Goal: Task Accomplishment & Management: Complete application form

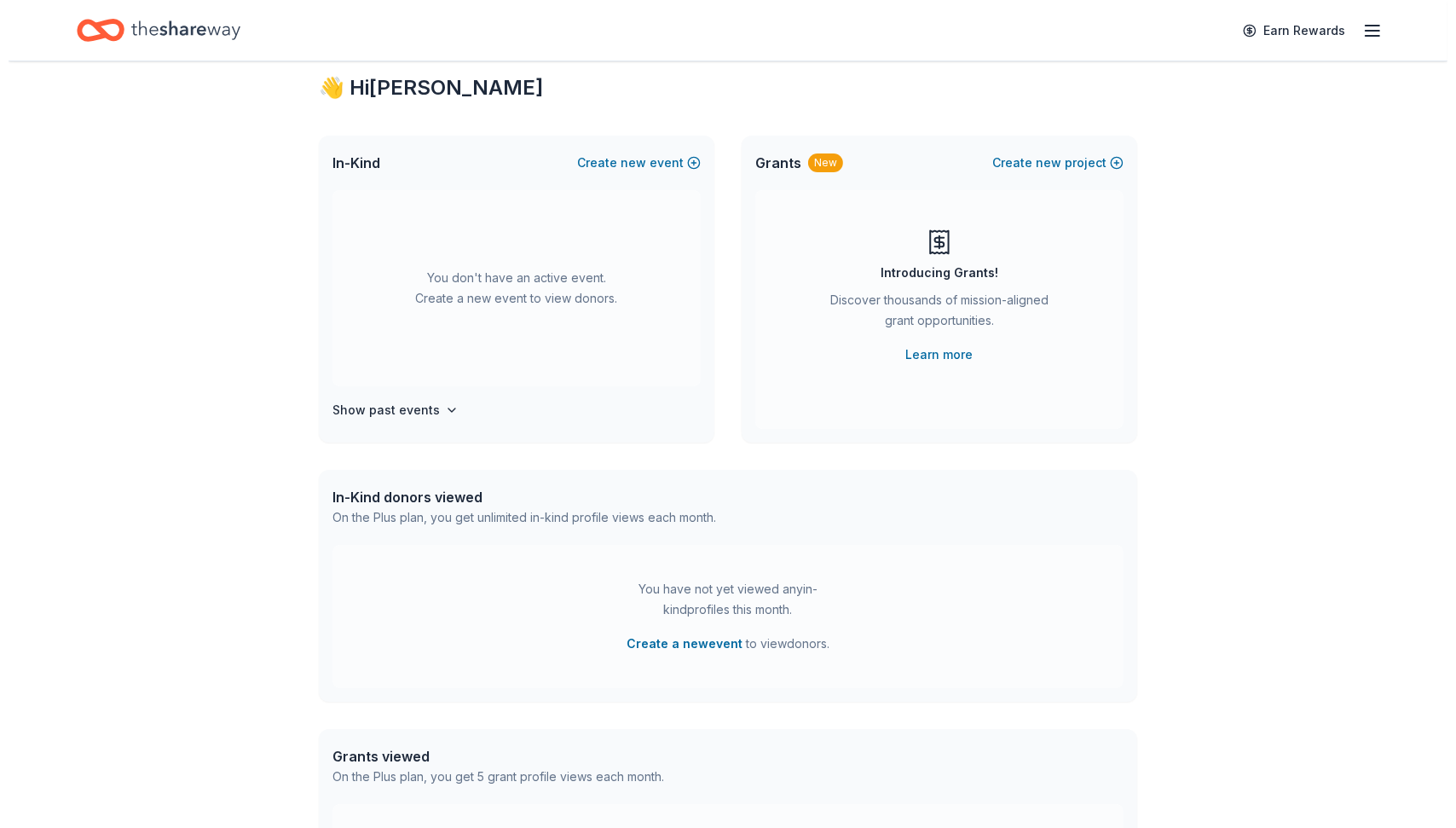
scroll to position [2, 0]
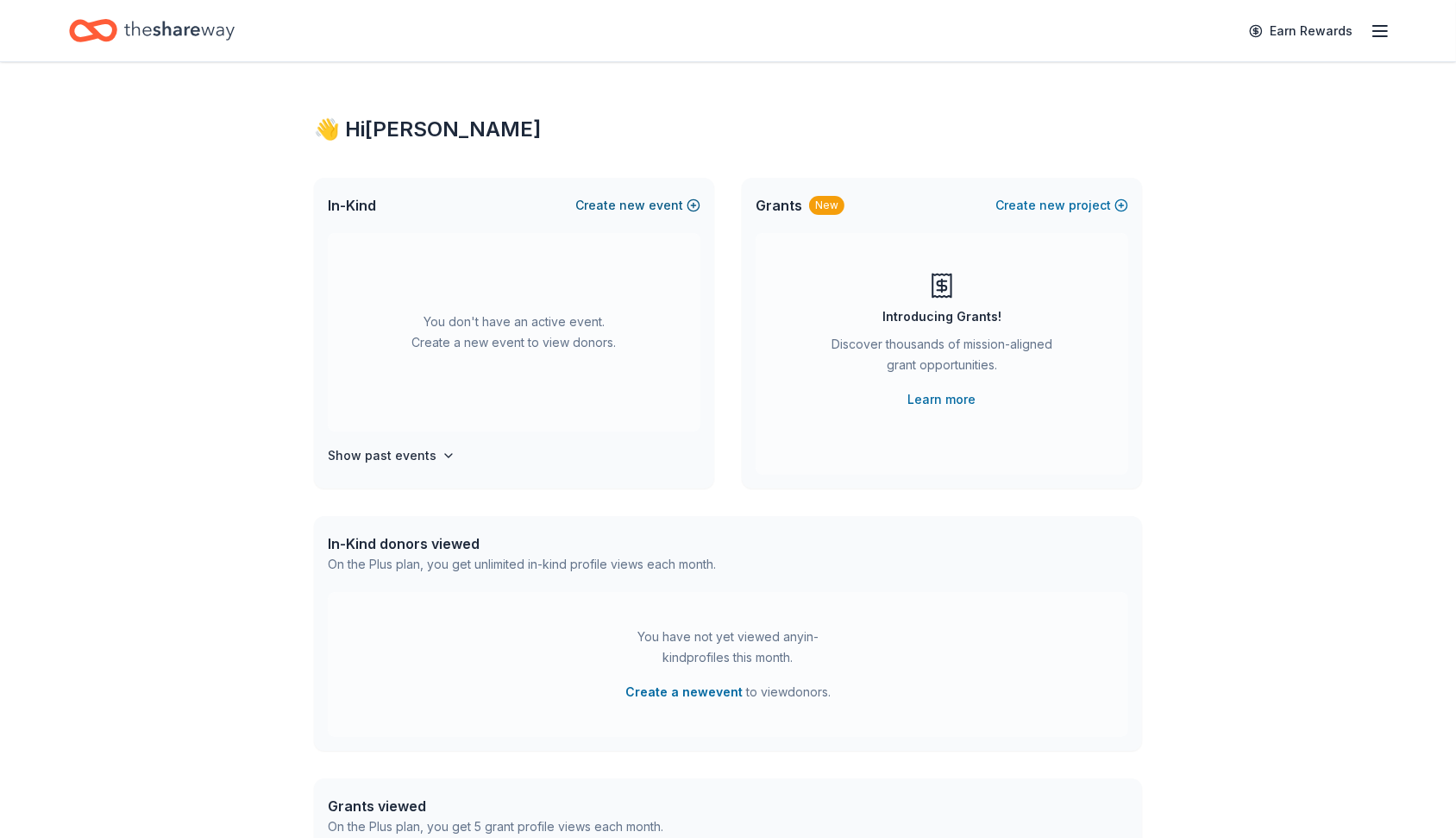
click at [650, 210] on button "Create new event" at bounding box center [637, 205] width 125 height 21
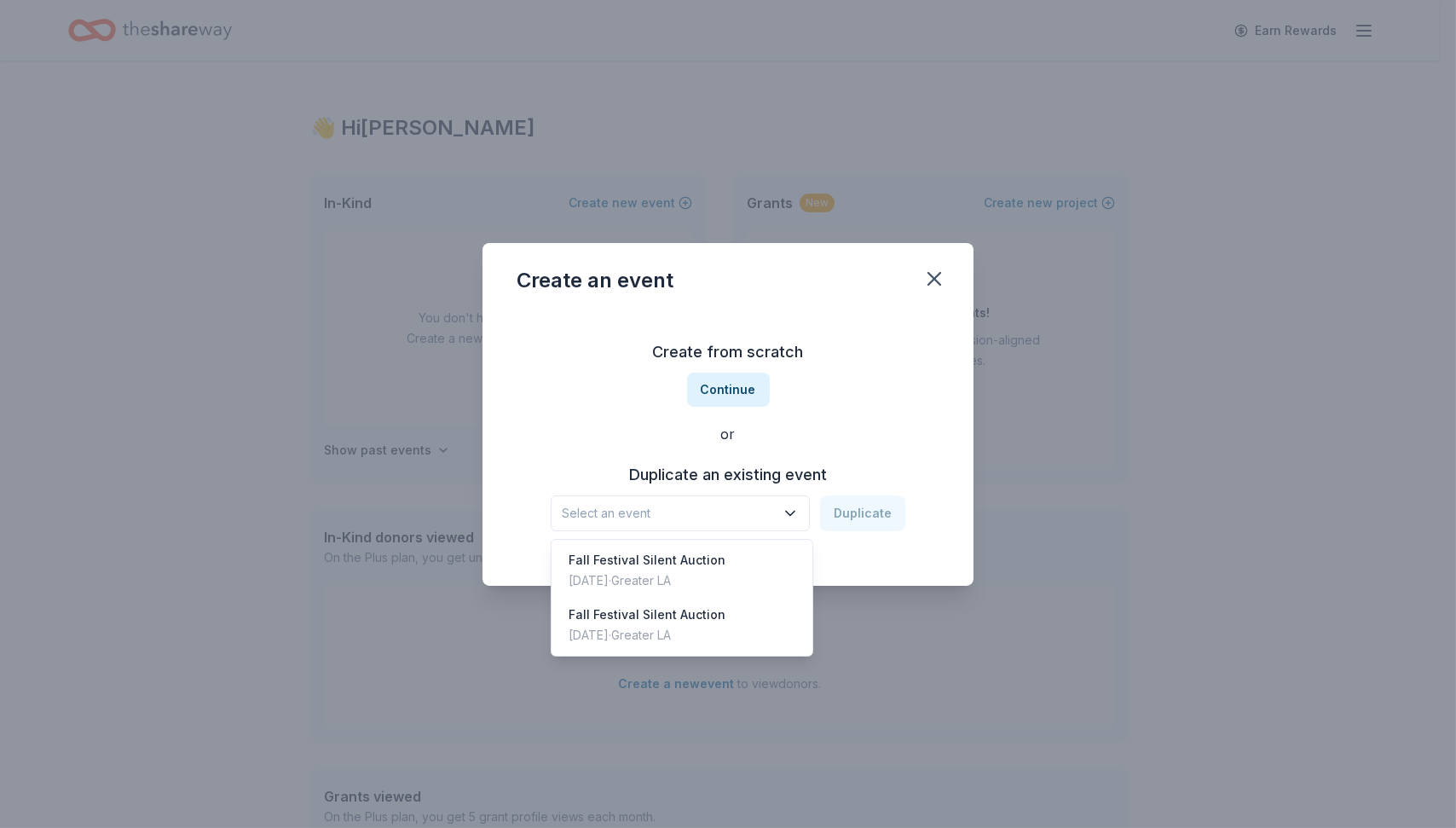
click at [681, 518] on span "Select an event" at bounding box center [668, 513] width 213 height 21
click at [654, 594] on div "Fall Festival Silent Auction [DATE] · Greater LA" at bounding box center [682, 570] width 254 height 54
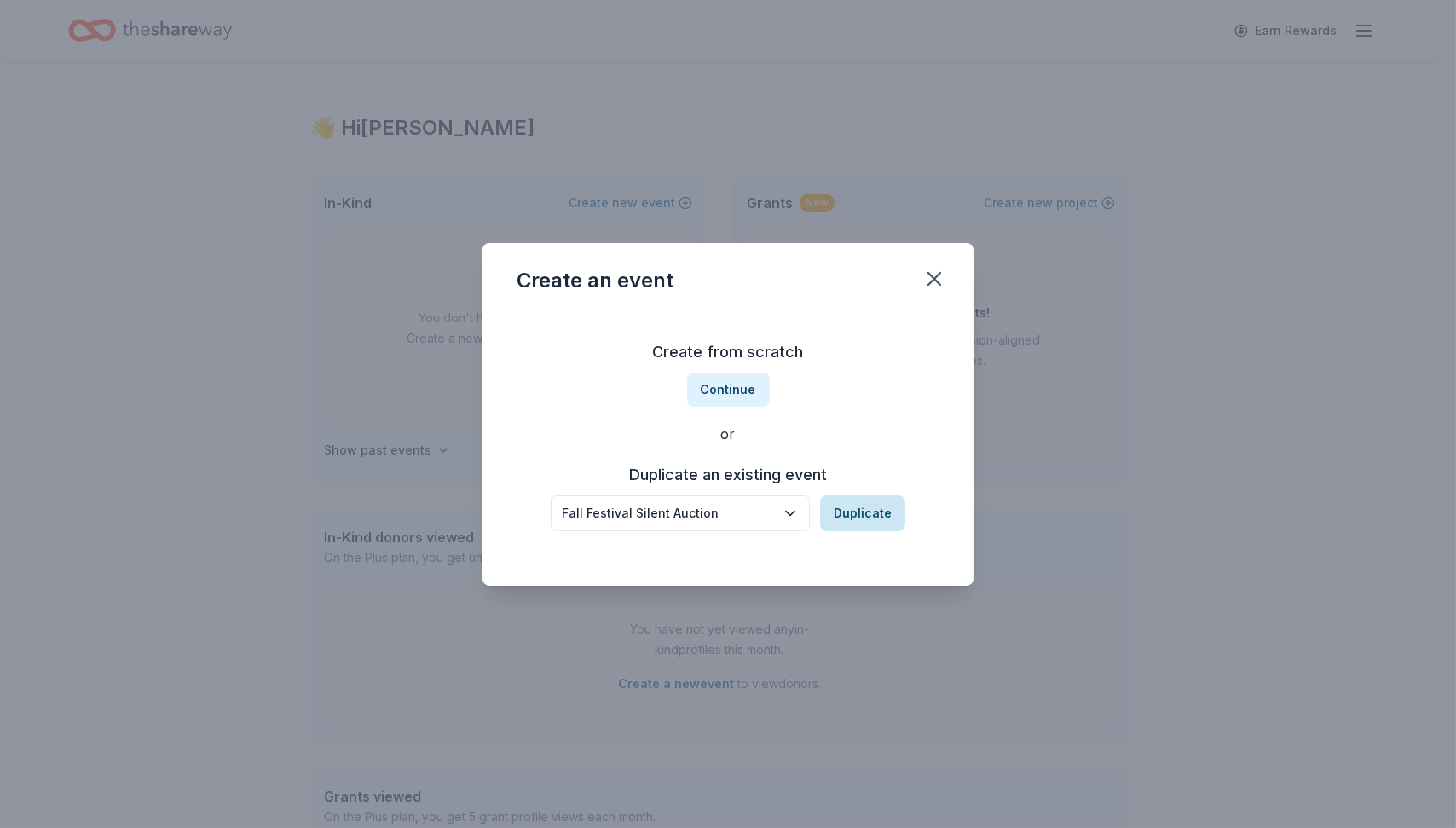
click at [851, 511] on button "Duplicate" at bounding box center [863, 513] width 85 height 36
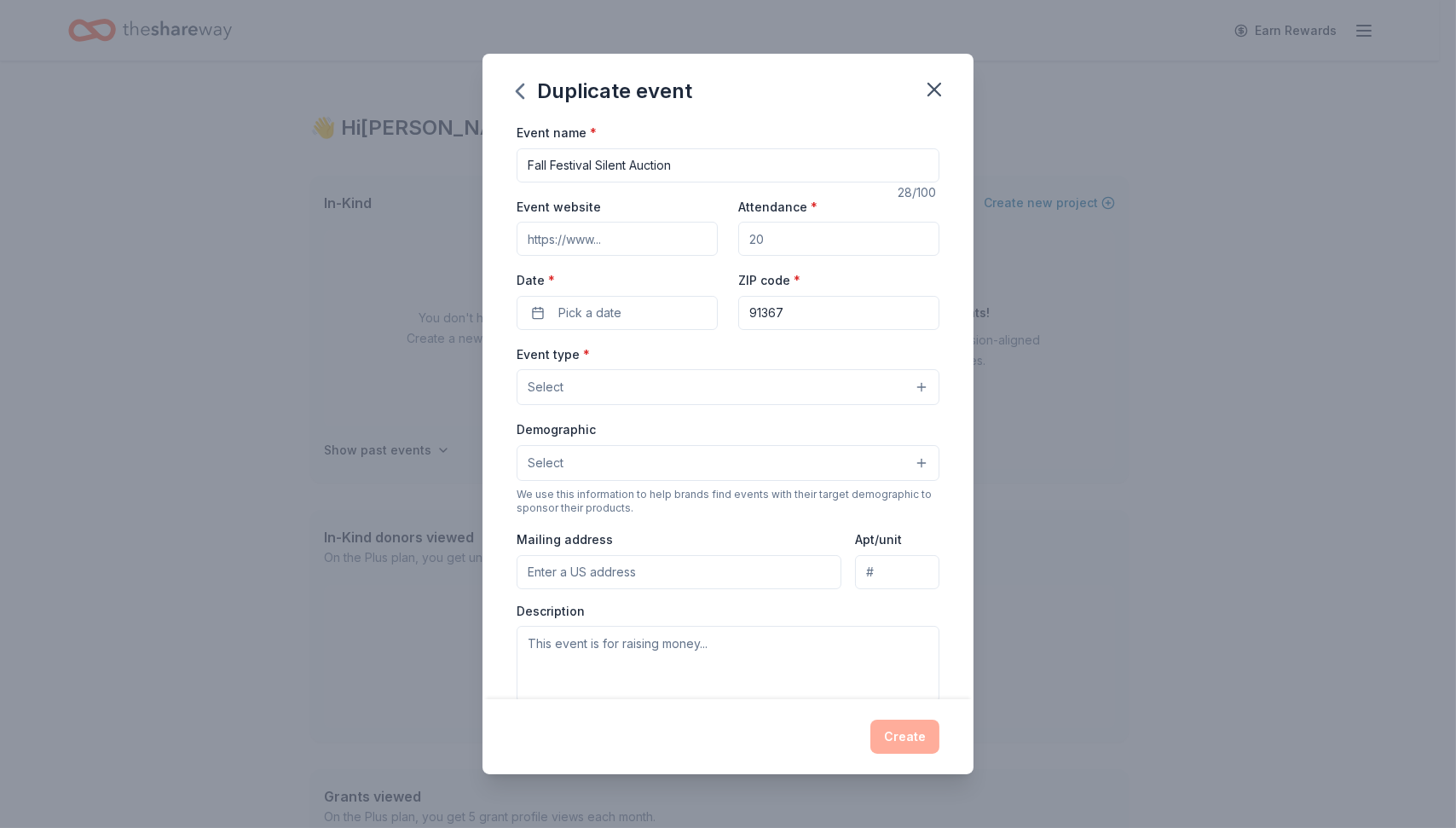
click at [645, 237] on input "Event website" at bounding box center [617, 238] width 201 height 34
type input "[URL][DOMAIN_NAME]"
click at [782, 239] on input "Attendance *" at bounding box center [838, 238] width 201 height 34
type input "1"
type input "2500"
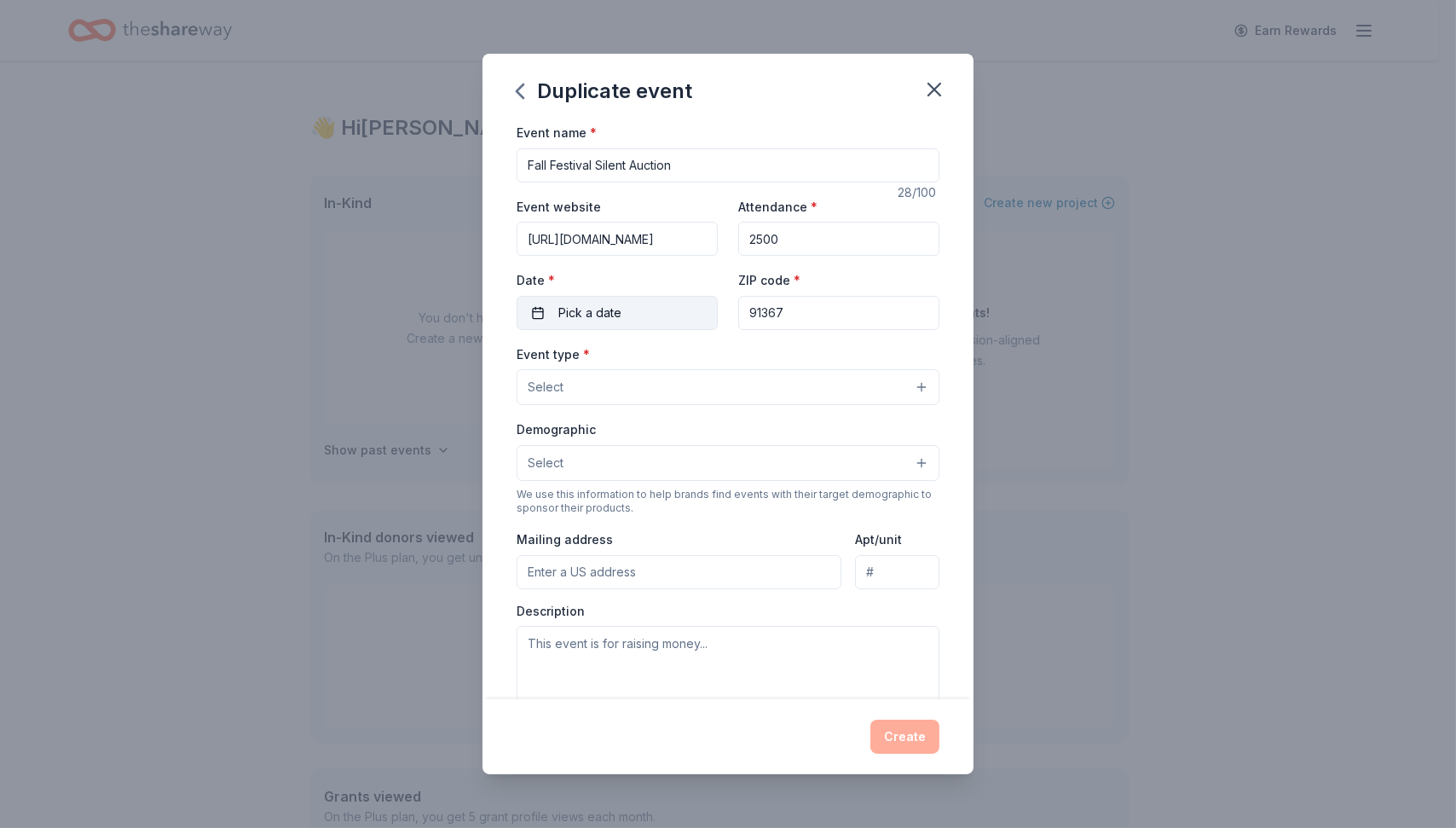
click at [634, 306] on button "Pick a date" at bounding box center [617, 313] width 201 height 34
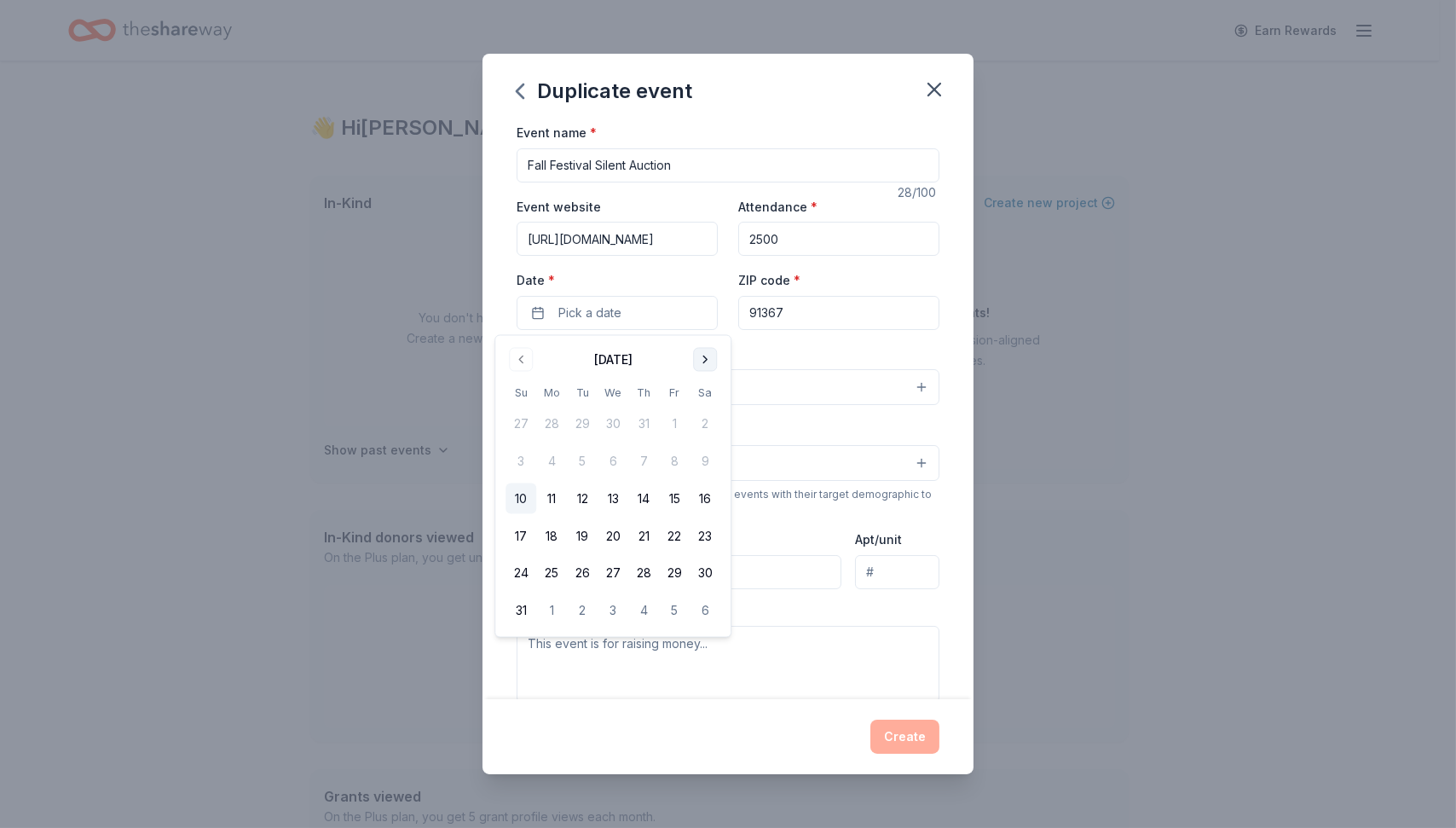
click at [711, 360] on button "Go to next month" at bounding box center [706, 360] width 24 height 24
click at [678, 490] on button "17" at bounding box center [674, 498] width 31 height 31
click at [801, 304] on input "91367" at bounding box center [838, 313] width 201 height 34
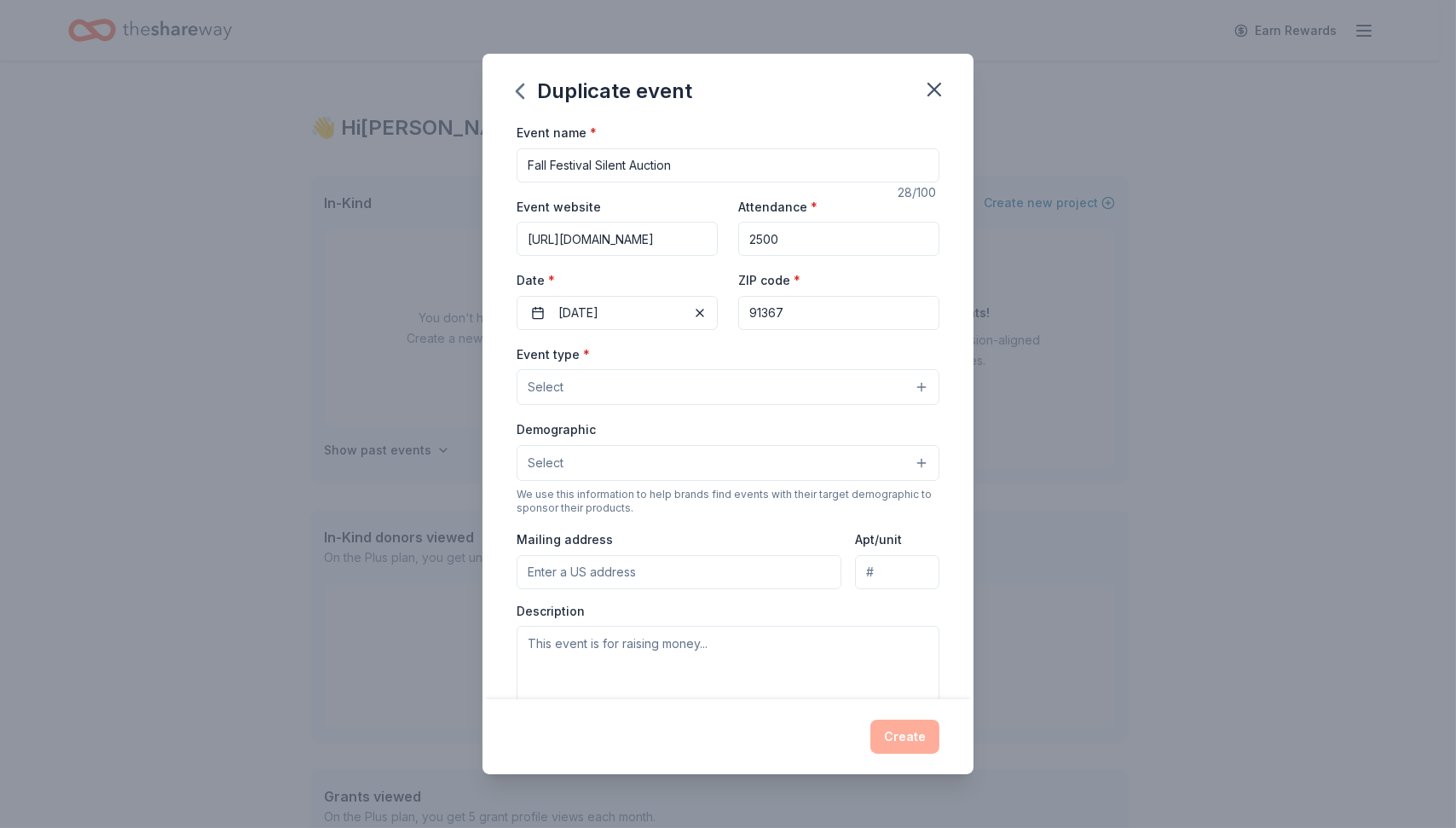
click at [666, 388] on button "Select" at bounding box center [728, 387] width 422 height 36
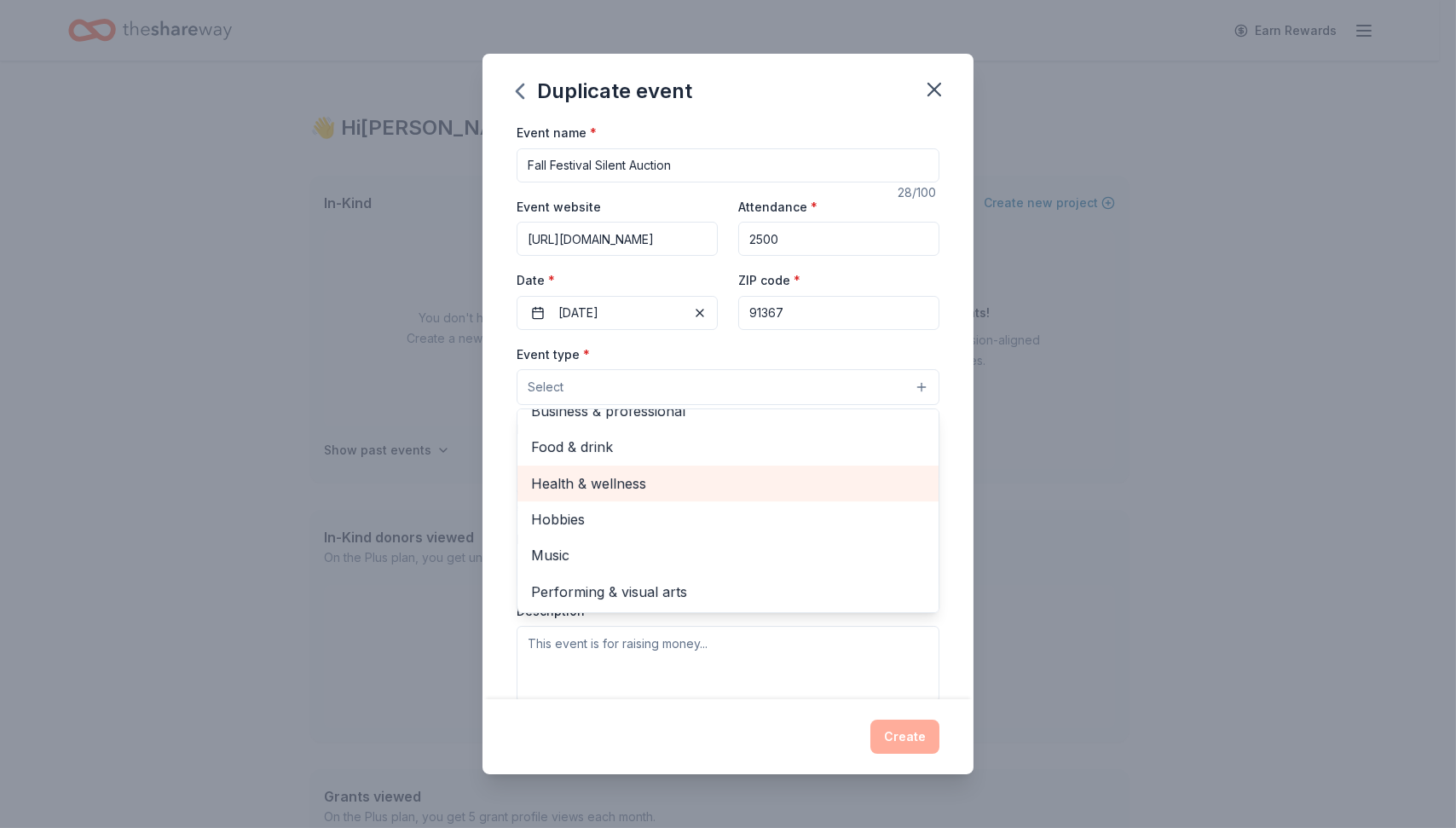
scroll to position [0, 0]
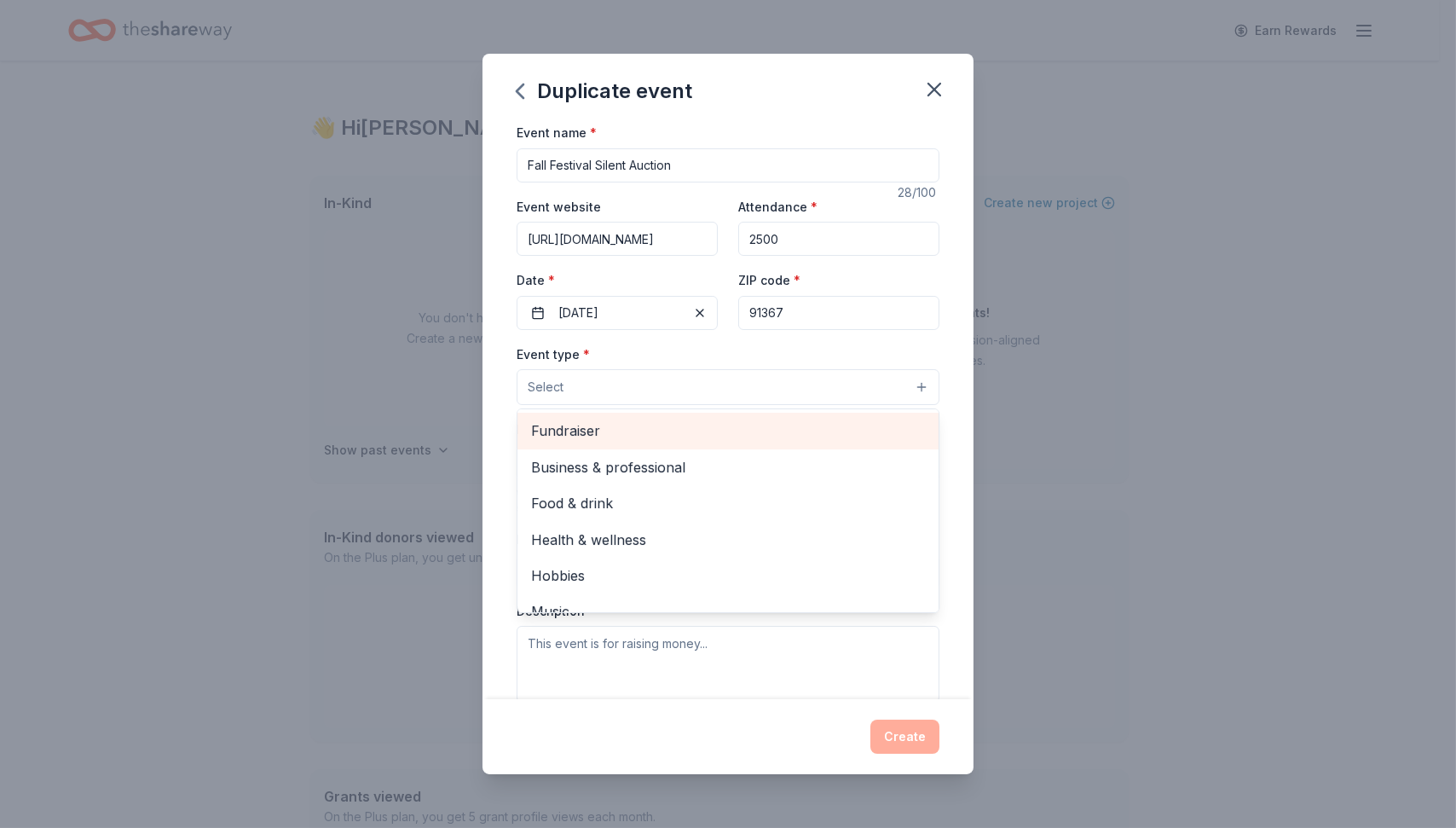
click at [572, 426] on span "Fundraiser" at bounding box center [727, 431] width 393 height 22
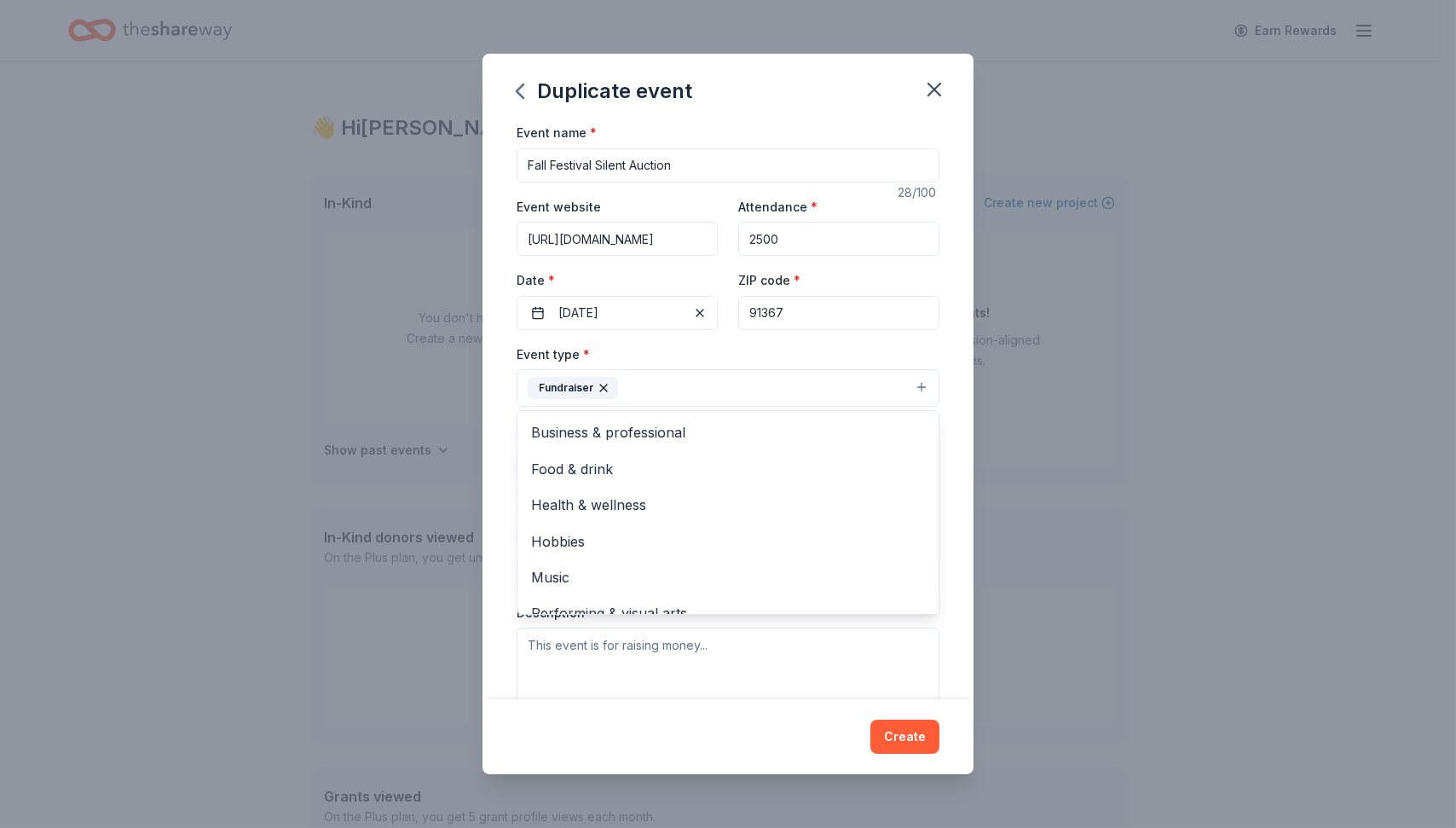
click at [931, 350] on div "Event name * Fall Festival Silent Auction 28 /100 Event website [URL][DOMAIN_NA…" at bounding box center [727, 410] width 491 height 578
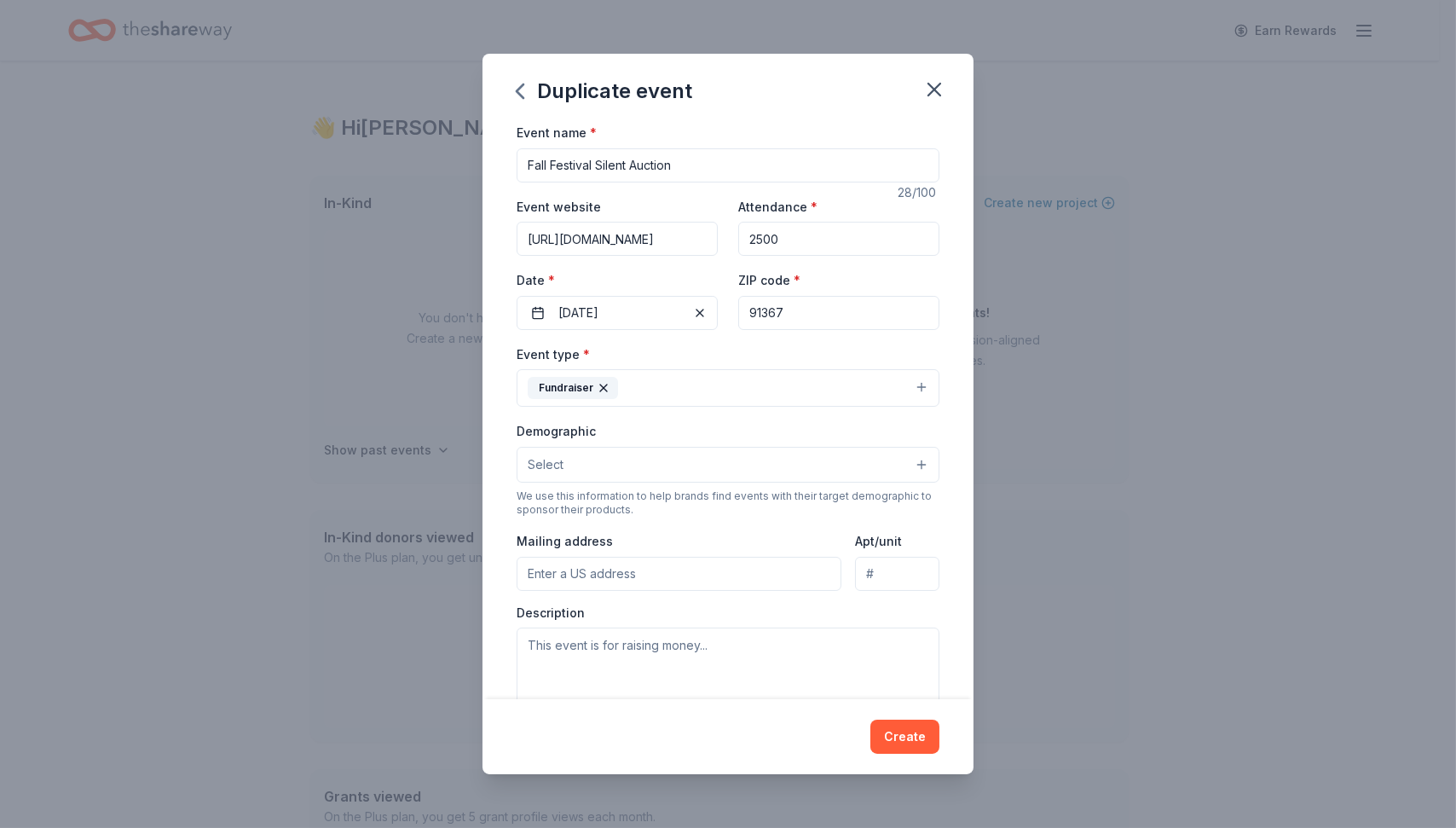
click at [639, 446] on div "Demographic Select" at bounding box center [728, 451] width 422 height 63
click at [626, 470] on button "Select" at bounding box center [728, 464] width 422 height 36
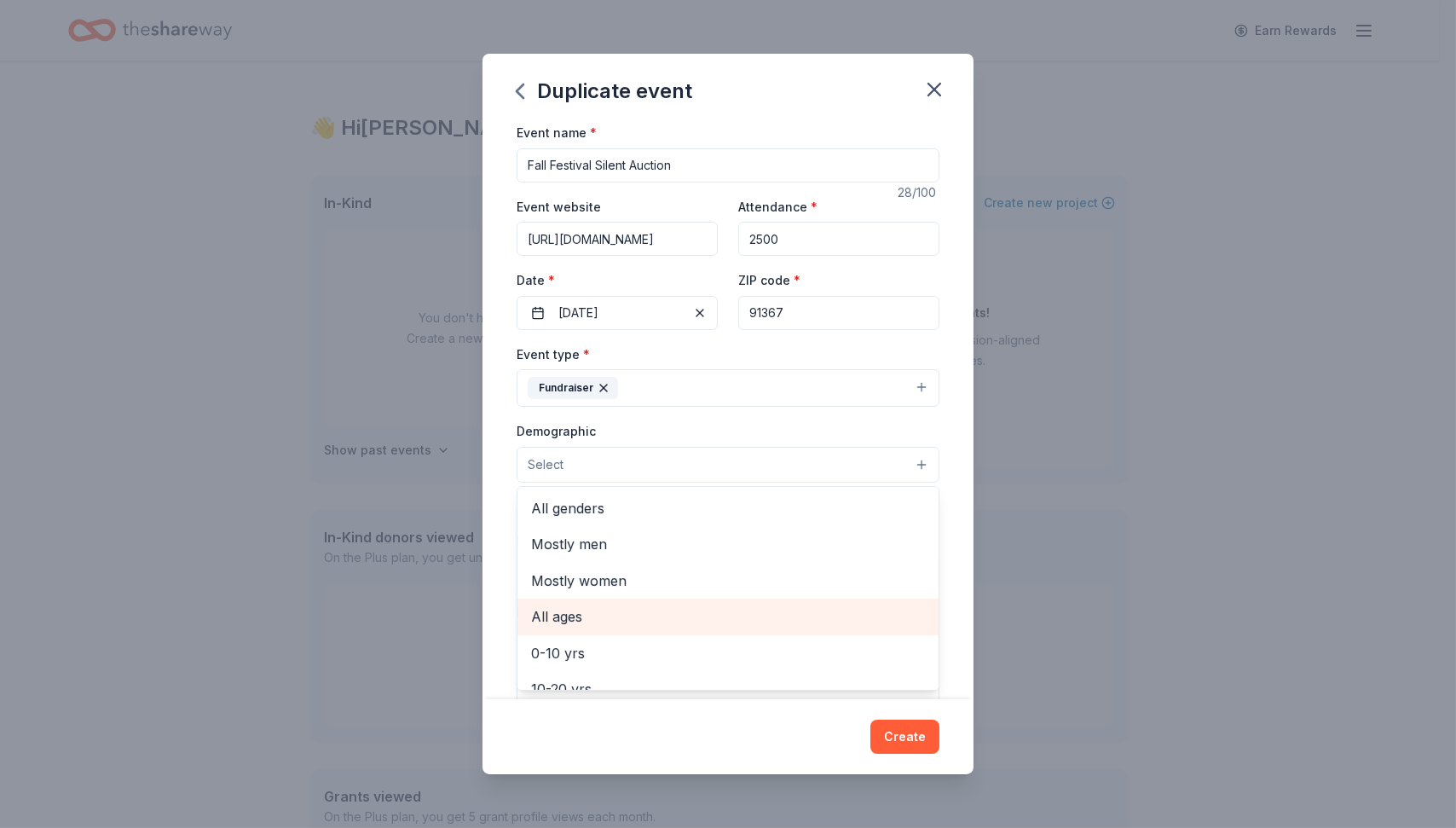
click at [581, 613] on span "All ages" at bounding box center [727, 617] width 393 height 22
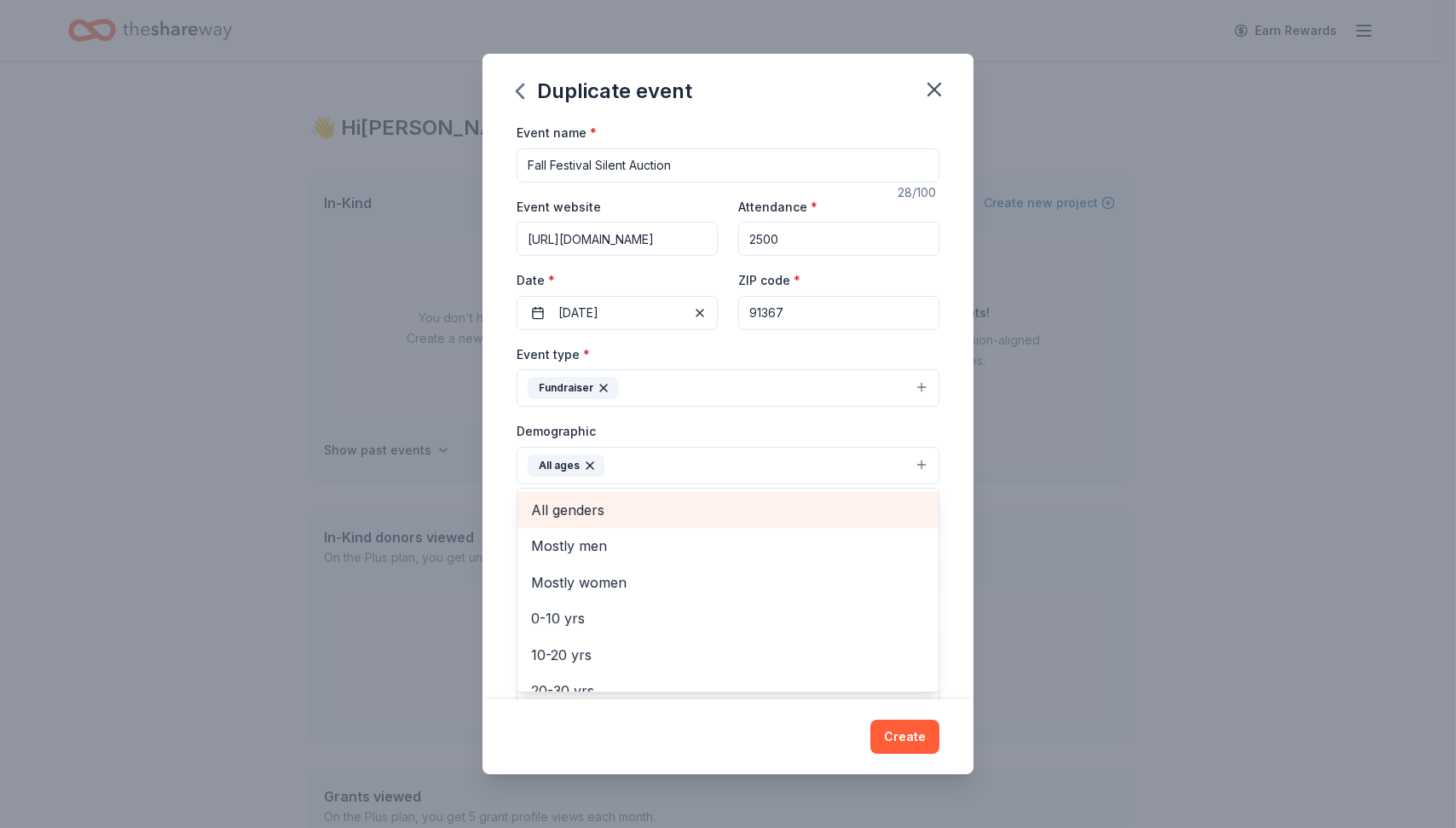
click at [589, 518] on span "All genders" at bounding box center [727, 510] width 393 height 22
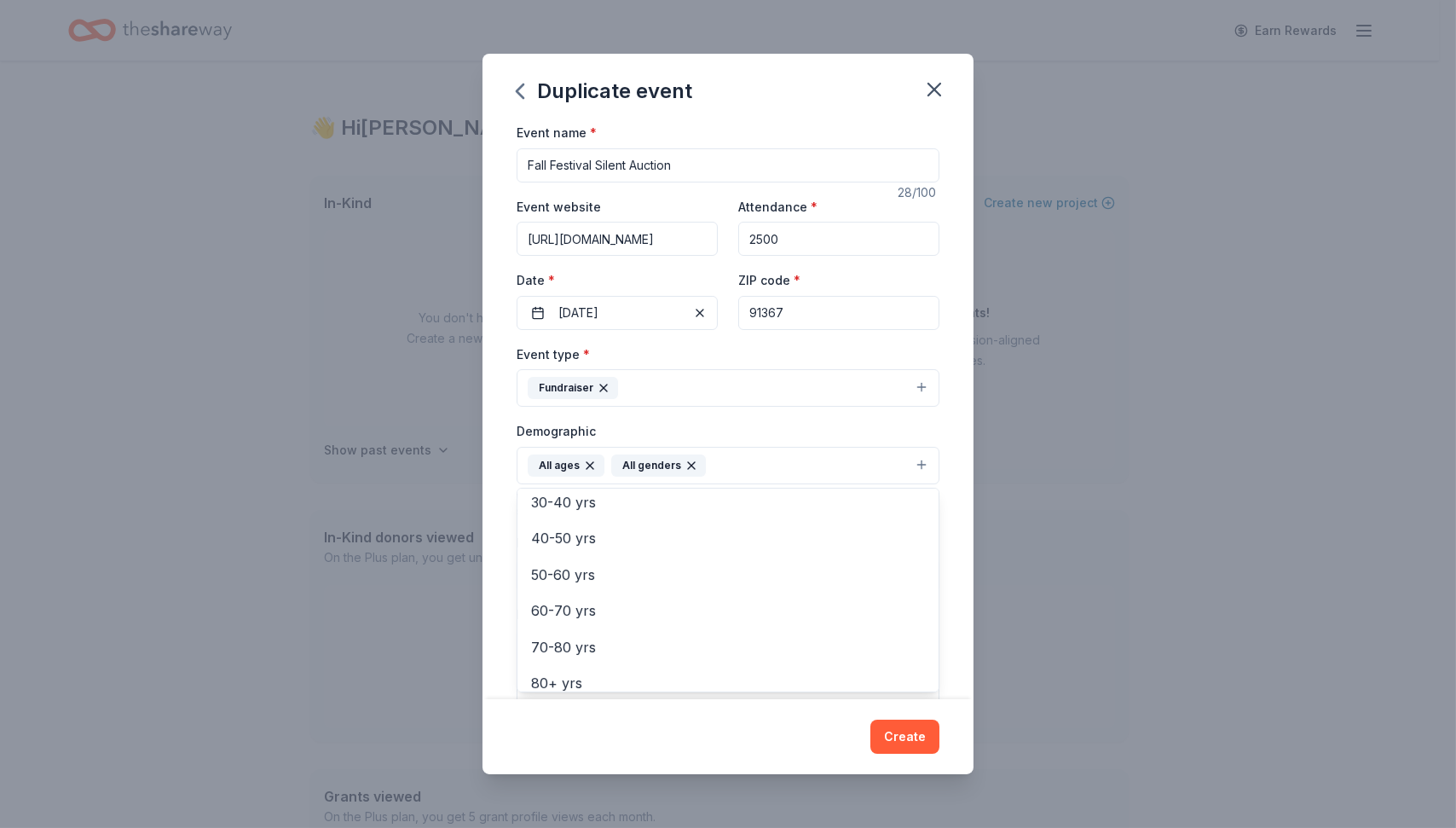
scroll to position [200, 0]
click at [946, 424] on div "Event name * Fall Festival Silent Auction 28 /100 Event website [URL][DOMAIN_NA…" at bounding box center [727, 410] width 491 height 578
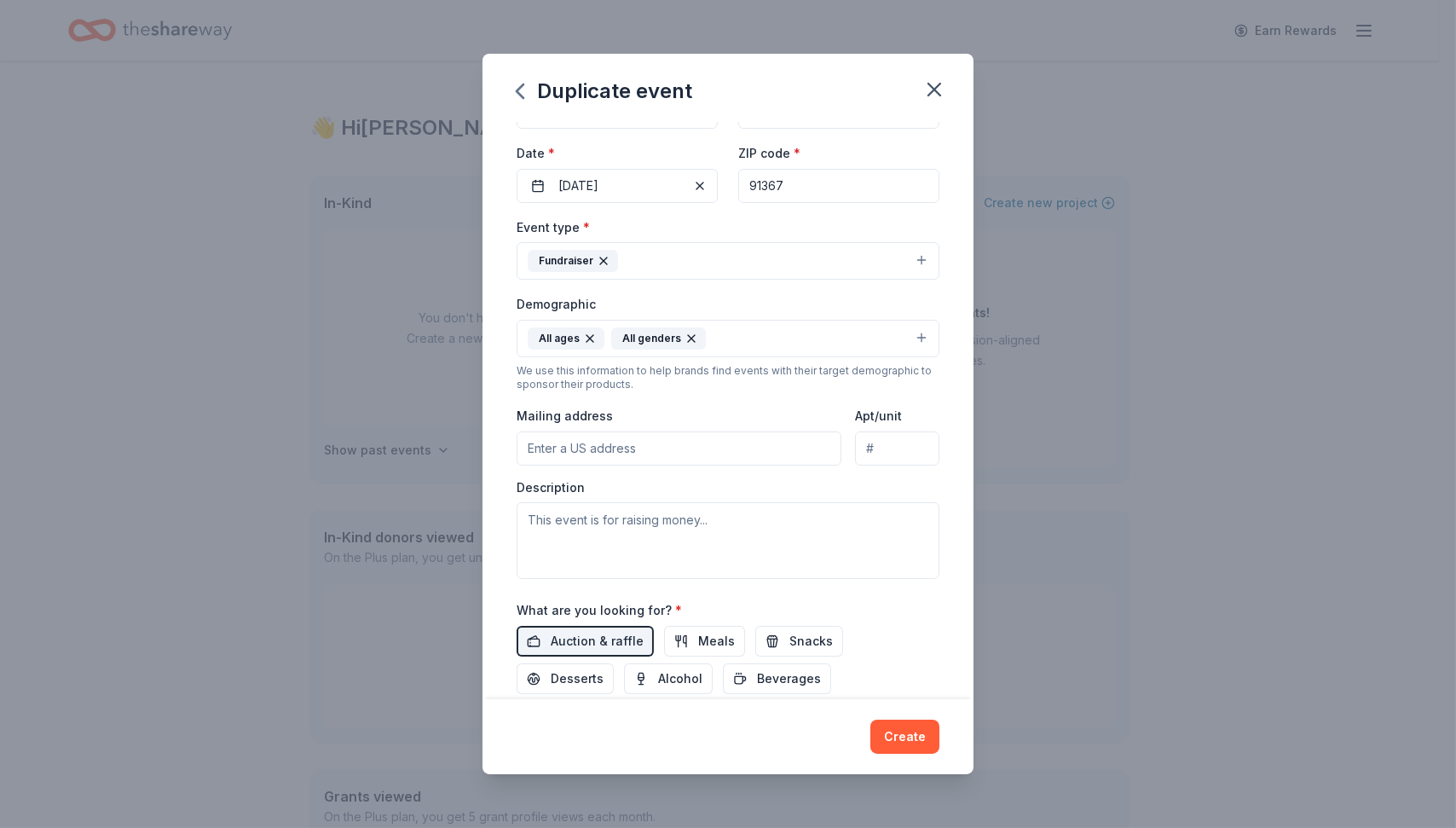
scroll to position [132, 0]
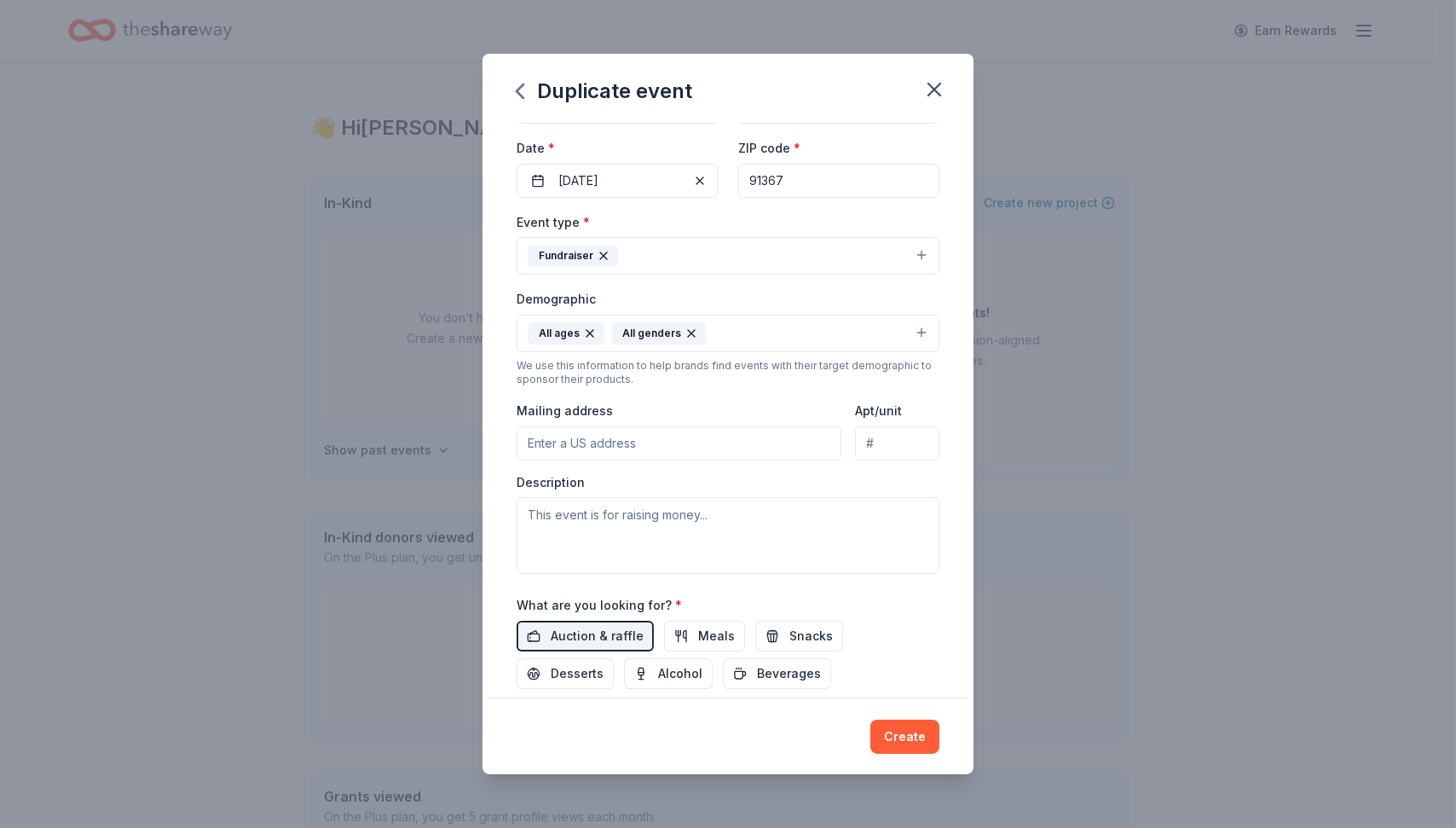
click at [593, 436] on input "Mailing address" at bounding box center [679, 443] width 325 height 34
type input "[STREET_ADDRESS]"
click at [526, 513] on textarea at bounding box center [728, 535] width 422 height 77
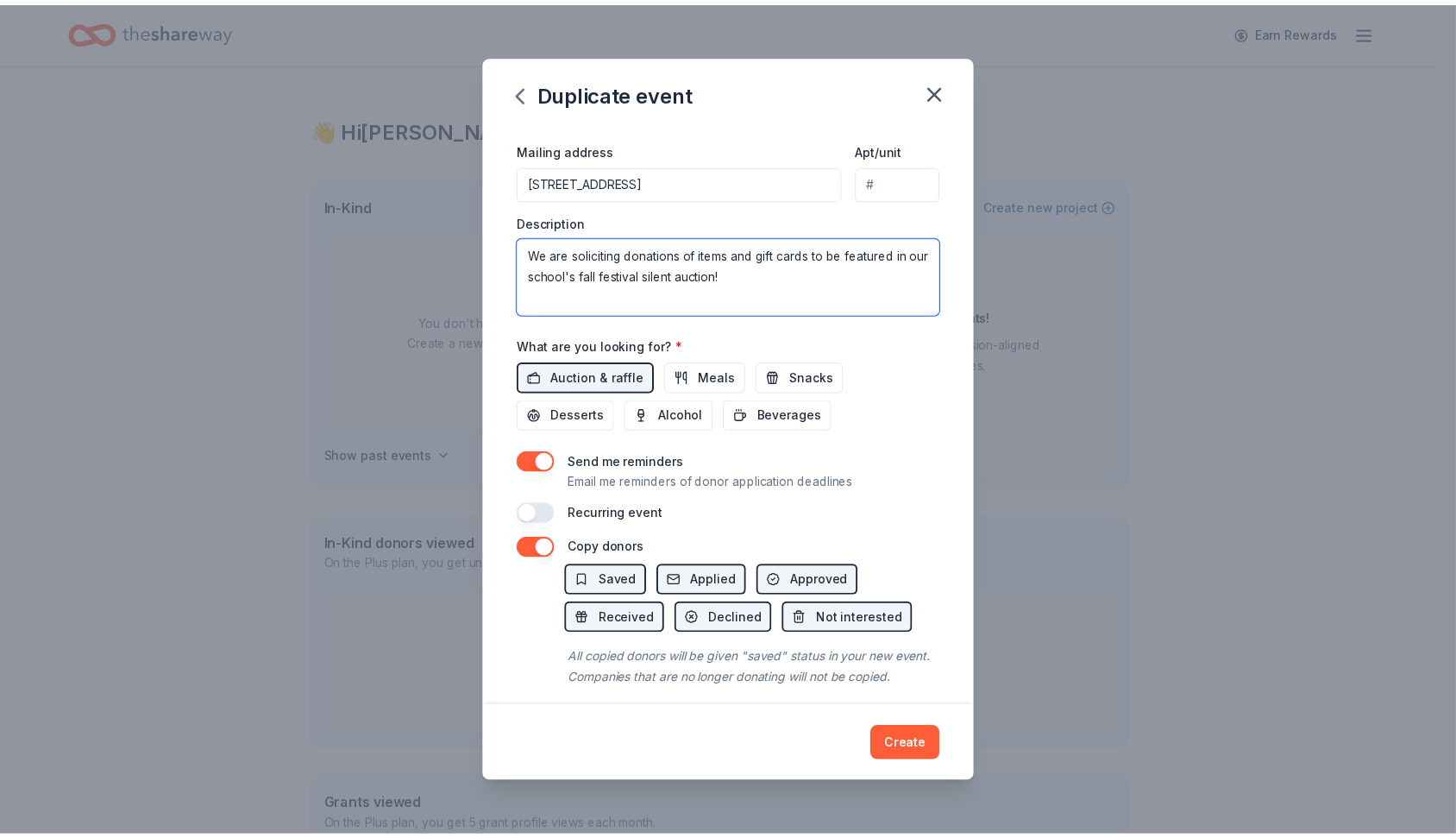
scroll to position [435, 0]
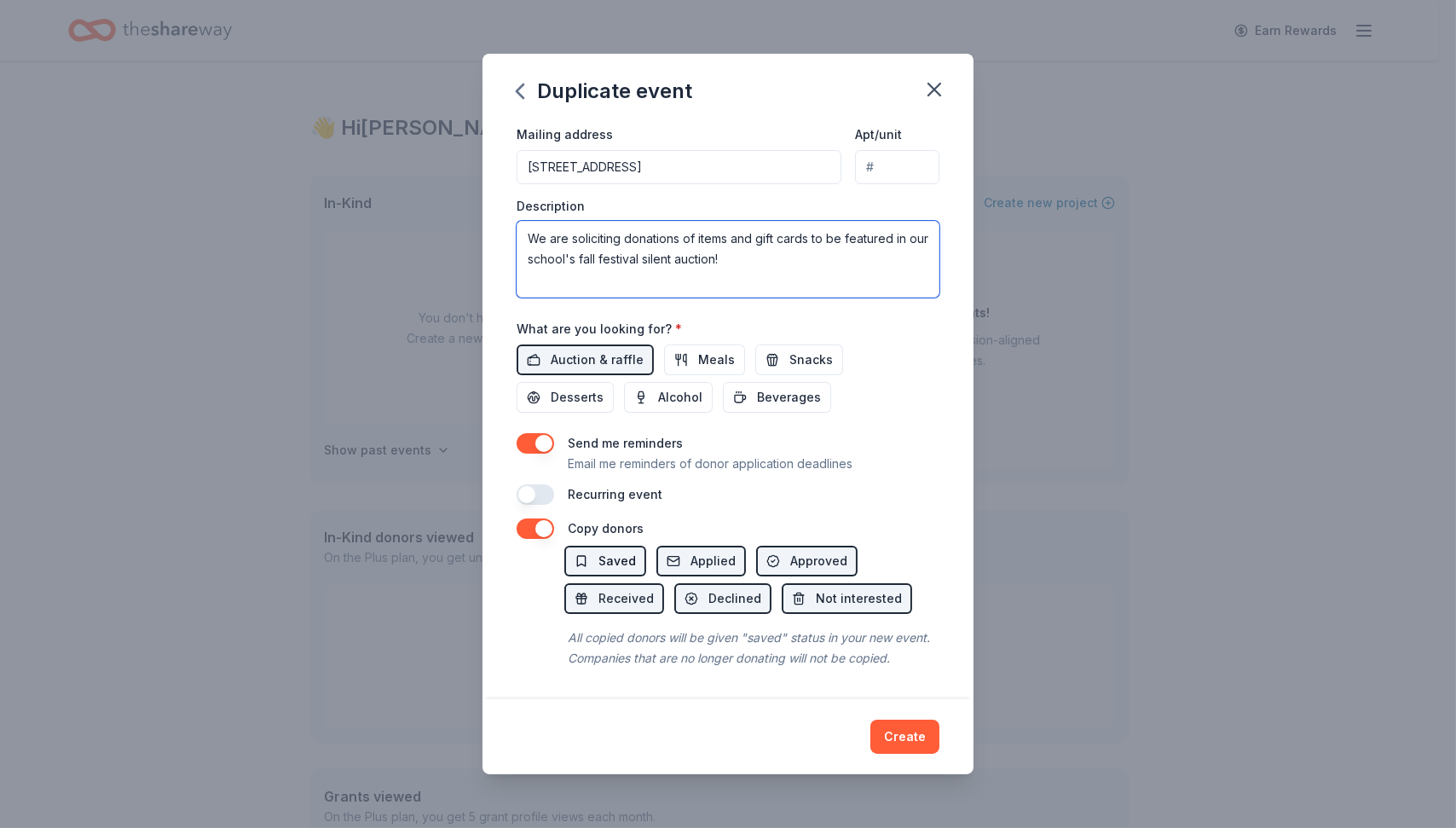
type textarea "We are soliciting donations of items and gift cards to be featured in our schoo…"
click at [586, 546] on button "Saved" at bounding box center [606, 561] width 82 height 31
click at [889, 740] on button "Create" at bounding box center [905, 736] width 69 height 34
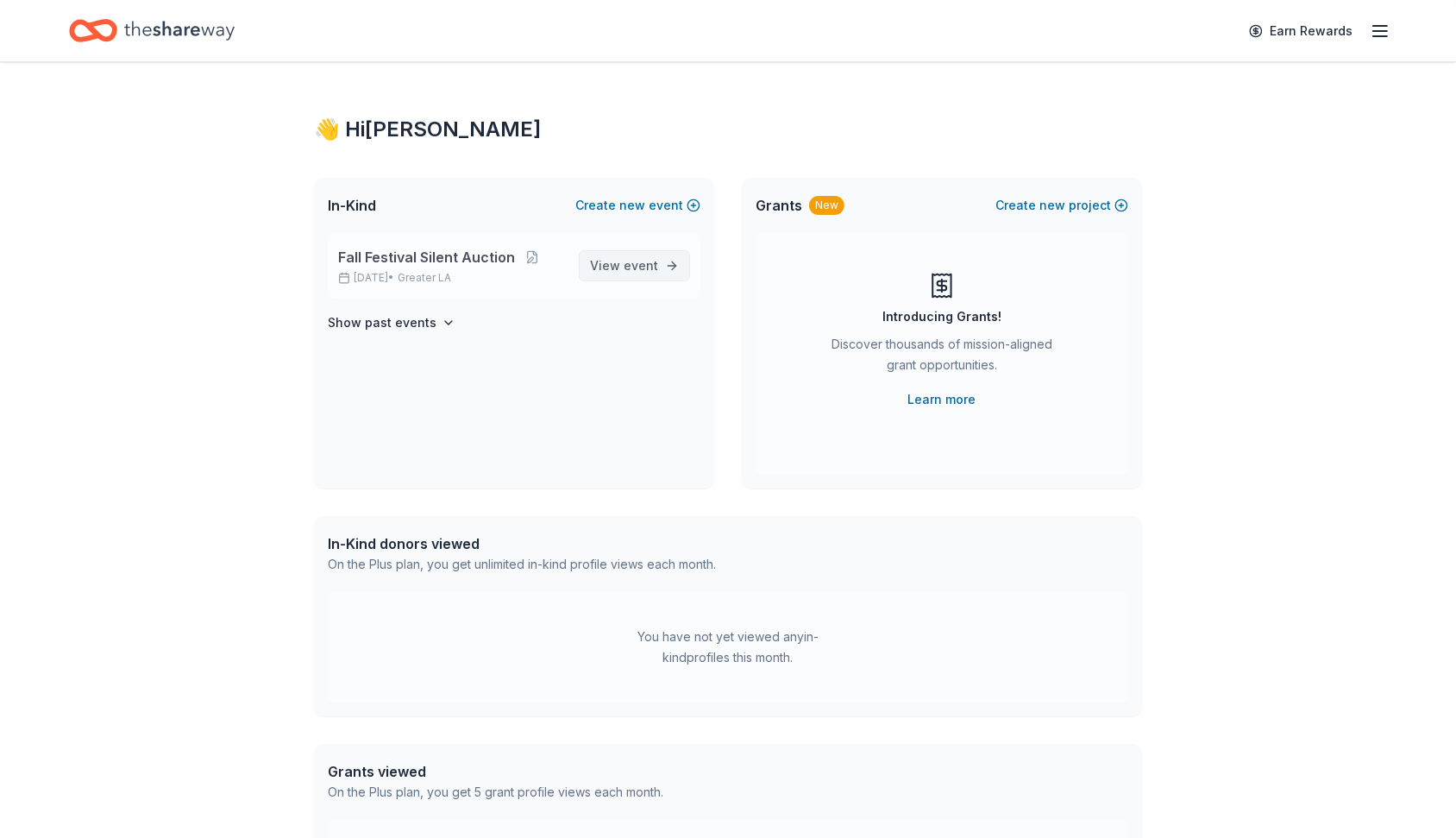
click at [614, 270] on span "View event" at bounding box center [624, 266] width 68 height 21
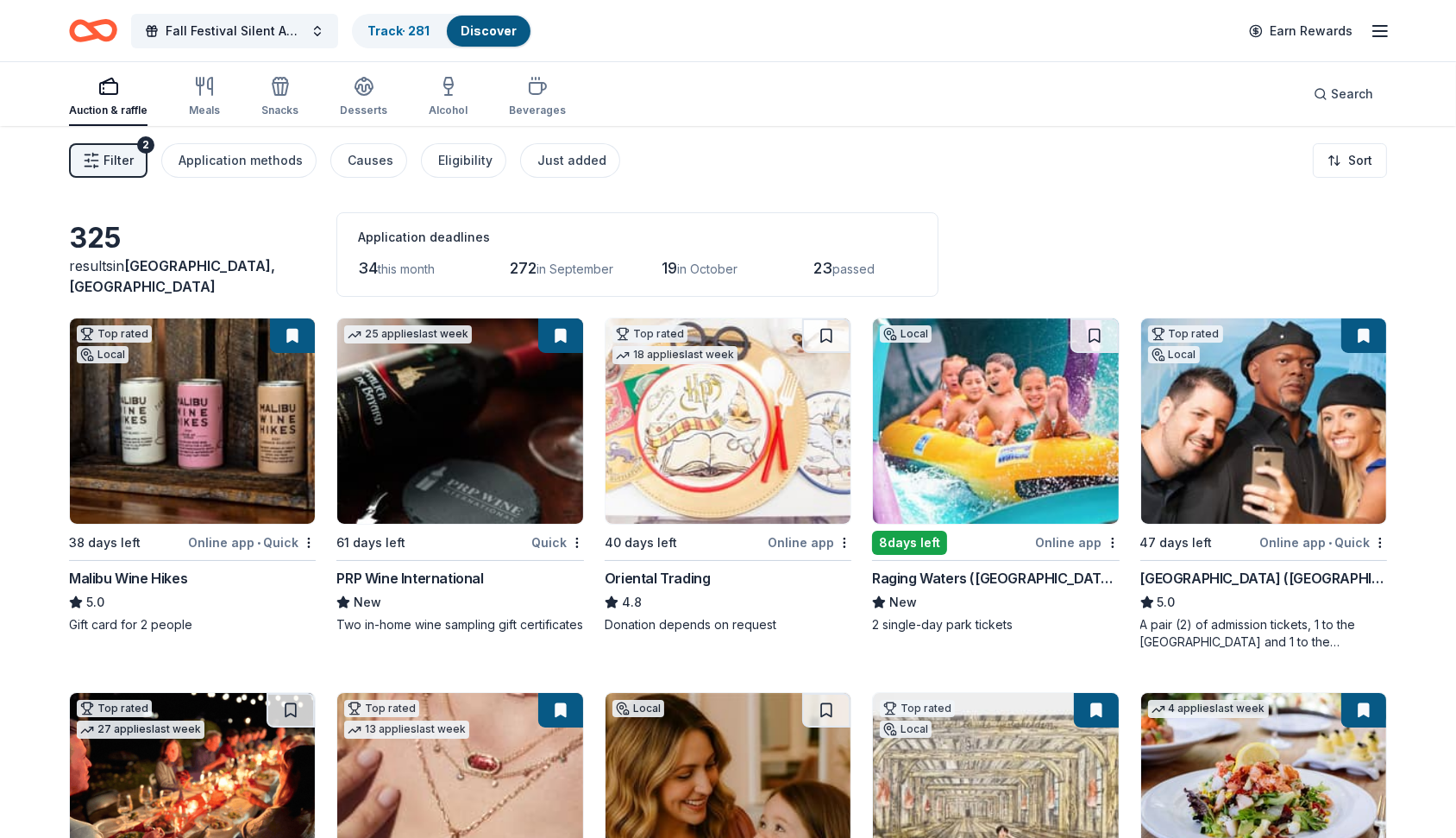
click at [859, 270] on span "passed" at bounding box center [853, 269] width 43 height 15
click at [832, 270] on span "23" at bounding box center [823, 268] width 19 height 18
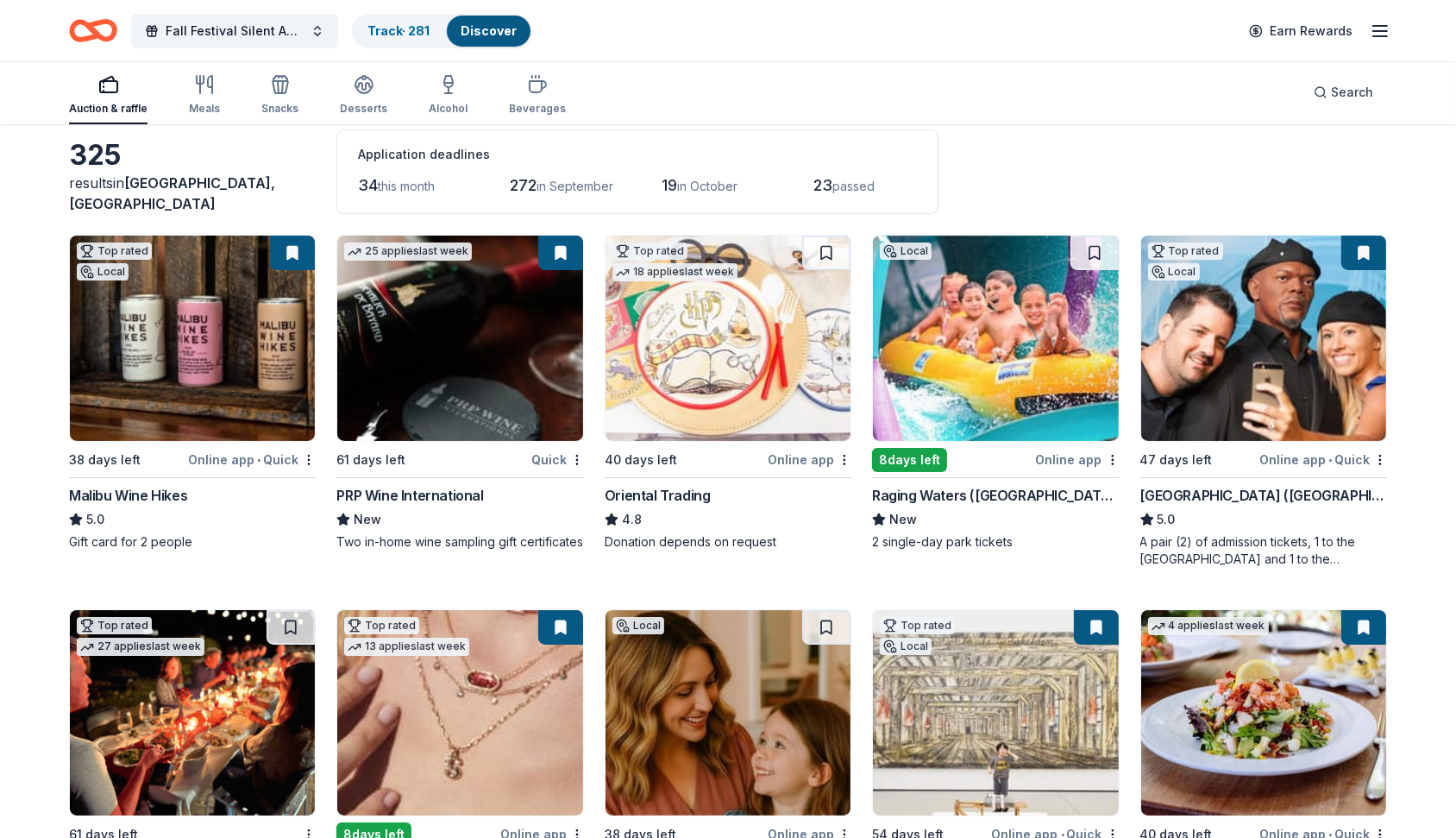
scroll to position [83, 0]
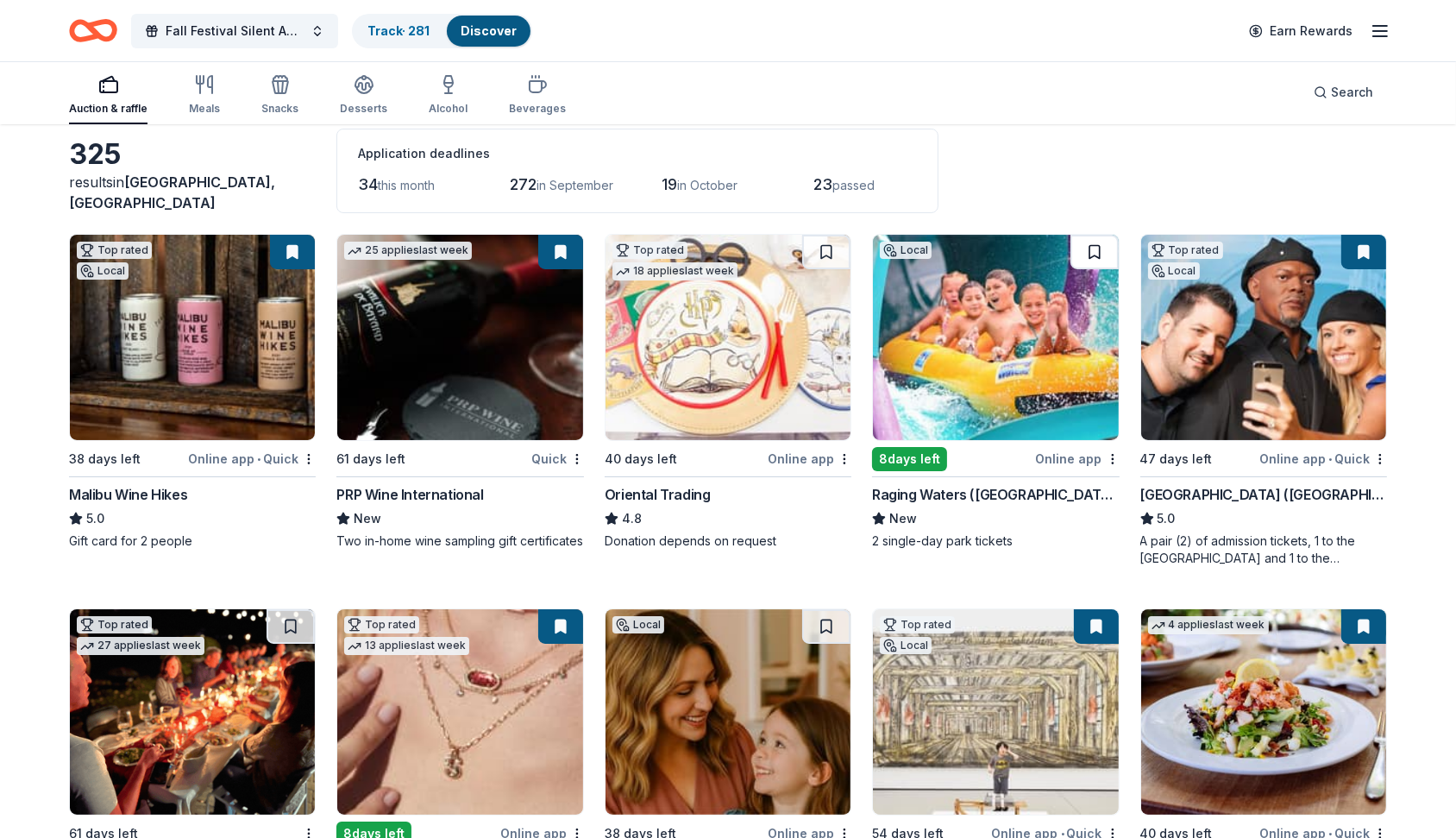
click at [1092, 246] on button at bounding box center [1094, 252] width 48 height 34
click at [1016, 349] on img at bounding box center [995, 337] width 245 height 205
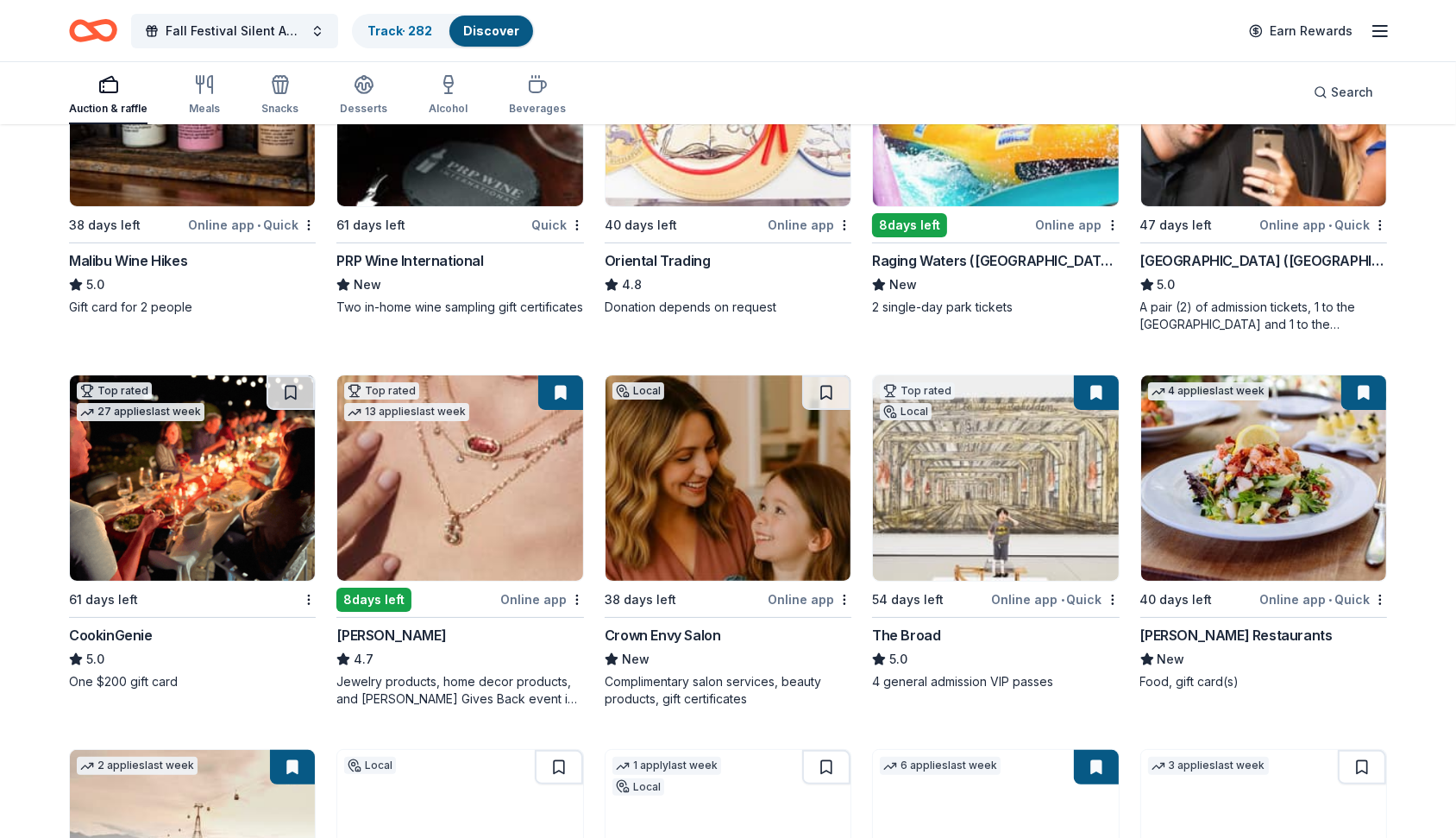
scroll to position [319, 0]
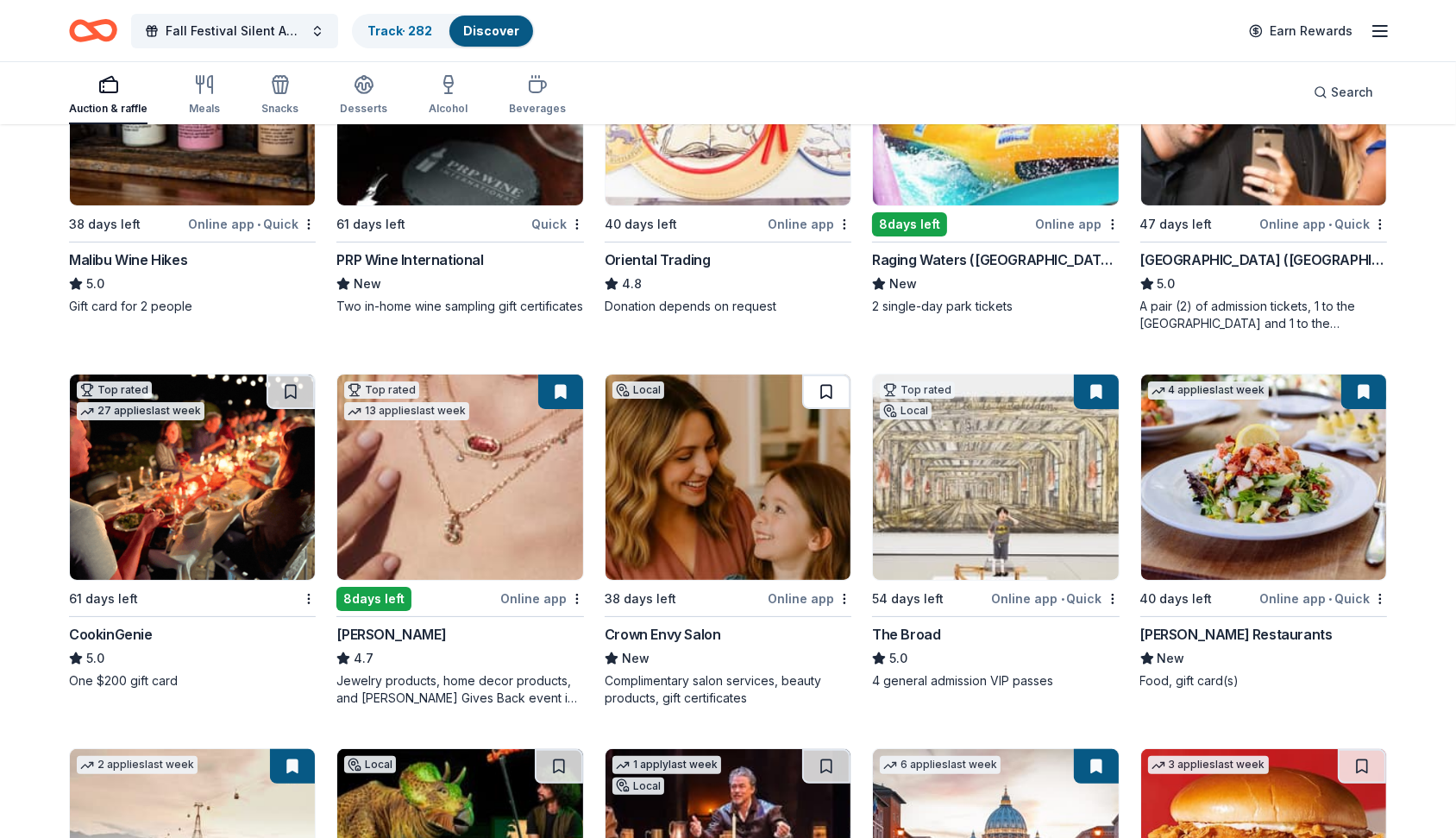
click at [831, 395] on button at bounding box center [825, 392] width 48 height 34
click at [282, 381] on button at bounding box center [290, 392] width 48 height 34
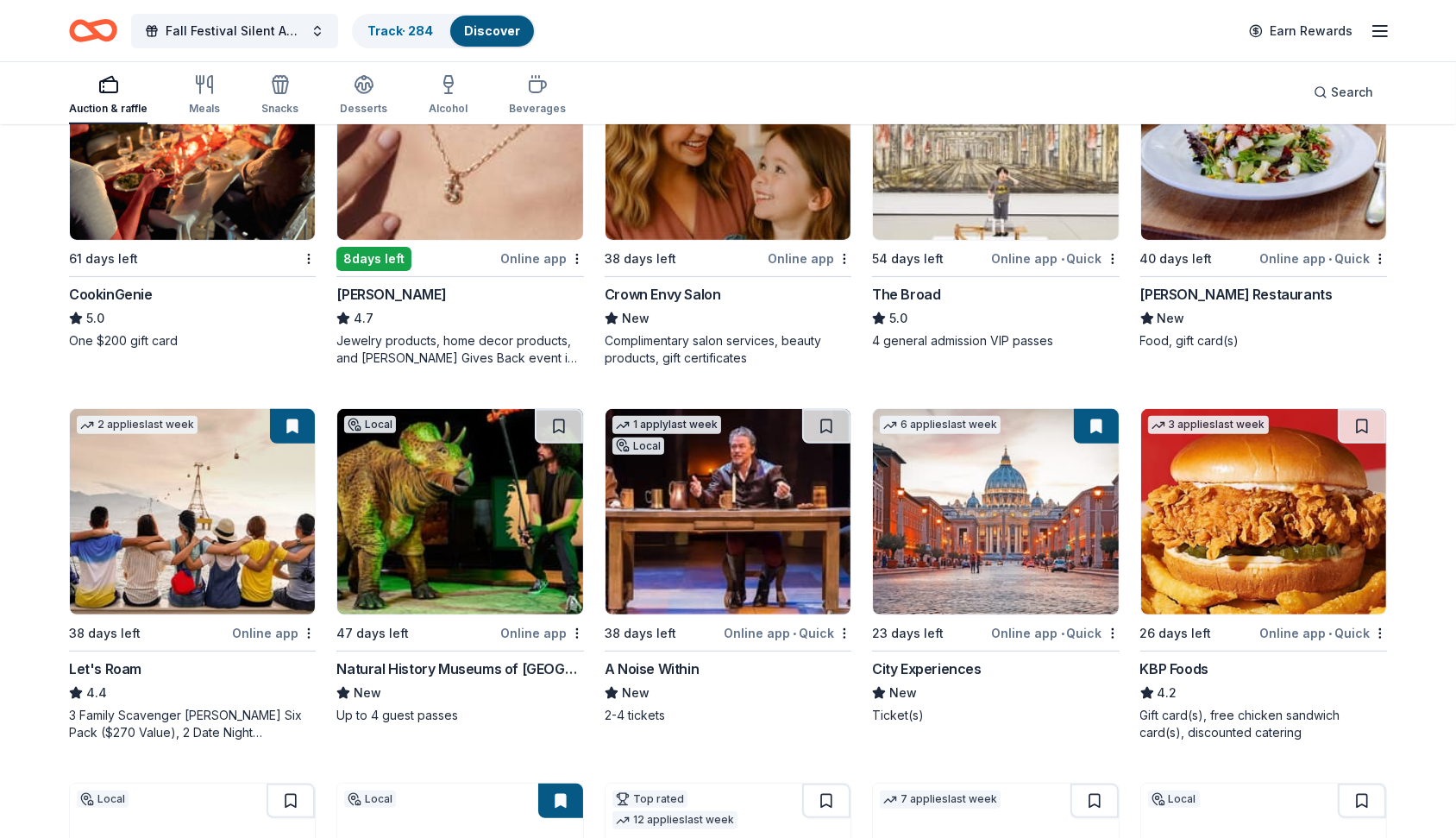
scroll to position [656, 0]
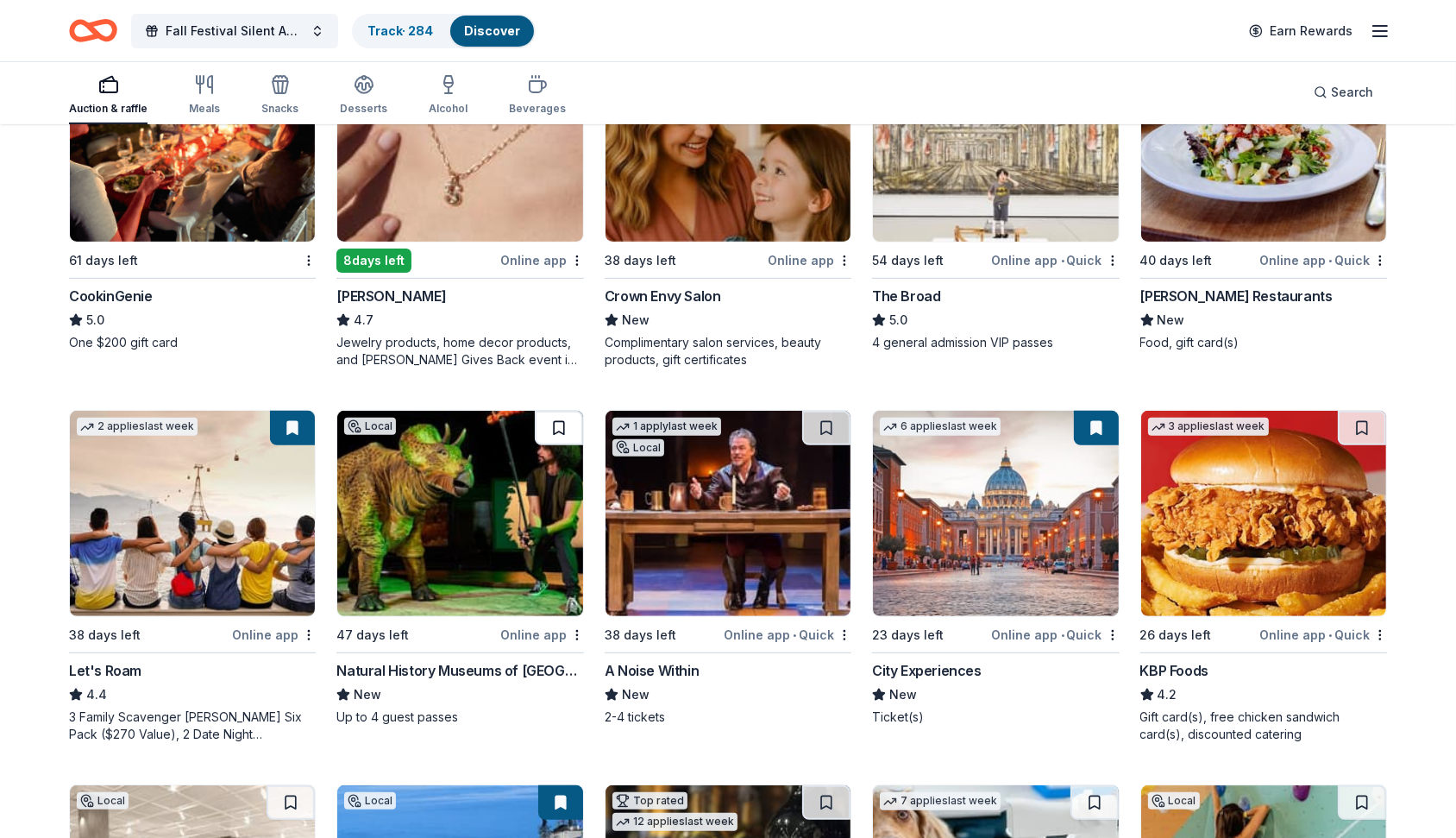
click at [564, 416] on button at bounding box center [559, 428] width 48 height 34
click at [823, 429] on button at bounding box center [825, 428] width 48 height 34
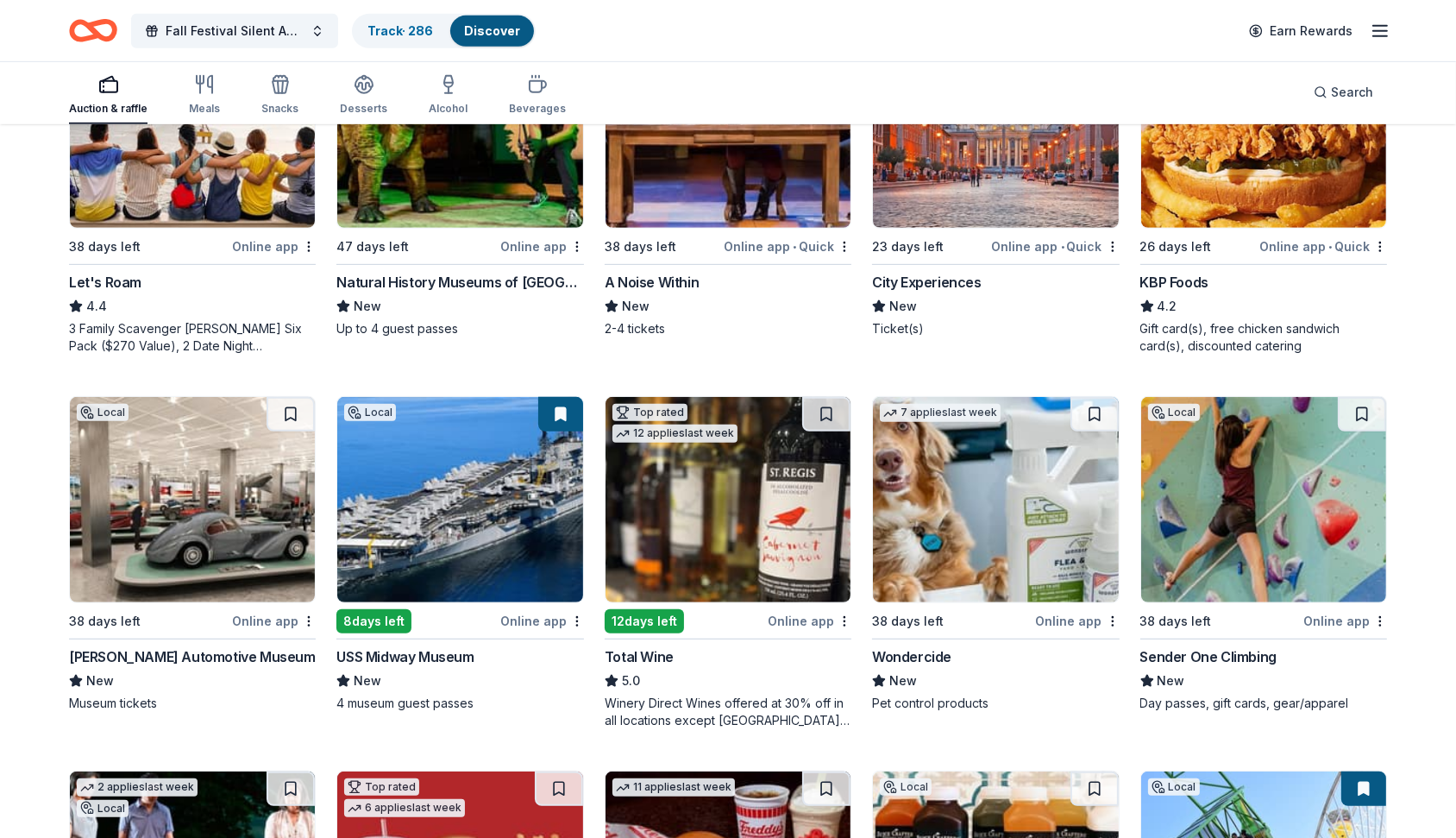
scroll to position [1115, 0]
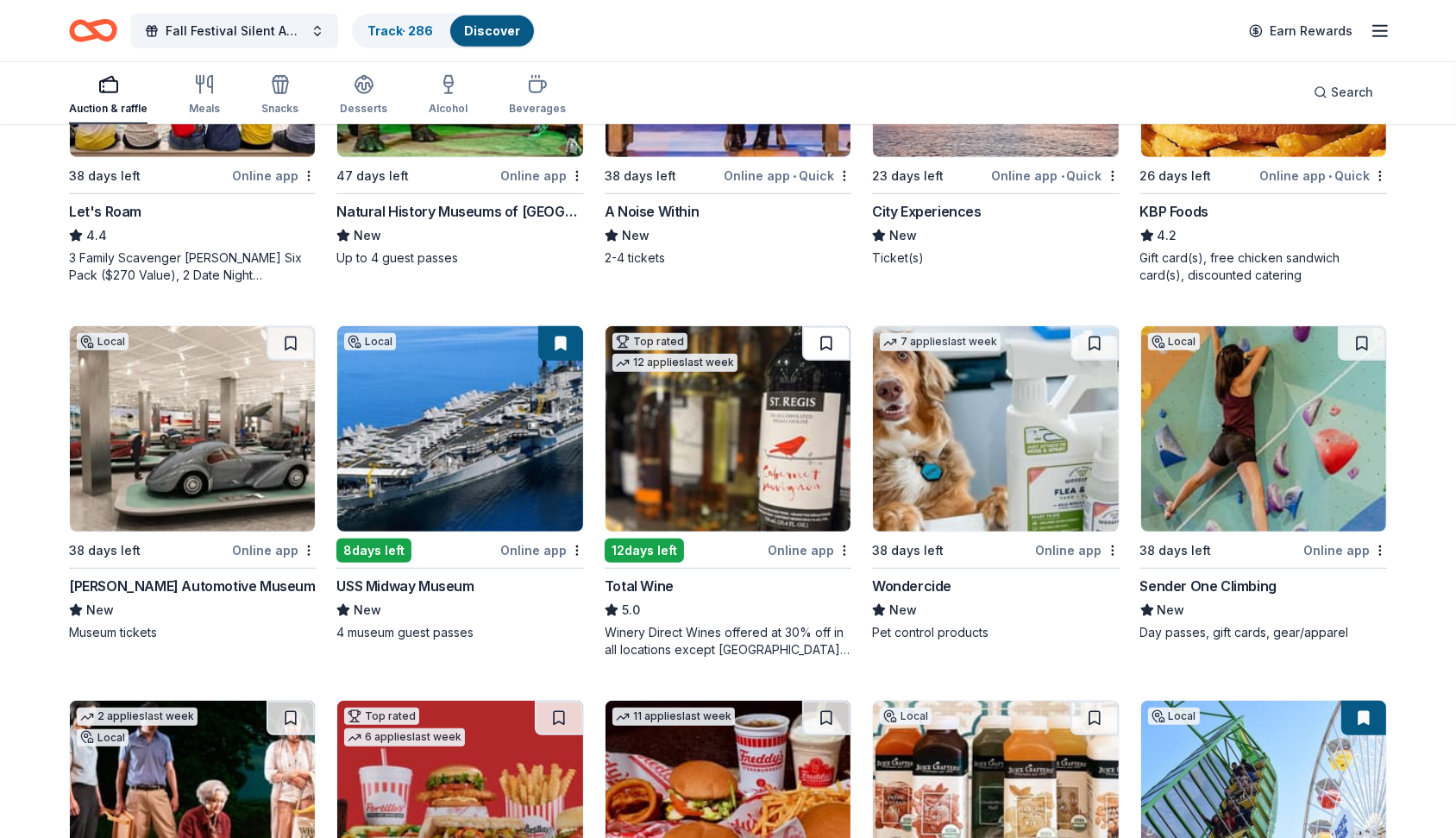
click at [826, 336] on button at bounding box center [825, 343] width 48 height 34
click at [297, 326] on button at bounding box center [290, 343] width 48 height 34
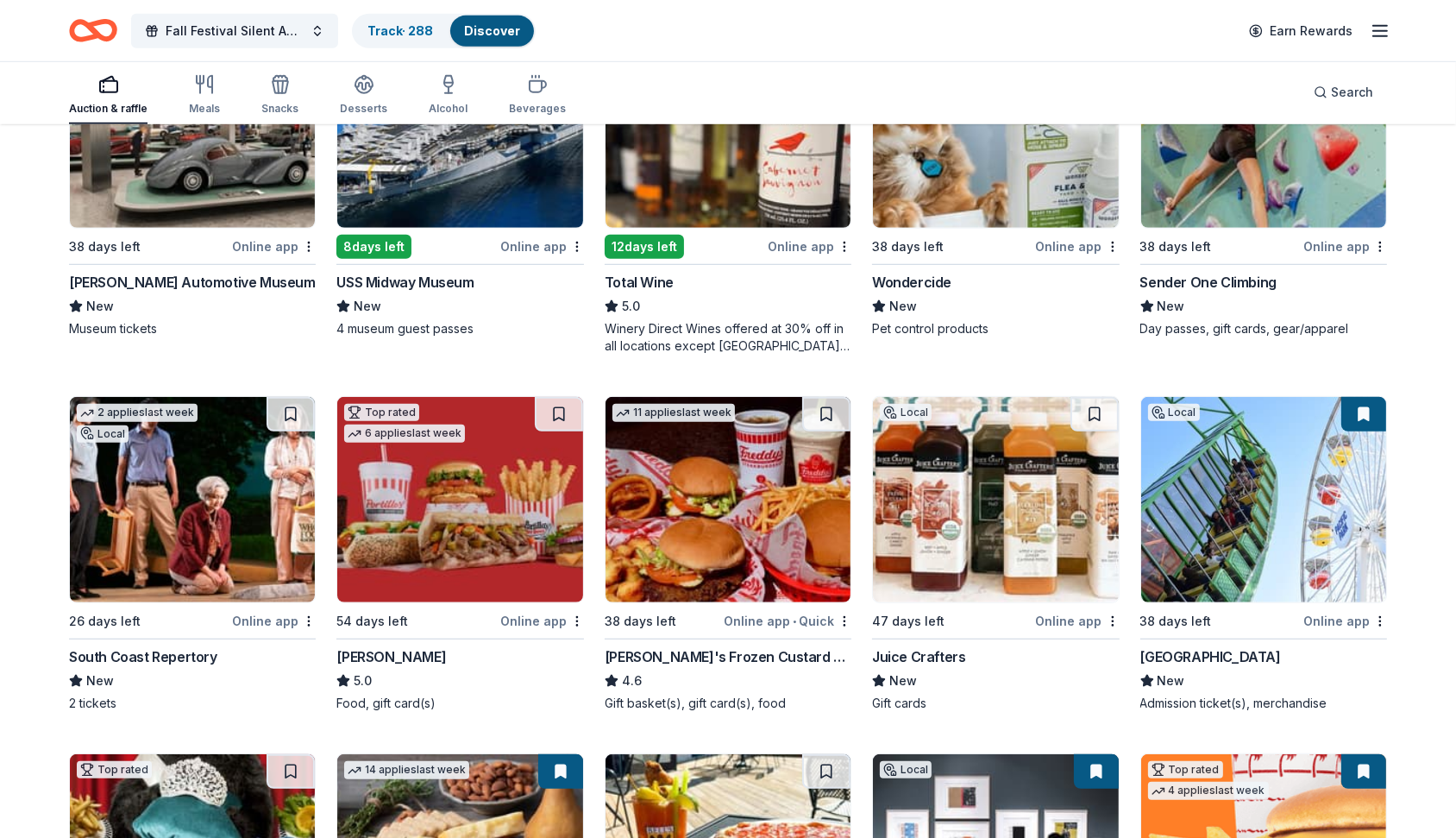
scroll to position [1433, 0]
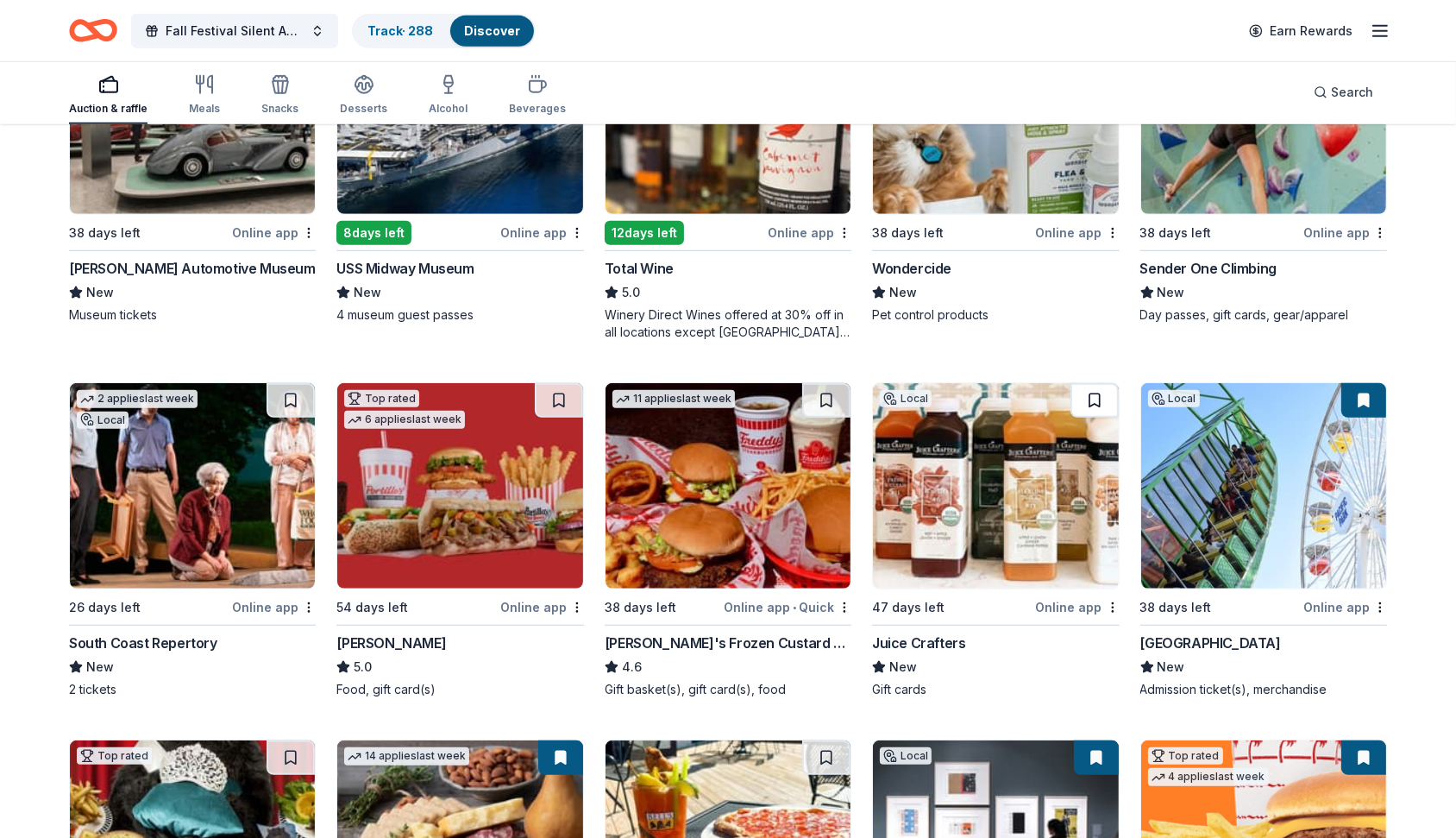
click at [1098, 398] on button at bounding box center [1094, 400] width 48 height 34
click at [290, 401] on button at bounding box center [290, 400] width 48 height 34
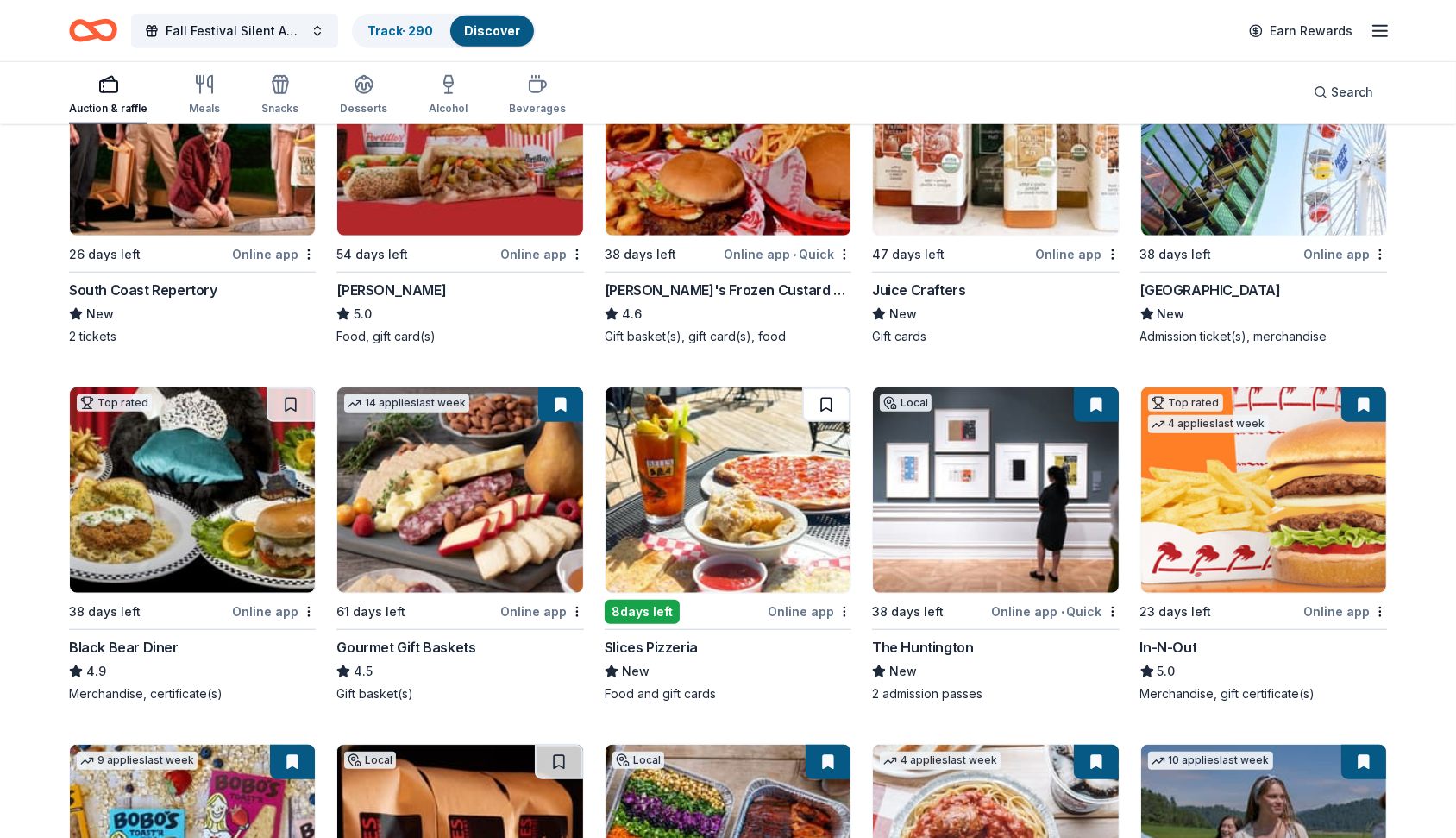
click at [833, 394] on button at bounding box center [825, 405] width 48 height 34
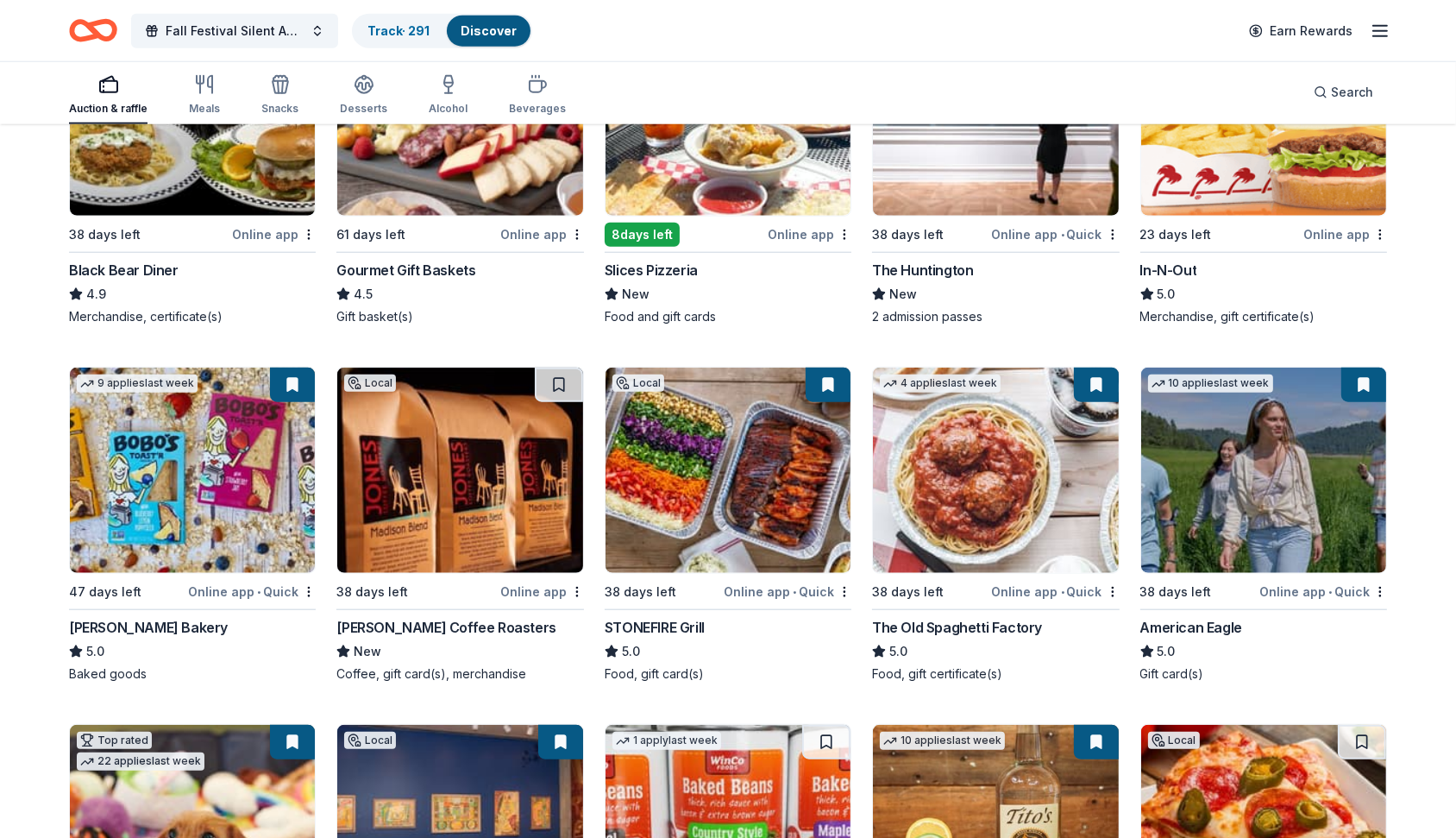
scroll to position [2166, 0]
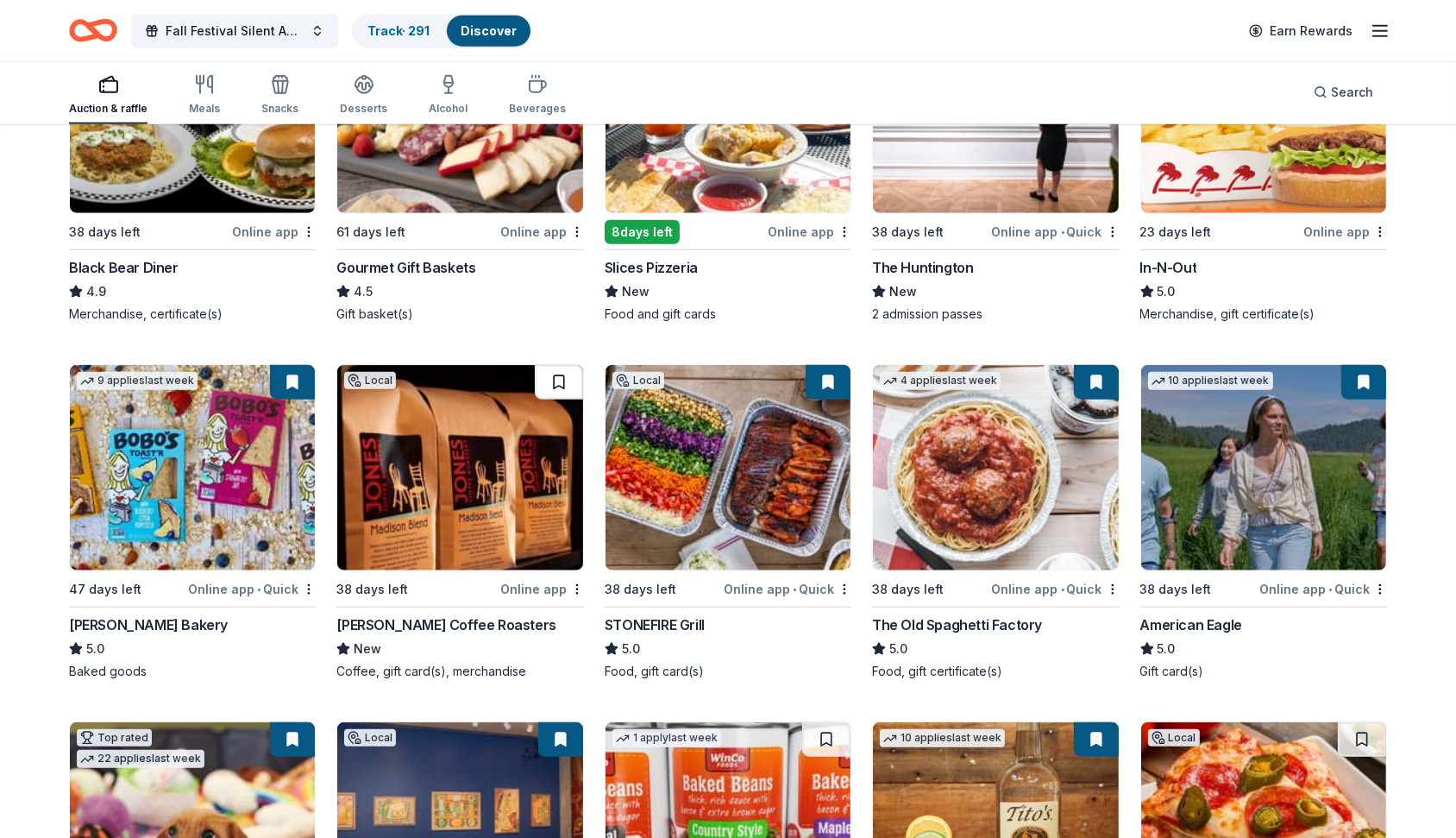
click at [561, 378] on button at bounding box center [559, 382] width 48 height 34
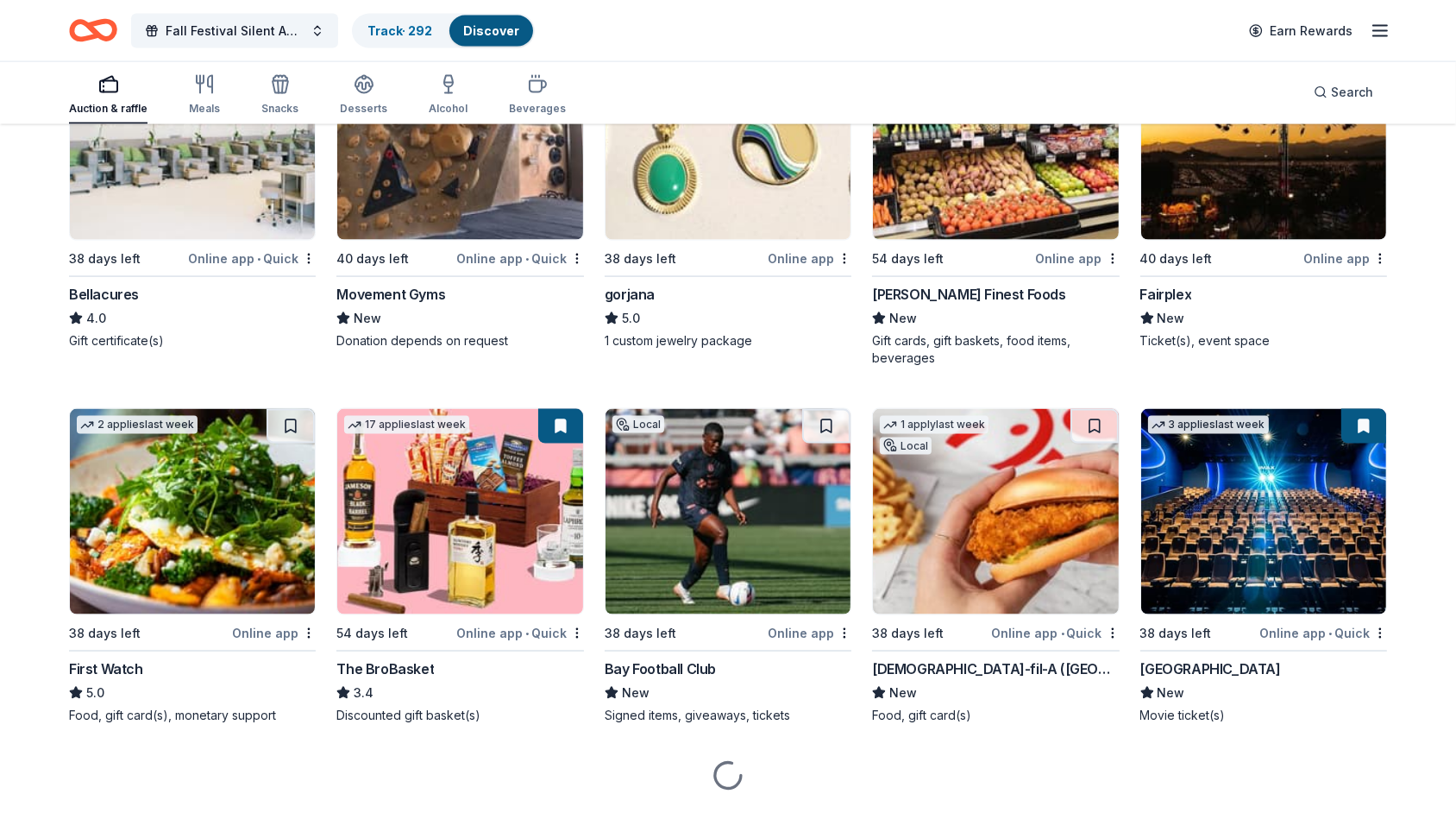
scroll to position [3230, 0]
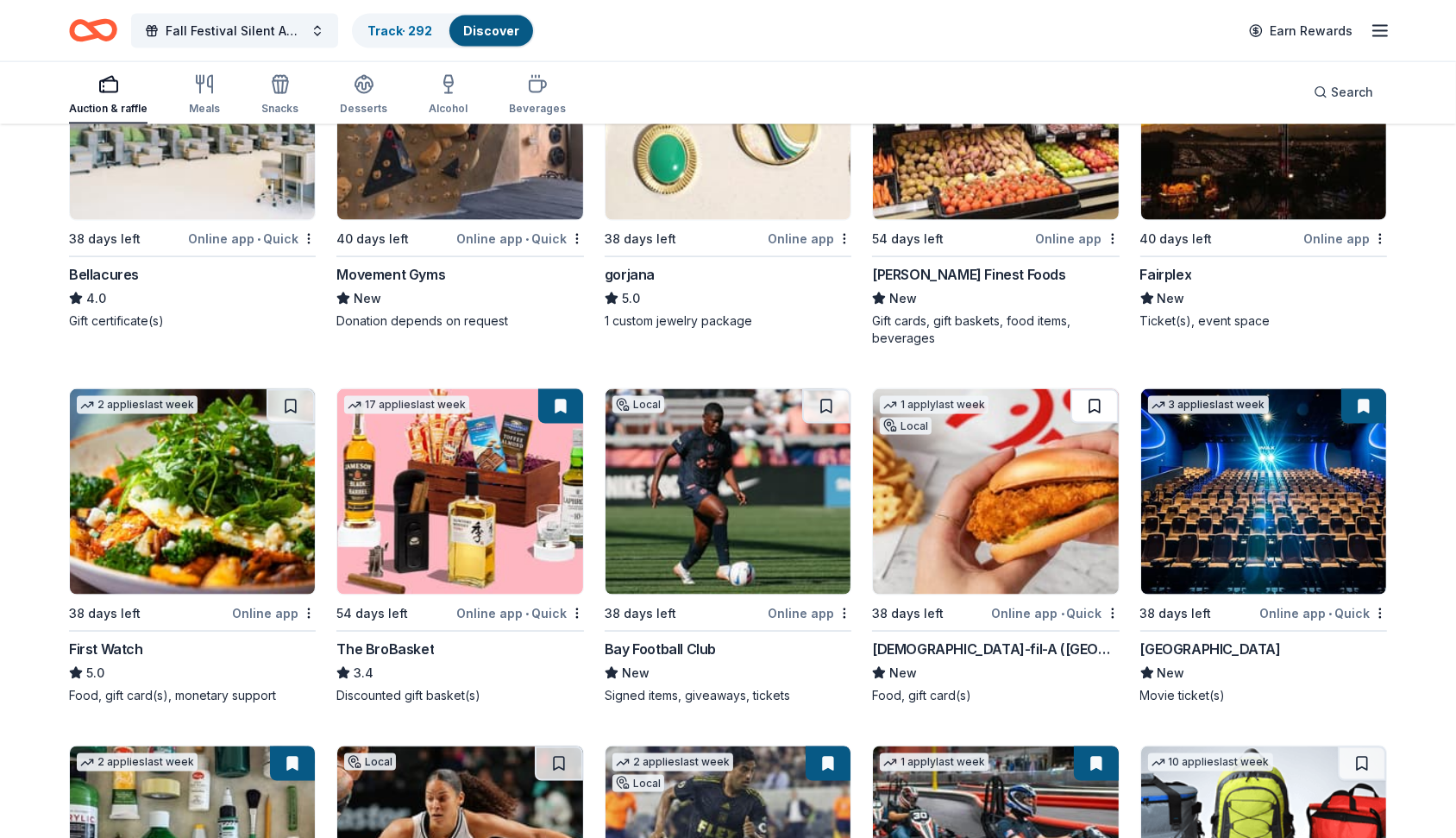
click at [1103, 404] on button at bounding box center [1094, 406] width 48 height 34
click at [830, 405] on button at bounding box center [825, 406] width 48 height 34
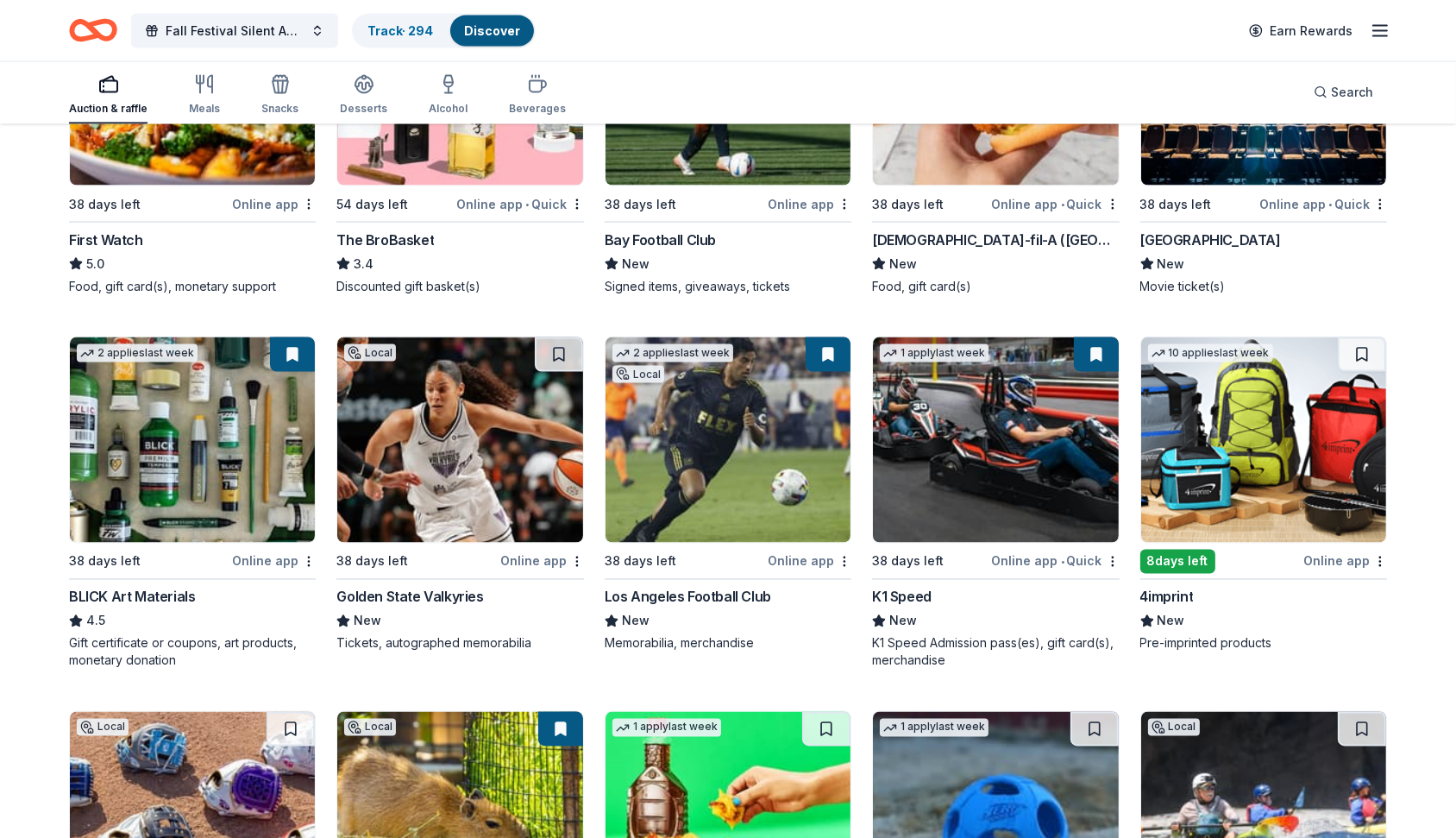
scroll to position [3646, 0]
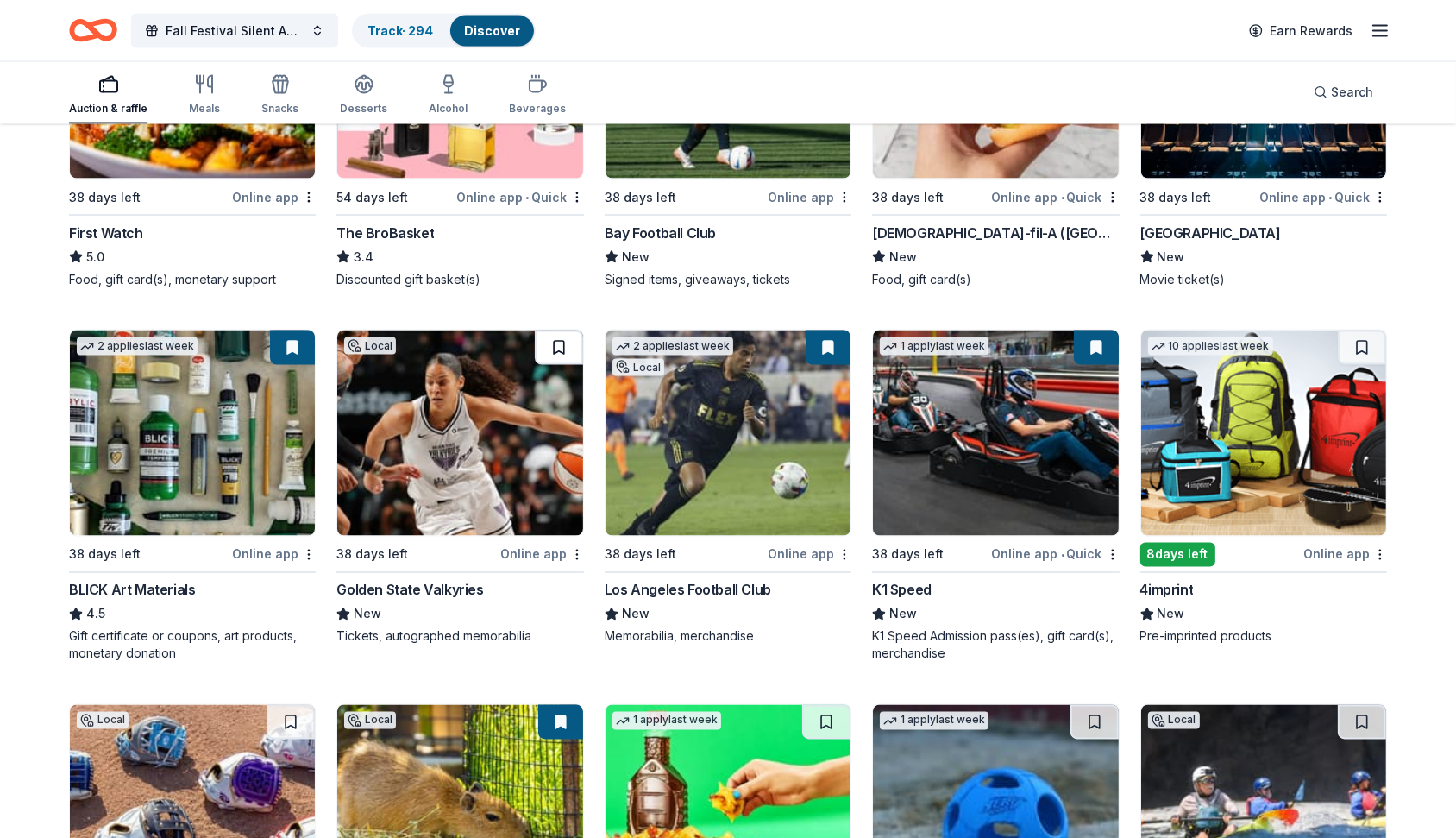
click at [562, 330] on button at bounding box center [559, 347] width 48 height 34
click at [1364, 343] on button at bounding box center [1361, 347] width 48 height 34
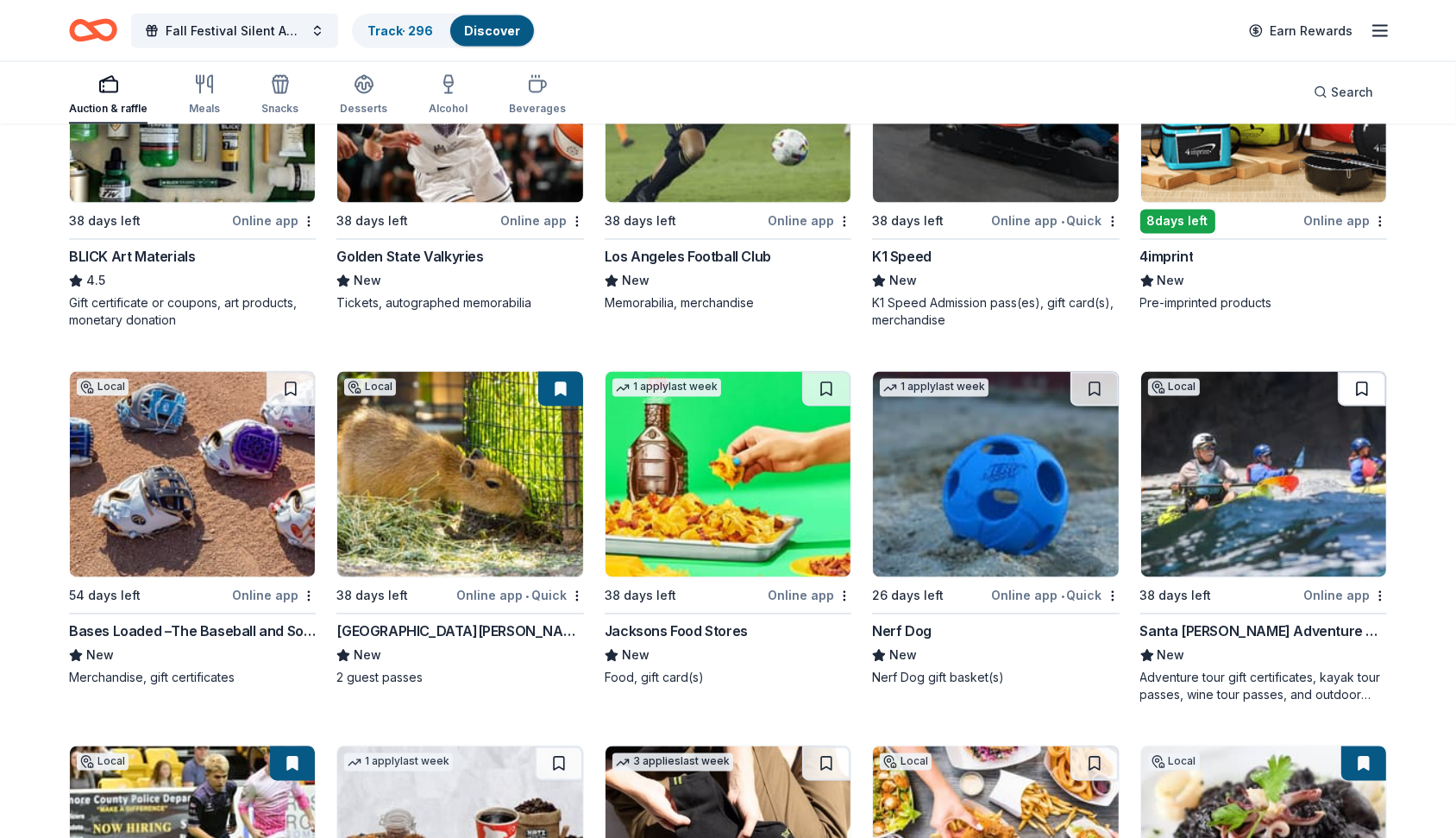
click at [1359, 376] on button at bounding box center [1361, 389] width 48 height 34
click at [1098, 394] on button at bounding box center [1094, 389] width 48 height 34
click at [288, 386] on button at bounding box center [290, 389] width 48 height 34
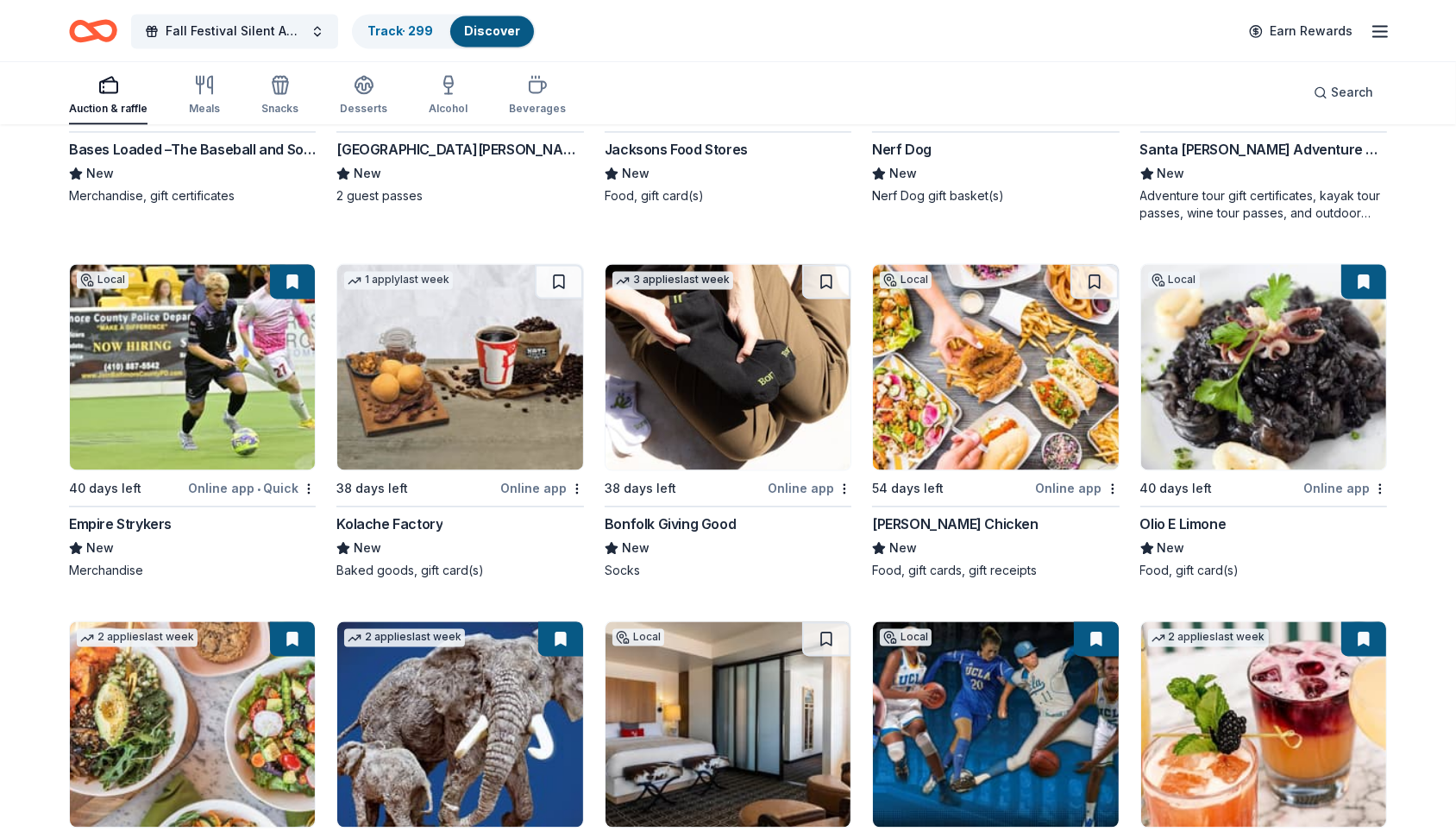
scroll to position [4462, 0]
click at [1085, 288] on button at bounding box center [1094, 280] width 48 height 34
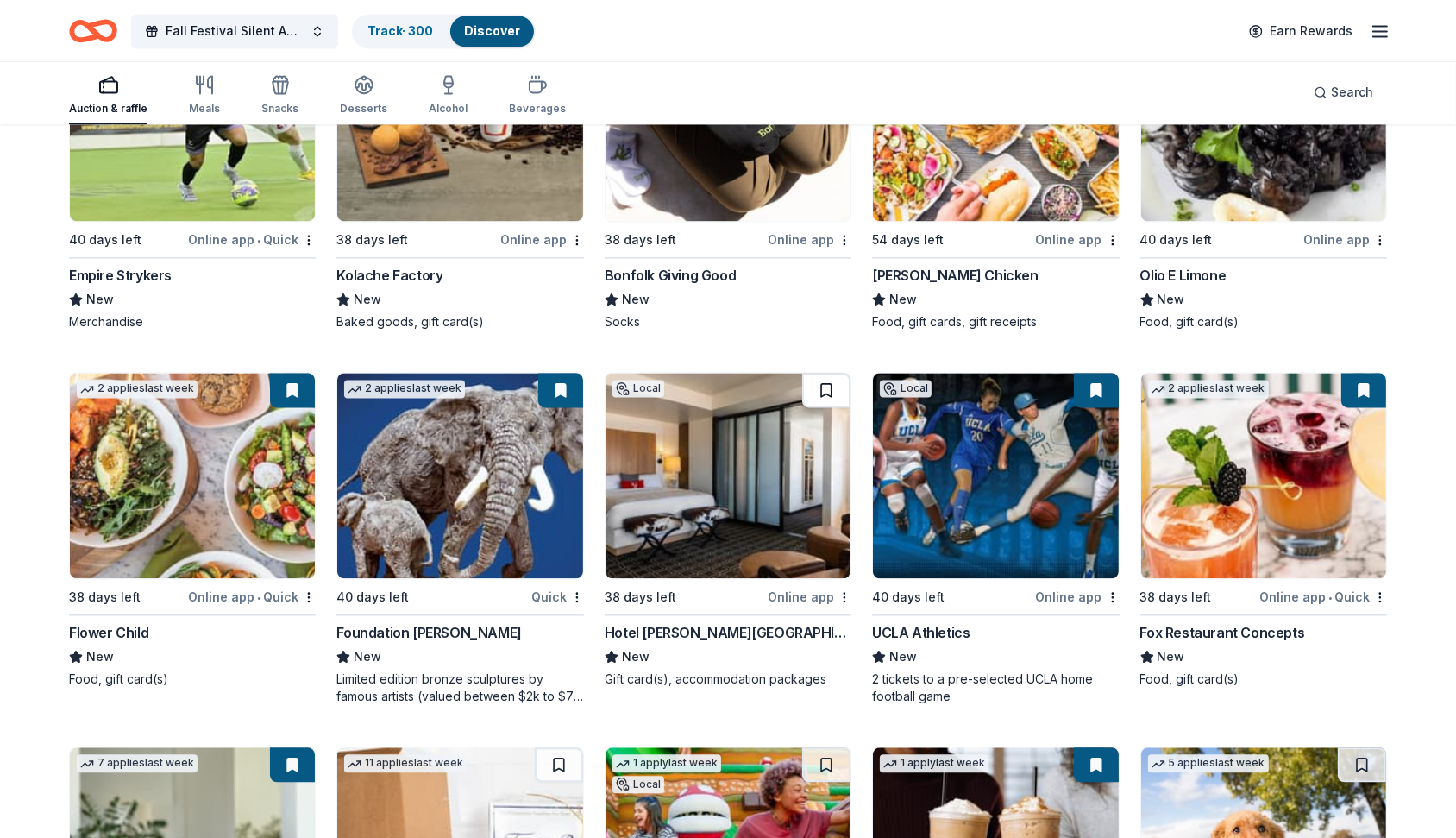
click at [834, 381] on button at bounding box center [825, 390] width 48 height 34
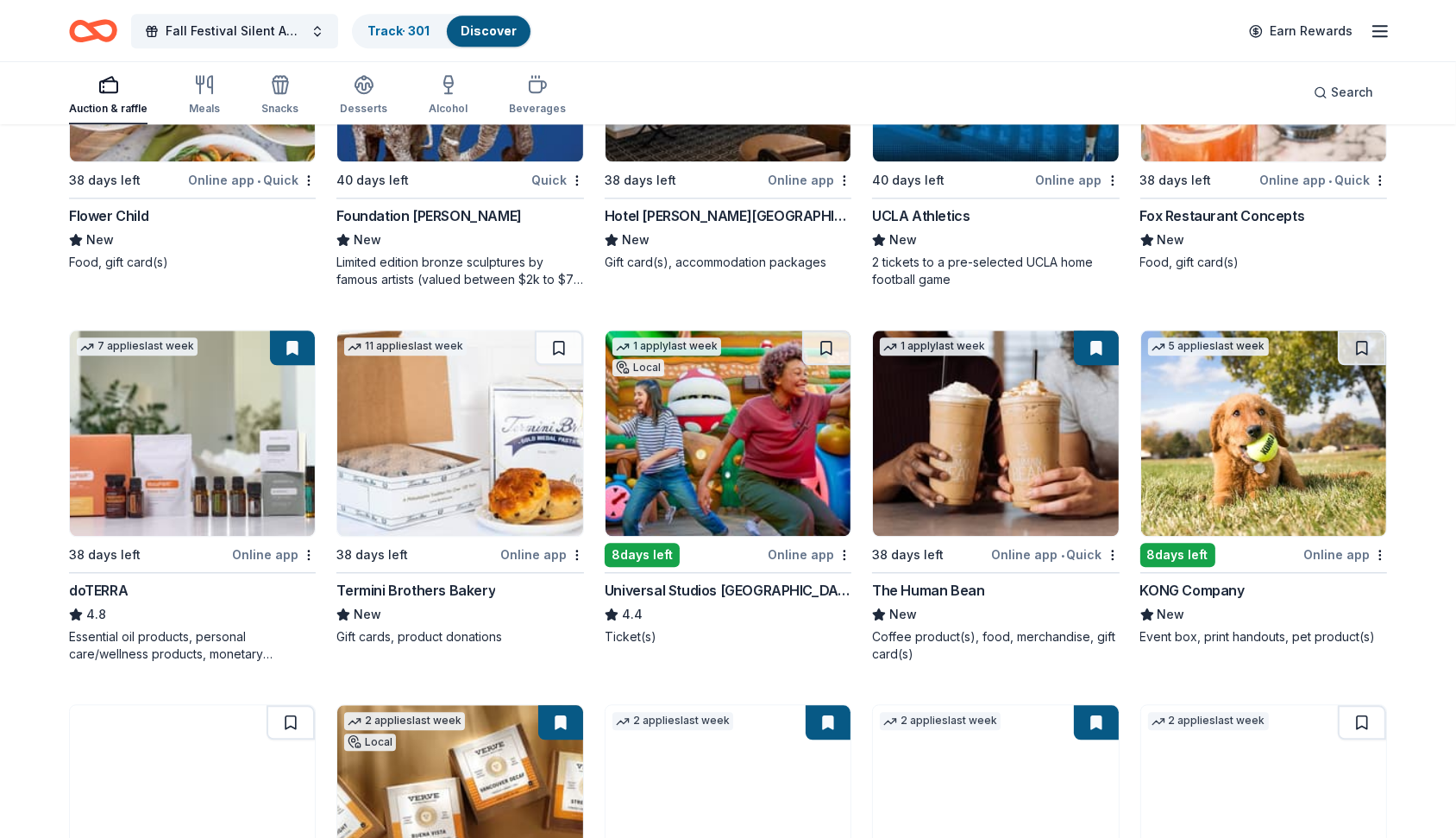
scroll to position [5129, 0]
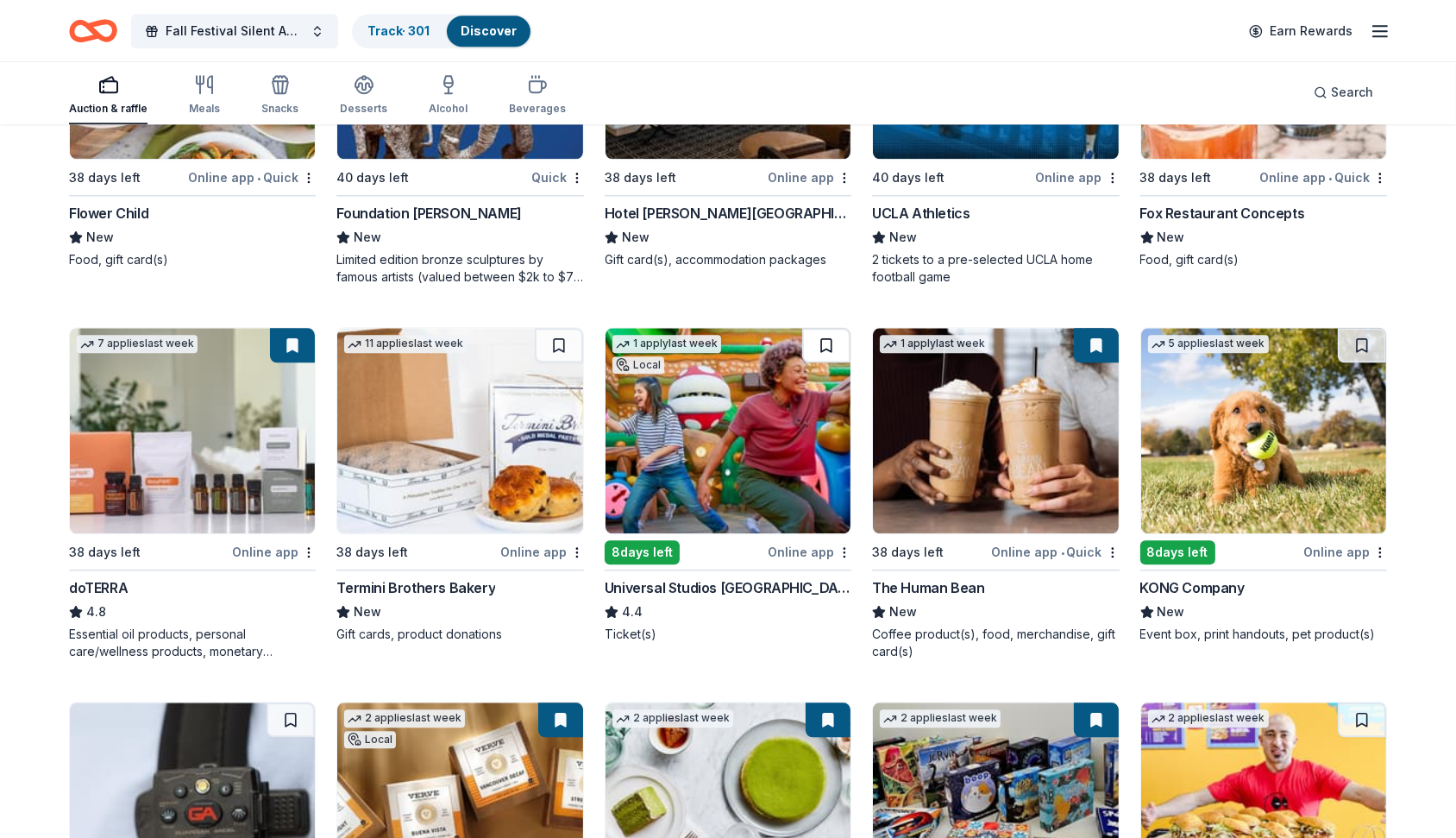
click at [824, 353] on button at bounding box center [825, 345] width 48 height 34
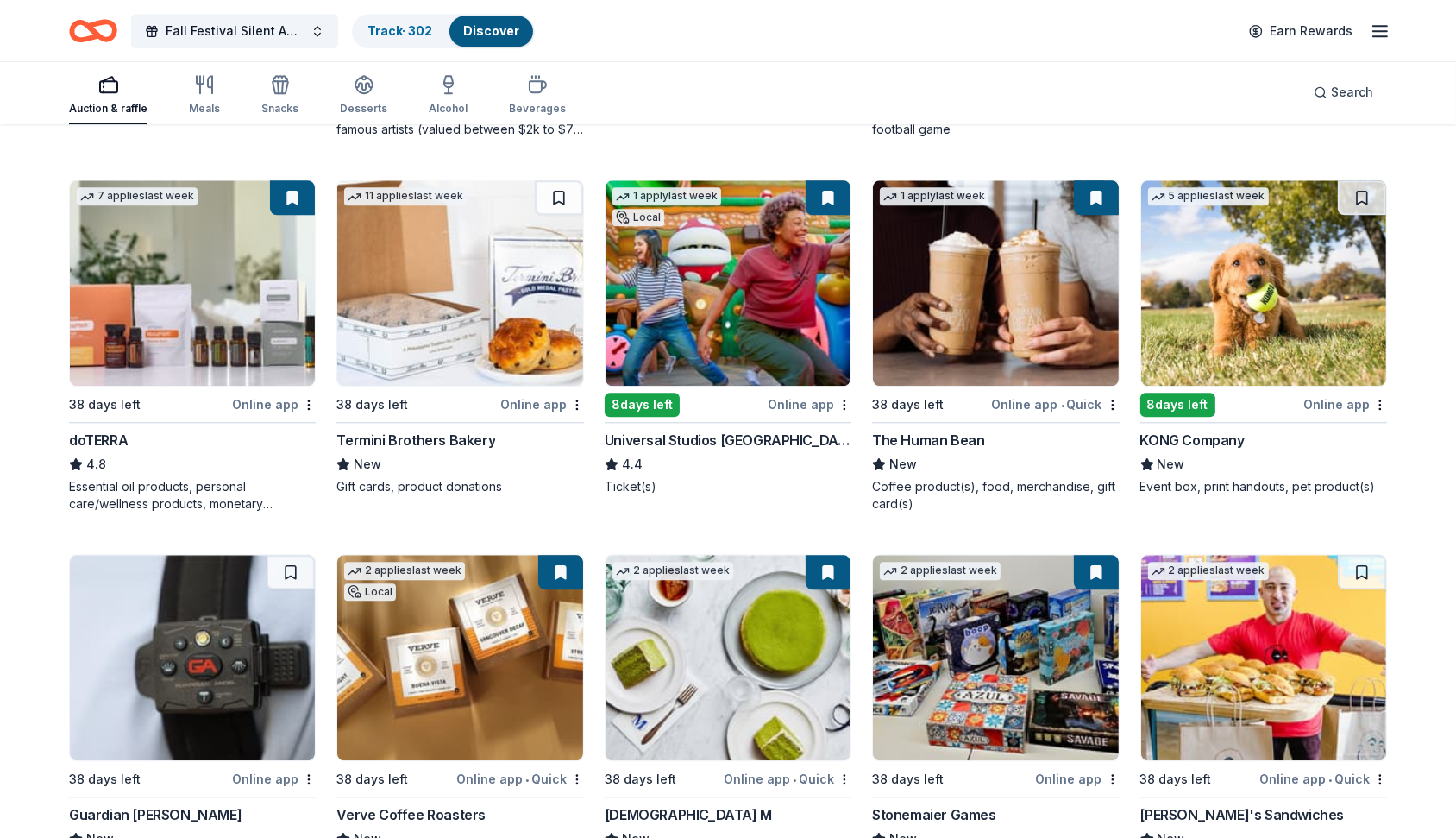
scroll to position [5286, 0]
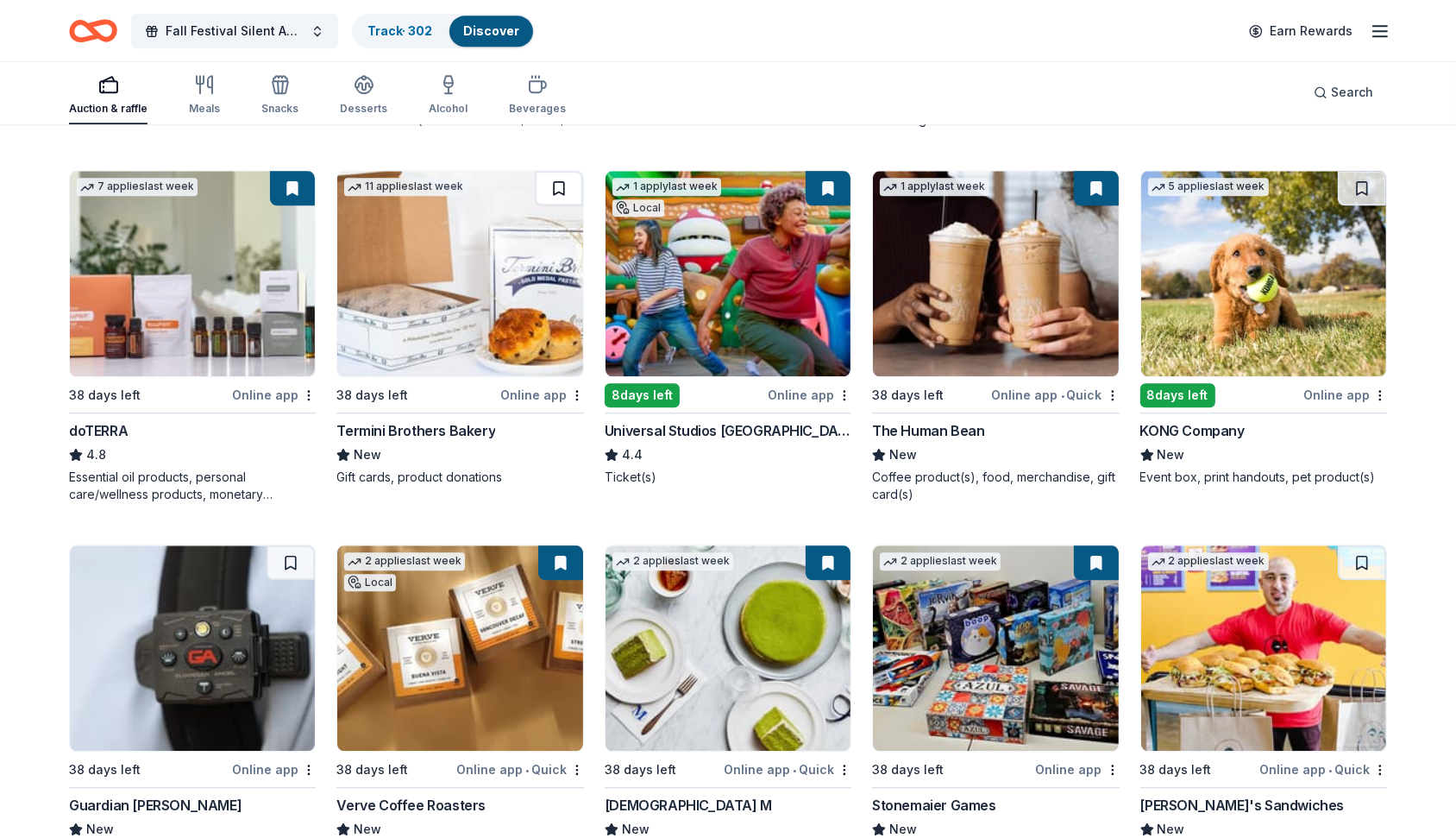
click at [553, 184] on button at bounding box center [559, 188] width 48 height 34
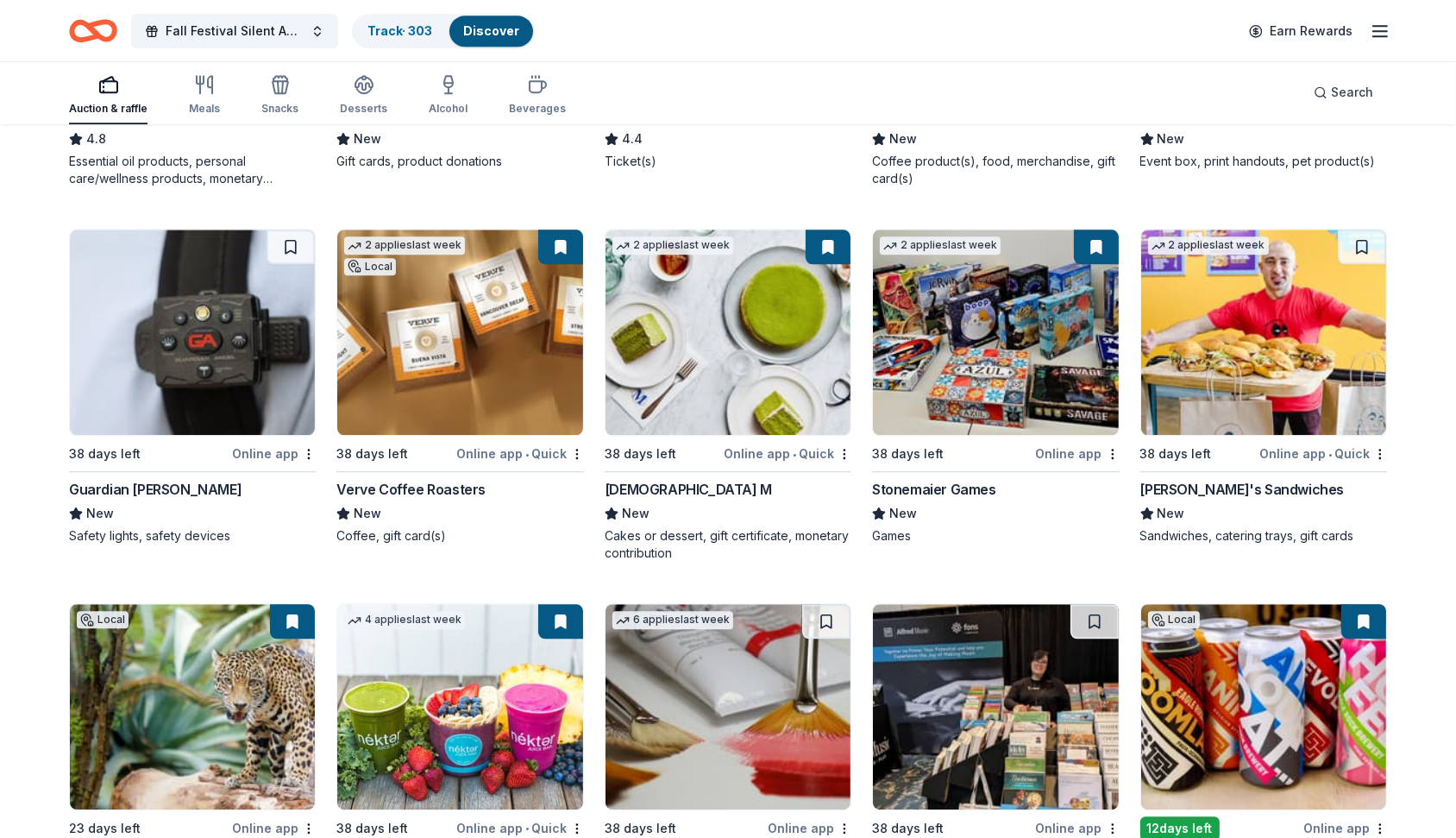
scroll to position [5611, 0]
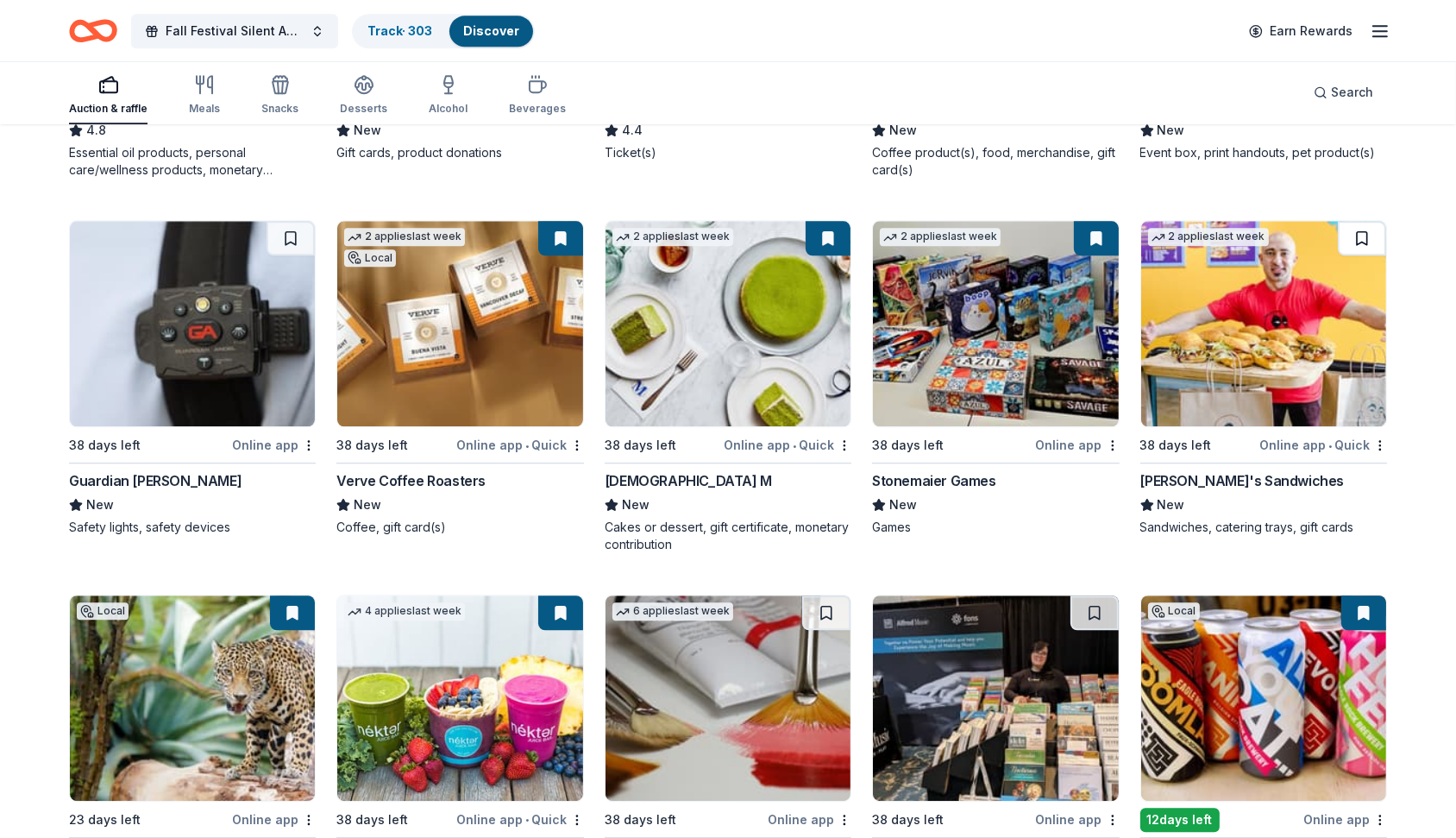
click at [1346, 226] on button at bounding box center [1361, 238] width 48 height 34
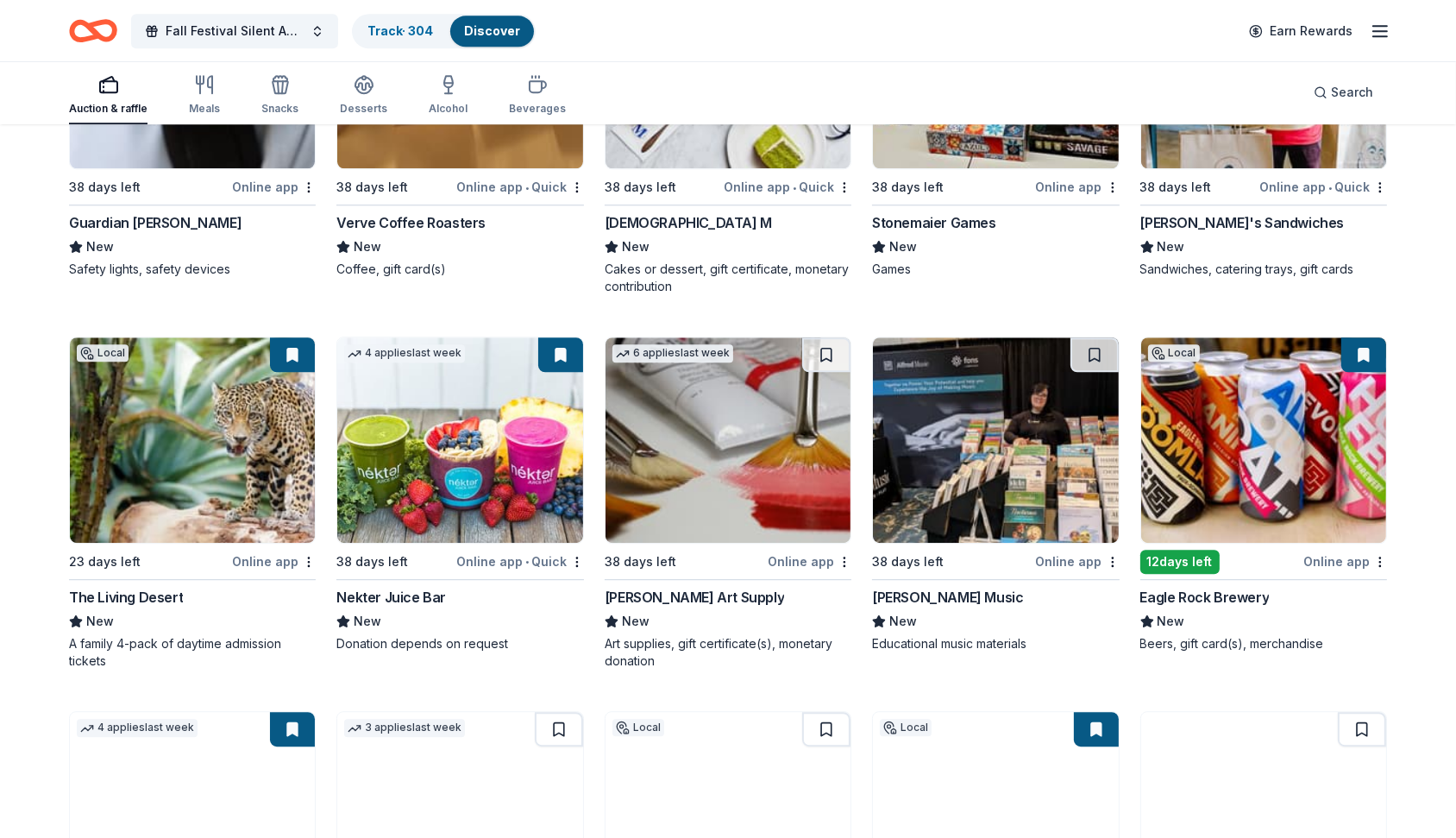
scroll to position [5896, 0]
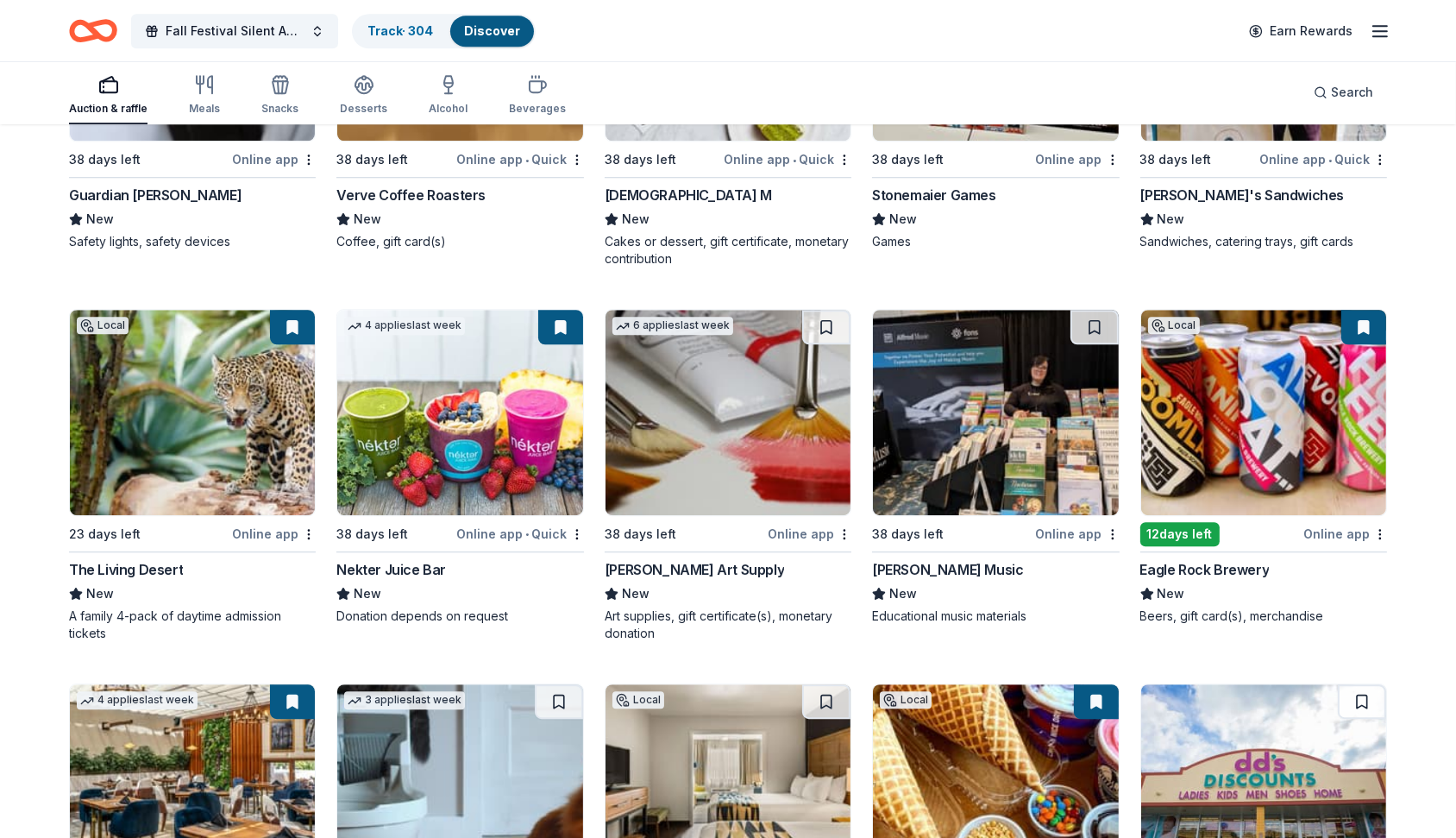
click at [1093, 341] on img at bounding box center [995, 411] width 245 height 205
click at [1087, 329] on button at bounding box center [1094, 326] width 48 height 34
click at [801, 316] on img at bounding box center [727, 411] width 245 height 205
click at [817, 316] on button at bounding box center [825, 326] width 48 height 34
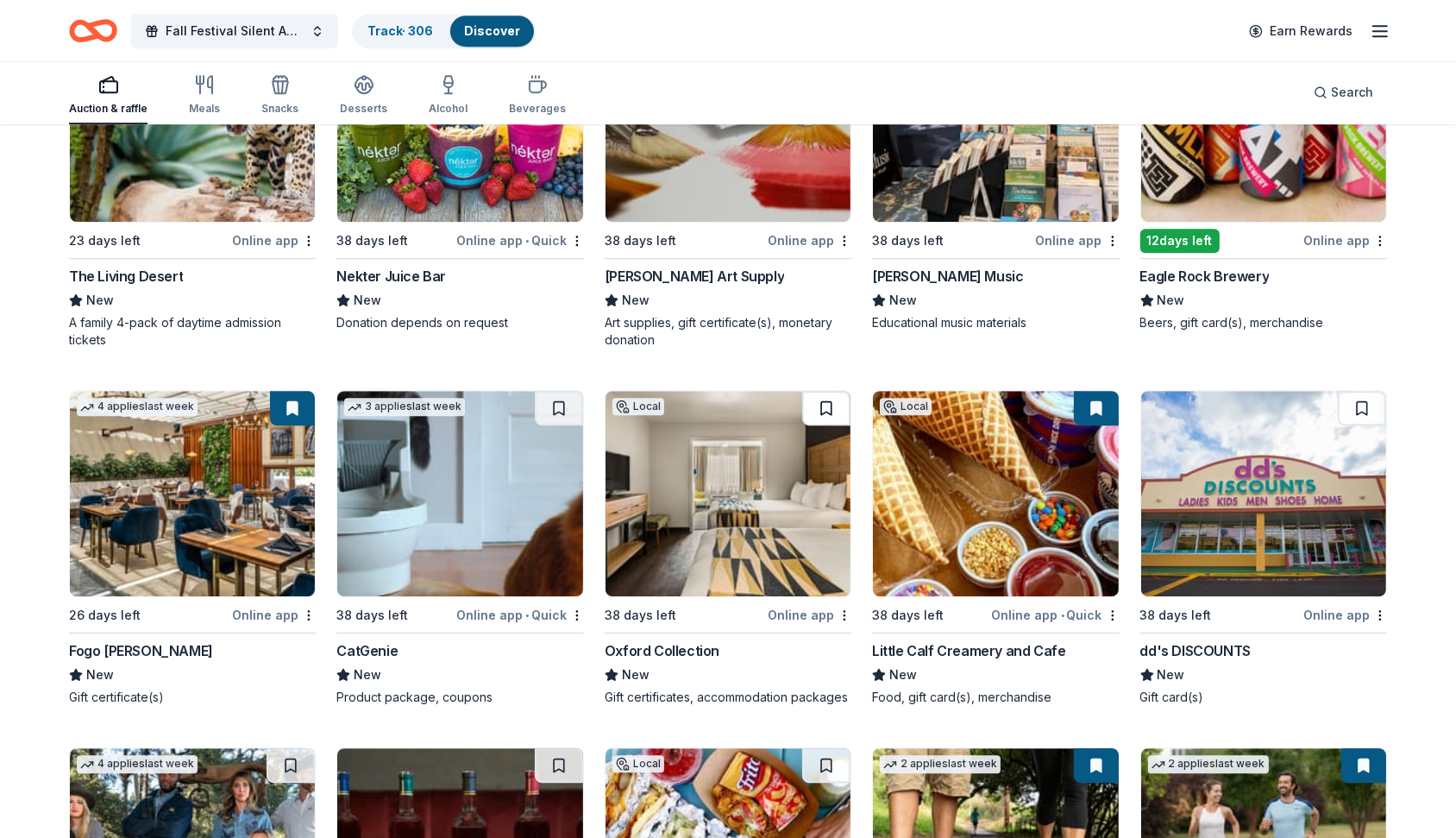
click at [830, 395] on button at bounding box center [825, 408] width 48 height 34
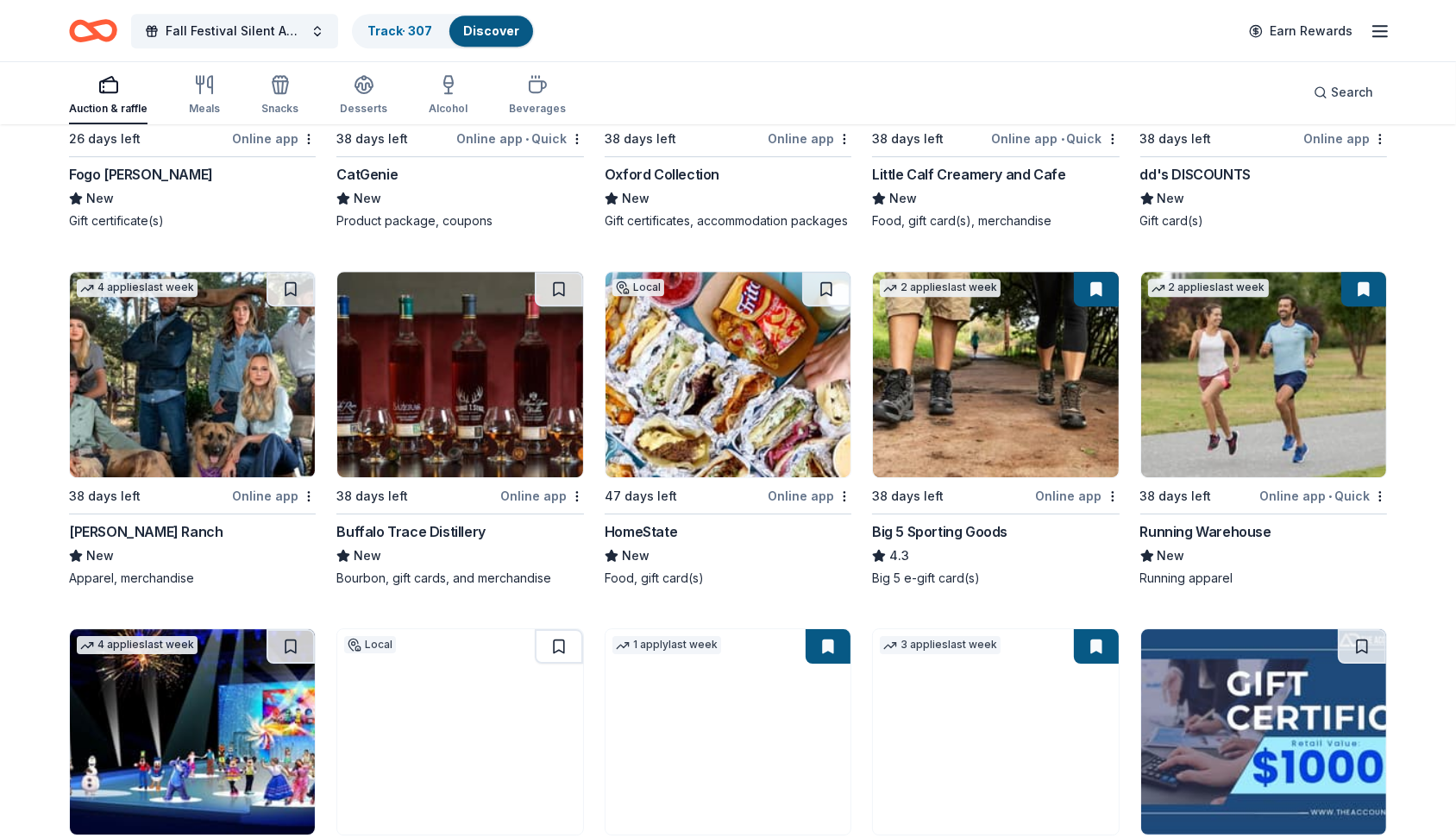
scroll to position [6666, 0]
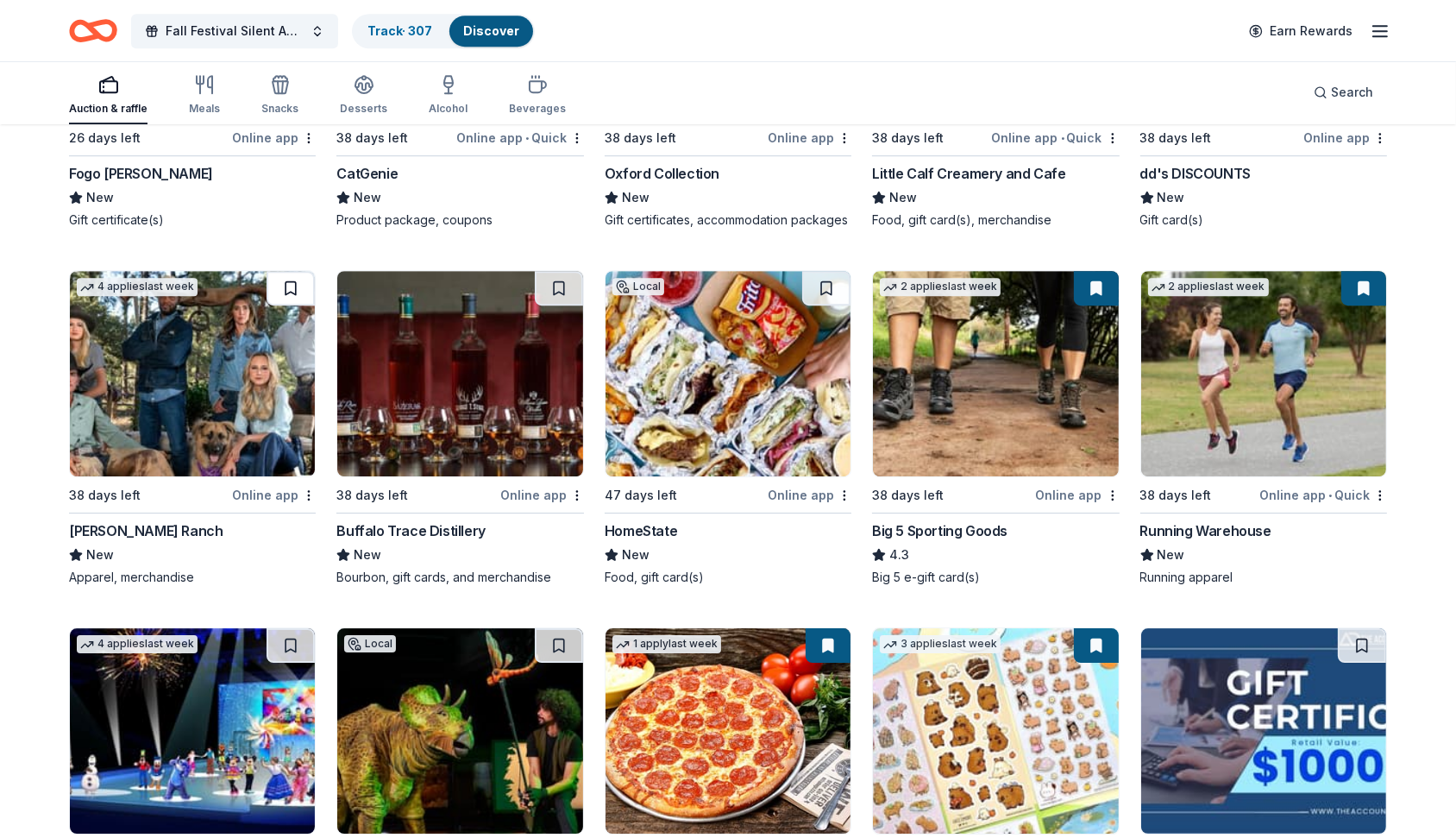
click at [300, 272] on button at bounding box center [290, 288] width 48 height 34
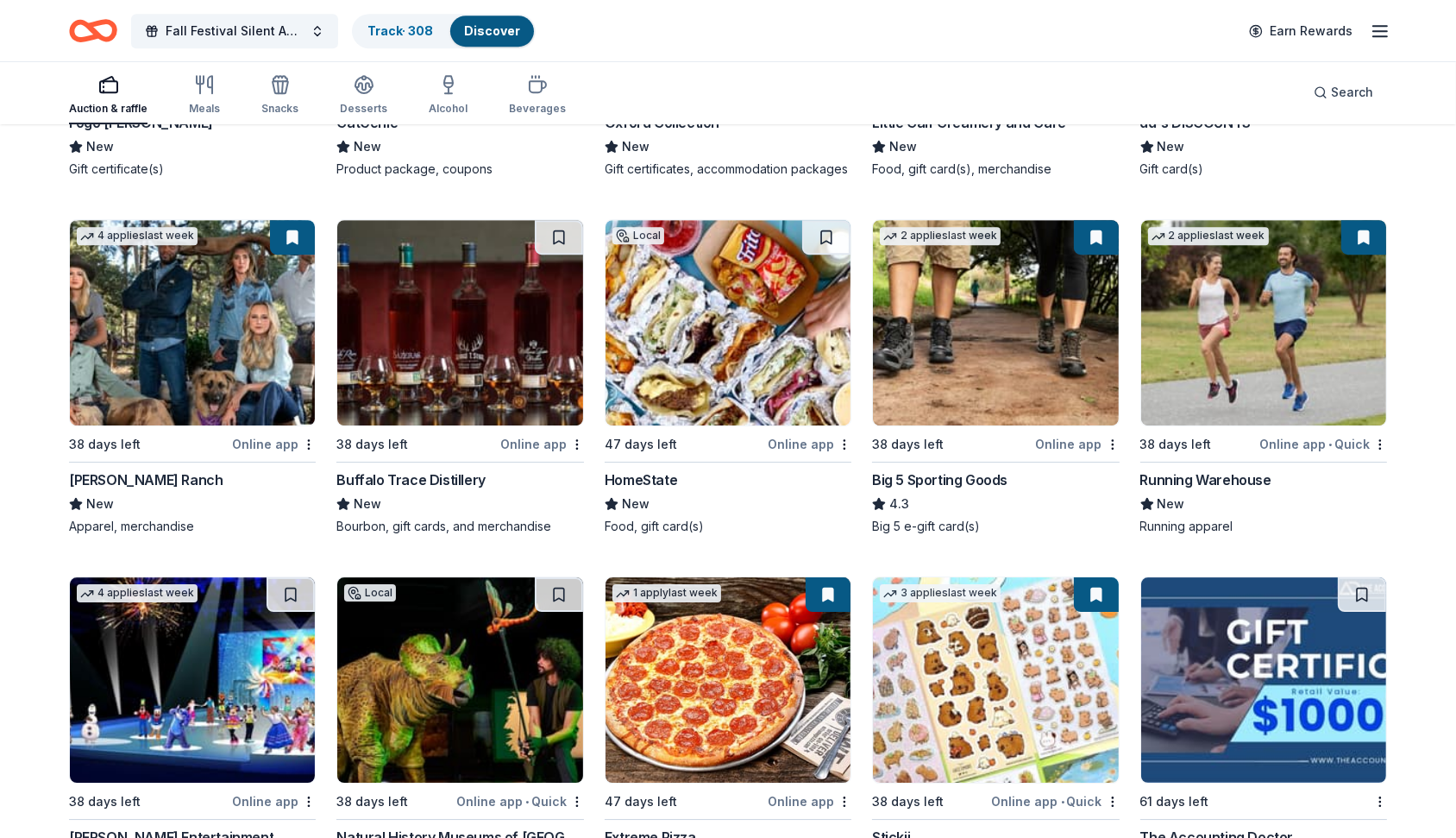
scroll to position [6922, 0]
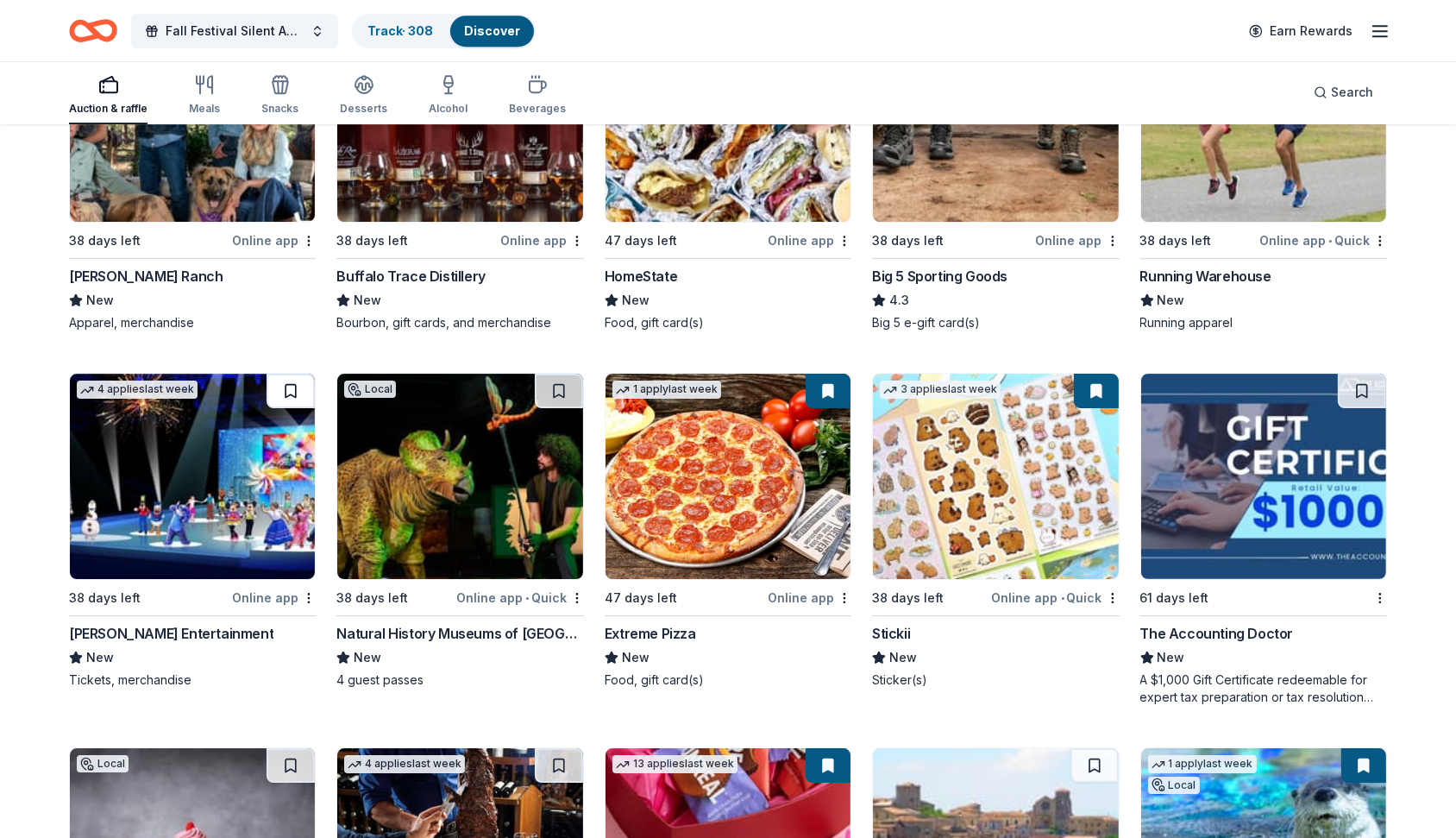
click at [292, 388] on button at bounding box center [290, 391] width 48 height 34
click at [555, 379] on button at bounding box center [559, 391] width 48 height 34
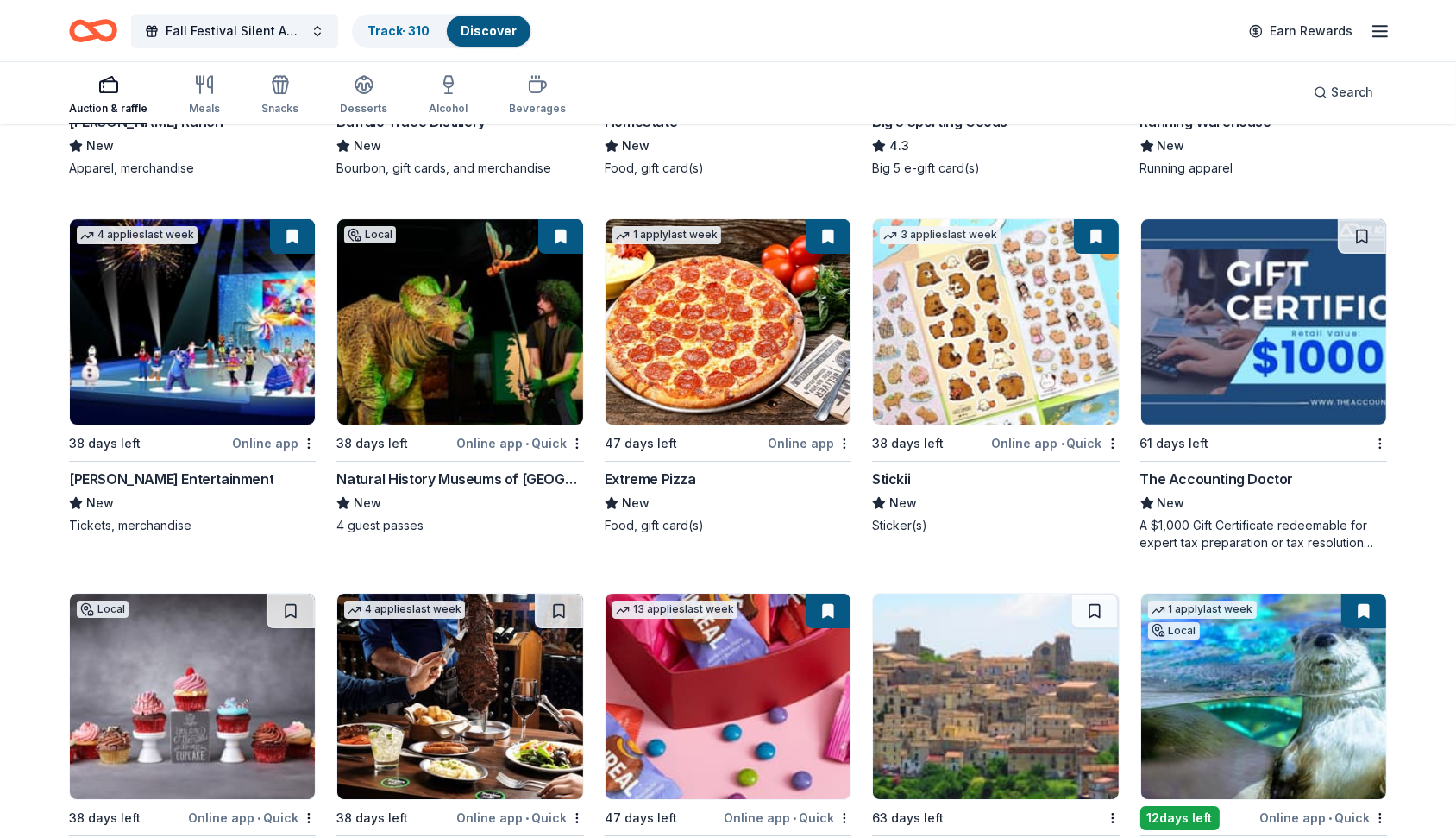
scroll to position [7075, 0]
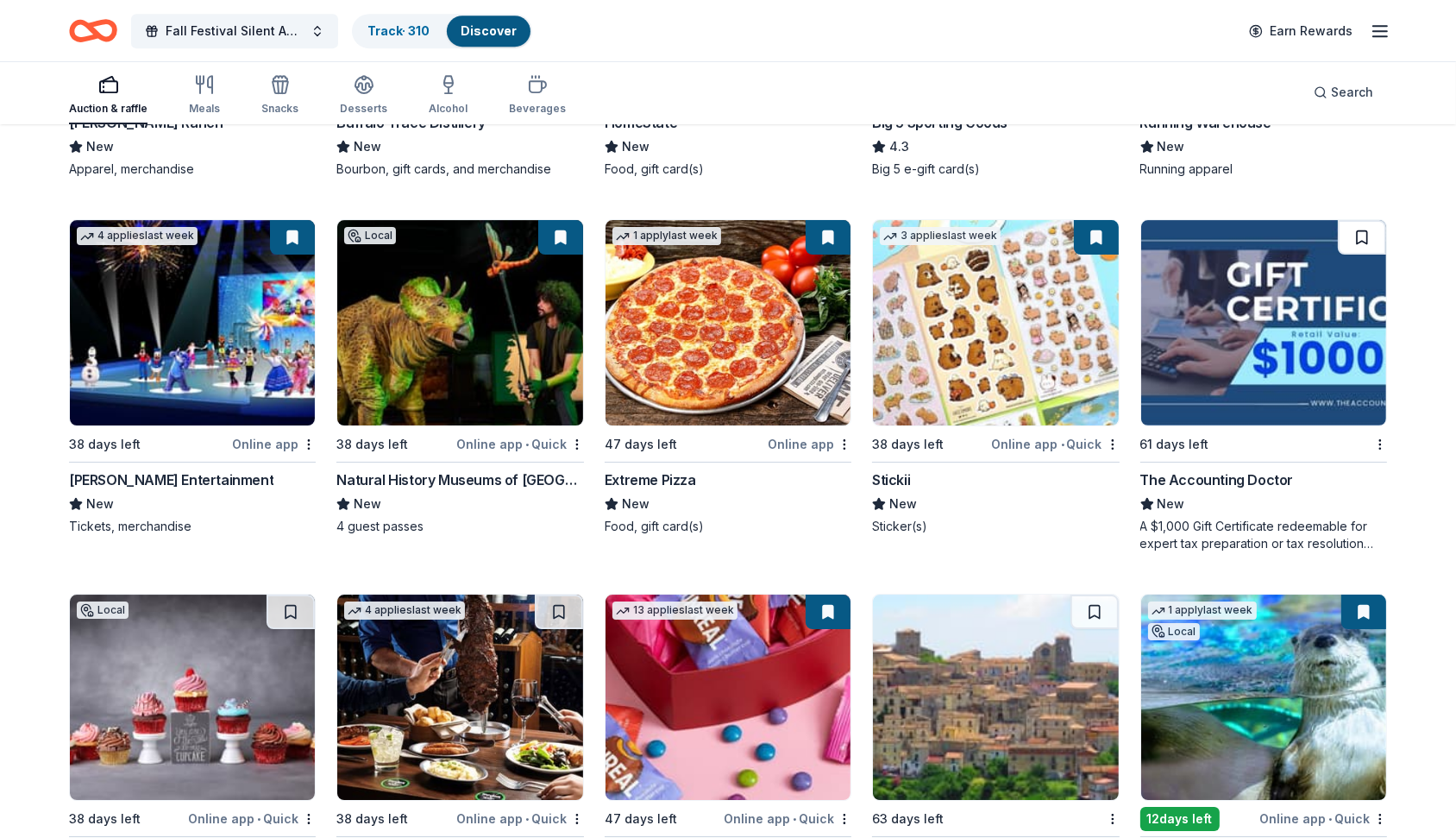
click at [1368, 228] on button at bounding box center [1361, 237] width 48 height 34
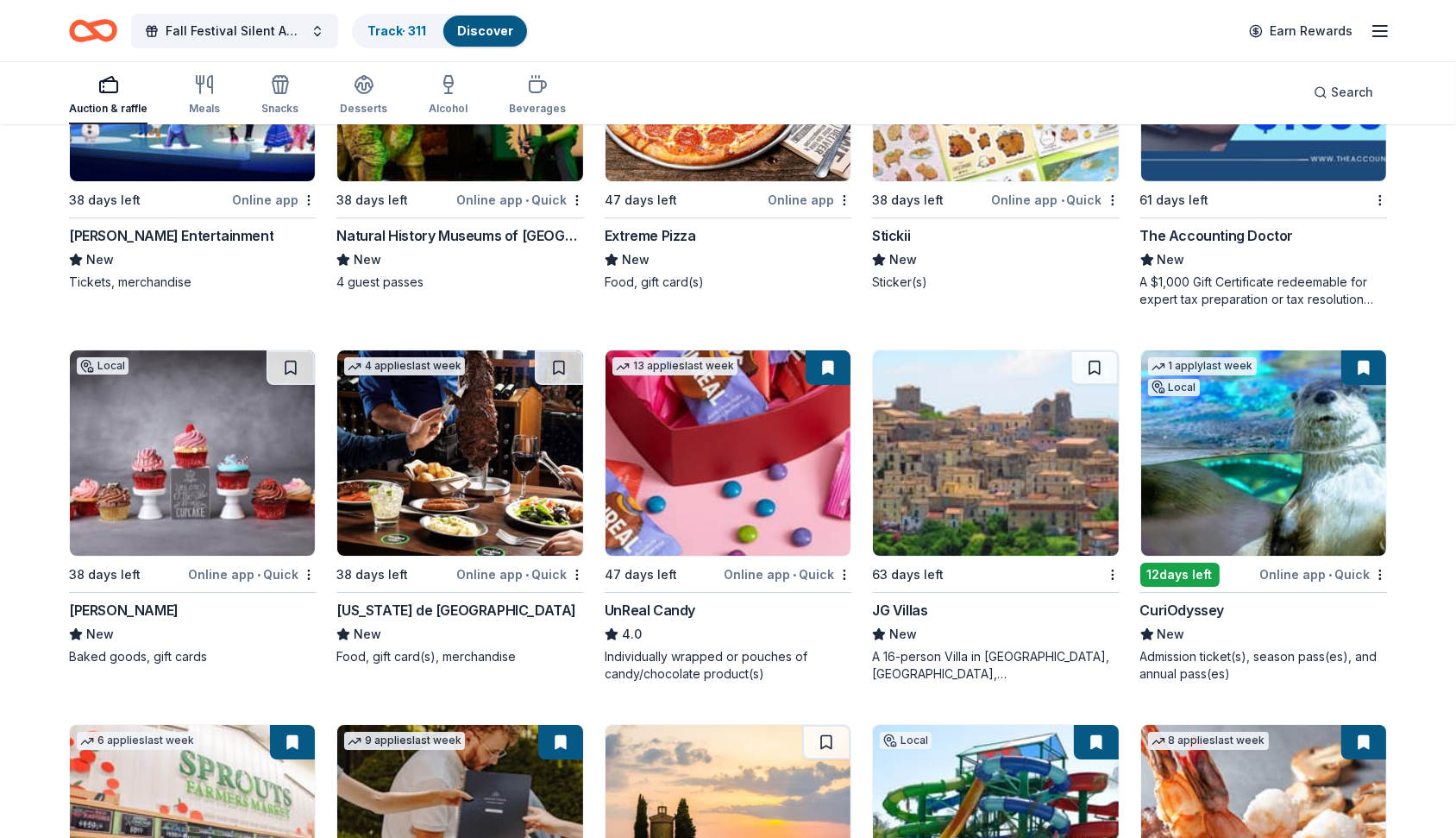
scroll to position [7323, 0]
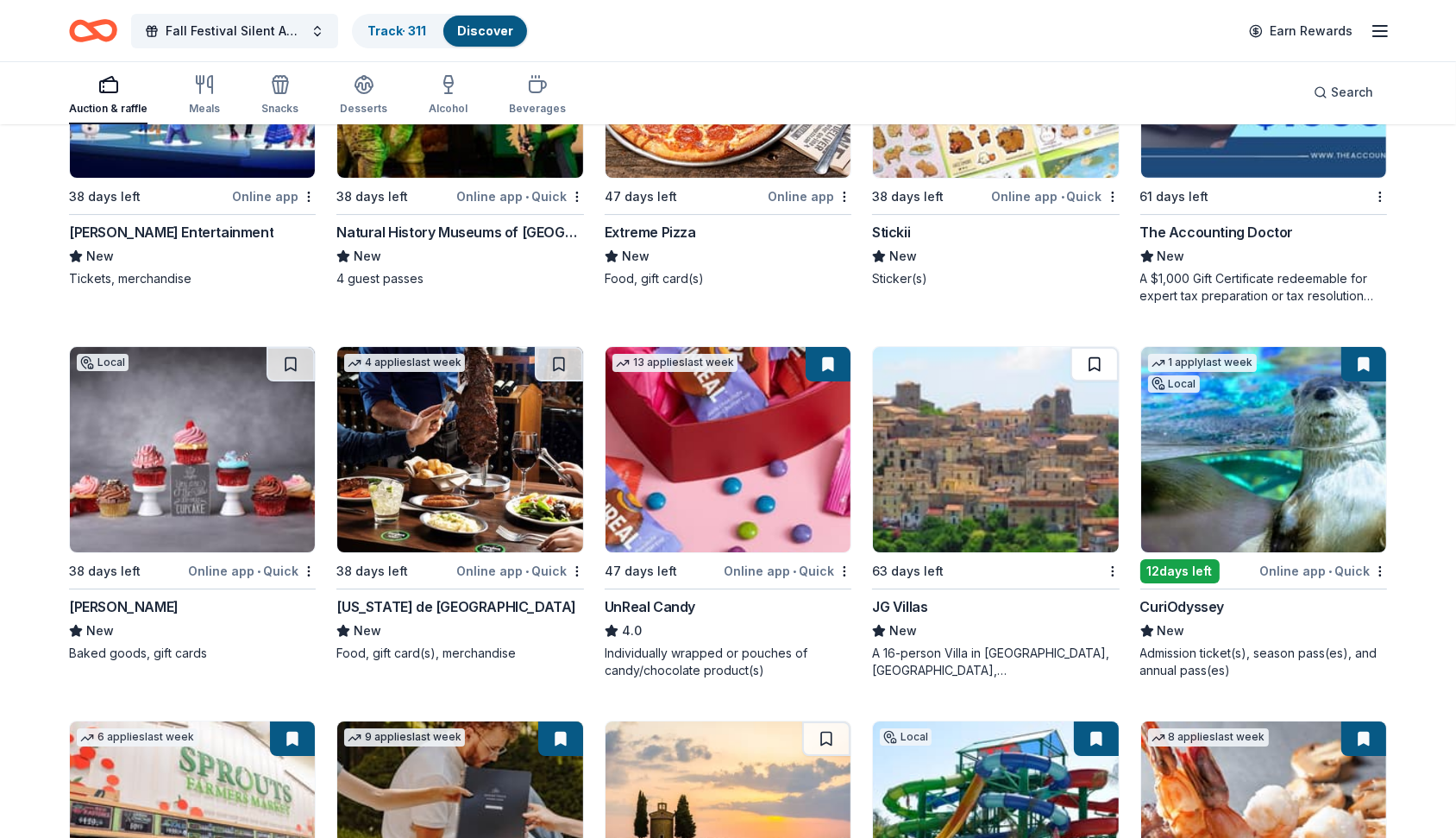
click at [1101, 358] on button at bounding box center [1094, 364] width 48 height 34
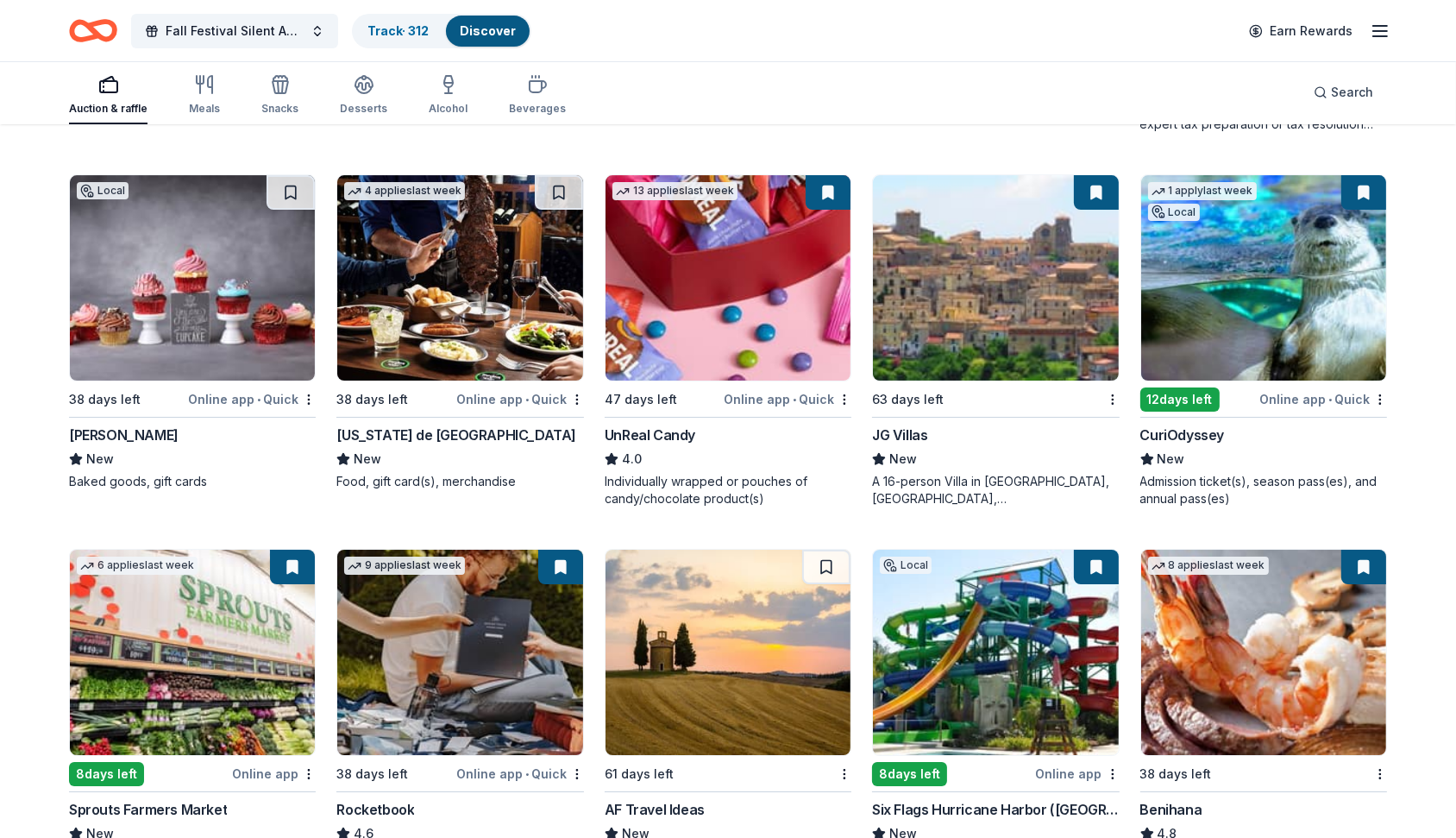
scroll to position [7495, 0]
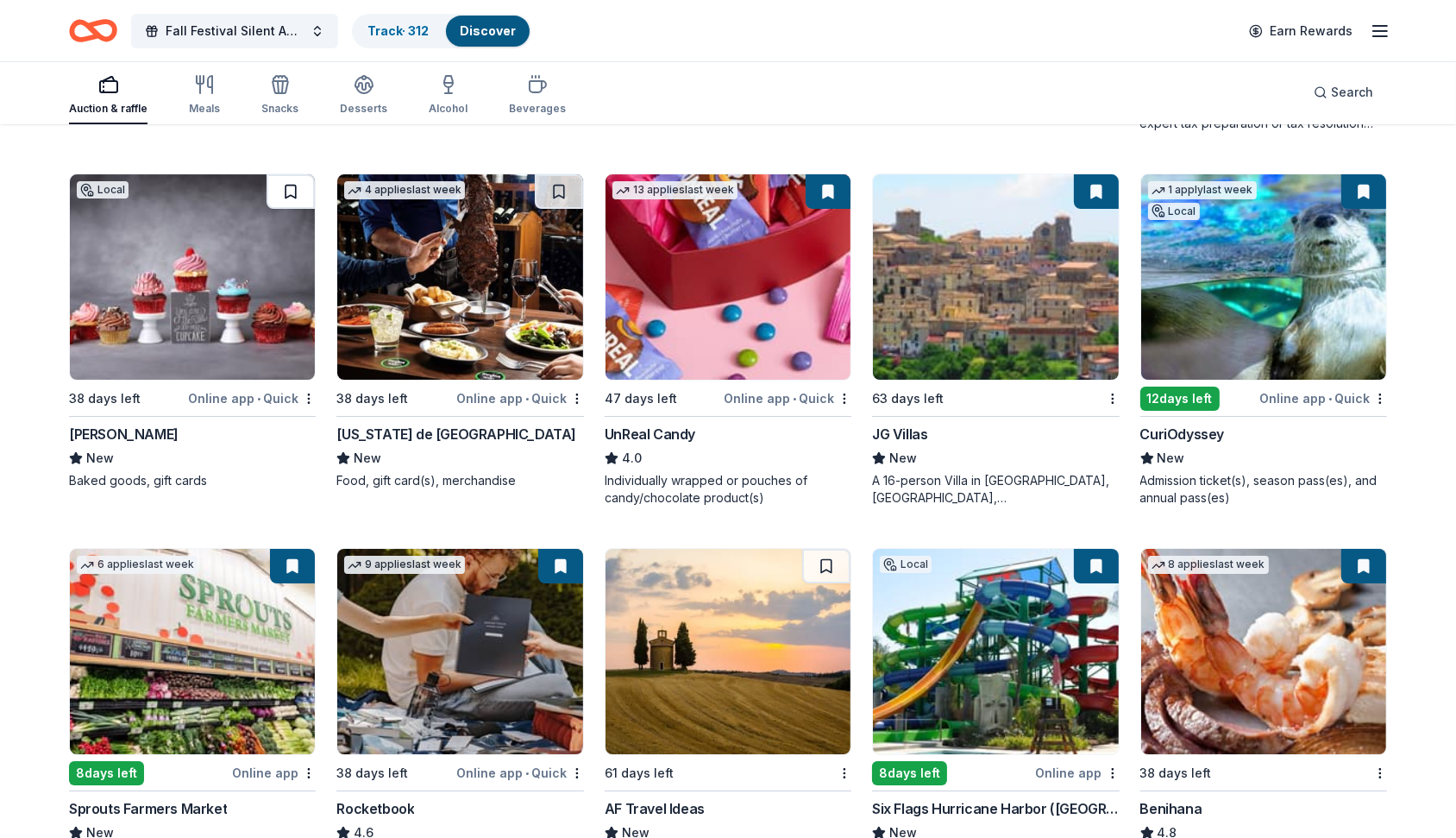
click at [288, 181] on button at bounding box center [290, 191] width 48 height 34
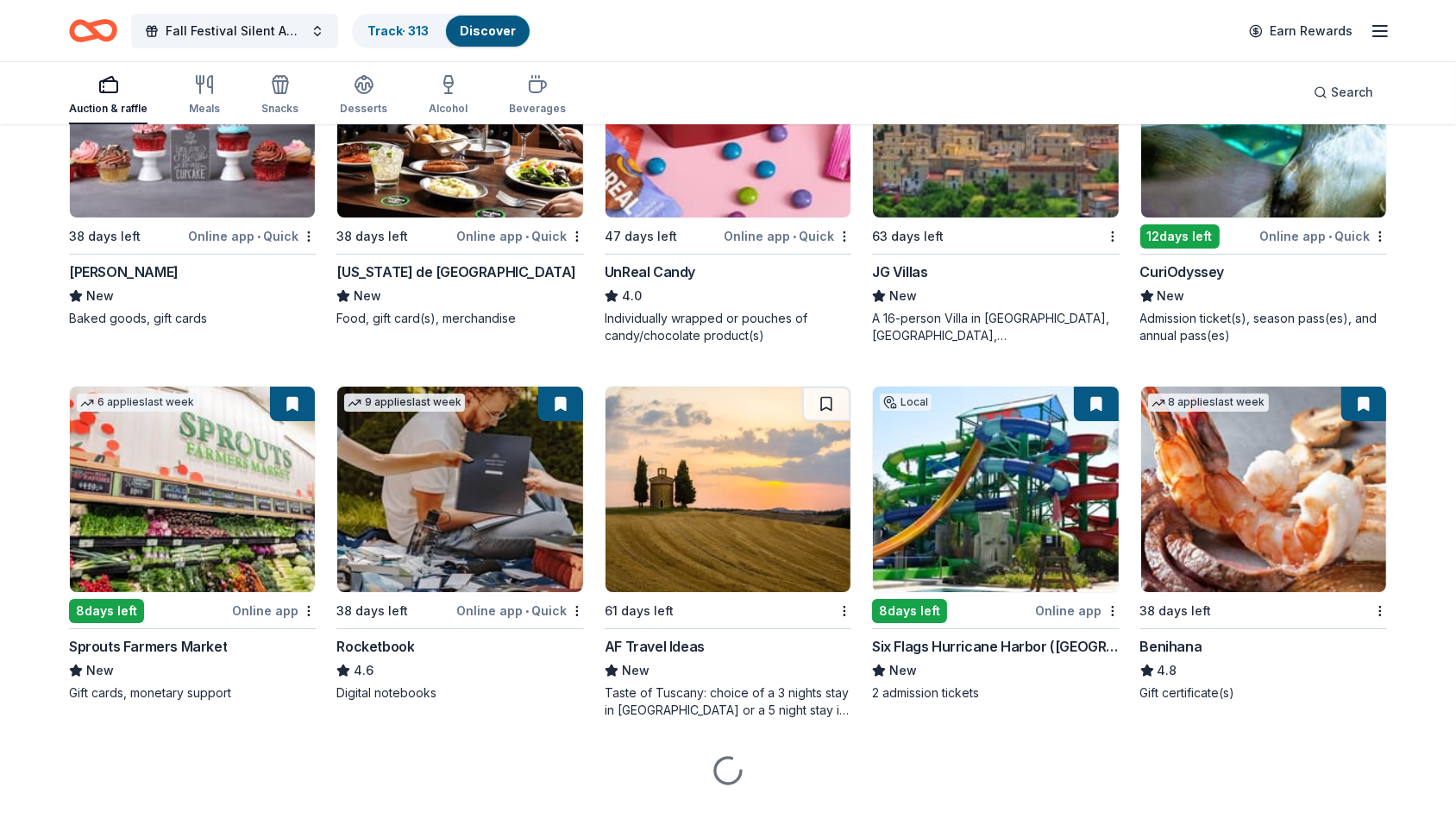
scroll to position [7662, 0]
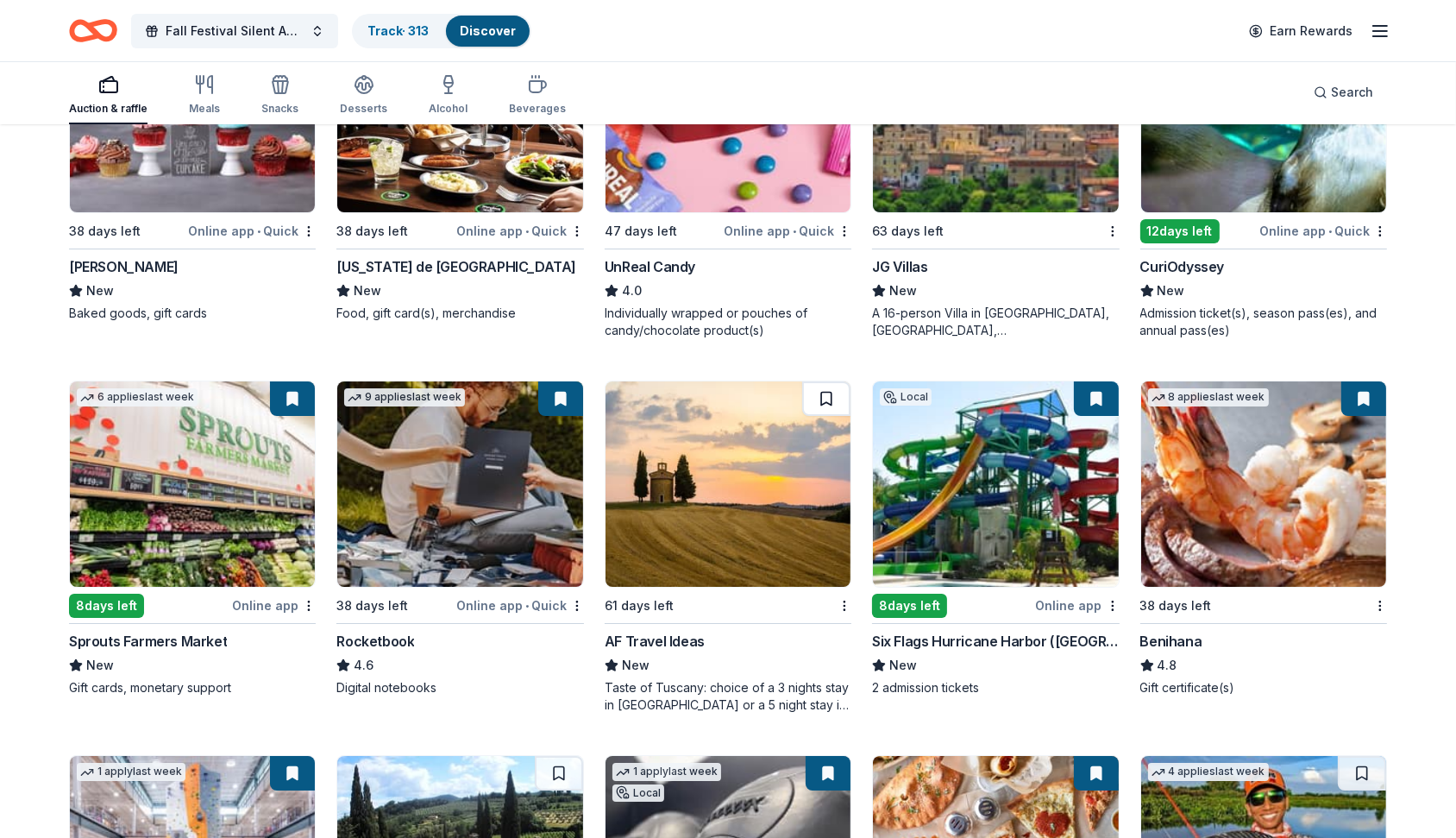
click at [819, 395] on button at bounding box center [825, 398] width 48 height 34
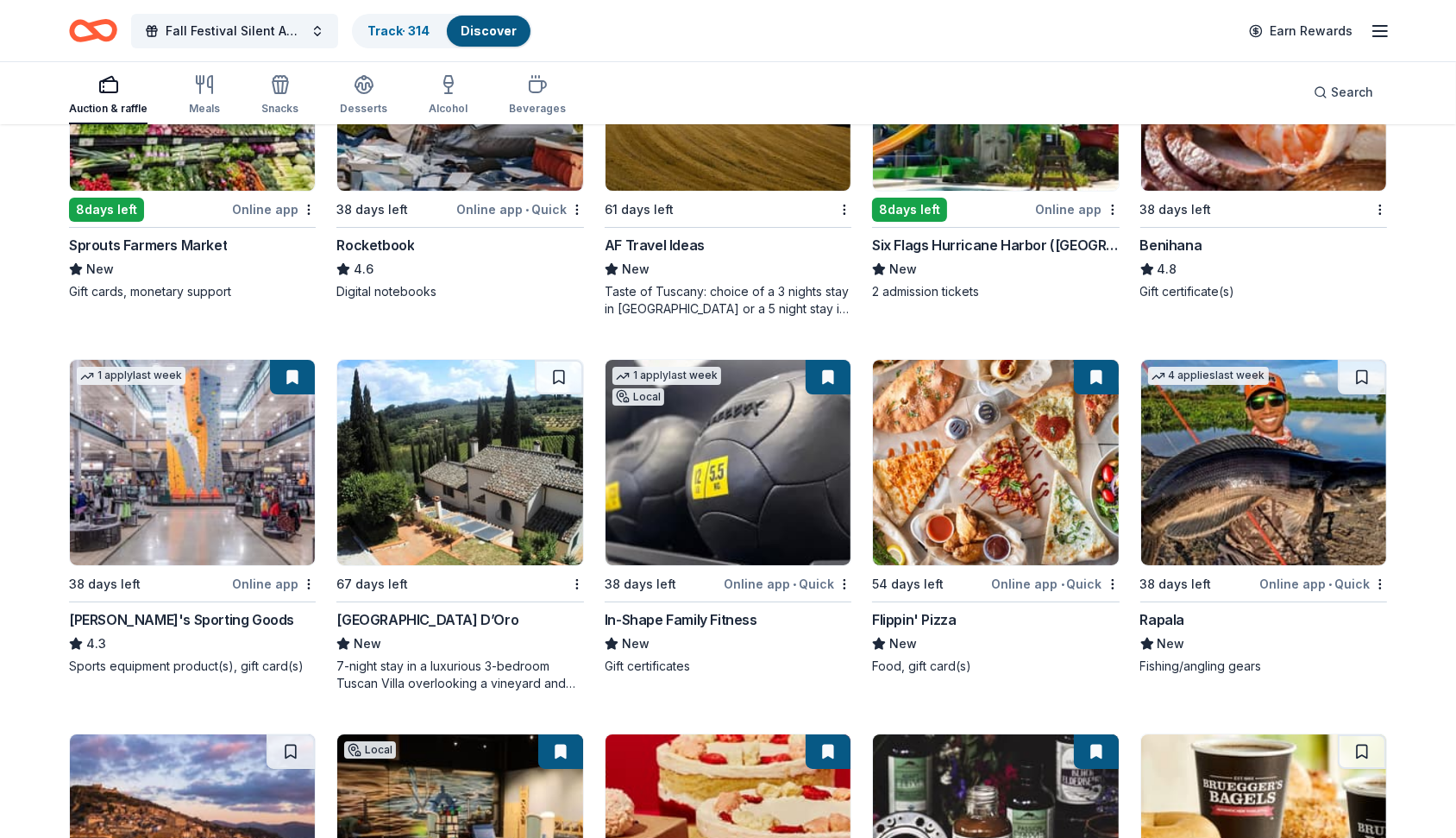
scroll to position [8057, 0]
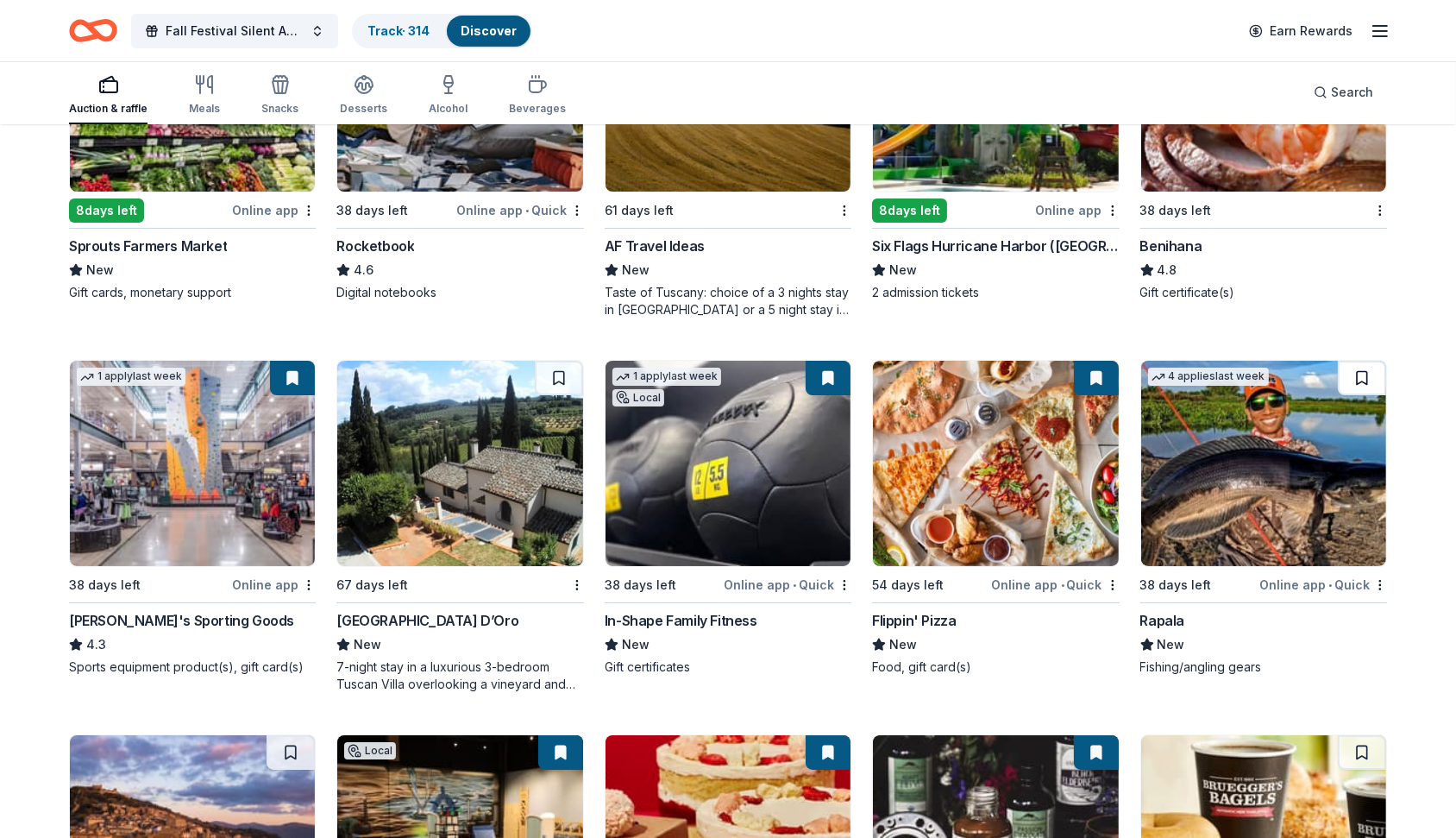
click at [1362, 371] on button at bounding box center [1361, 377] width 48 height 34
click at [561, 362] on button at bounding box center [559, 377] width 48 height 34
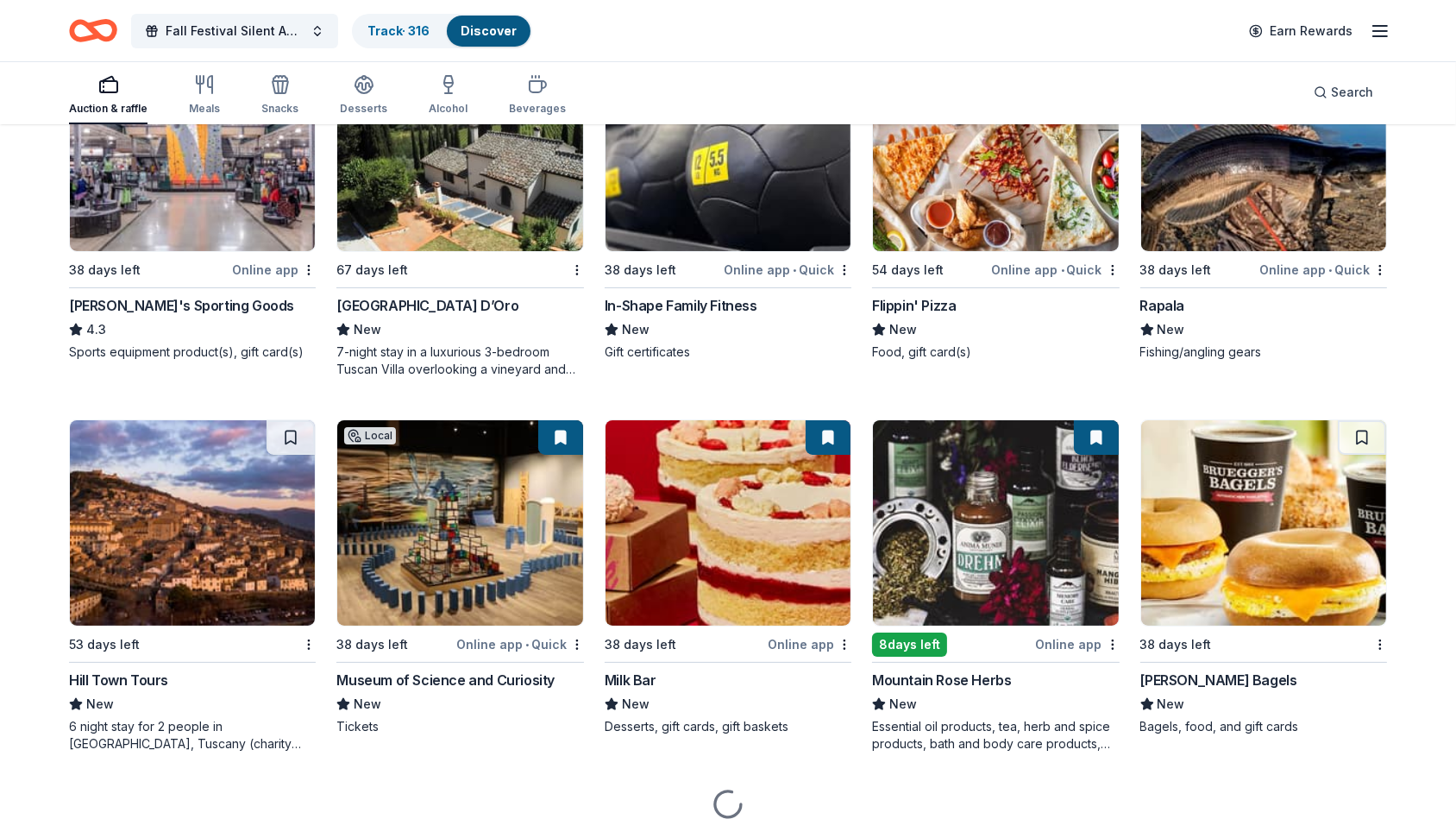
scroll to position [8385, 0]
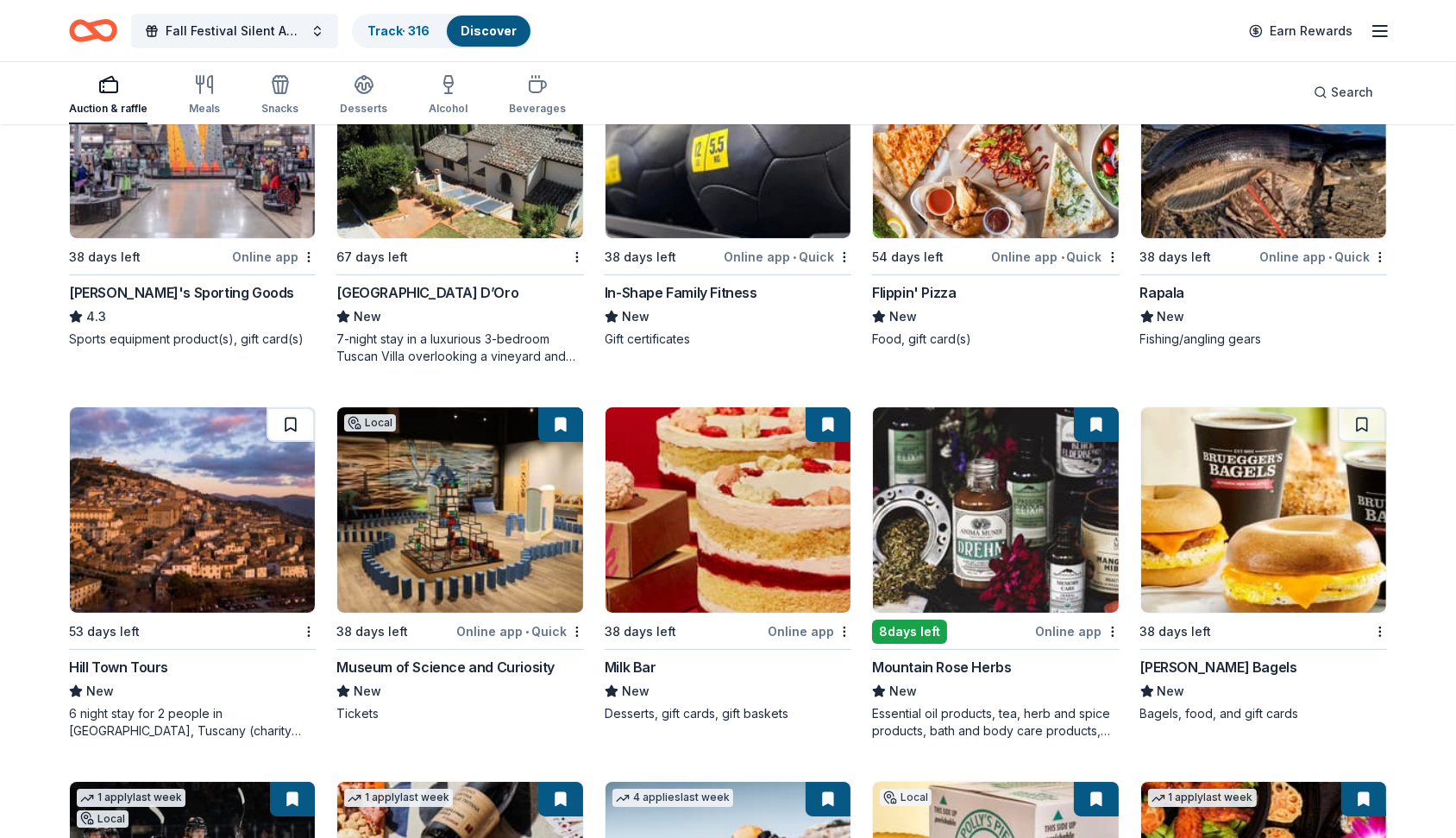
click at [294, 418] on button at bounding box center [290, 425] width 48 height 34
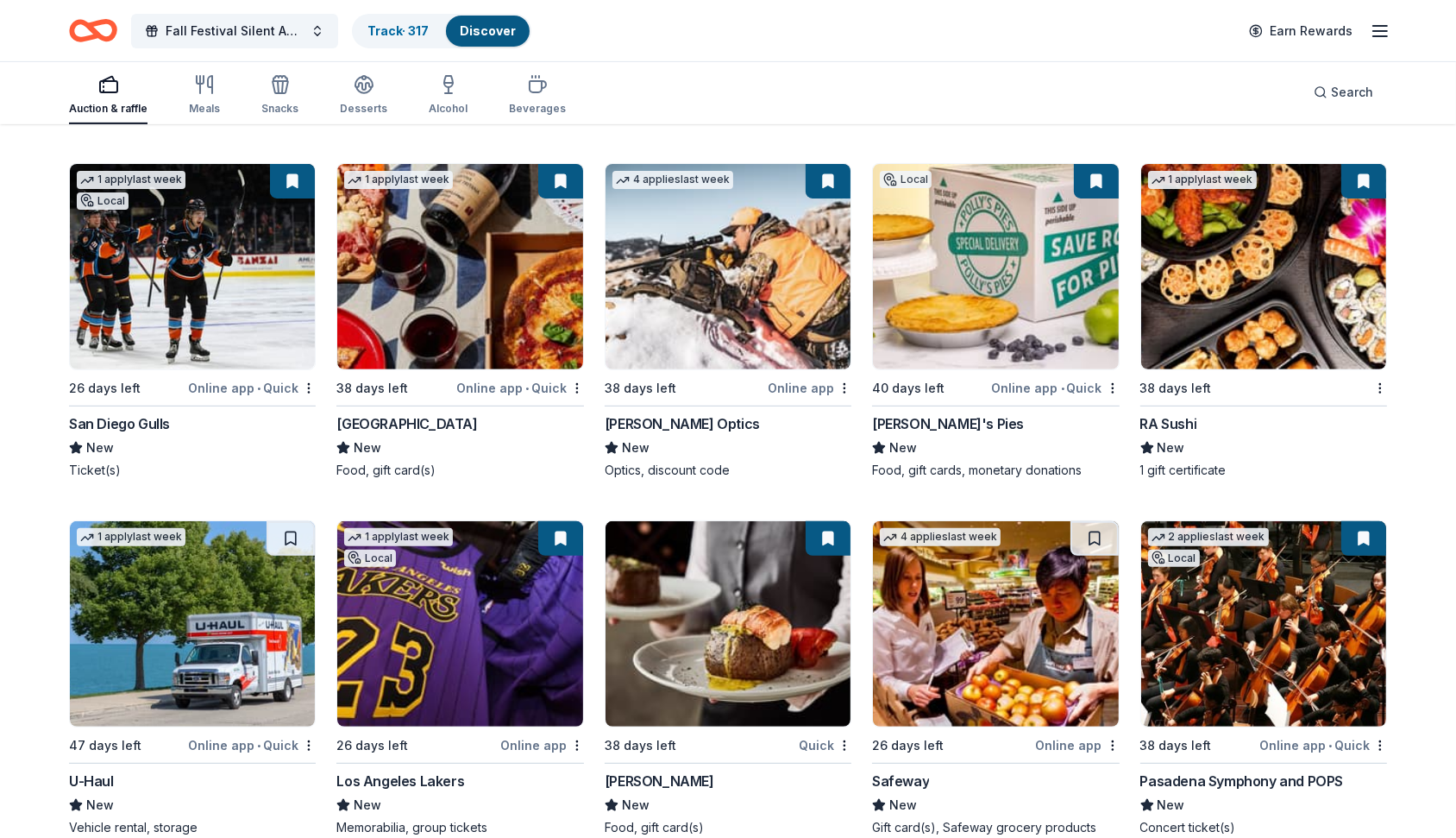
scroll to position [9132, 0]
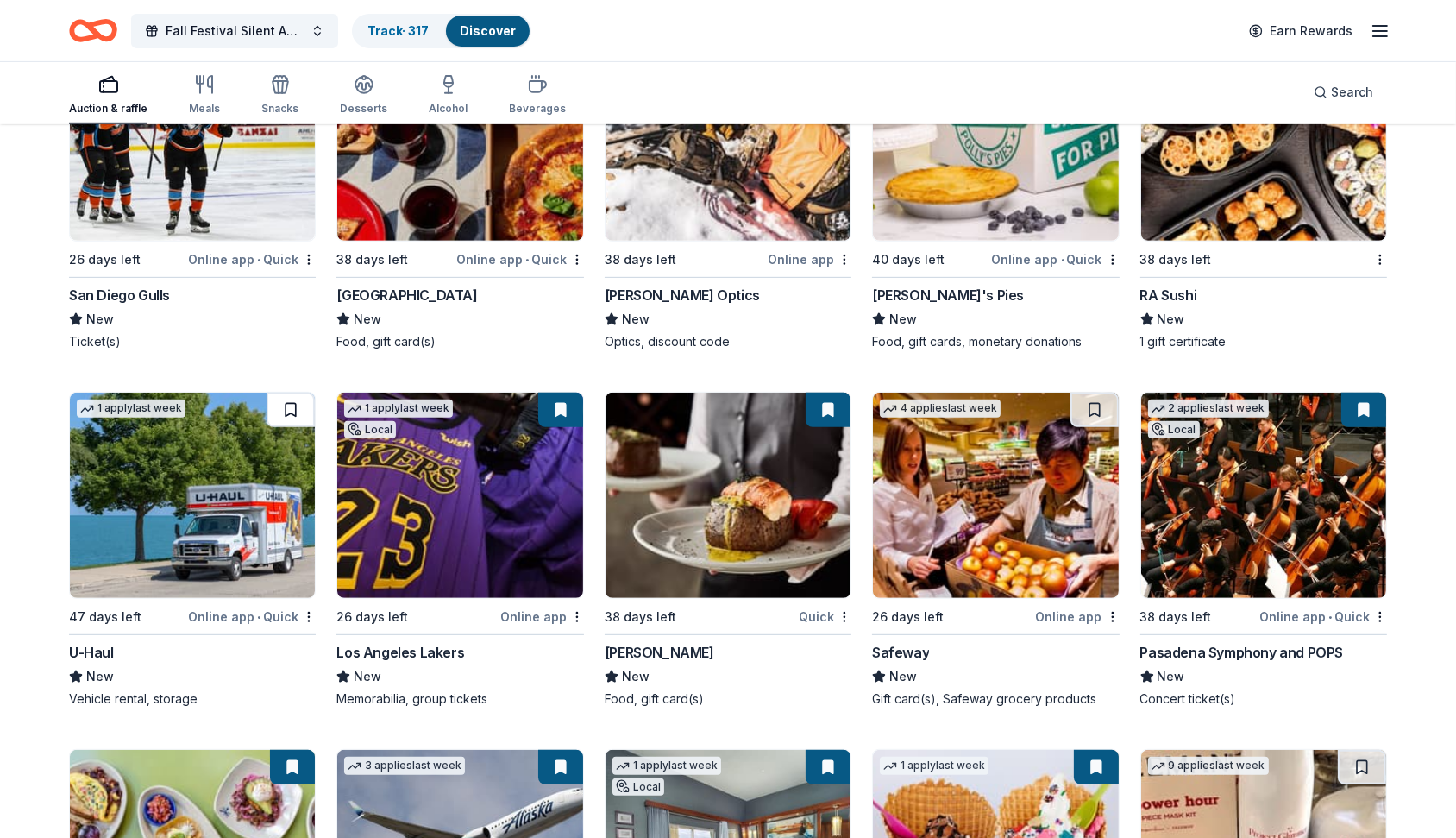
click at [291, 400] on button at bounding box center [290, 410] width 48 height 34
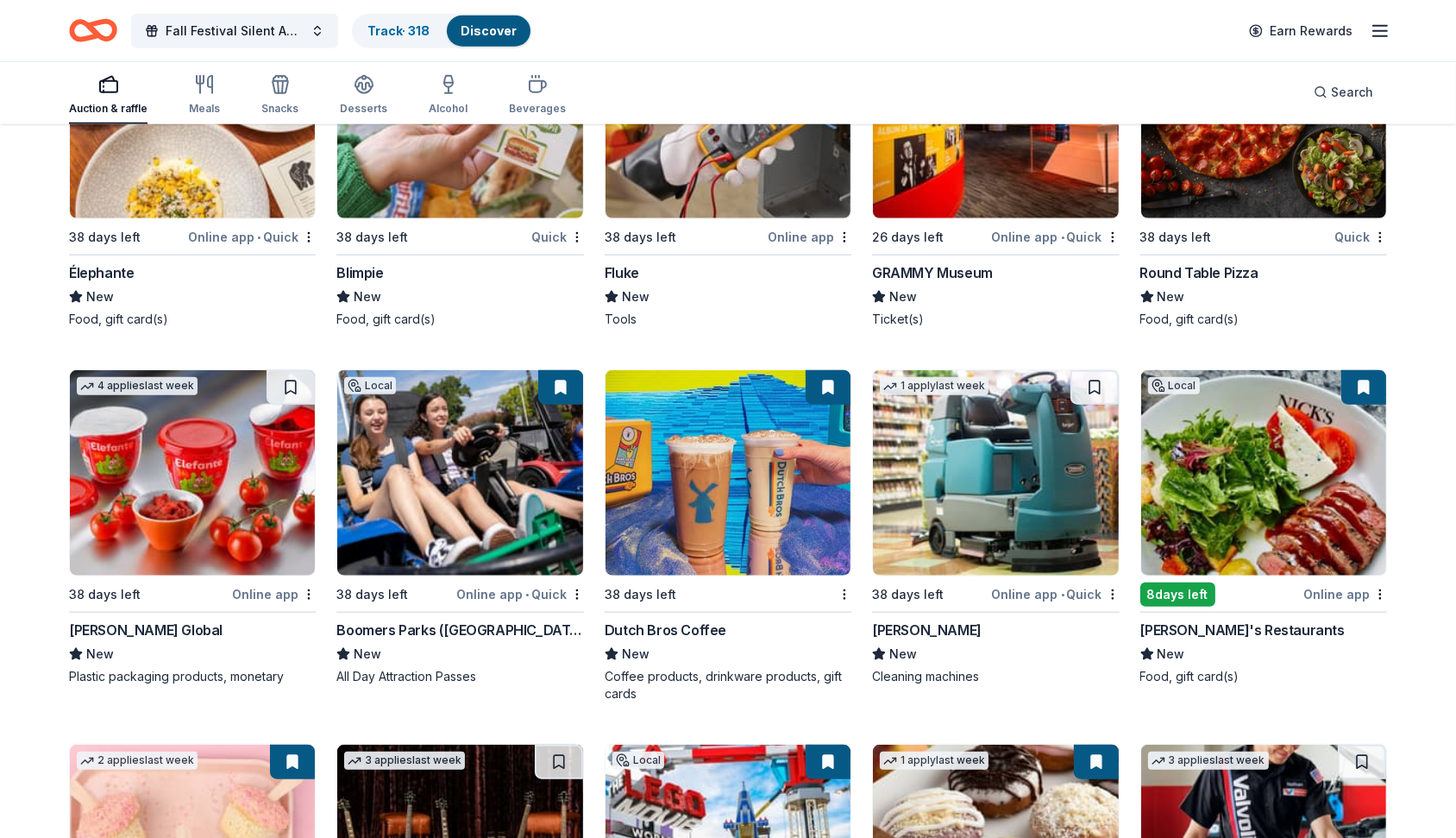
scroll to position [10243, 0]
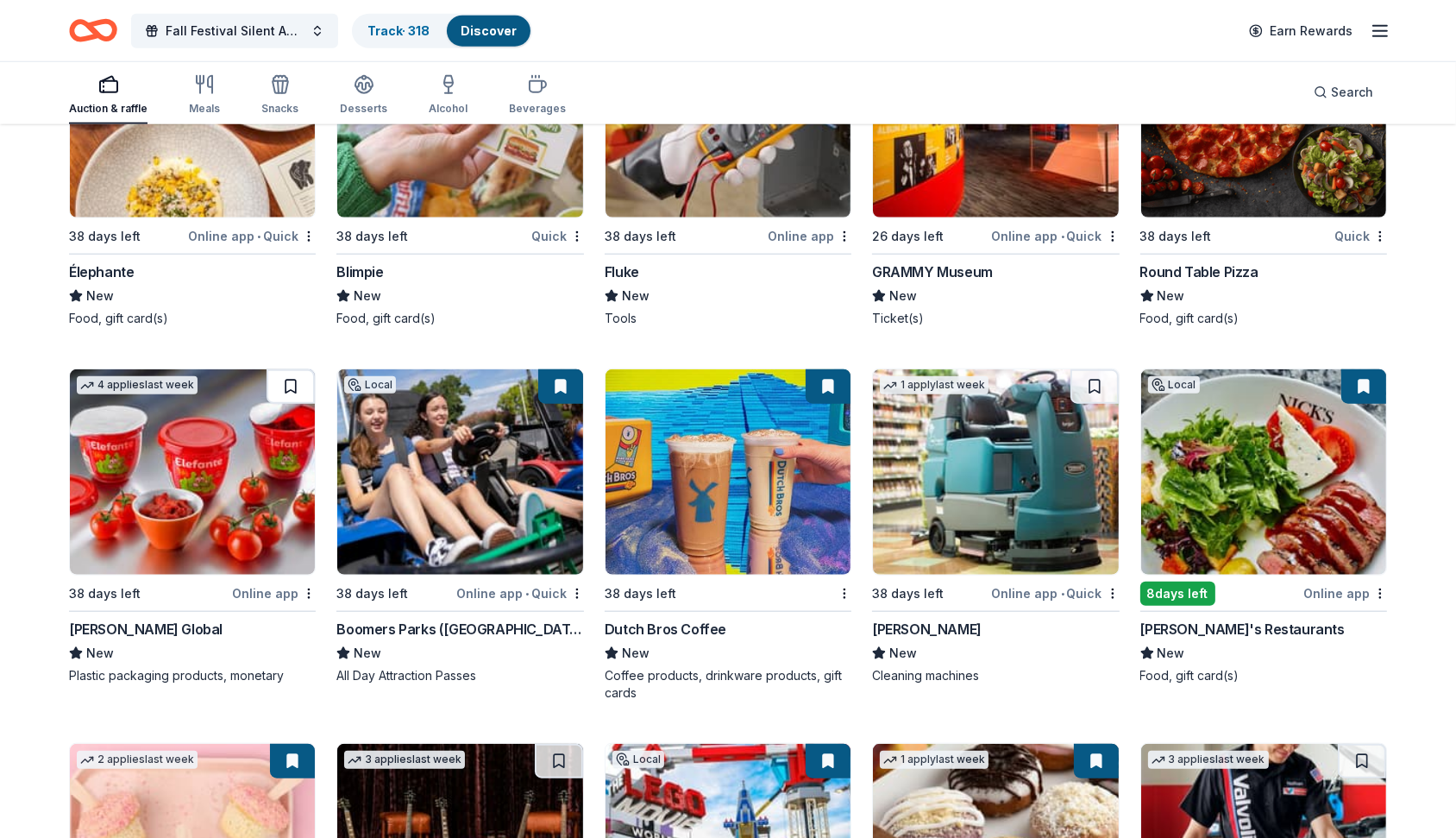
click at [290, 379] on button at bounding box center [290, 386] width 48 height 34
click at [1099, 378] on button at bounding box center [1094, 386] width 48 height 34
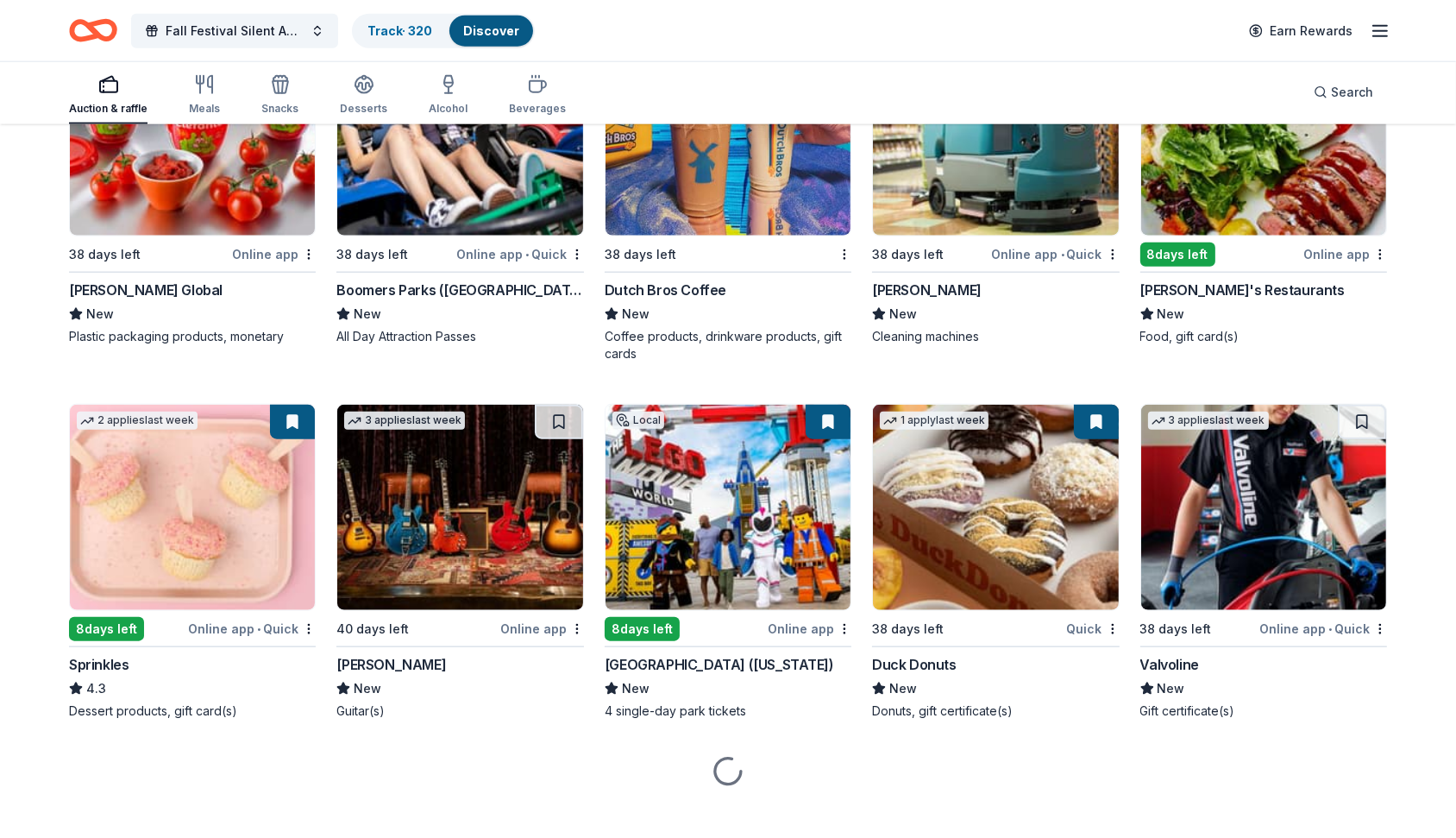
scroll to position [10586, 0]
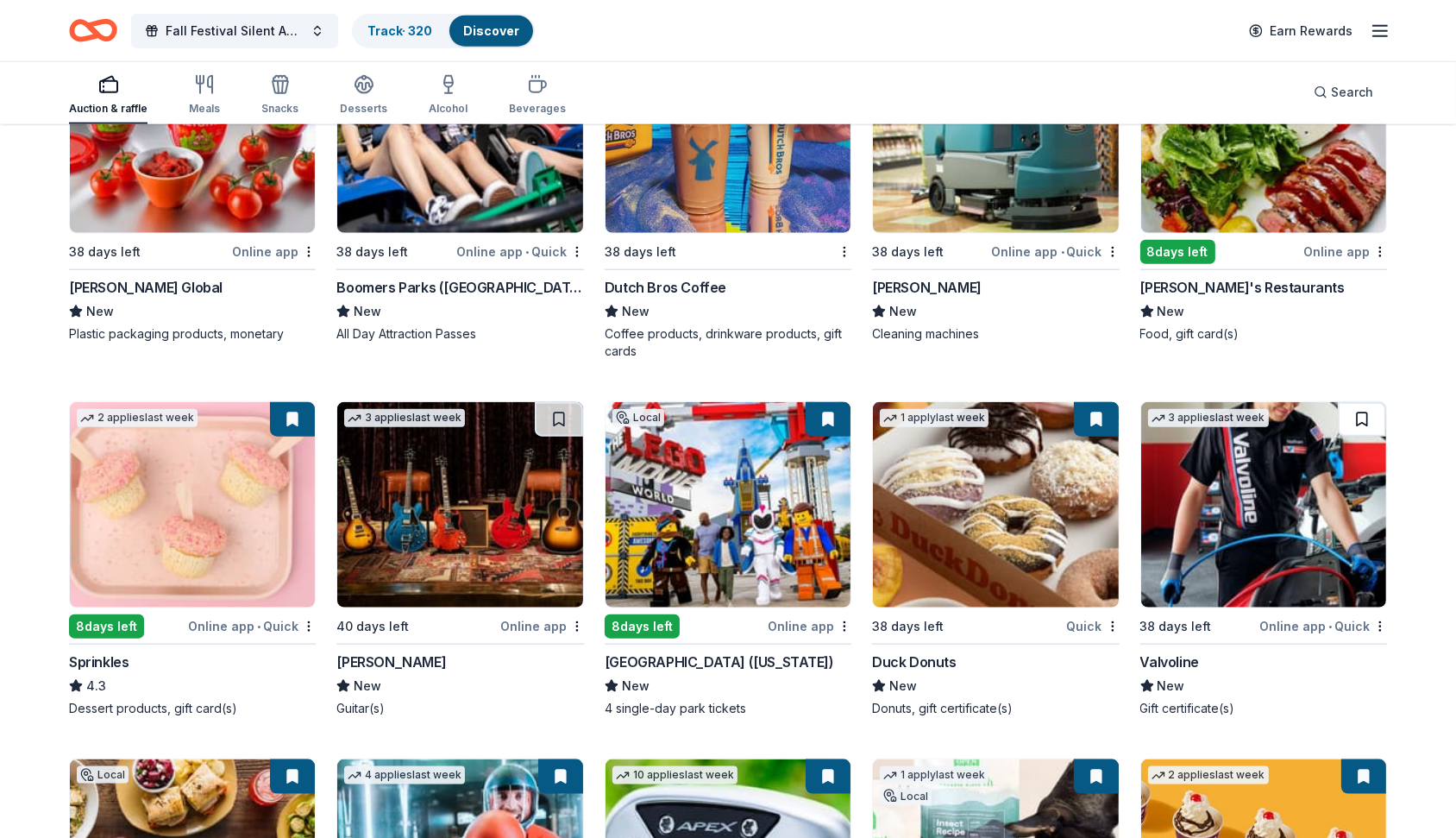
click at [1353, 408] on button at bounding box center [1361, 419] width 48 height 34
click at [562, 402] on button at bounding box center [559, 419] width 48 height 34
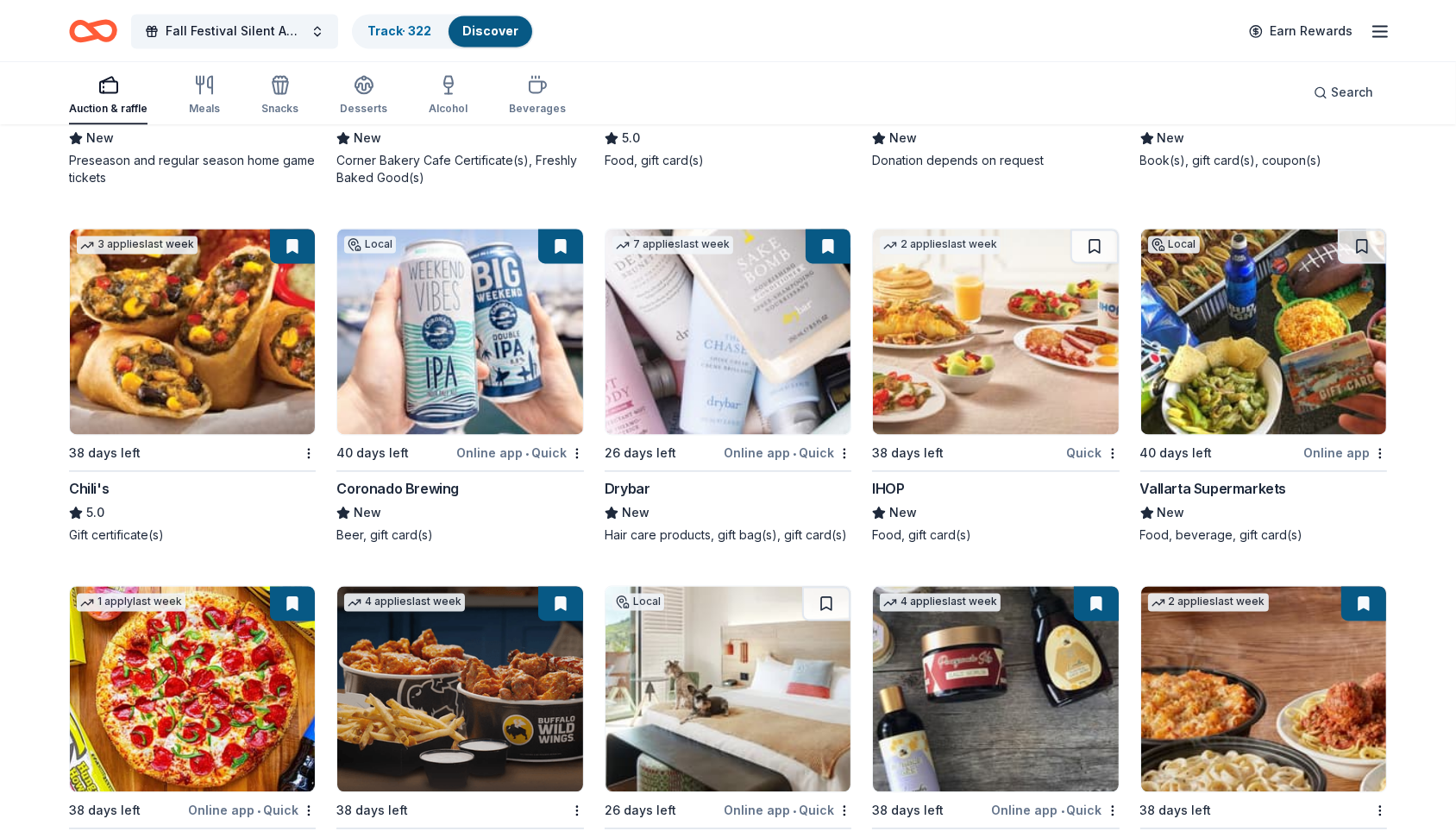
scroll to position [12822, 0]
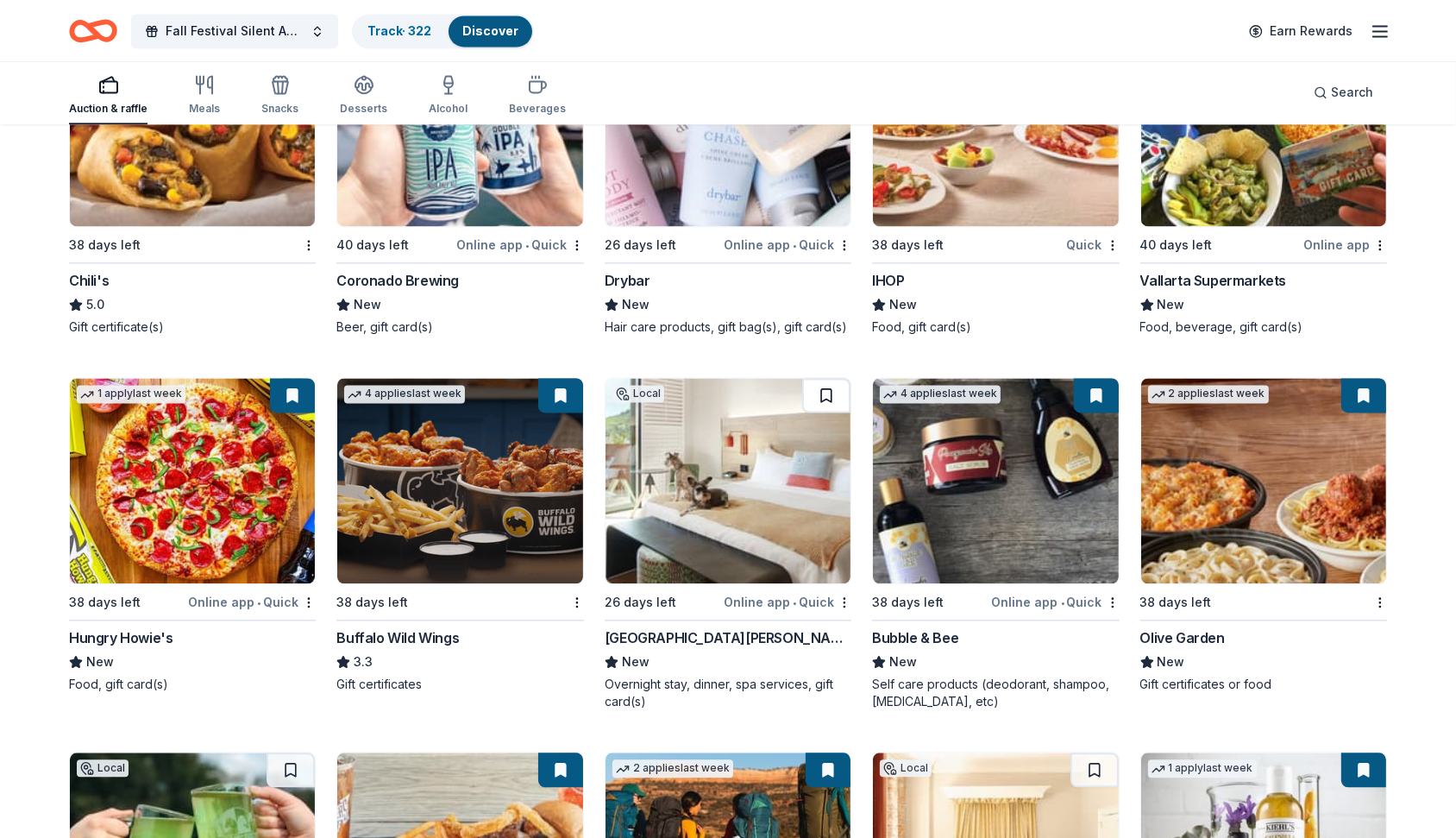
click at [830, 385] on button at bounding box center [825, 395] width 48 height 34
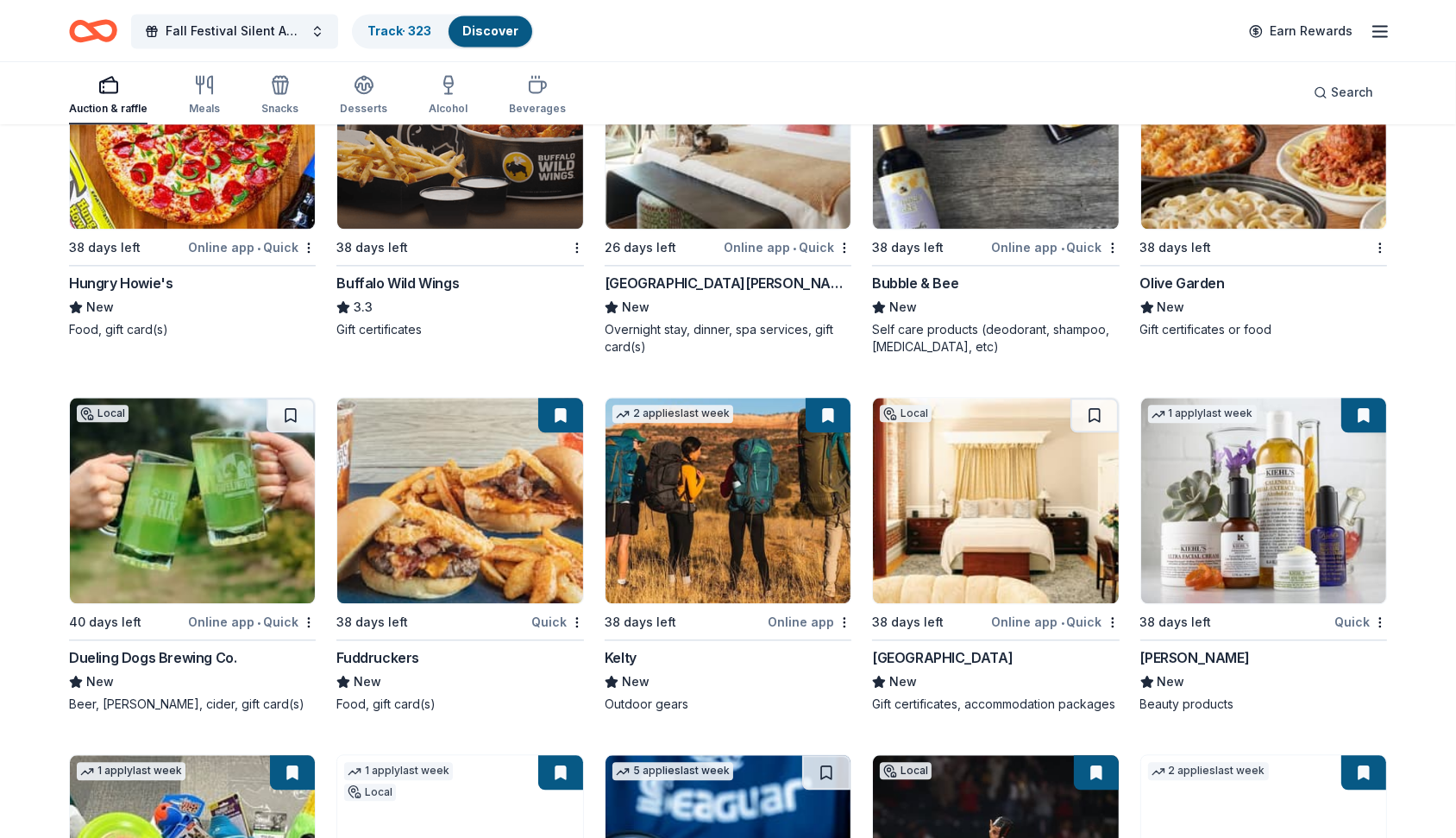
scroll to position [13177, 0]
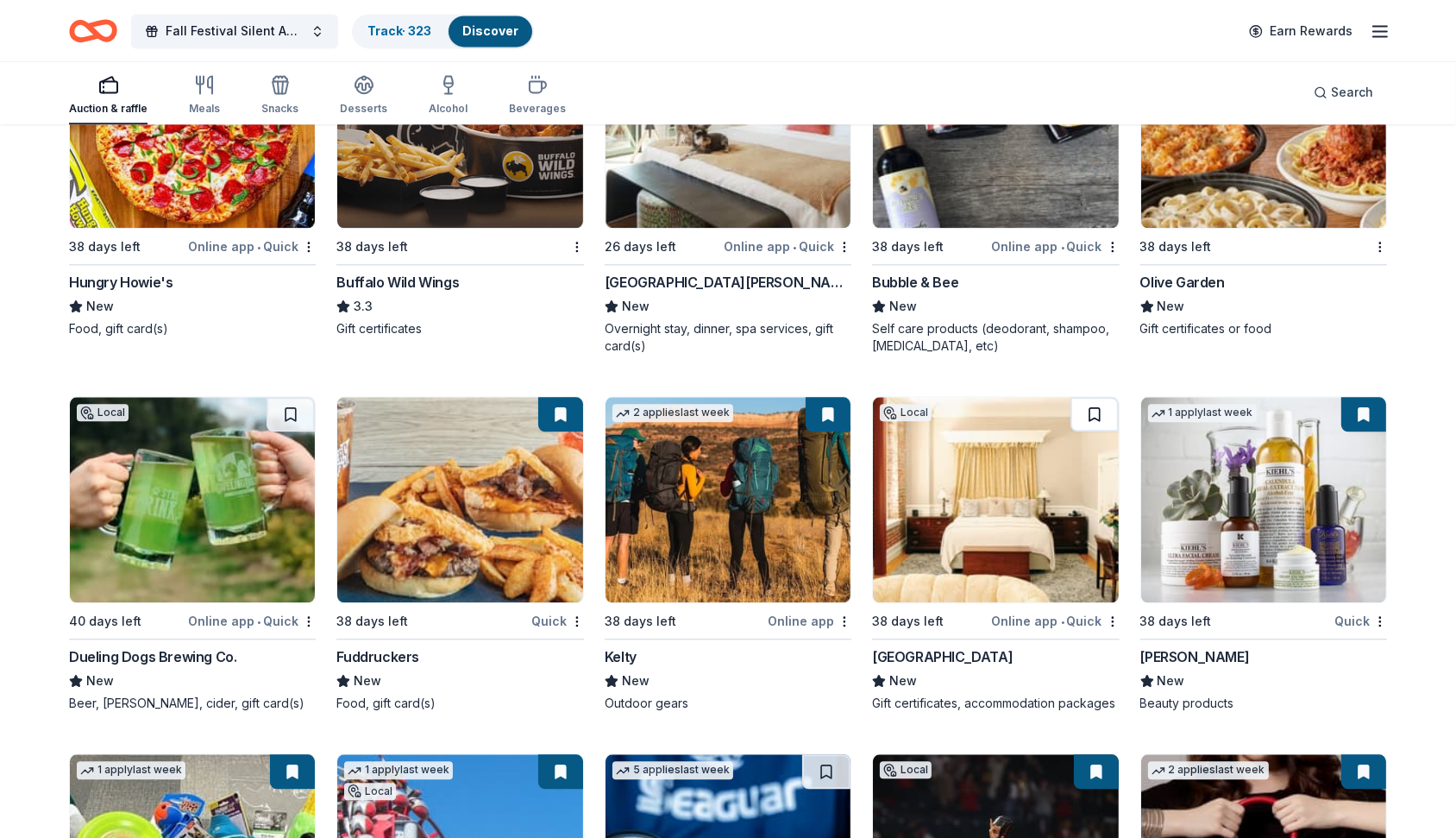
click at [1104, 402] on button at bounding box center [1094, 414] width 48 height 34
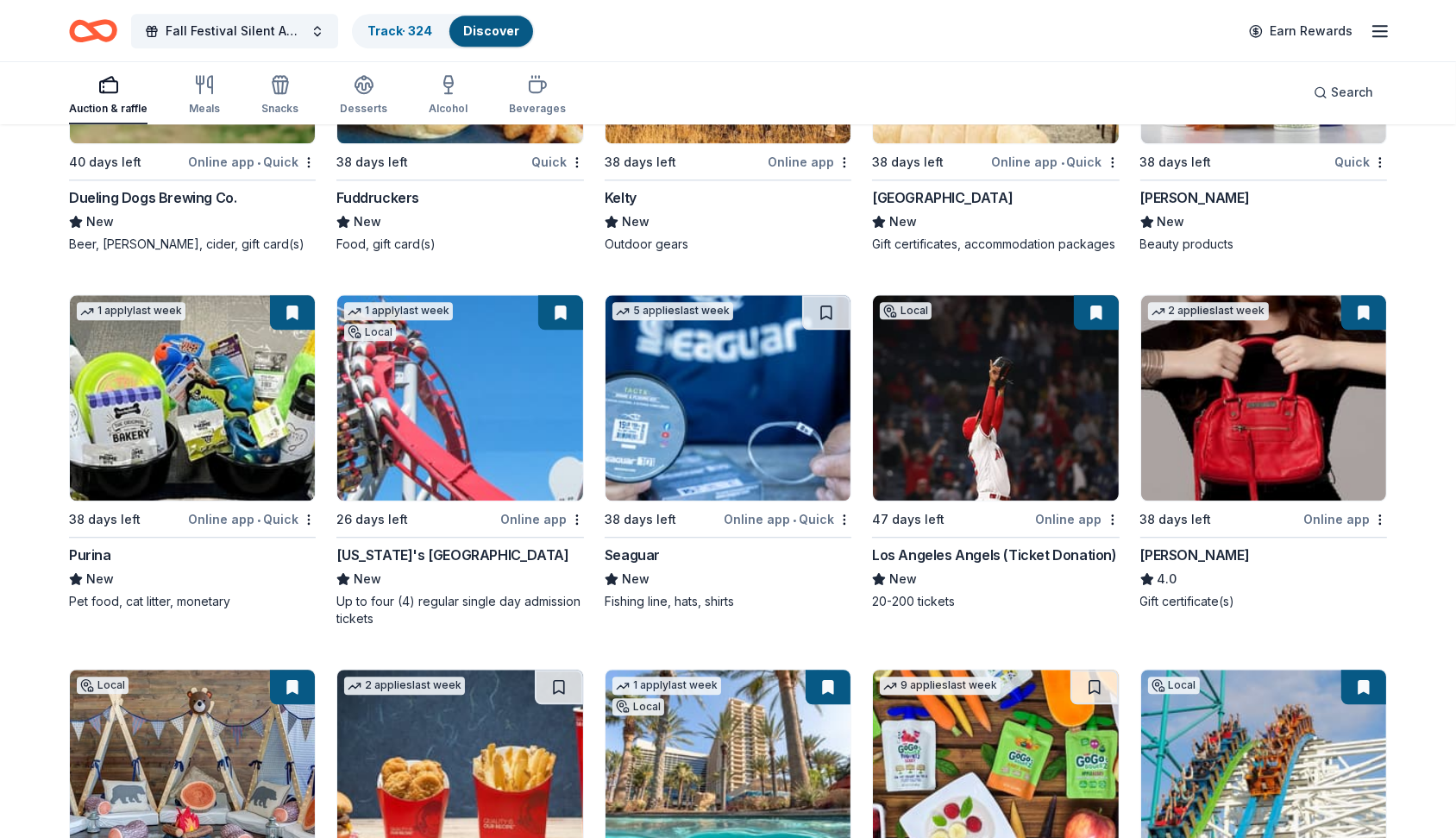
scroll to position [13643, 0]
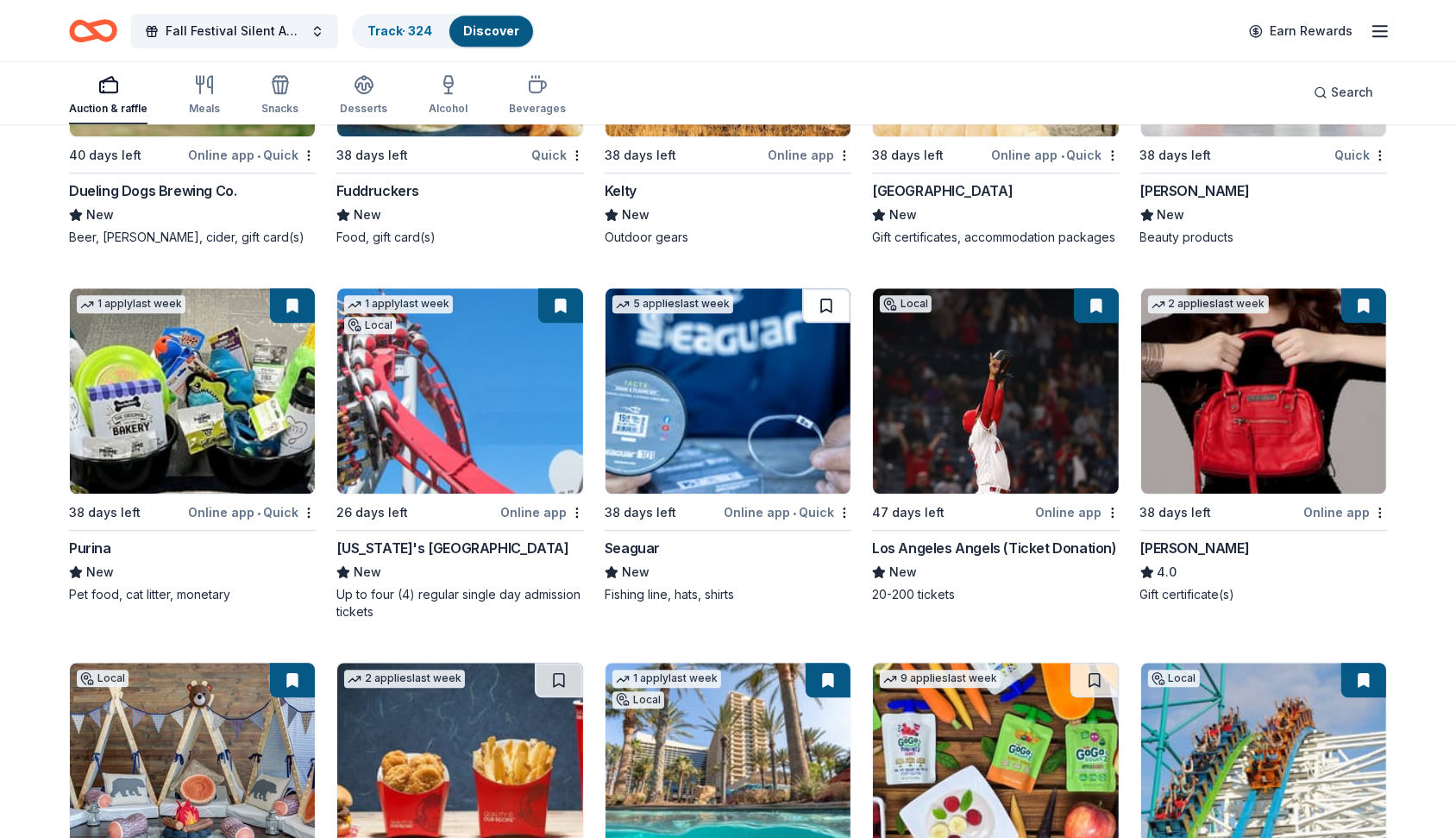
click at [831, 294] on button at bounding box center [825, 306] width 48 height 34
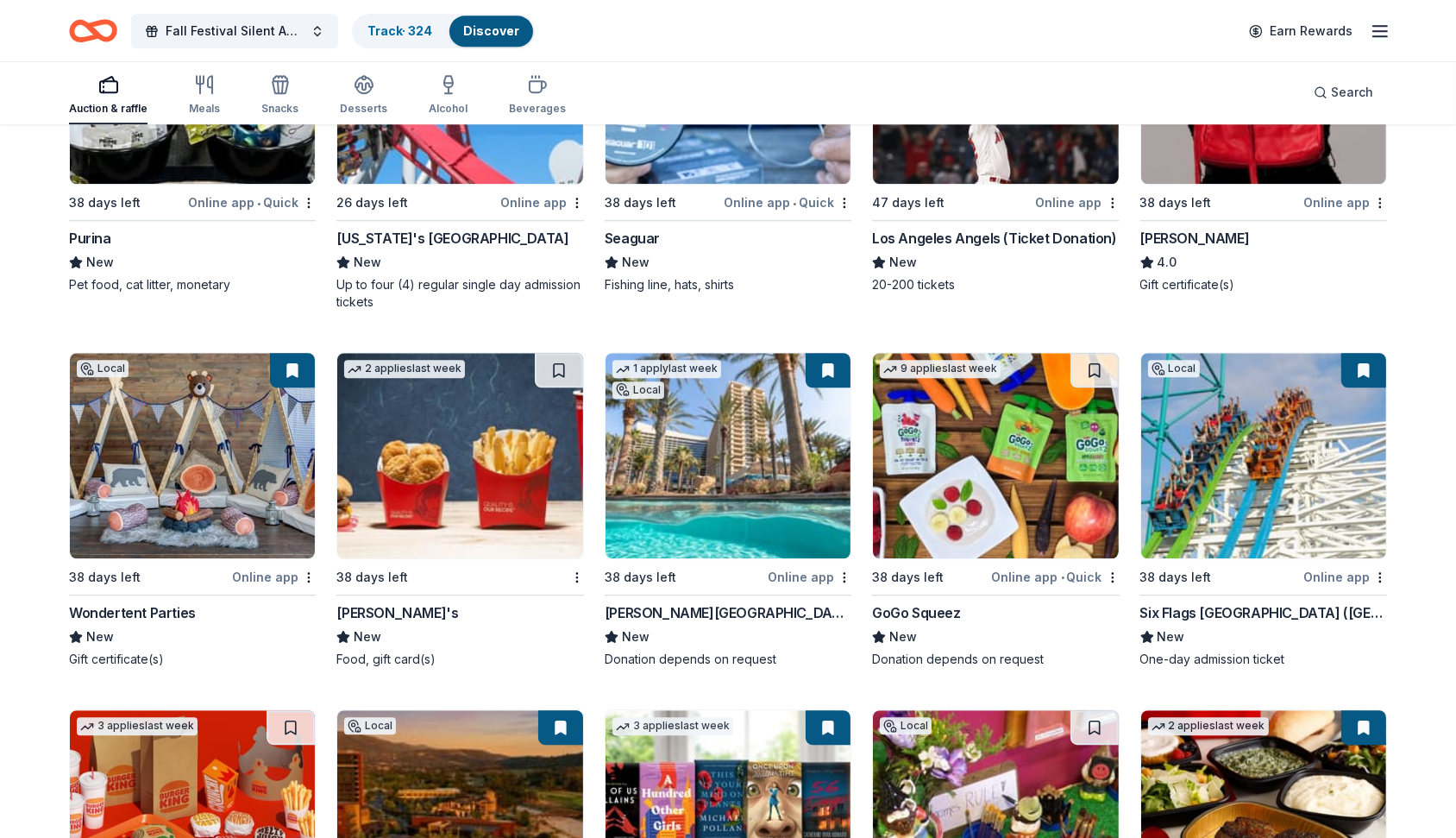
scroll to position [13976, 0]
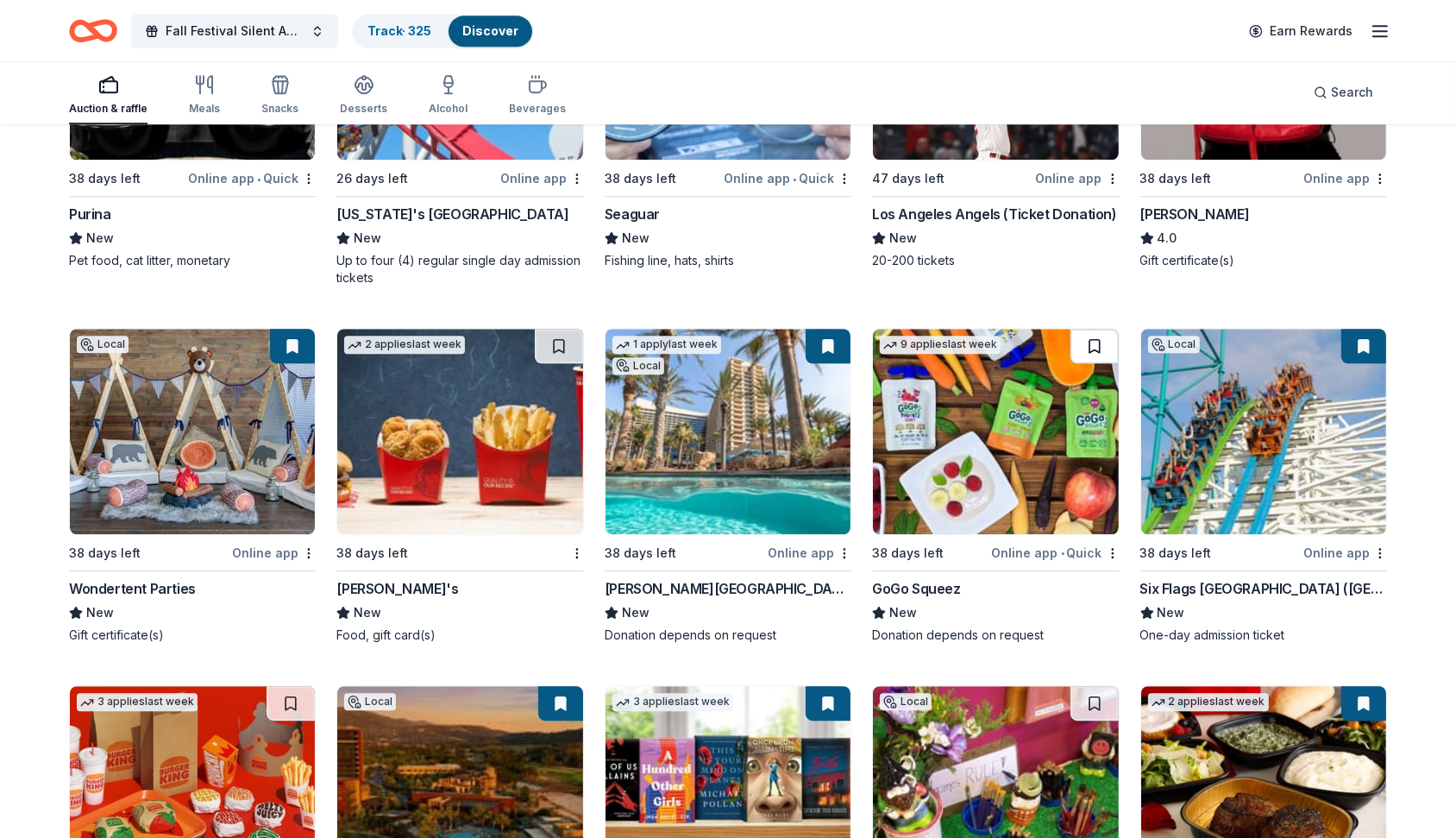
click at [1105, 332] on button at bounding box center [1094, 346] width 48 height 34
click at [566, 335] on button at bounding box center [559, 346] width 48 height 34
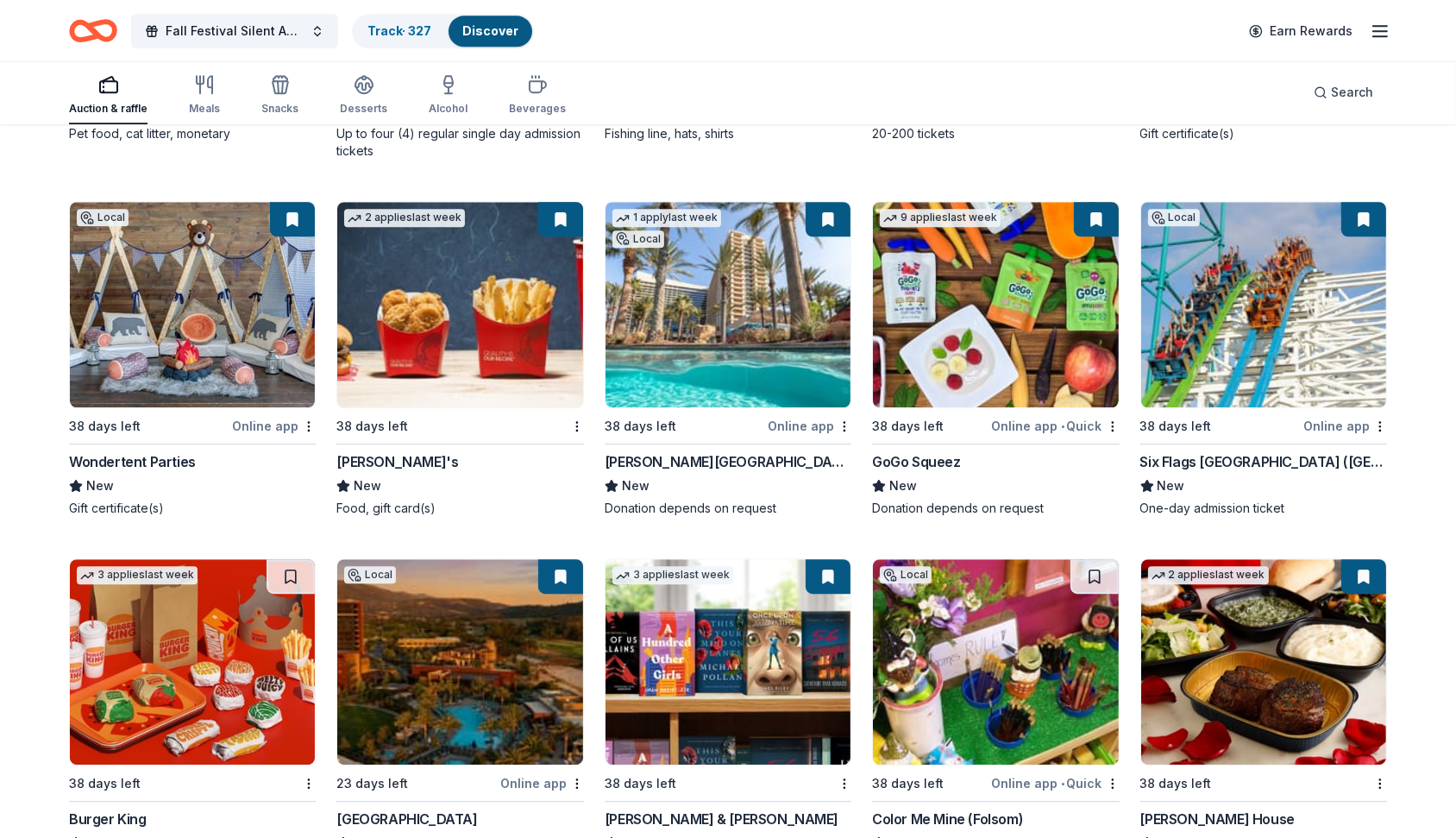
scroll to position [14267, 0]
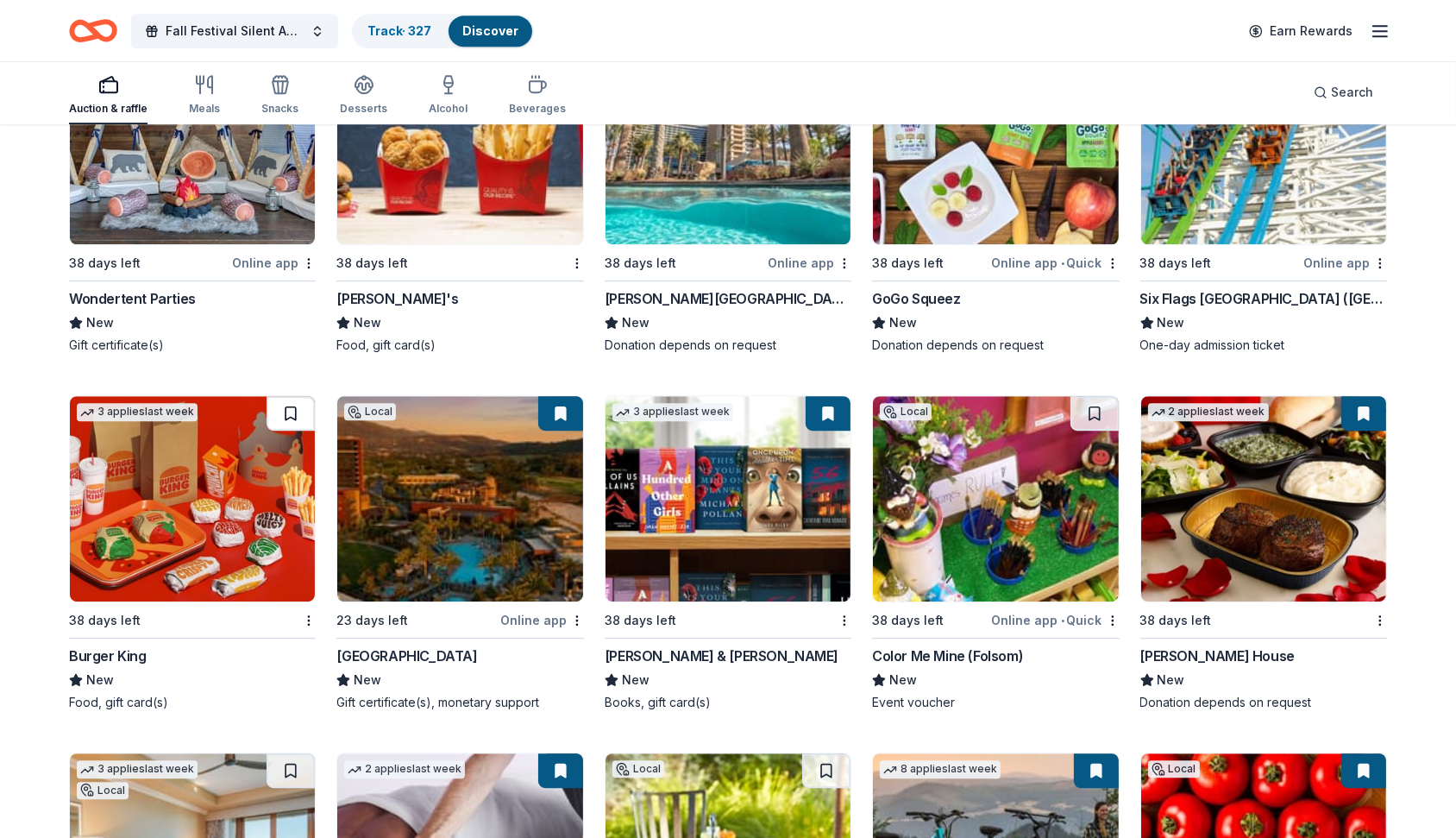
click at [300, 396] on button at bounding box center [290, 413] width 48 height 34
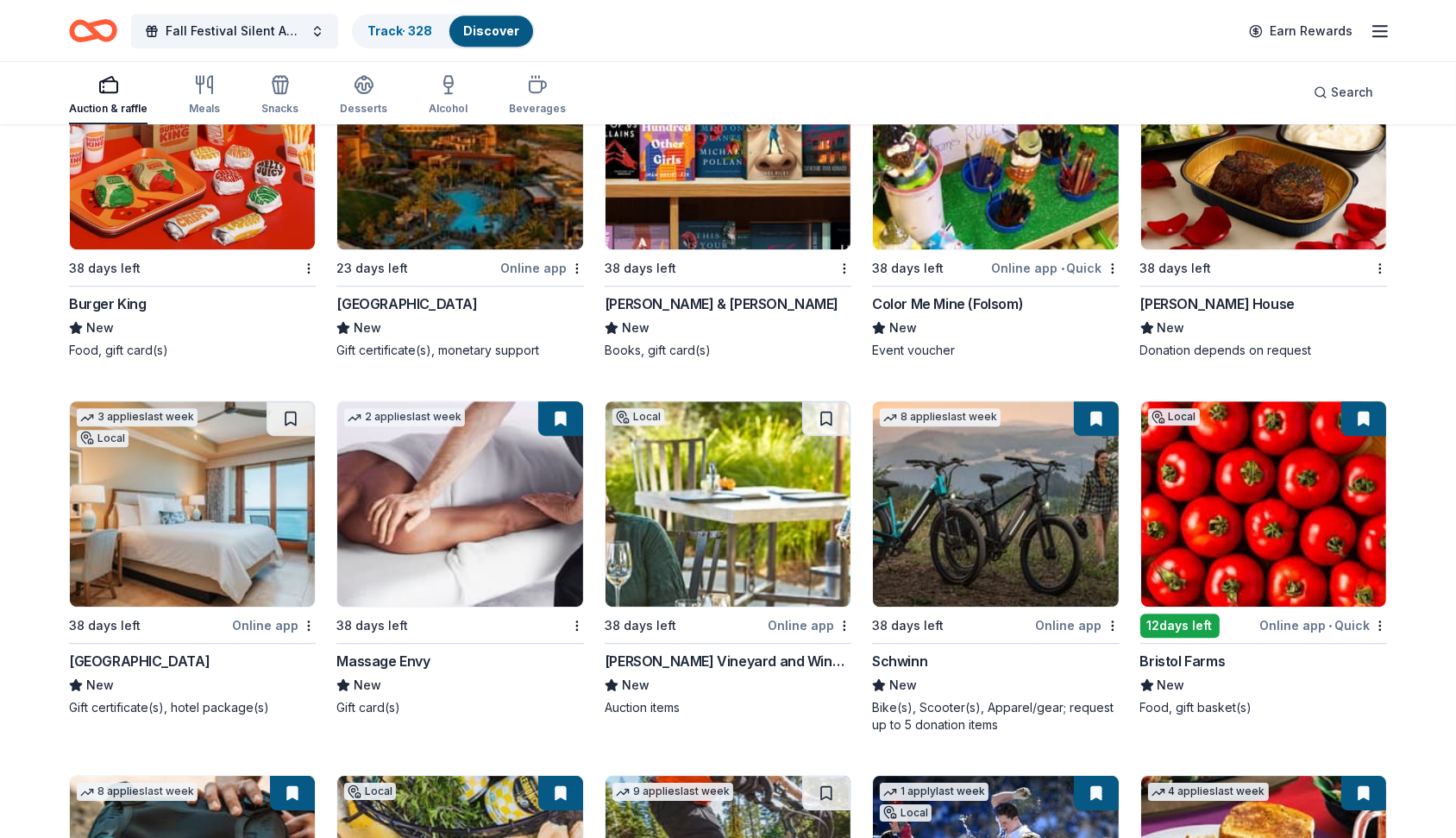
scroll to position [14620, 0]
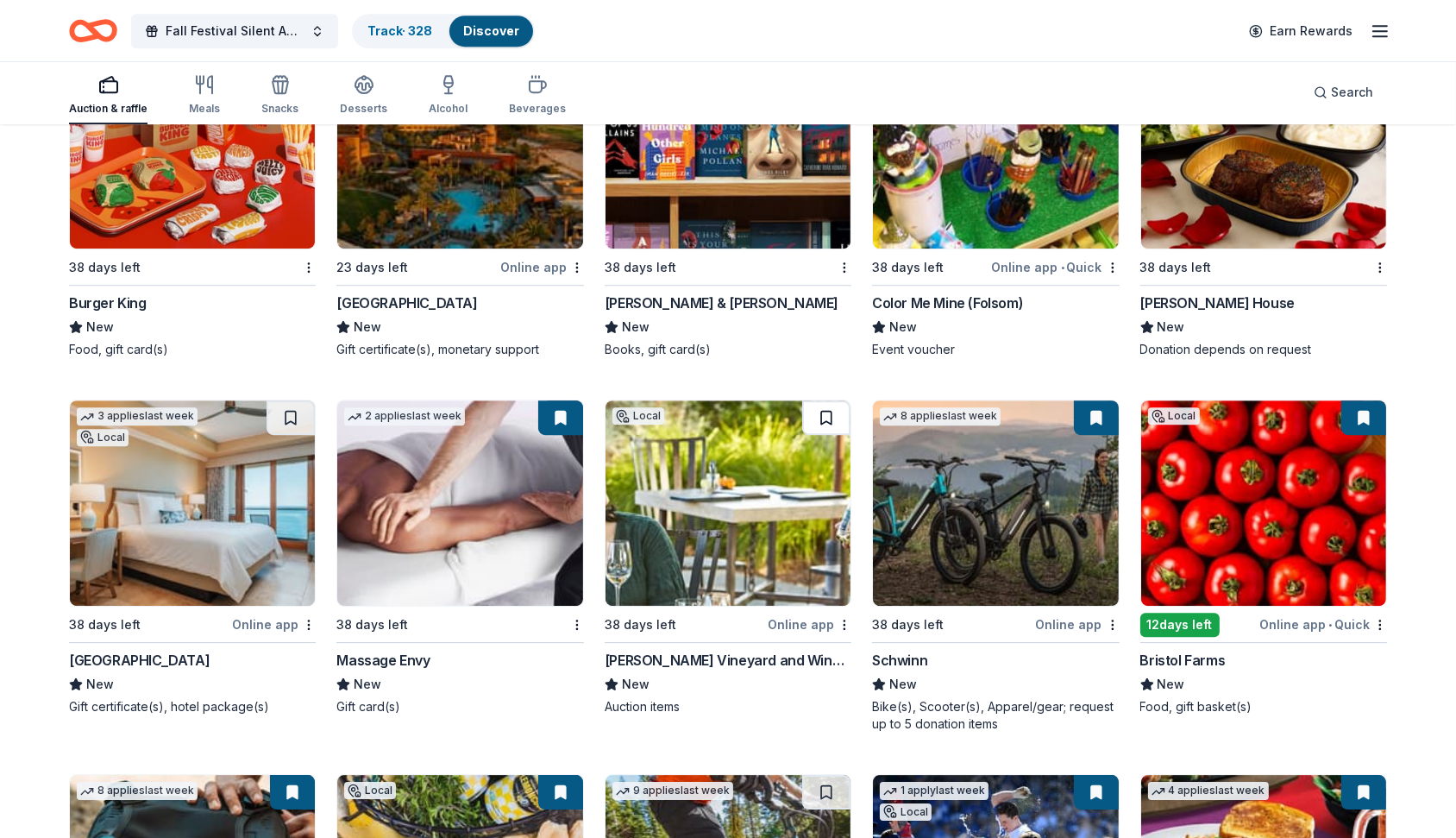
click at [824, 400] on button at bounding box center [825, 417] width 48 height 34
click at [291, 408] on button at bounding box center [290, 417] width 48 height 34
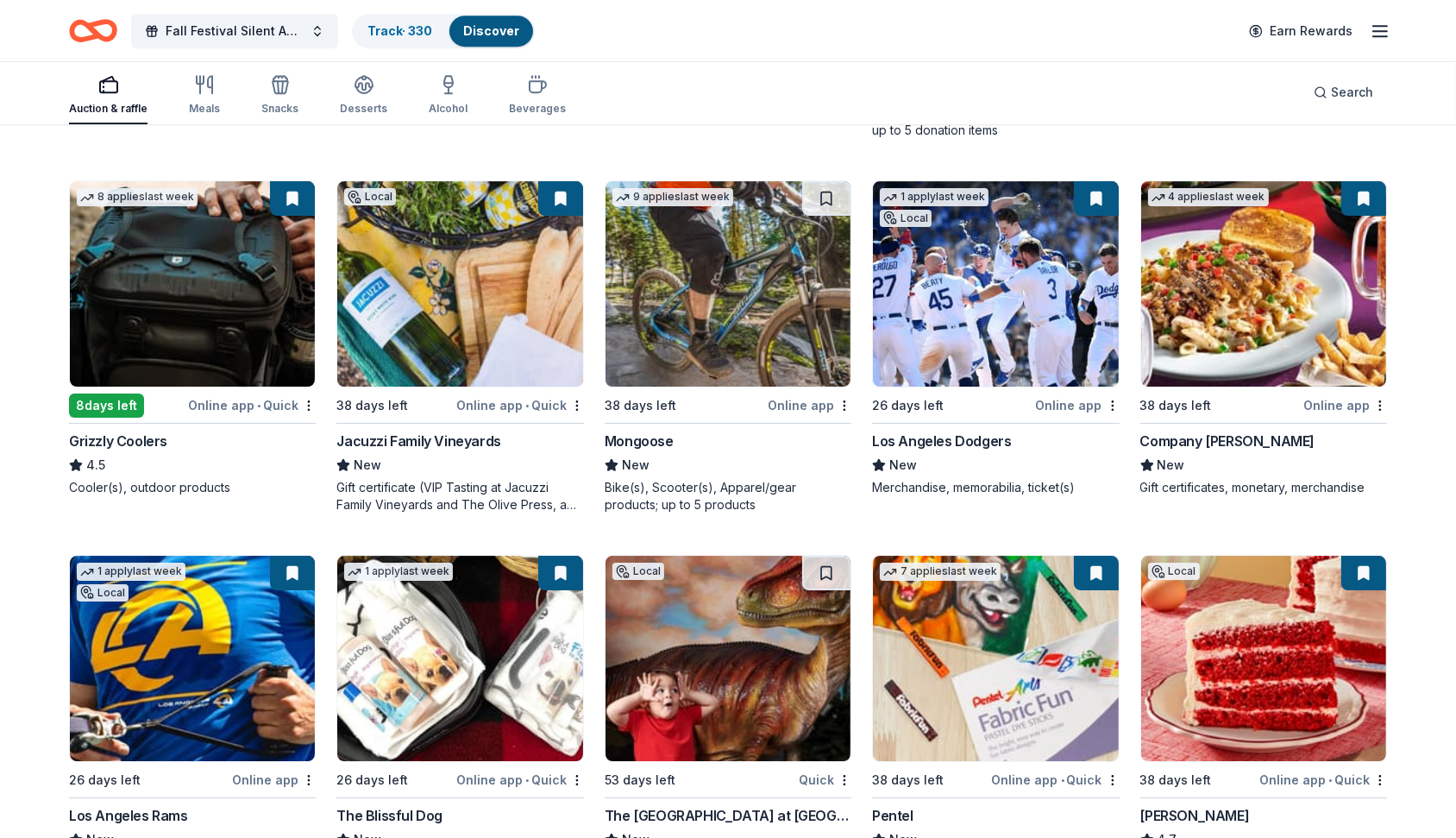
scroll to position [15215, 0]
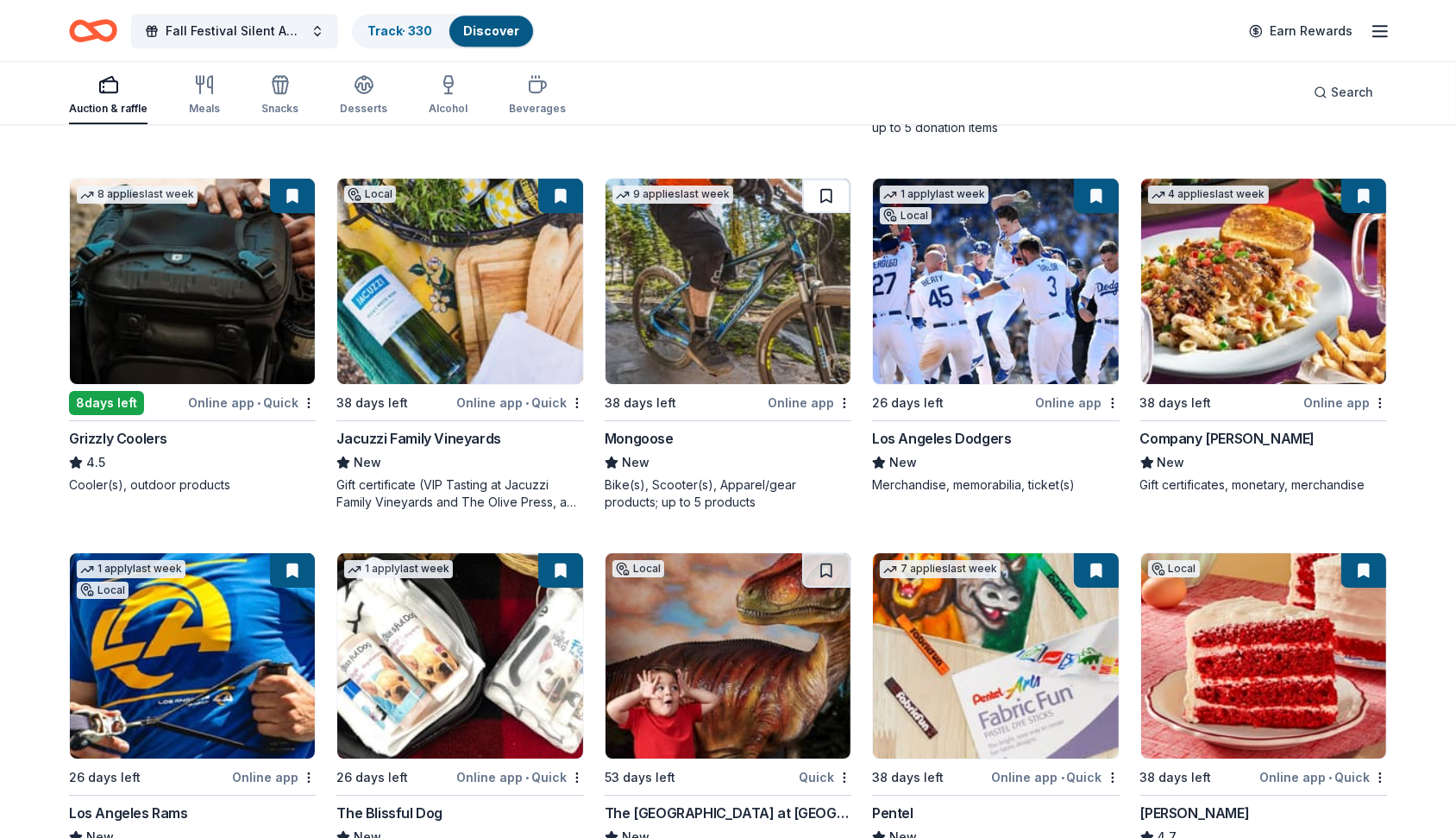
click at [839, 186] on button at bounding box center [825, 196] width 48 height 34
click at [820, 561] on button at bounding box center [825, 570] width 48 height 34
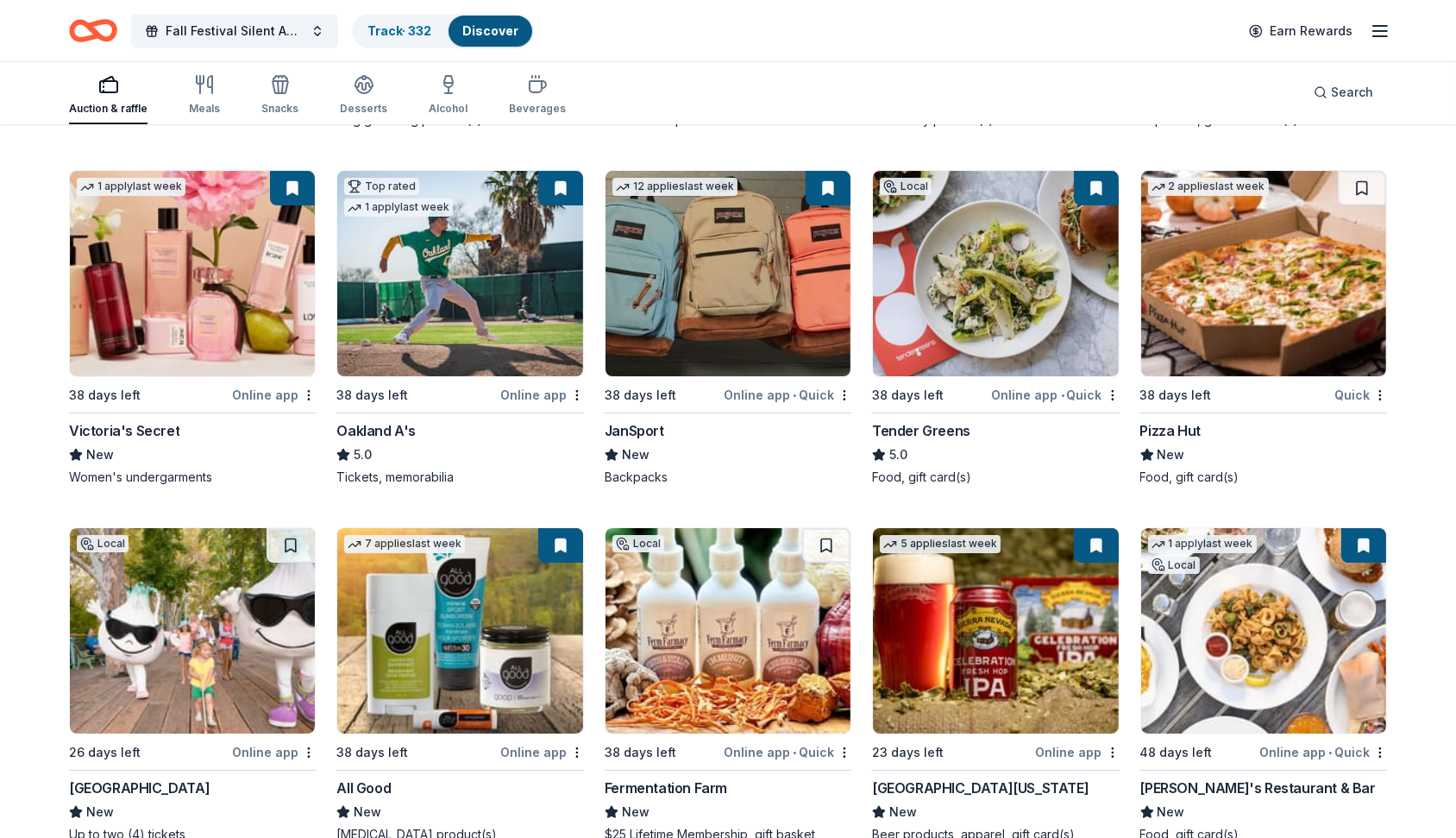
scroll to position [15950, 0]
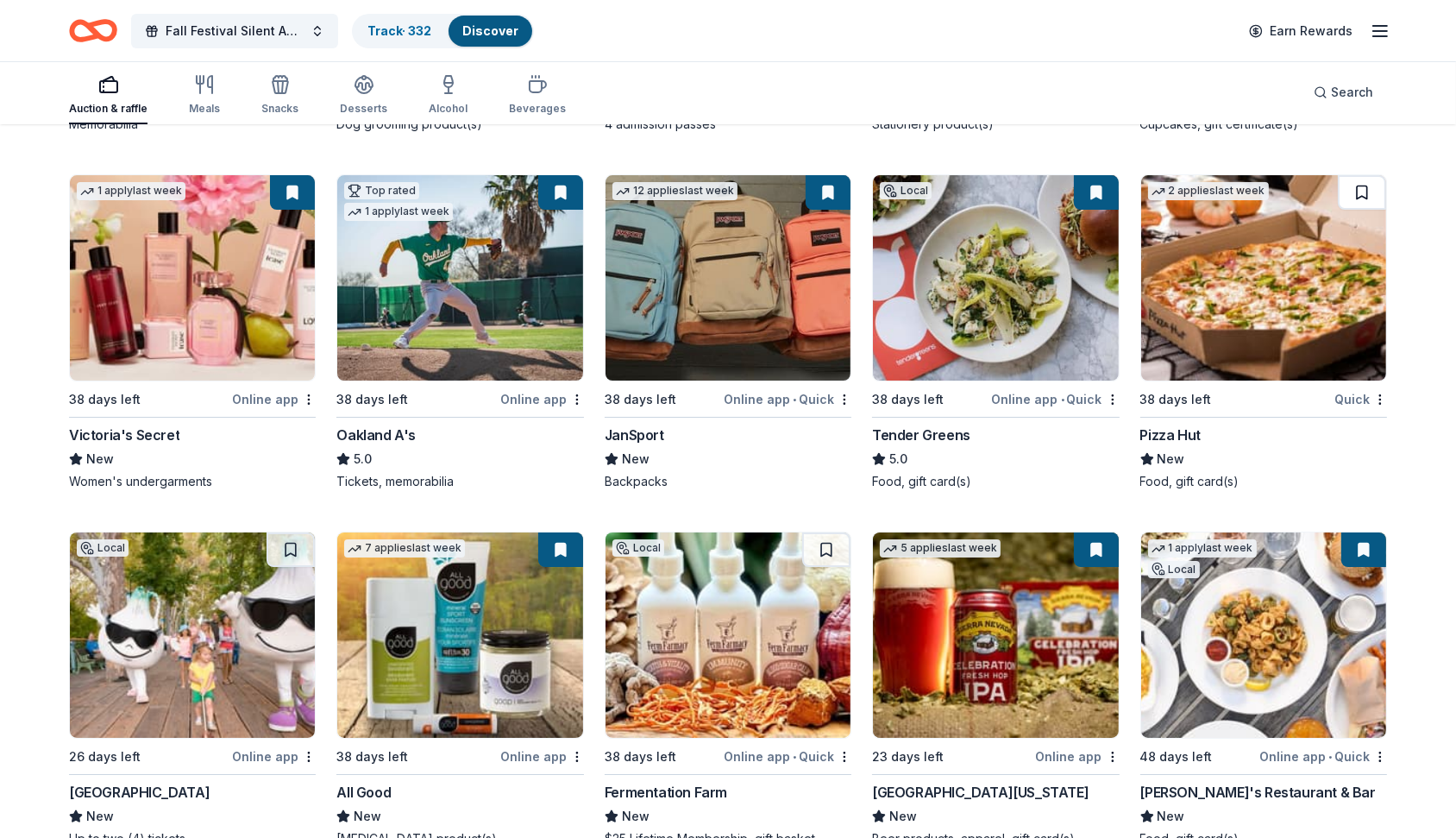
click at [1359, 175] on button at bounding box center [1361, 192] width 48 height 34
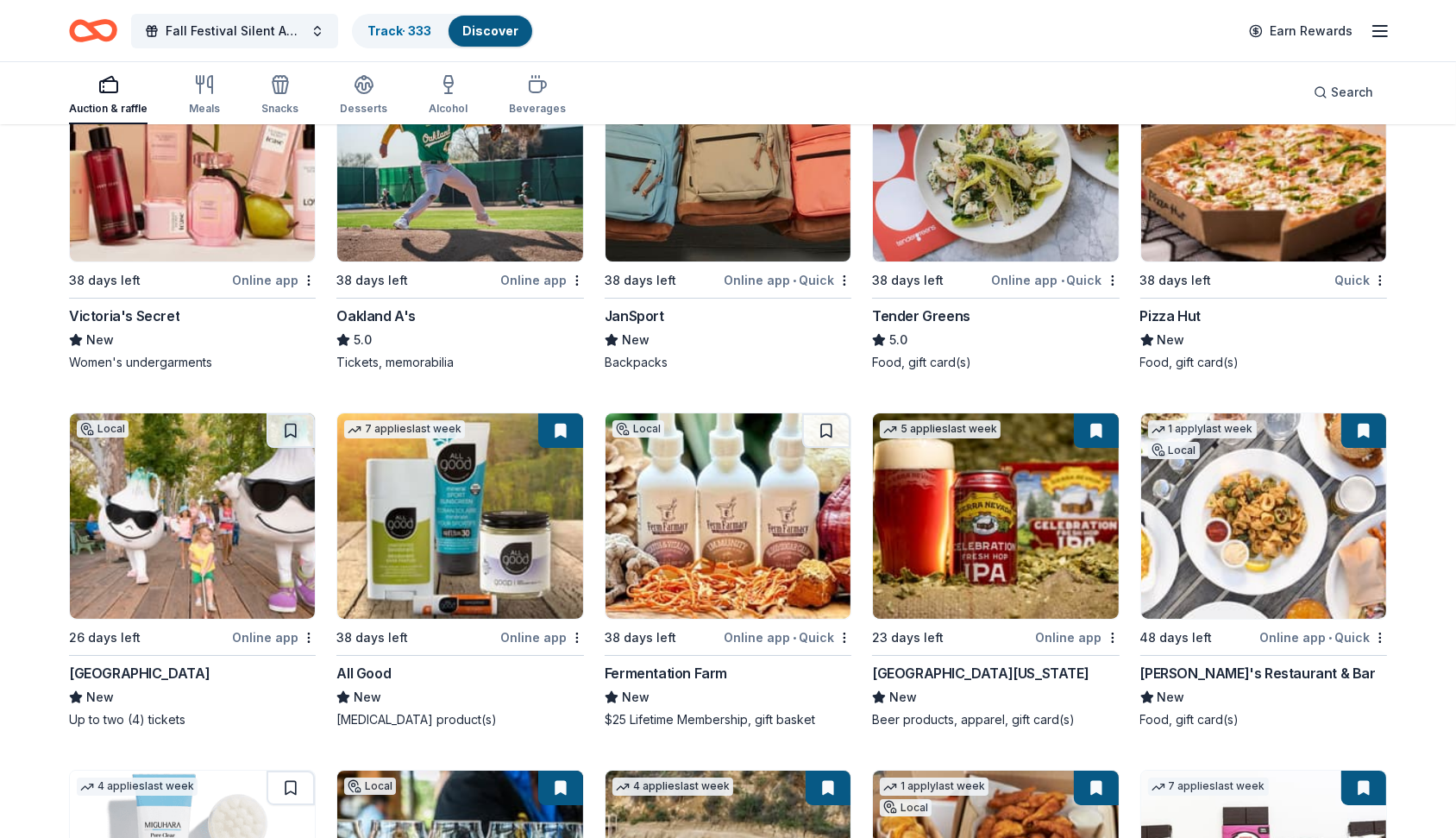
scroll to position [16070, 0]
click at [826, 412] on button at bounding box center [825, 429] width 48 height 34
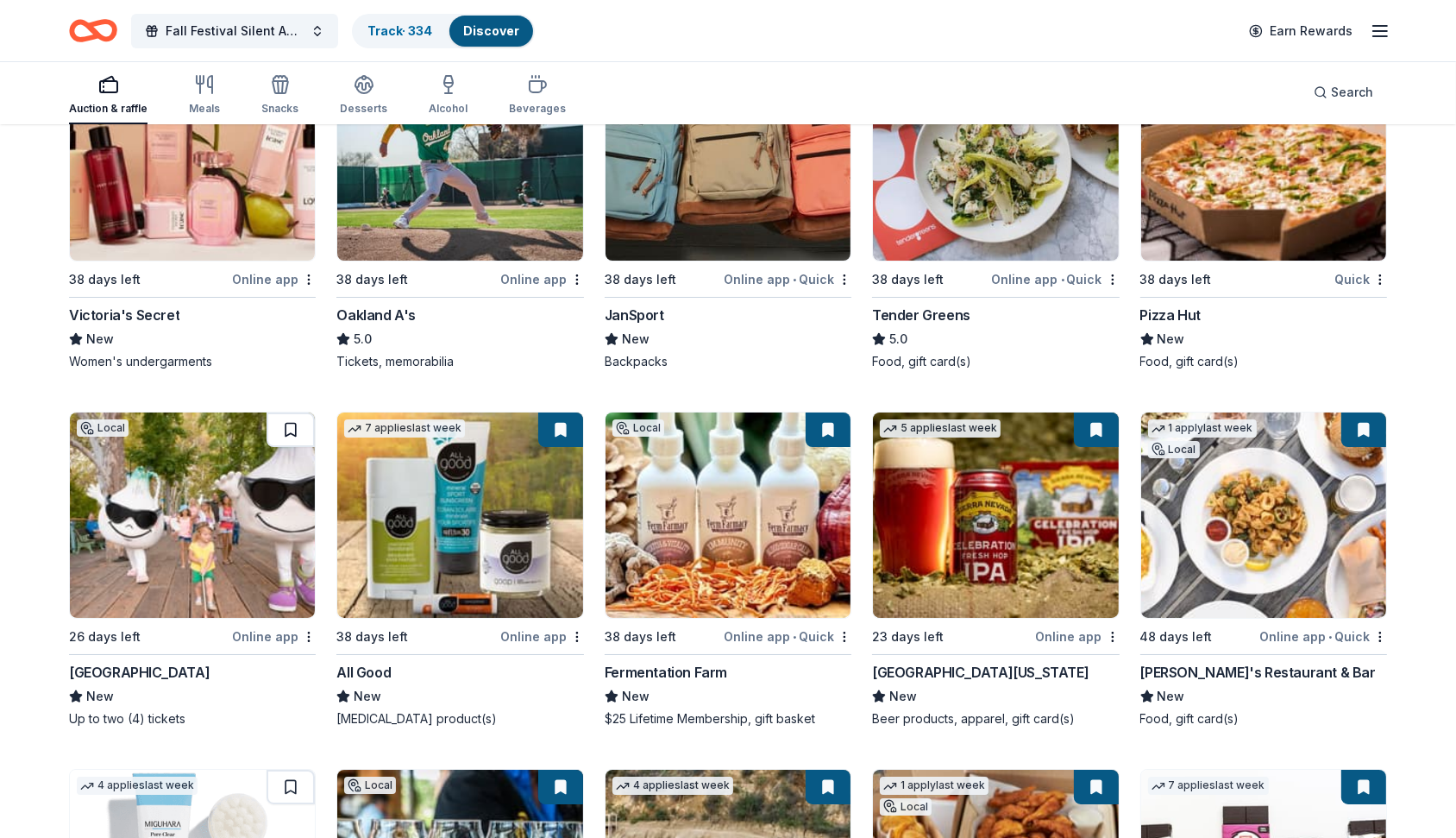
click at [280, 417] on button at bounding box center [290, 429] width 48 height 34
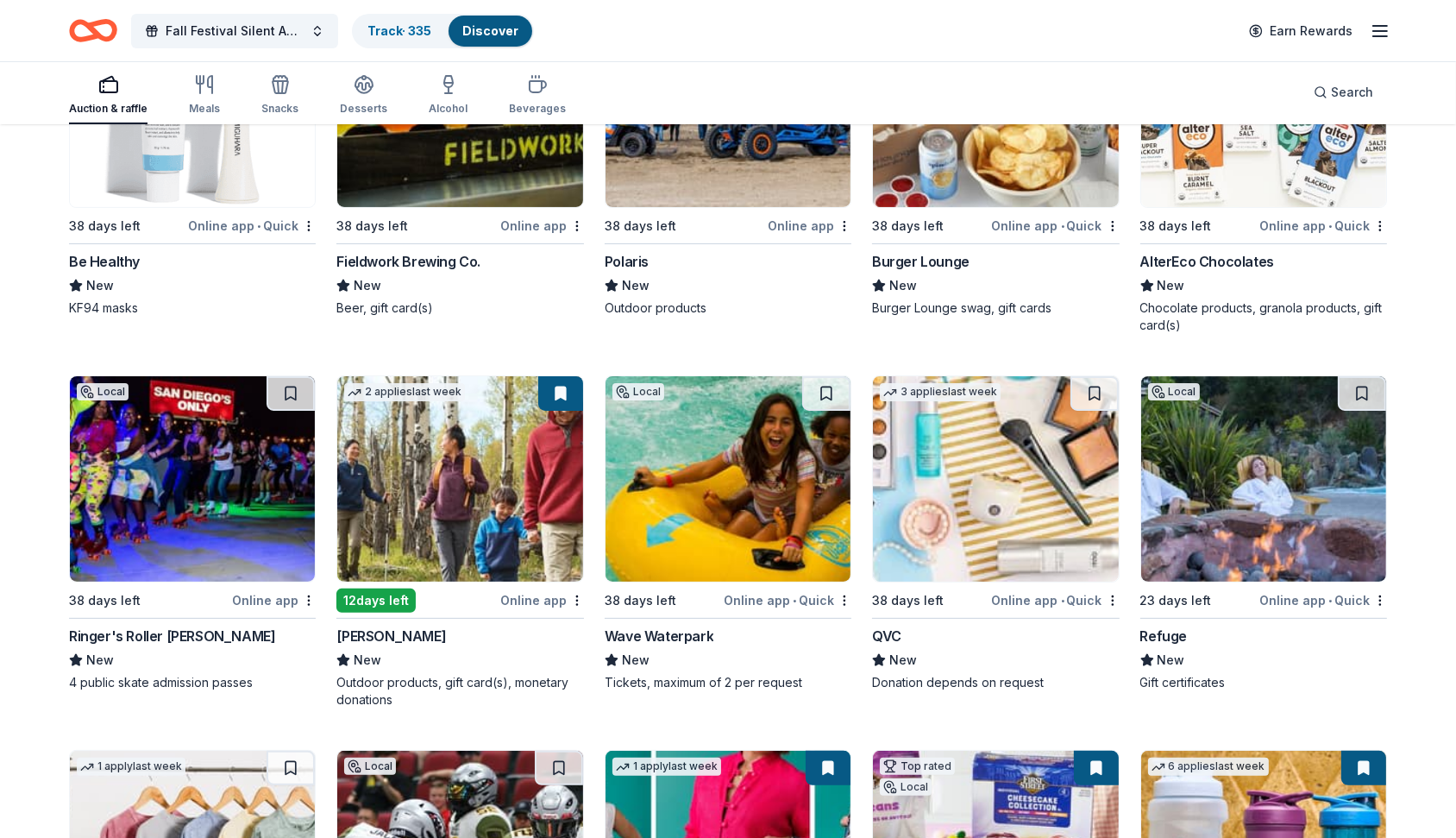
scroll to position [16936, 0]
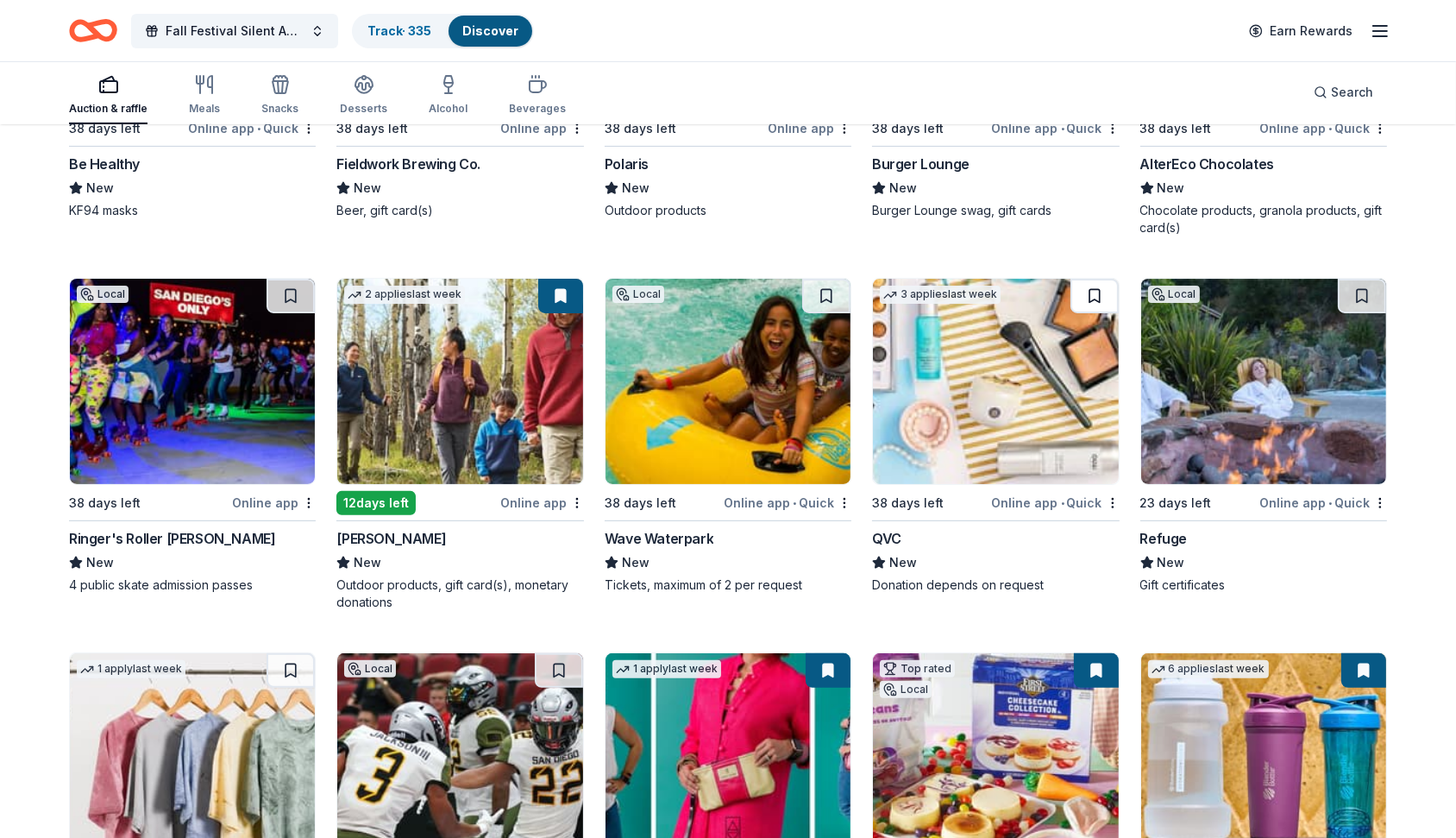
click at [1083, 279] on button at bounding box center [1094, 296] width 48 height 34
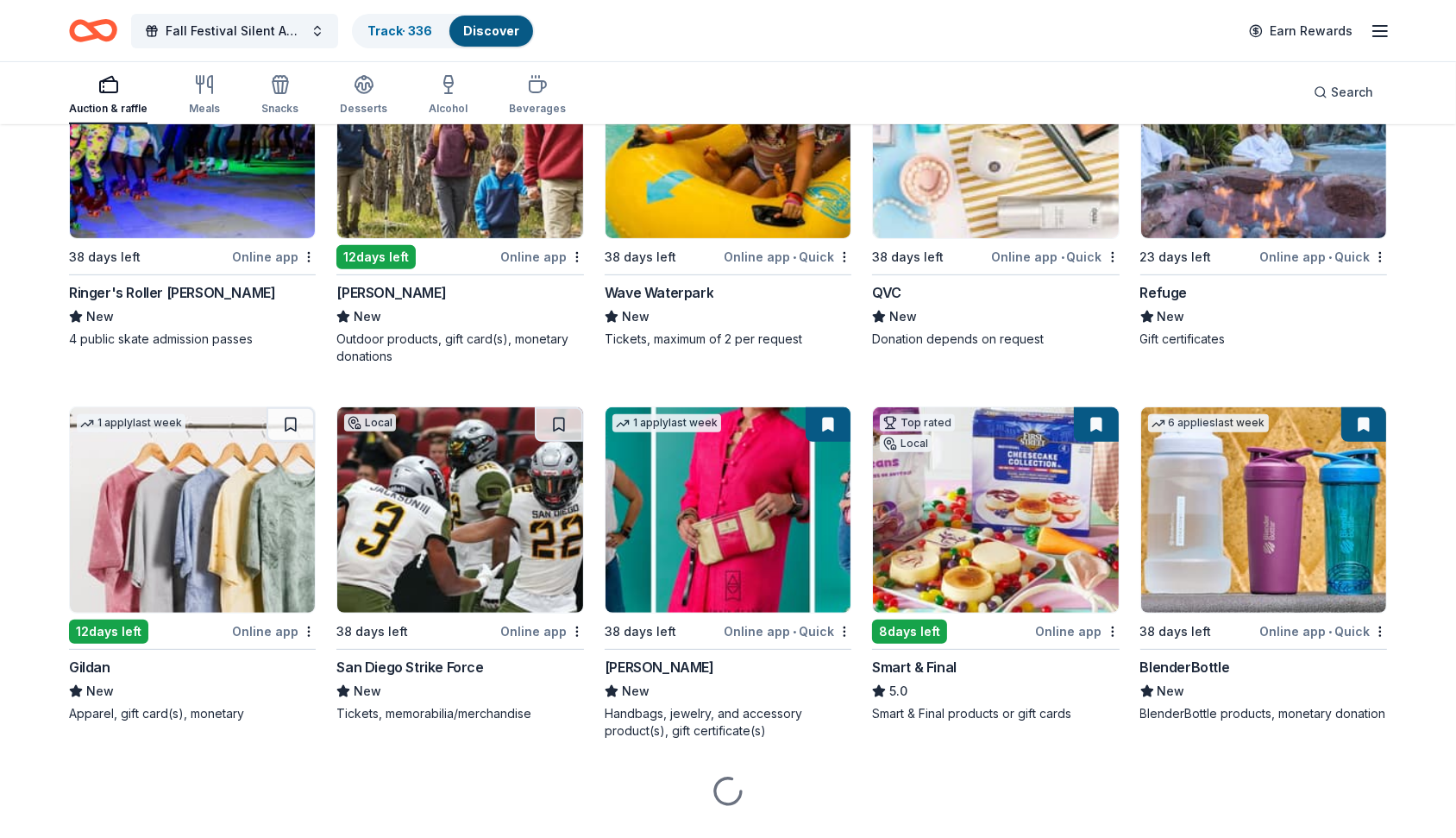
scroll to position [17183, 0]
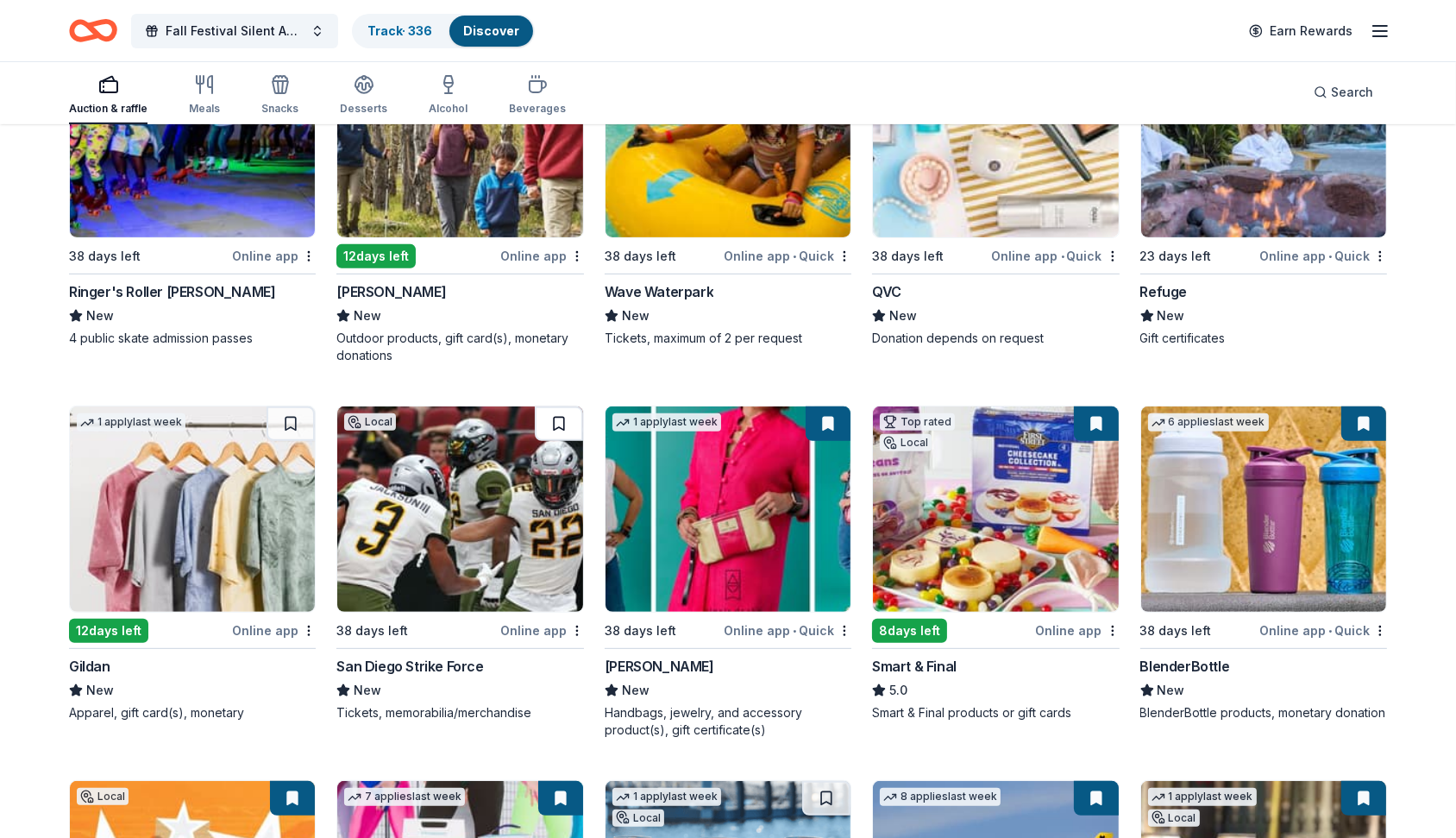
click at [563, 409] on button at bounding box center [559, 424] width 48 height 34
click at [287, 410] on button at bounding box center [290, 424] width 48 height 34
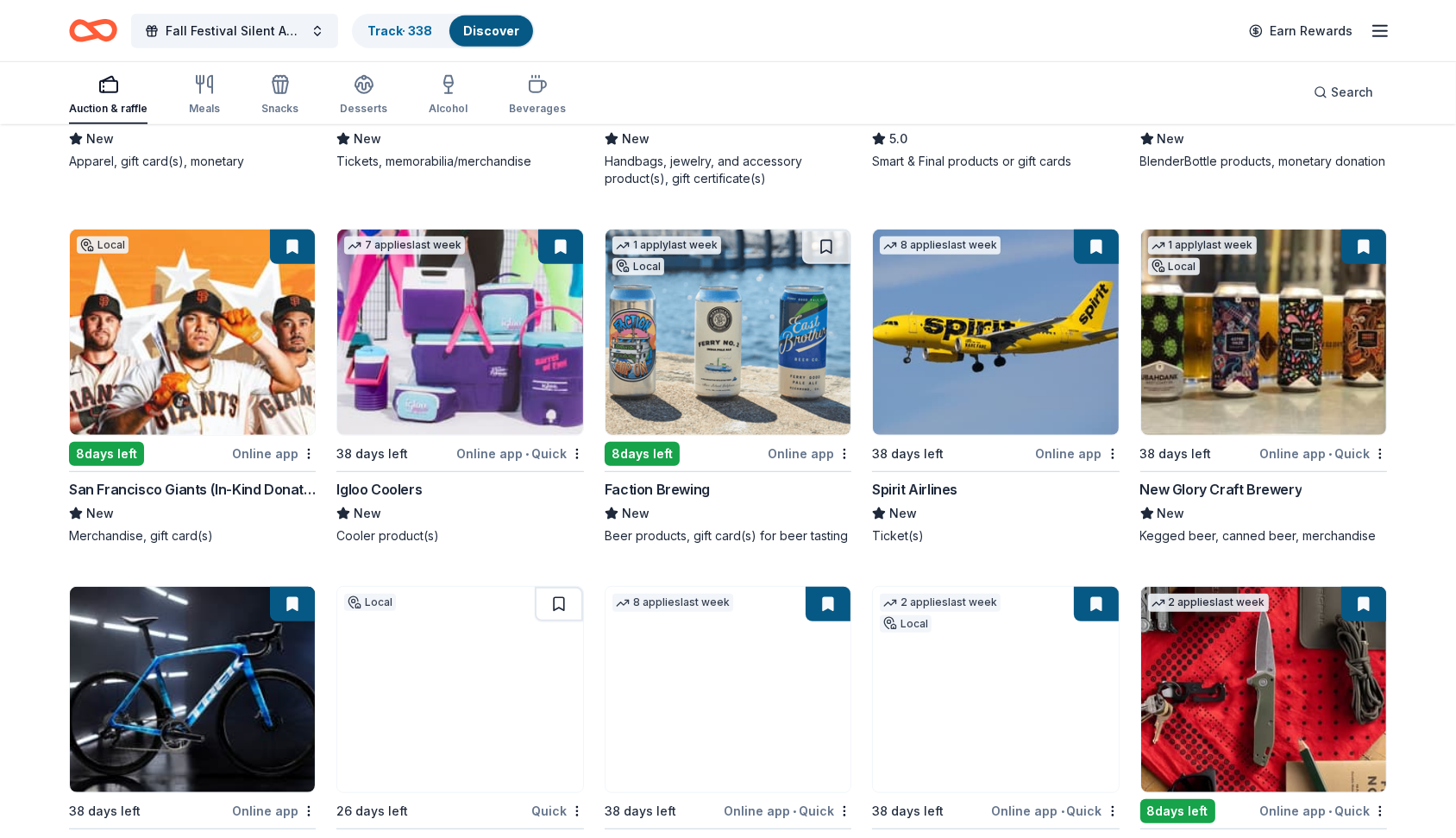
scroll to position [17740, 0]
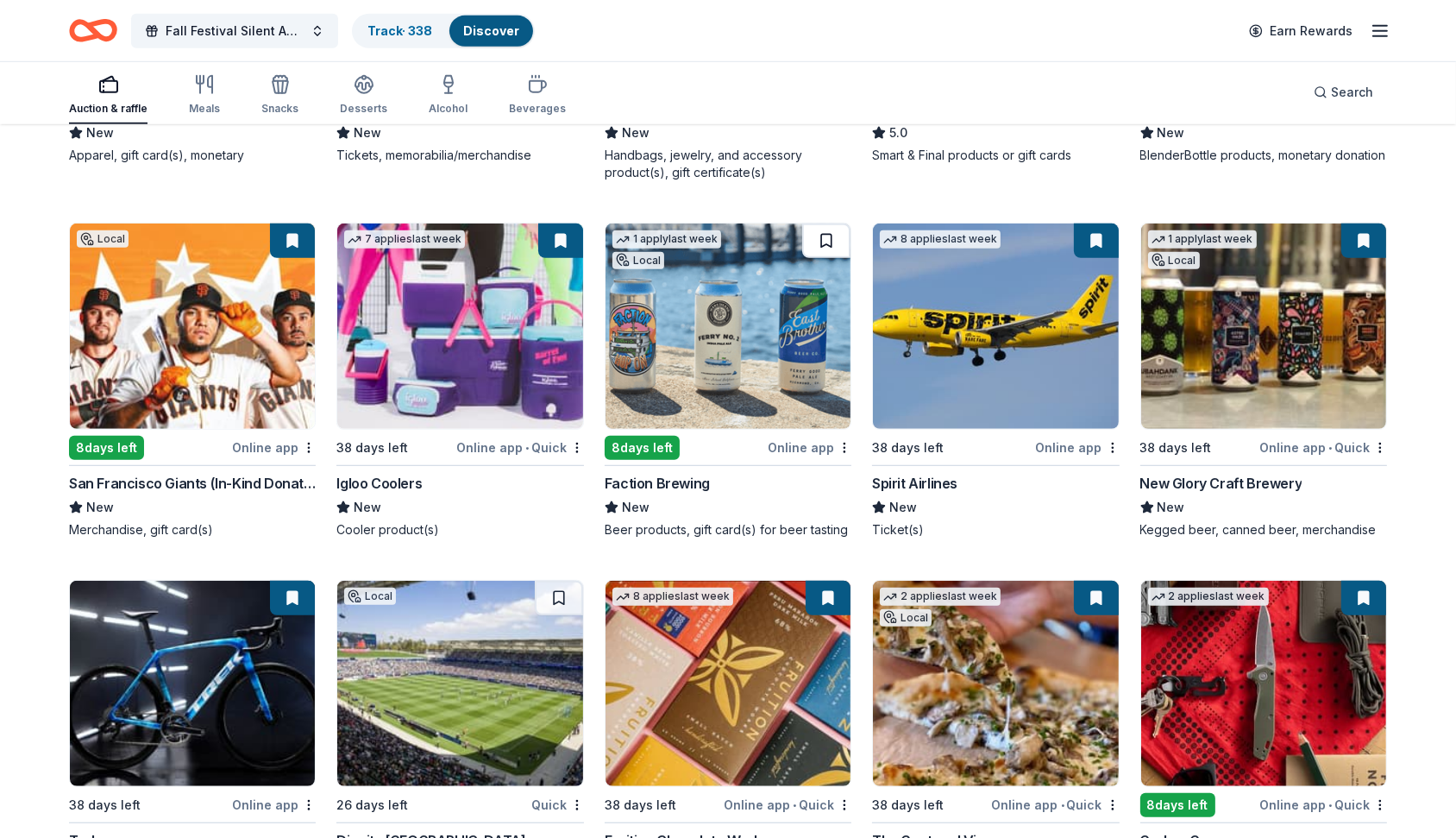
click at [831, 223] on button at bounding box center [825, 240] width 48 height 34
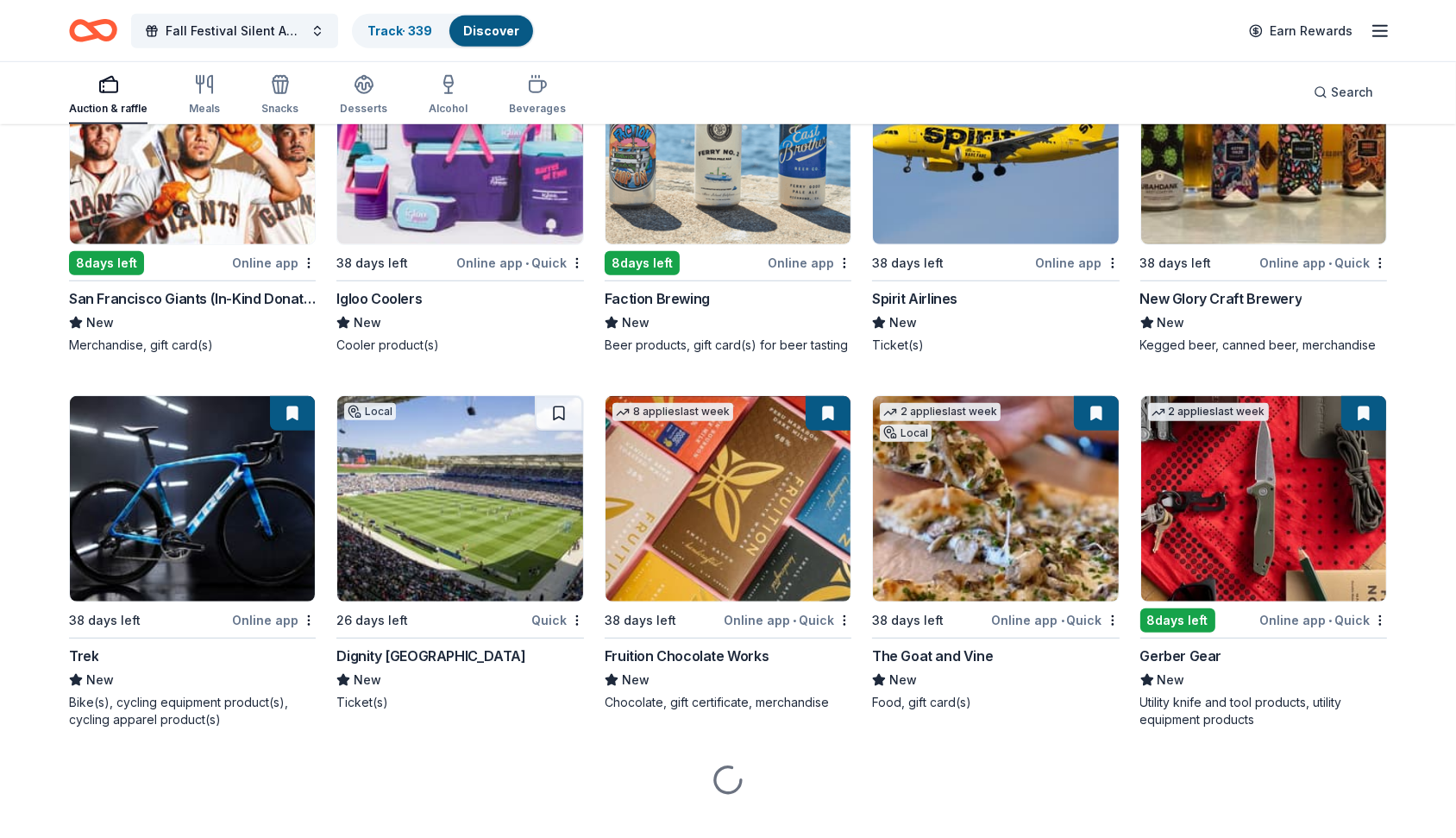
scroll to position [17939, 0]
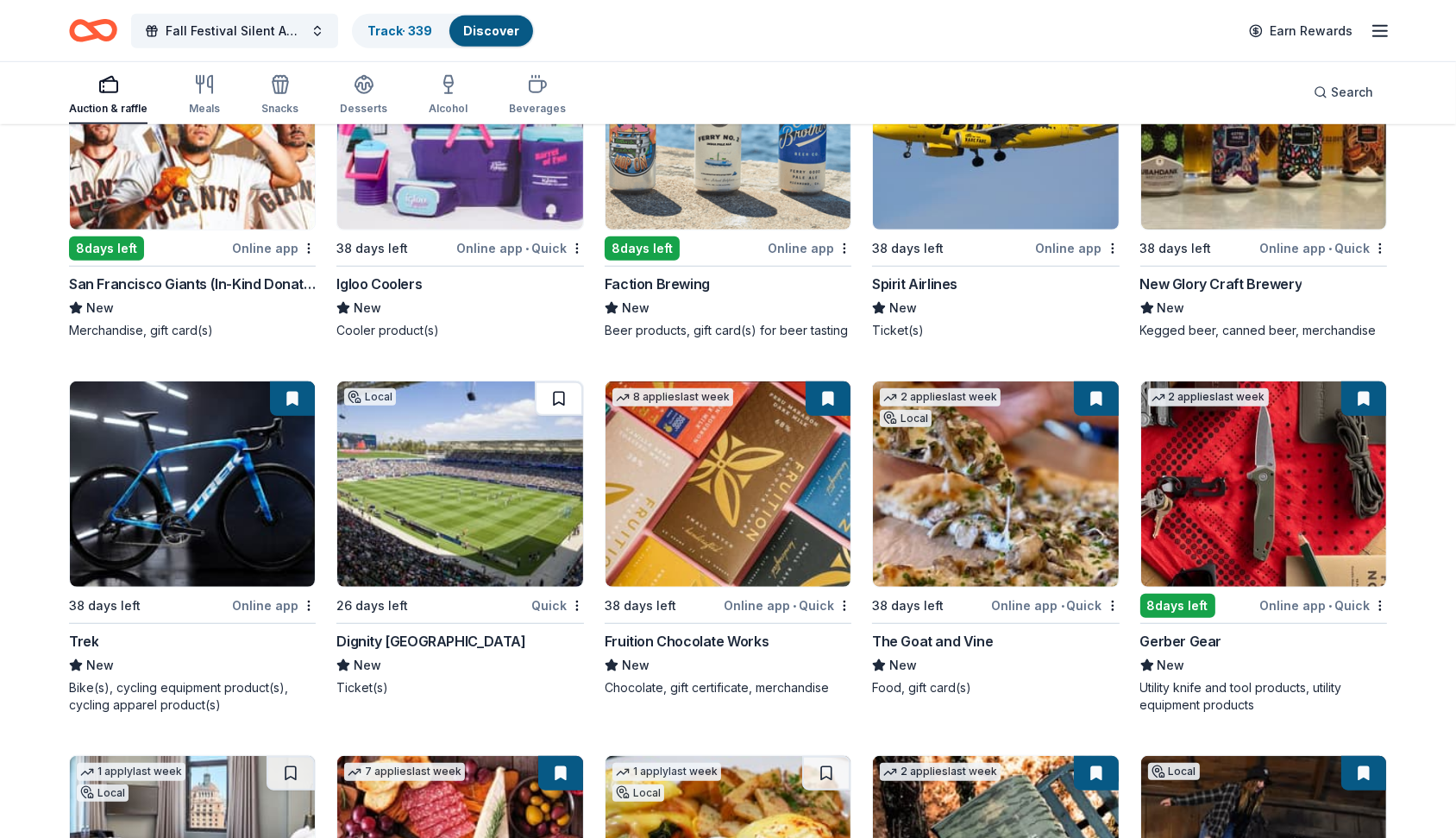
click at [564, 381] on button at bounding box center [559, 398] width 48 height 34
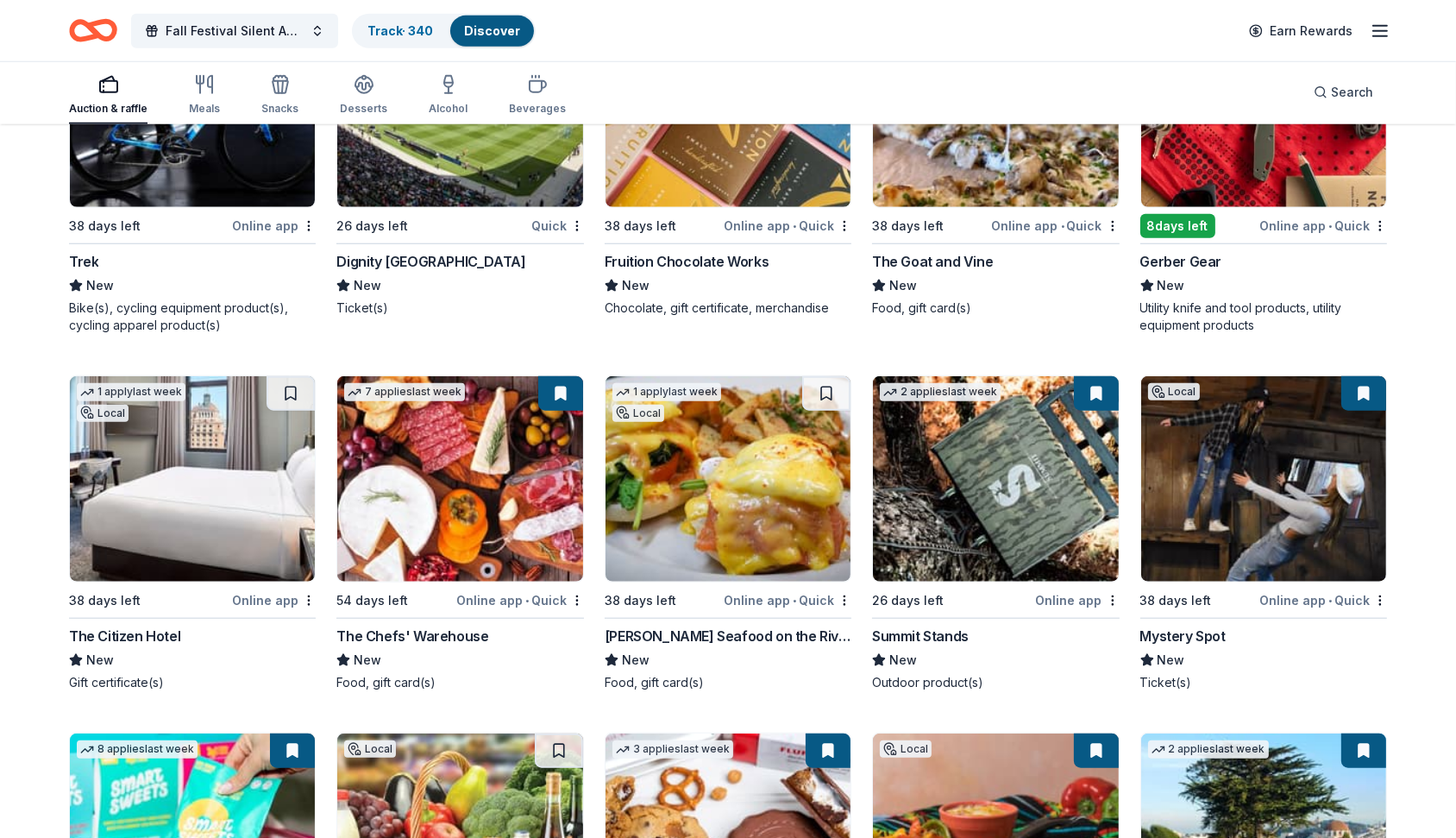
scroll to position [18347, 0]
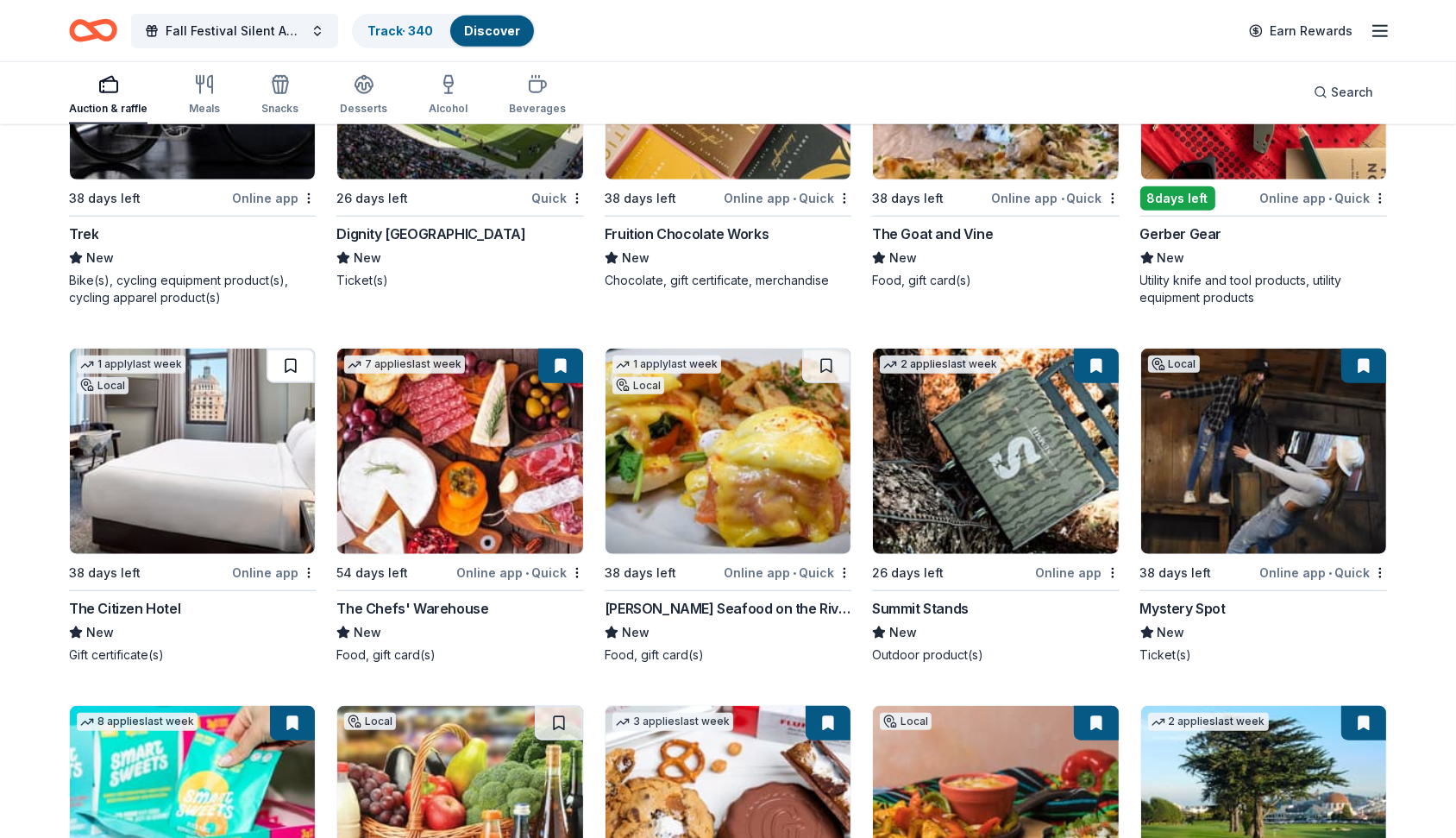
click at [290, 349] on button at bounding box center [290, 366] width 48 height 34
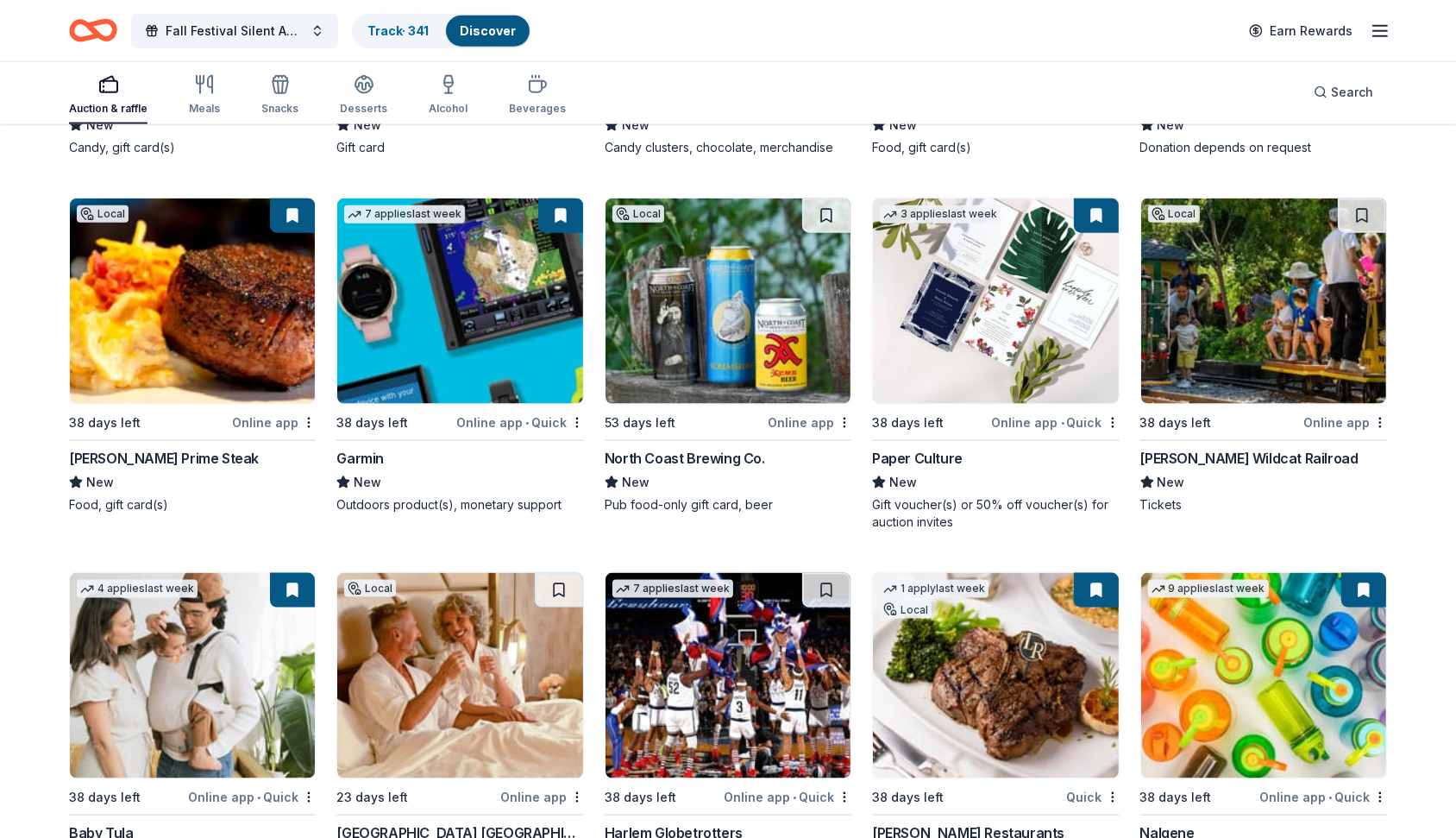
scroll to position [19207, 0]
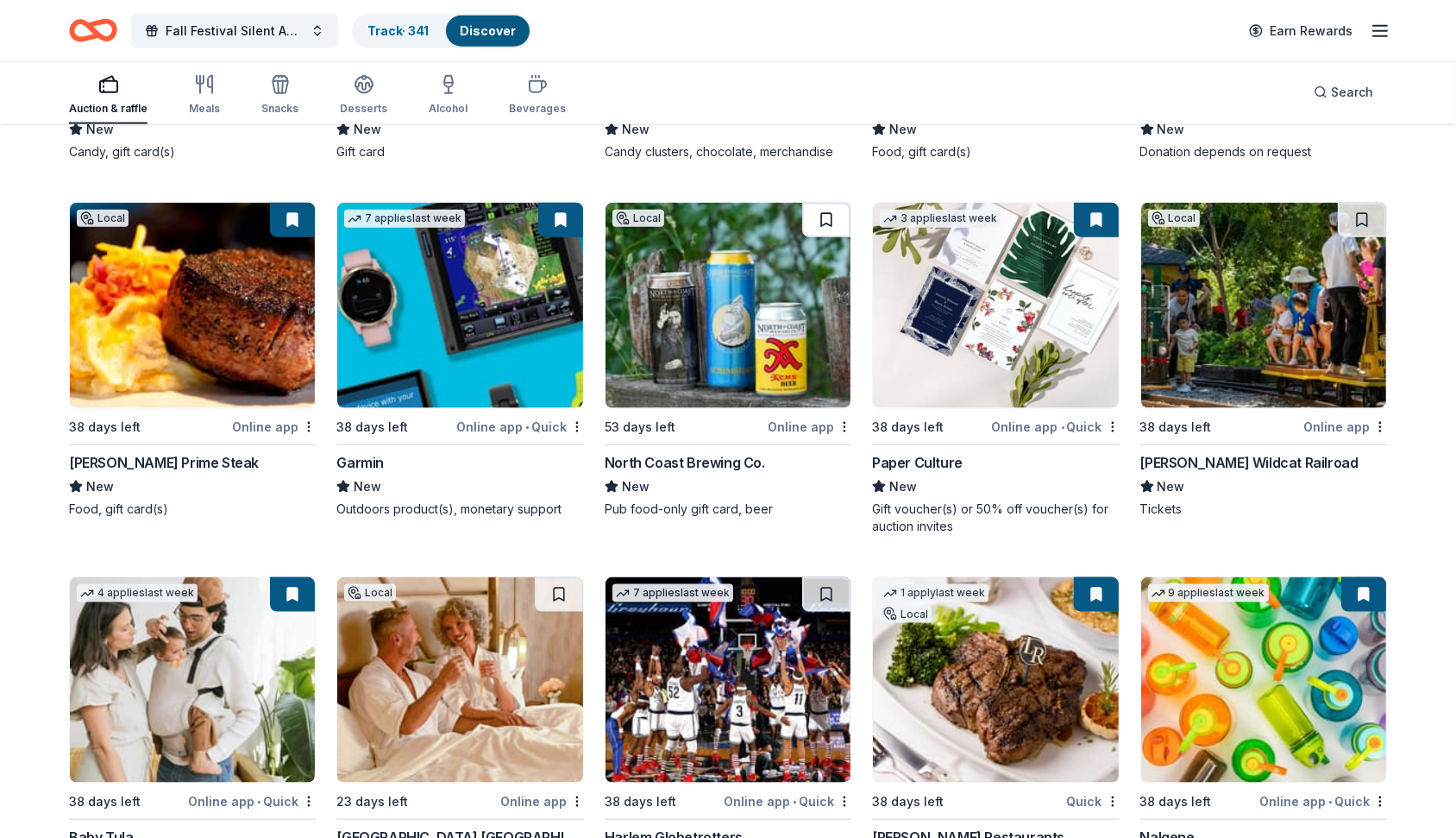
click at [823, 202] on button at bounding box center [825, 219] width 48 height 34
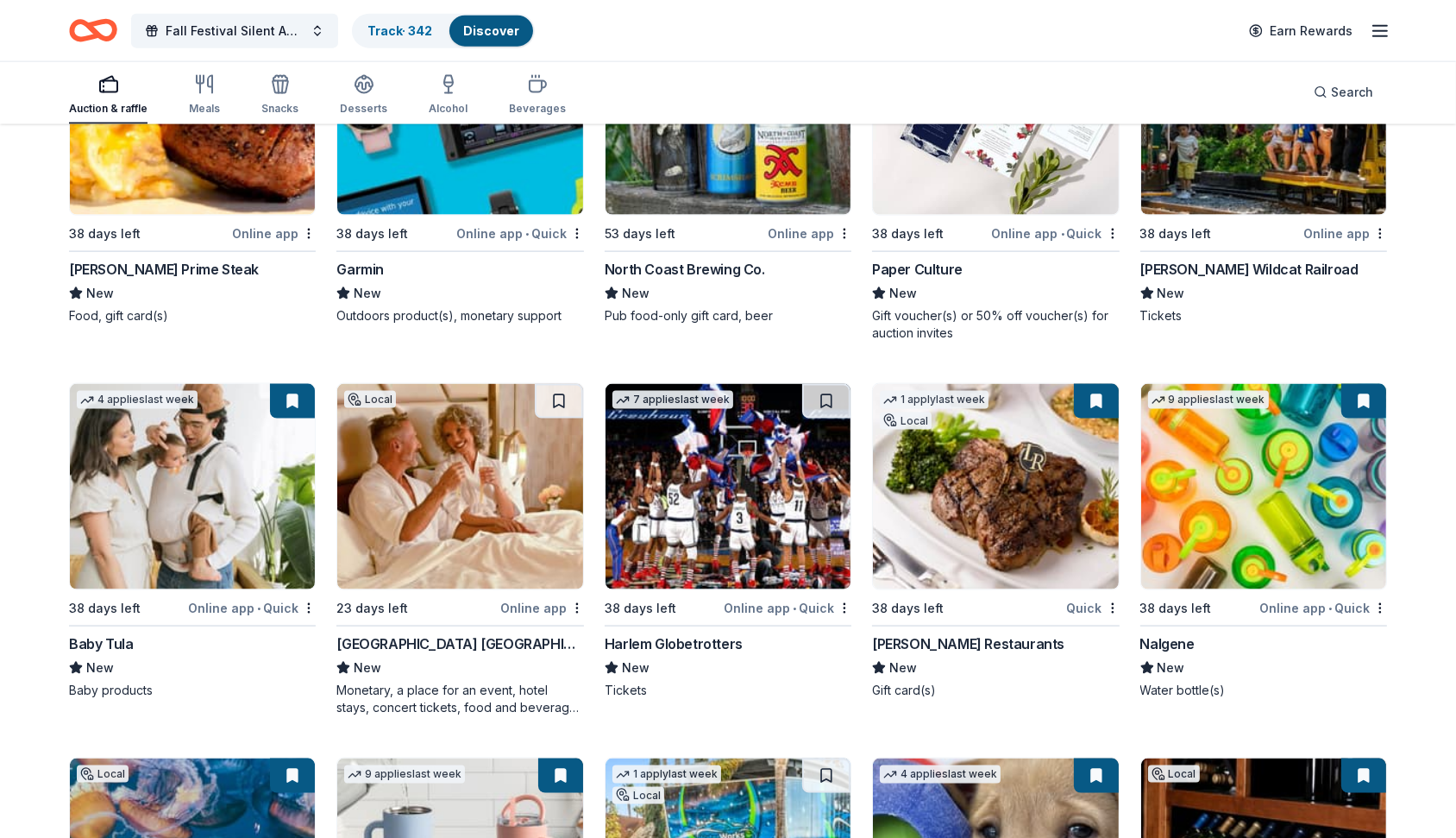
scroll to position [19405, 0]
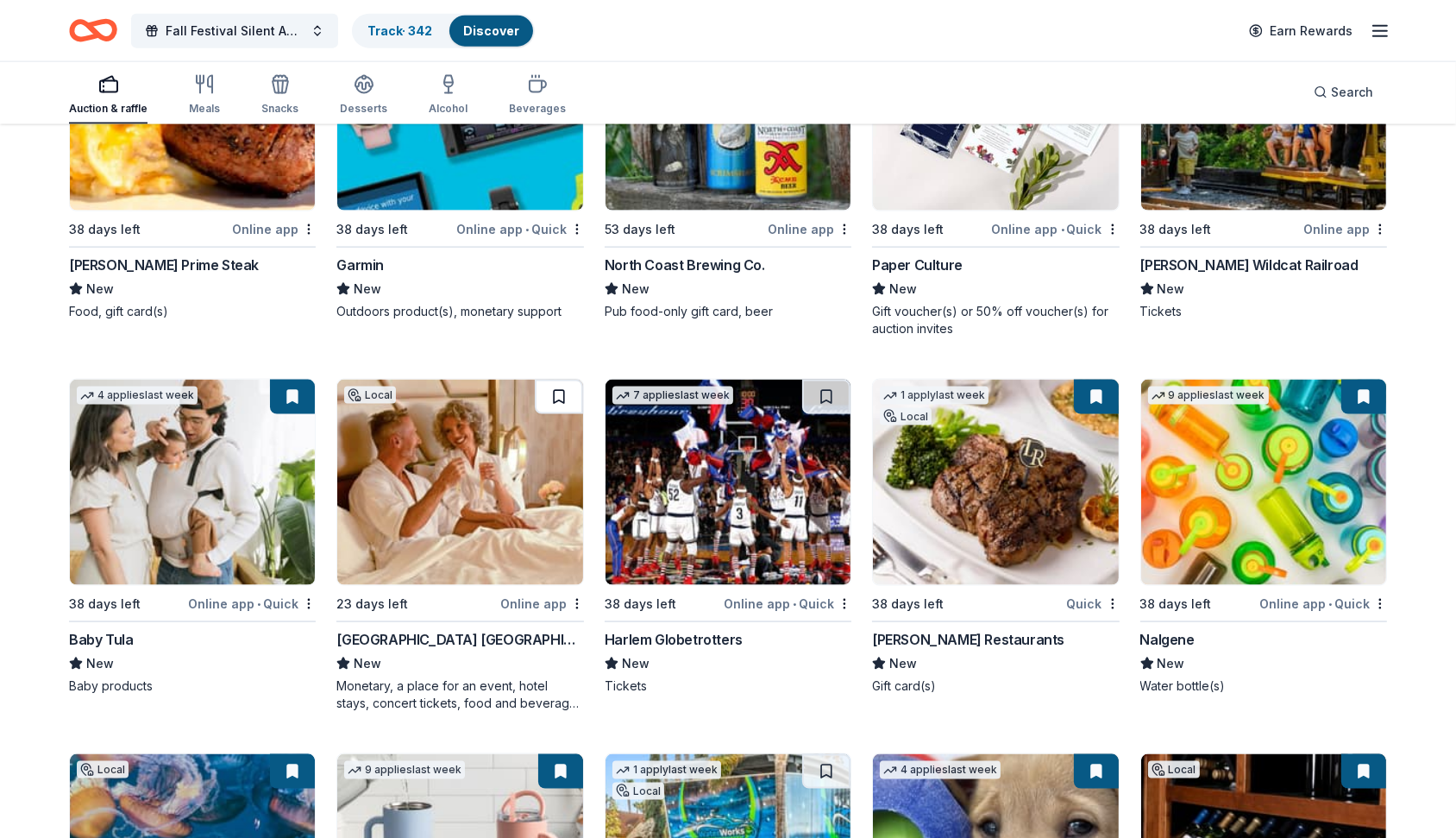
click at [563, 387] on button at bounding box center [559, 396] width 48 height 34
click at [832, 392] on button at bounding box center [825, 396] width 48 height 34
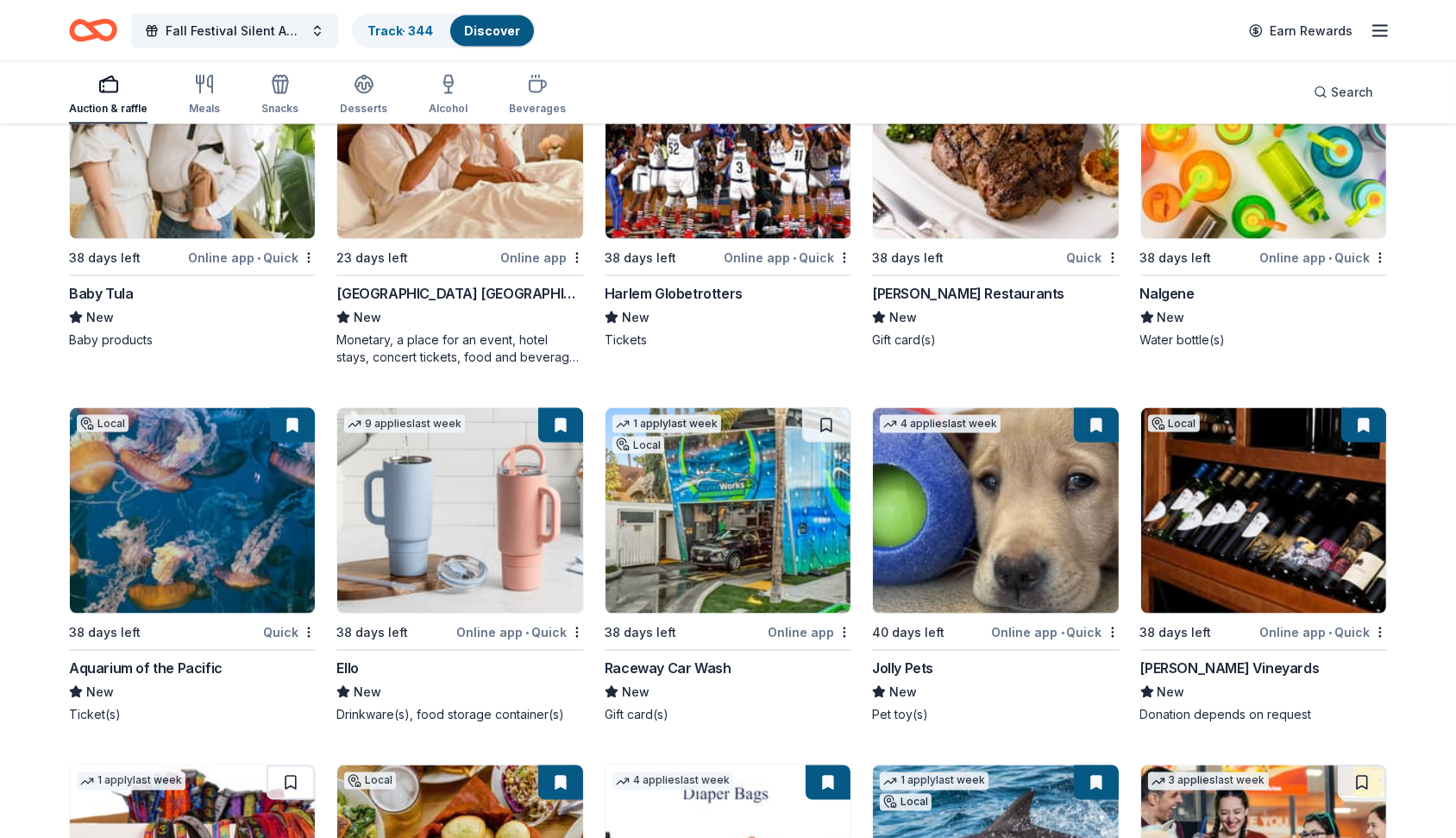
scroll to position [19753, 0]
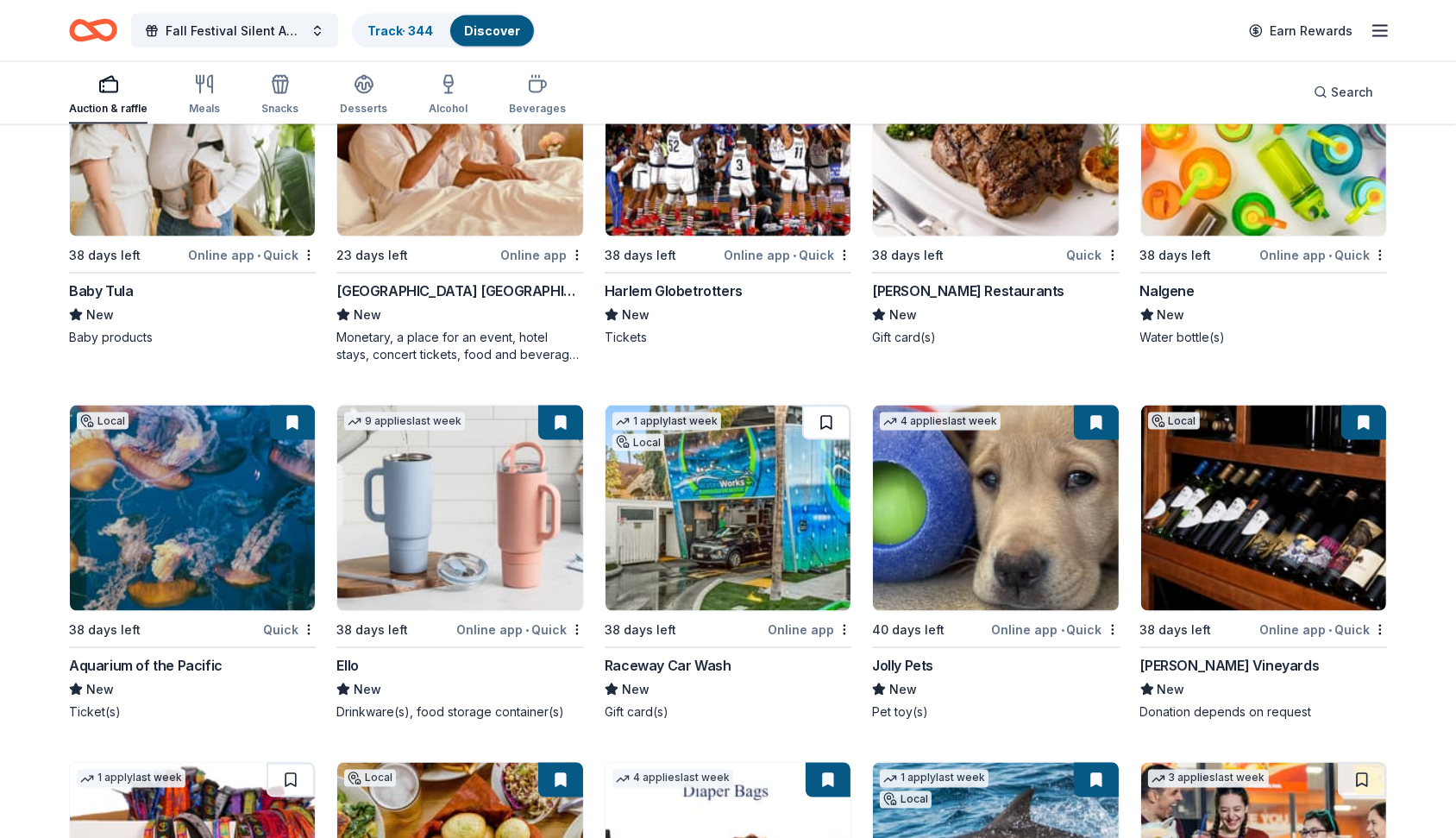
click at [830, 406] on button at bounding box center [825, 423] width 48 height 34
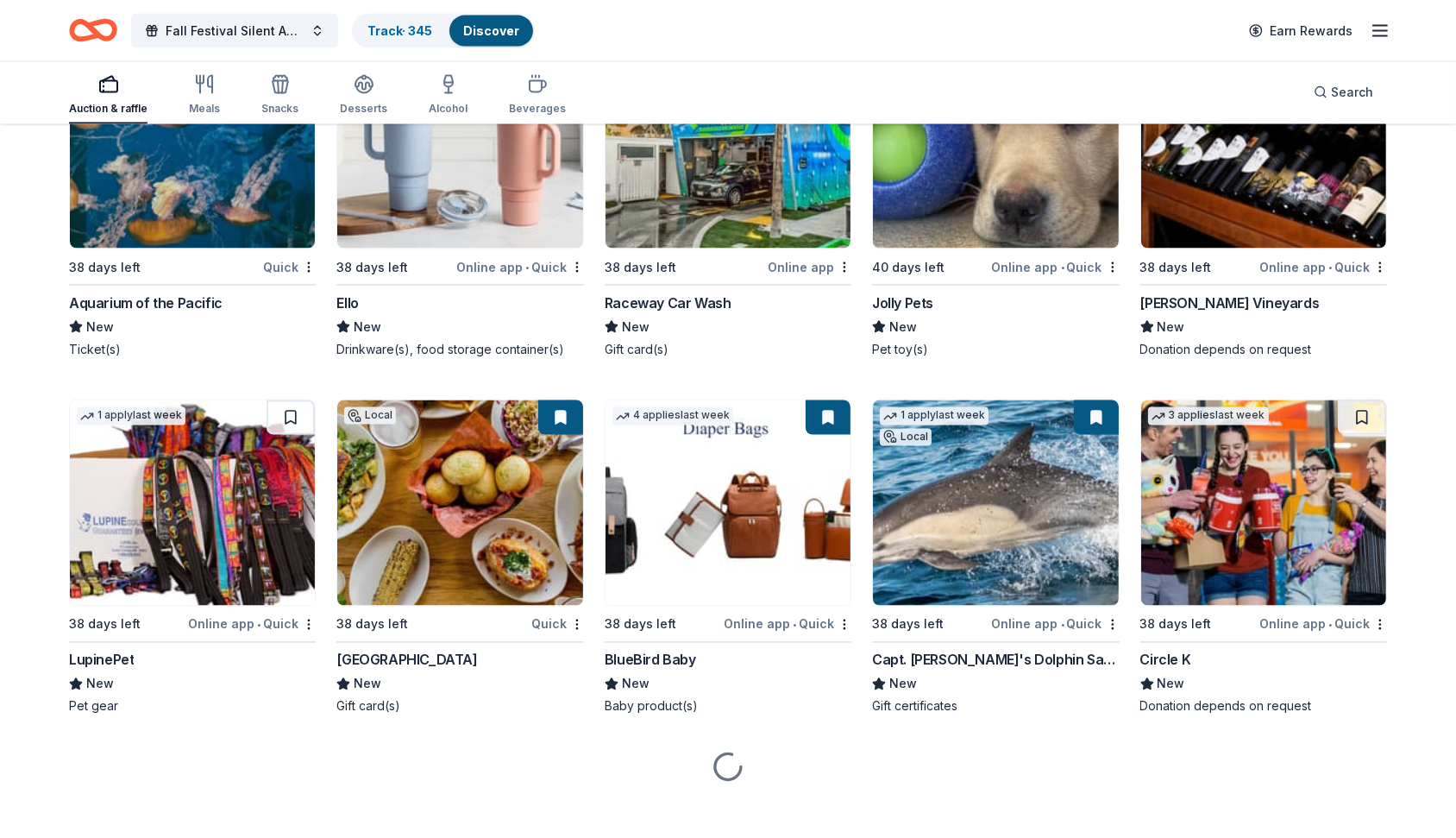
scroll to position [20115, 0]
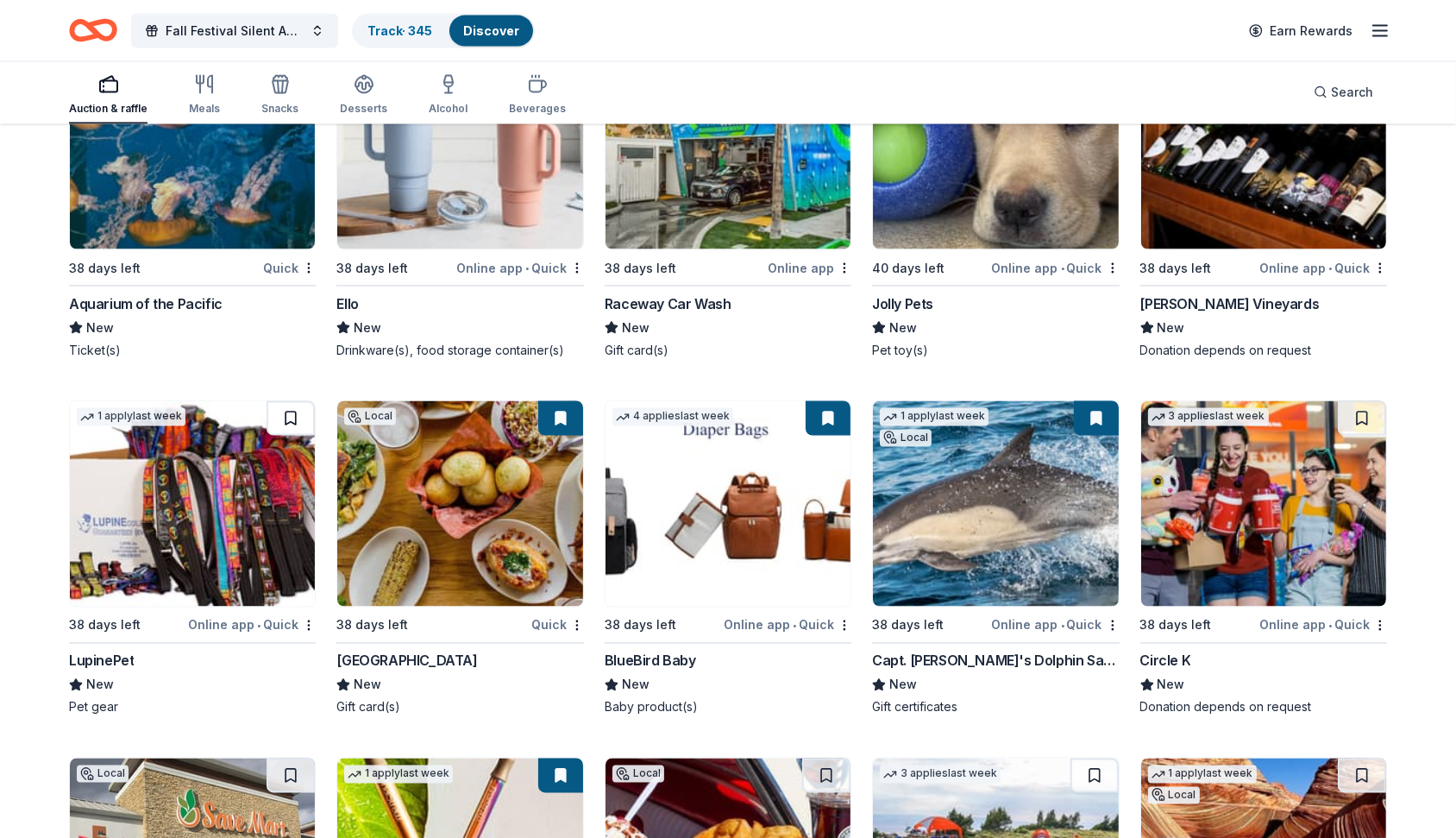
click at [288, 403] on button at bounding box center [290, 418] width 48 height 34
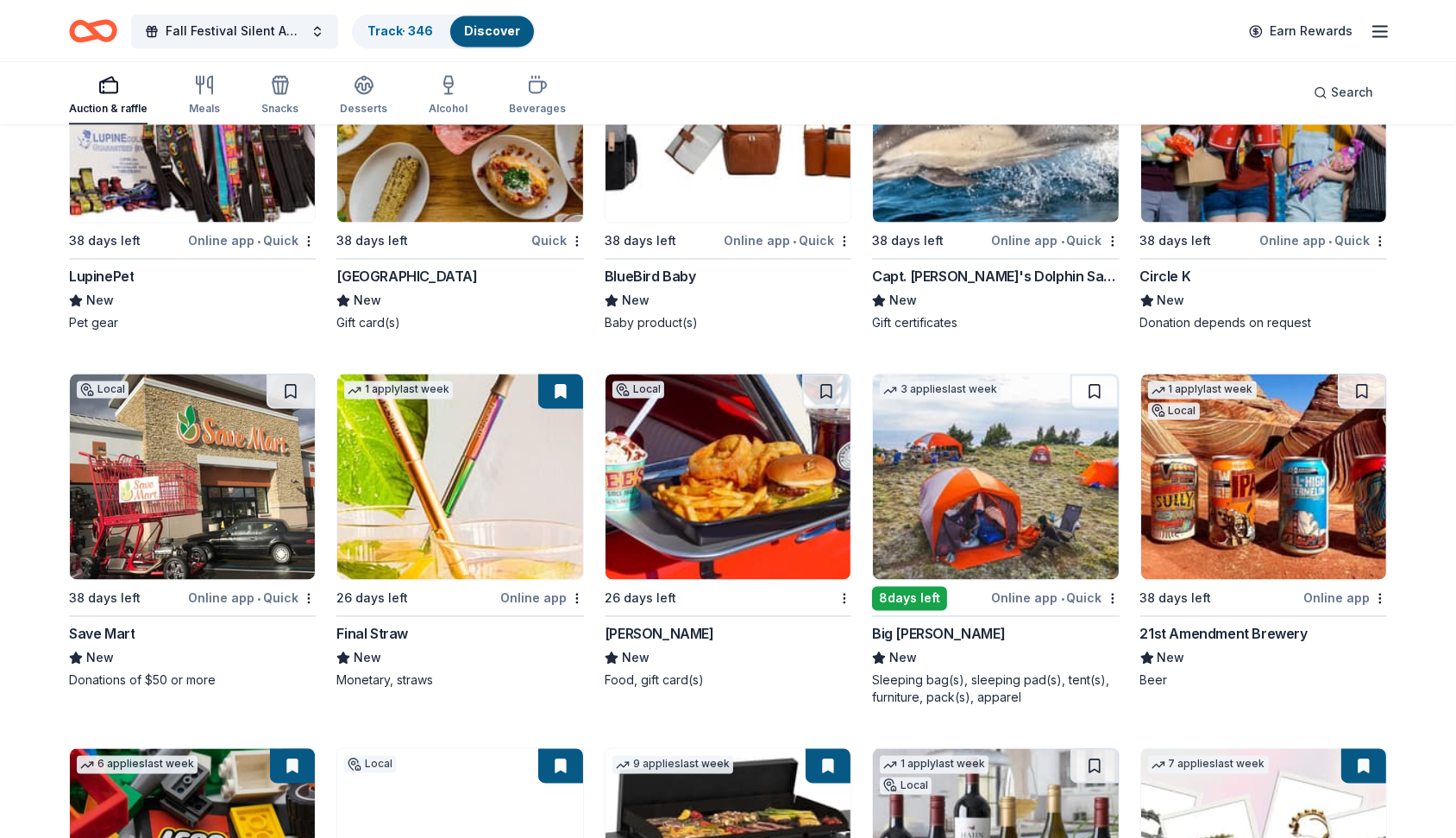
scroll to position [20515, 0]
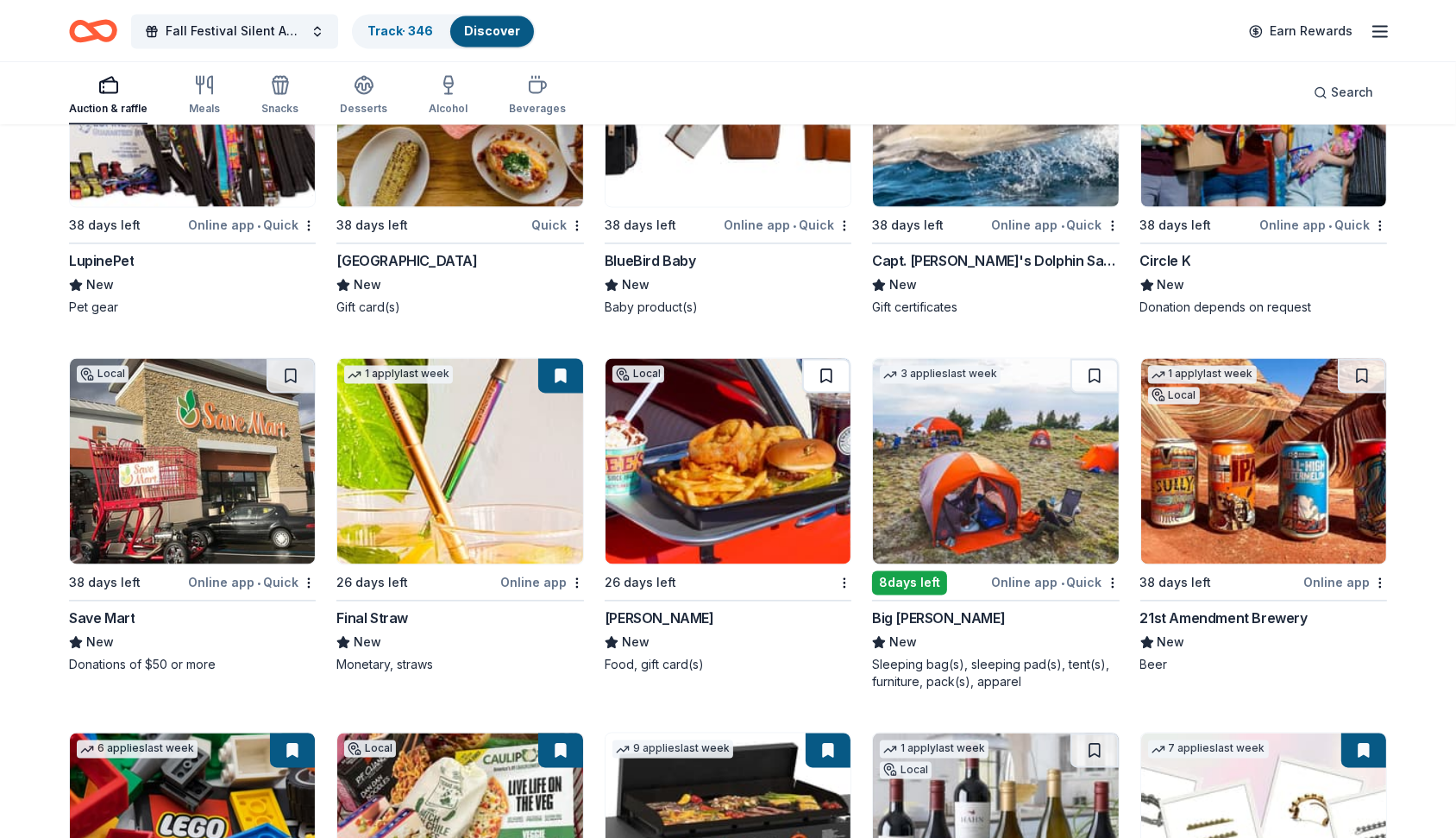
click at [831, 358] on button at bounding box center [825, 375] width 48 height 34
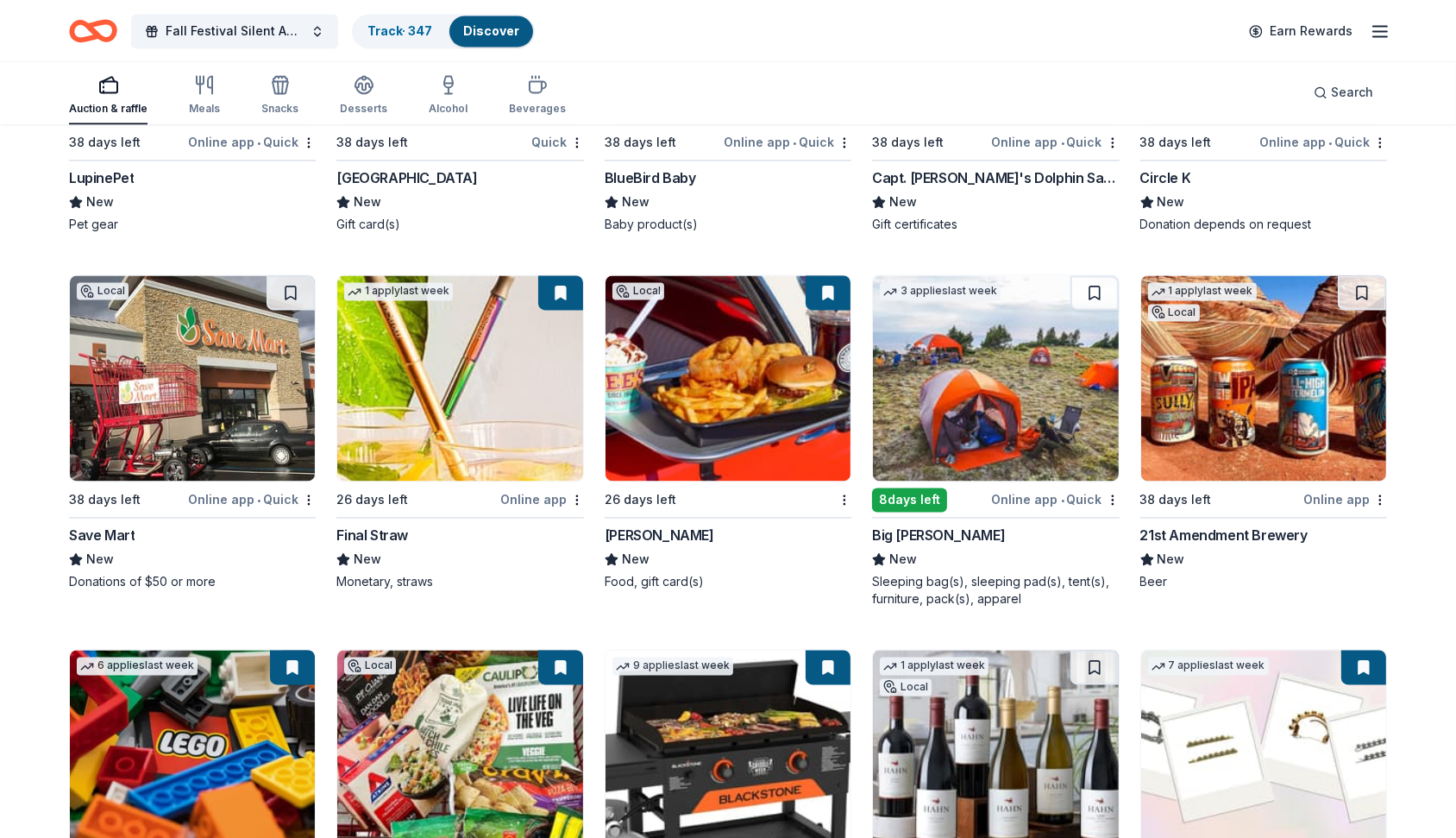
scroll to position [20599, 0]
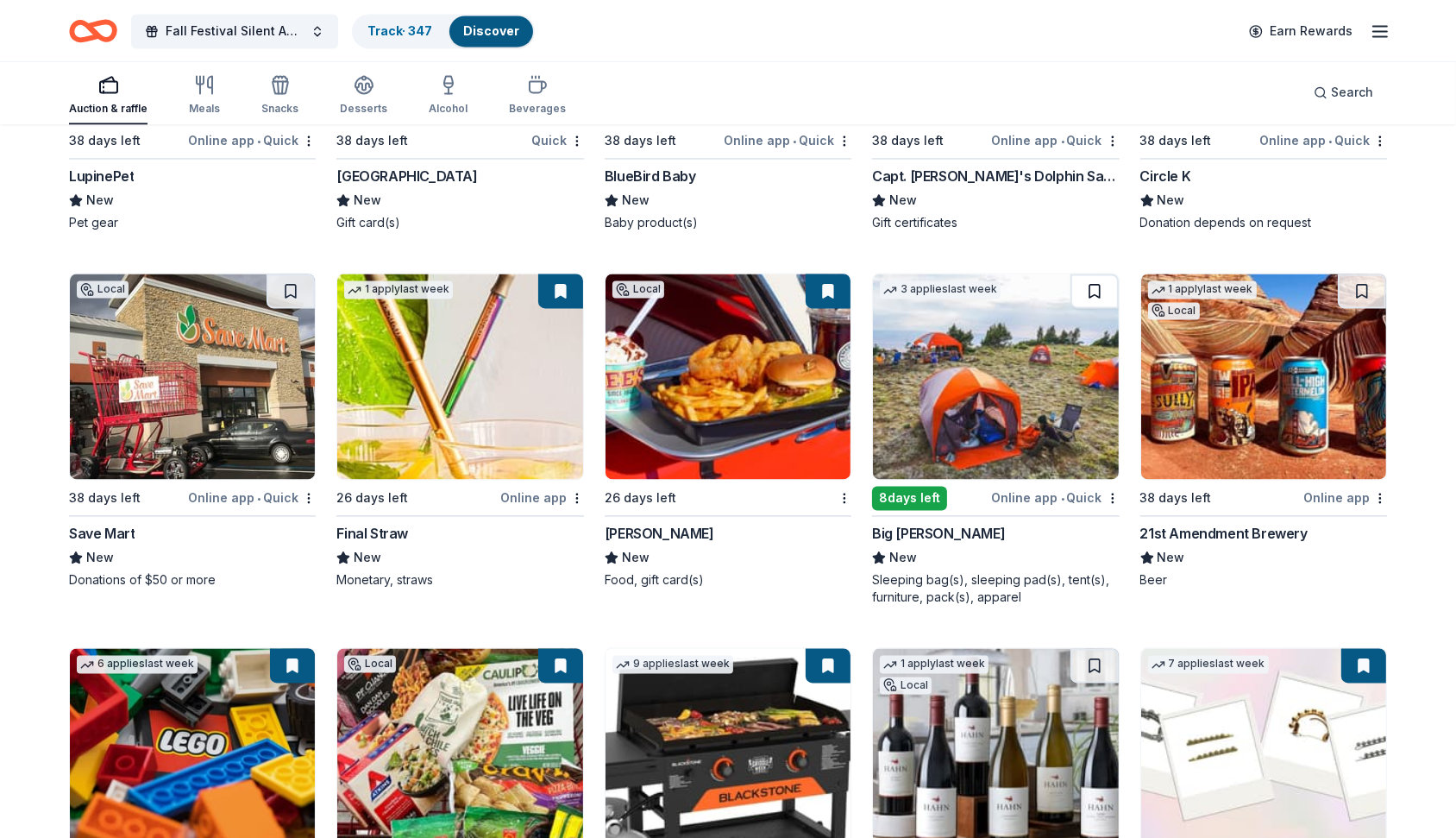
click at [1104, 273] on button at bounding box center [1094, 290] width 48 height 34
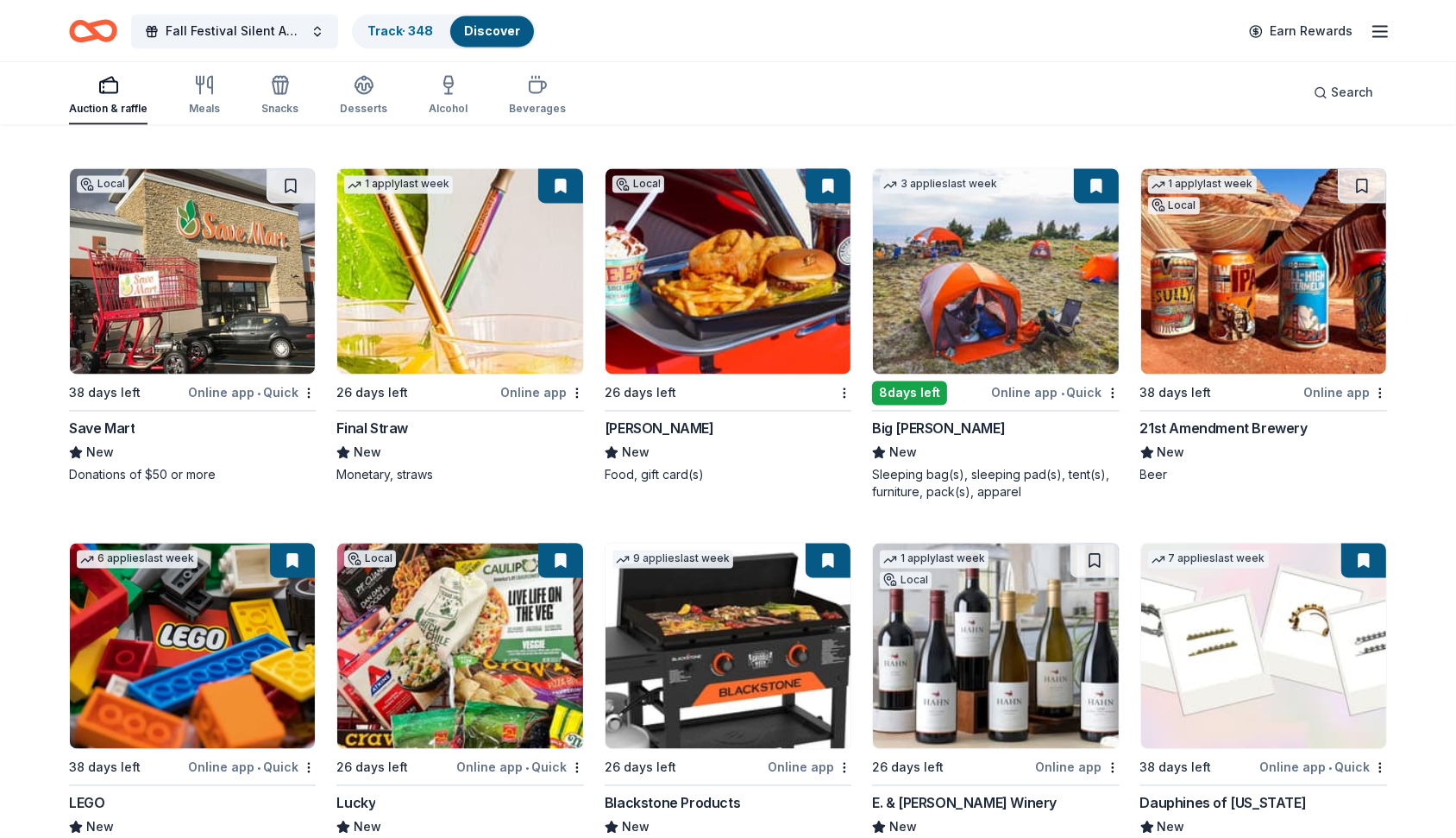
scroll to position [20774, 0]
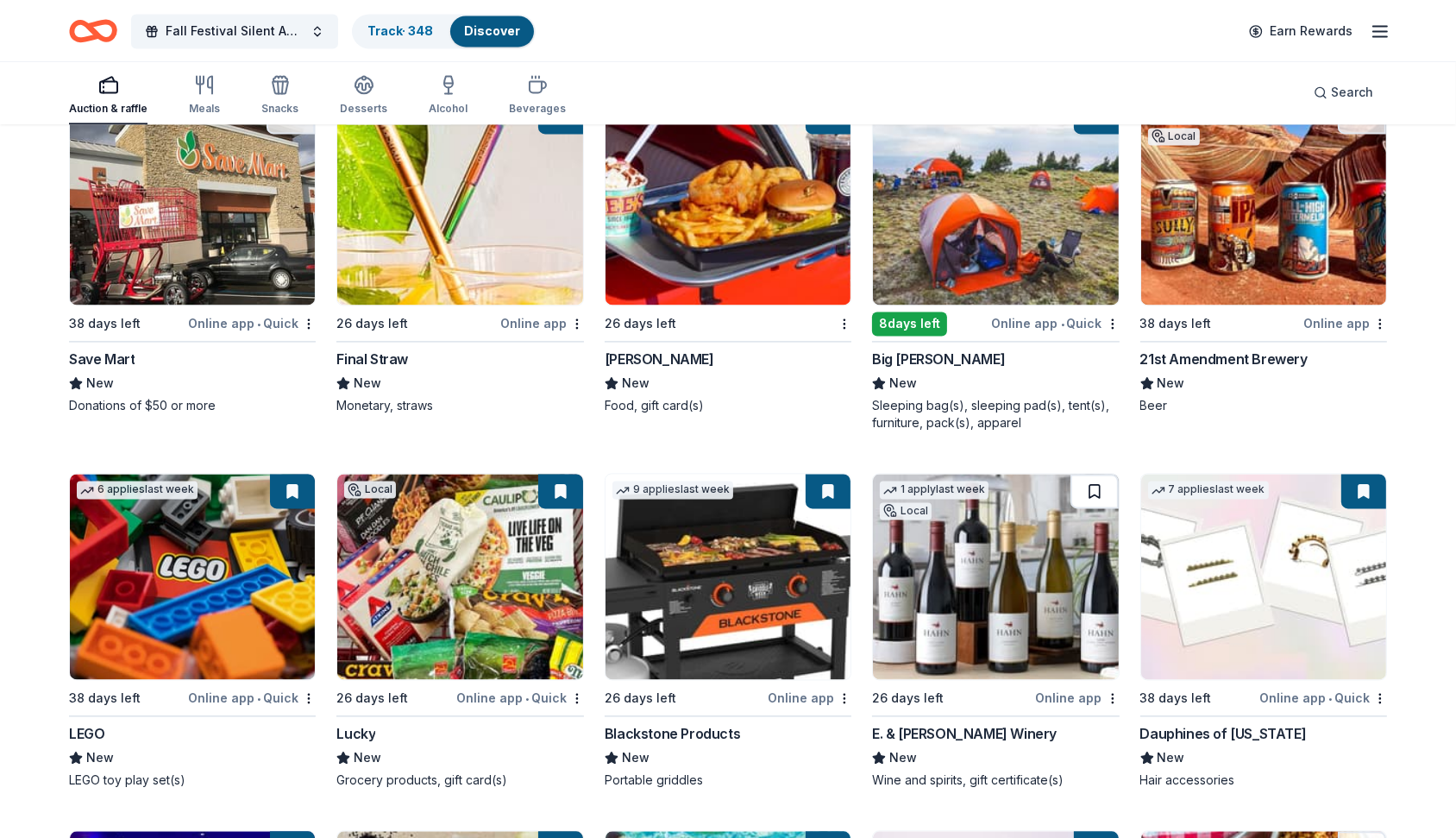
click at [1094, 474] on button at bounding box center [1094, 491] width 48 height 34
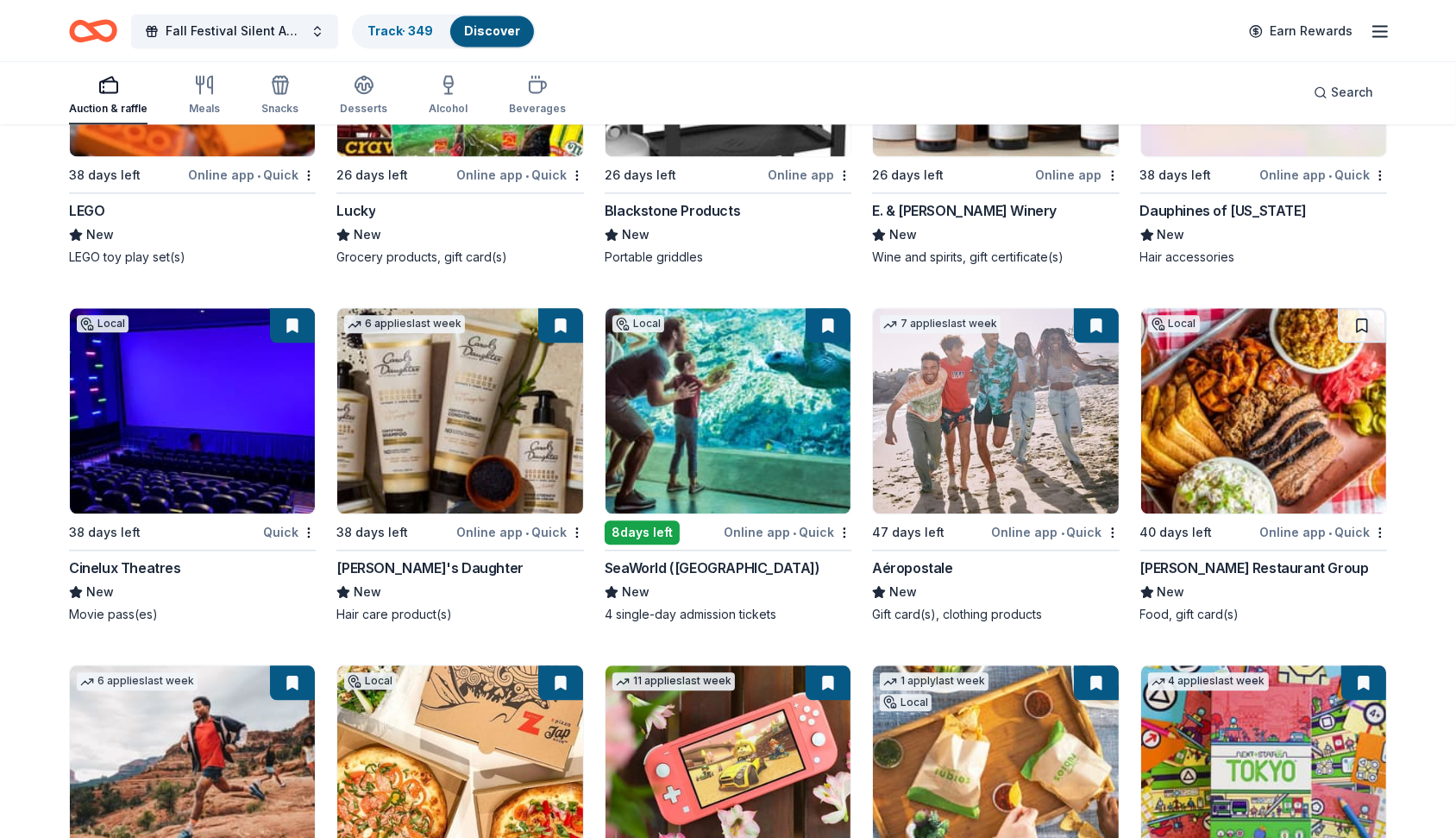
scroll to position [21294, 0]
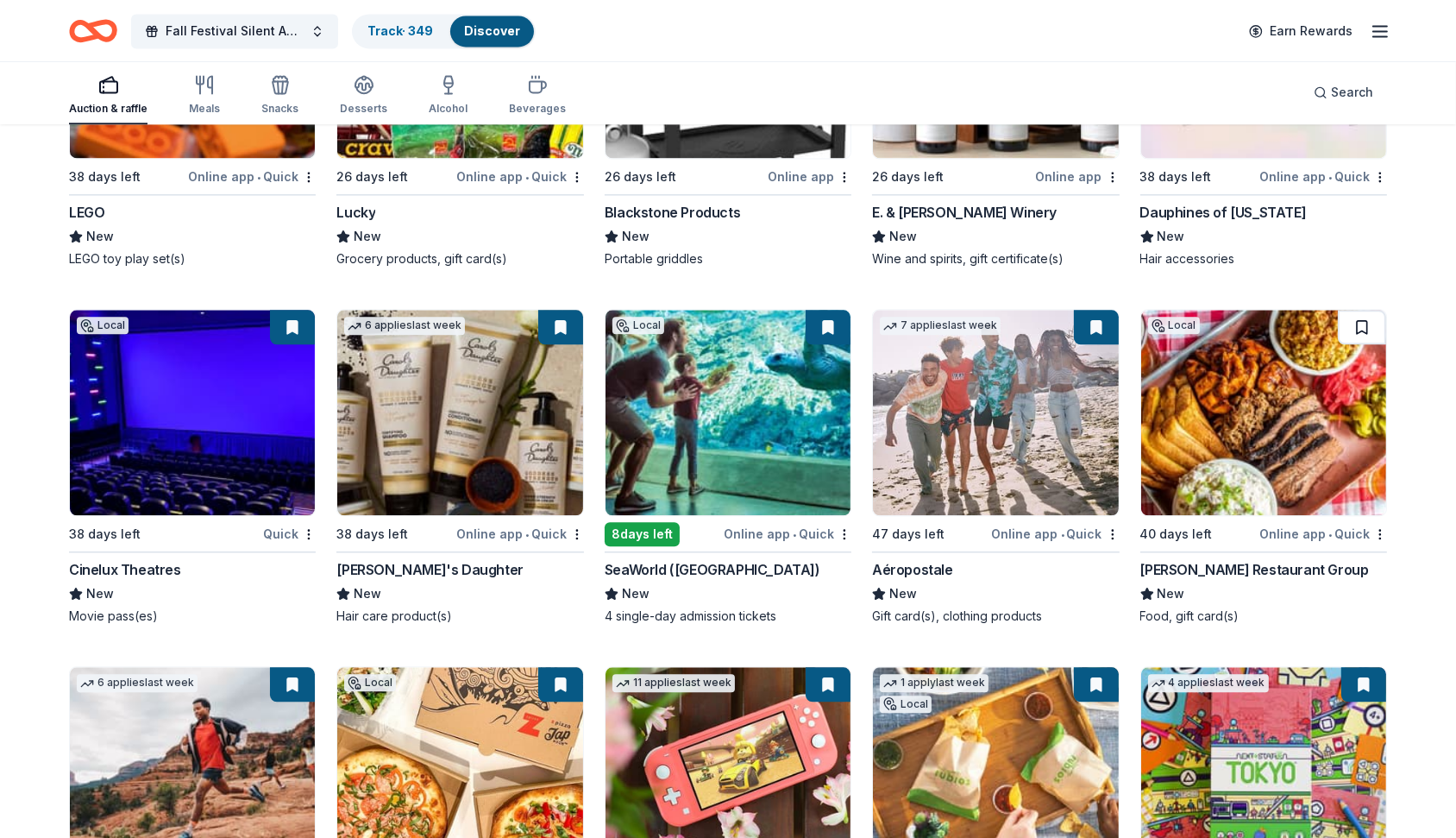
click at [1343, 311] on button at bounding box center [1361, 326] width 48 height 34
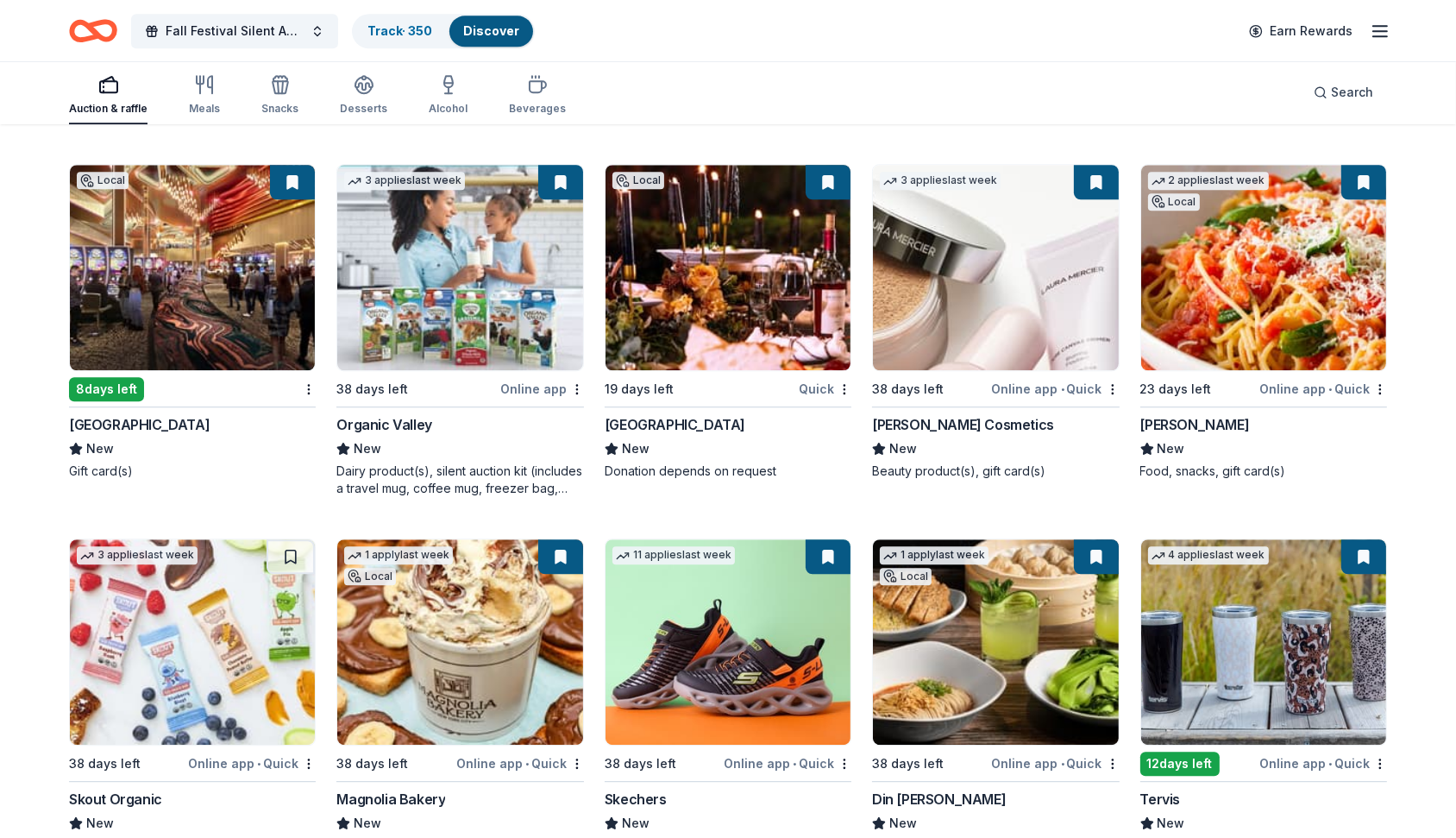
scroll to position [22302, 0]
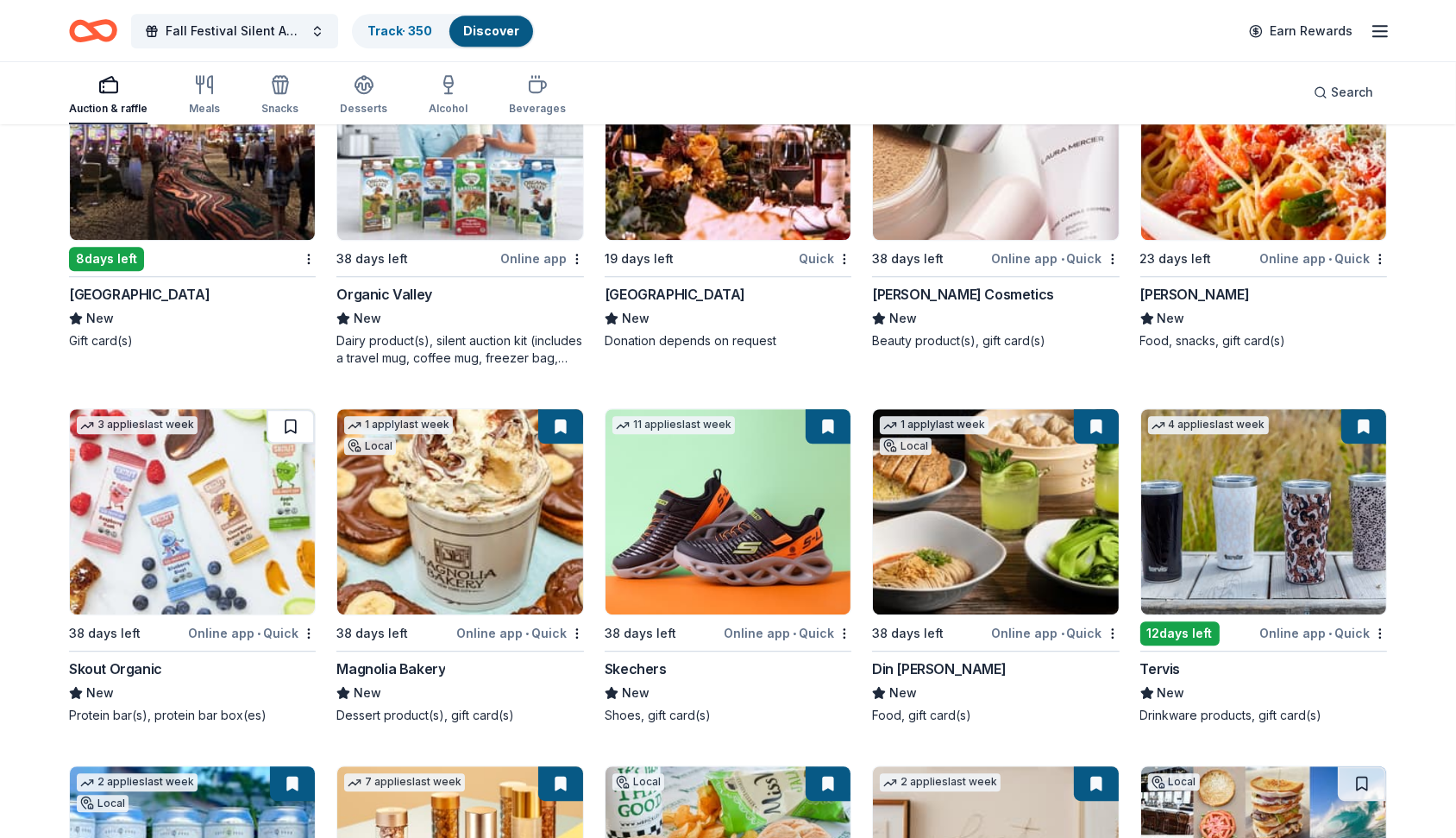
click at [282, 409] on button at bounding box center [290, 426] width 48 height 34
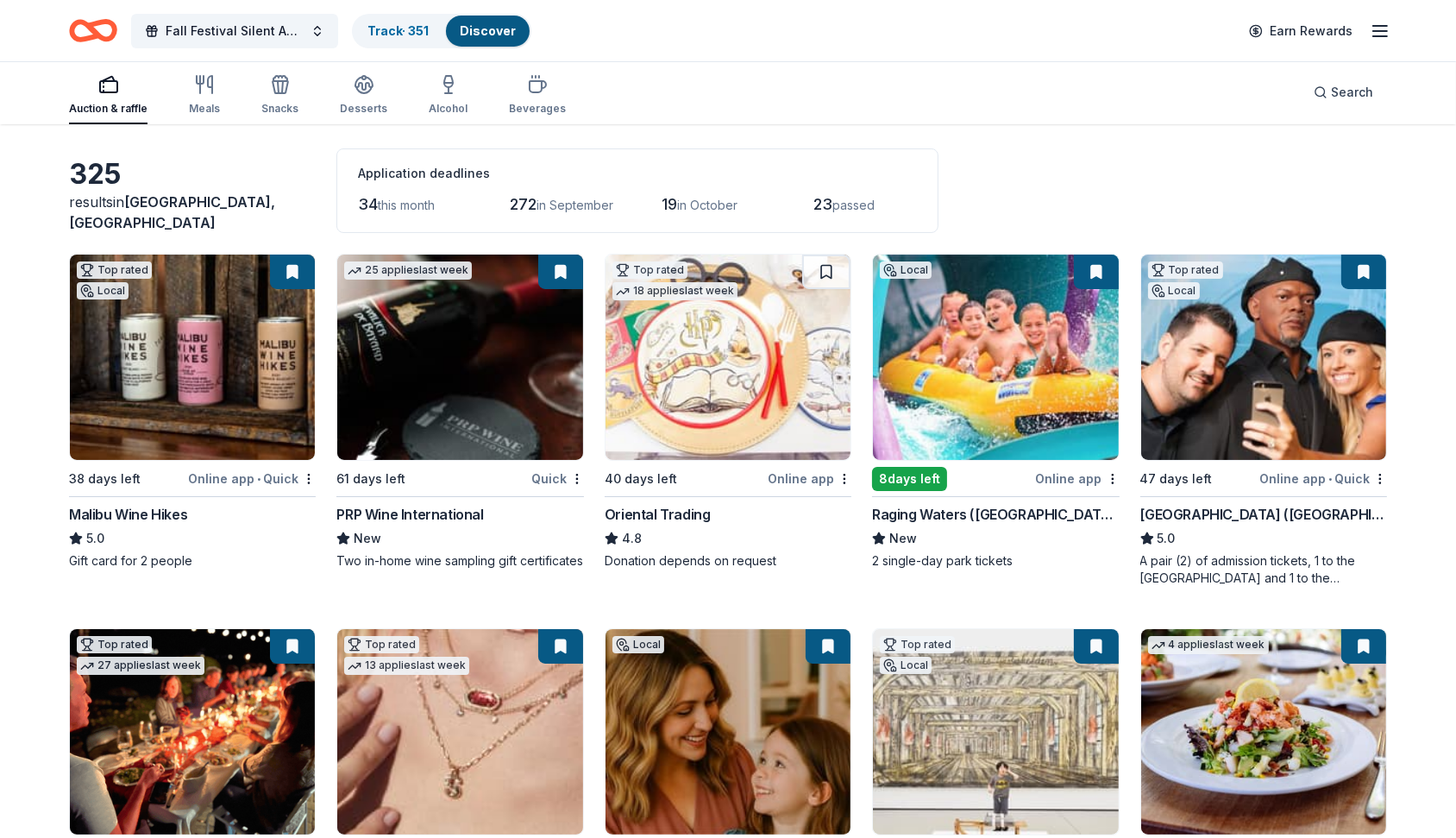
scroll to position [0, 0]
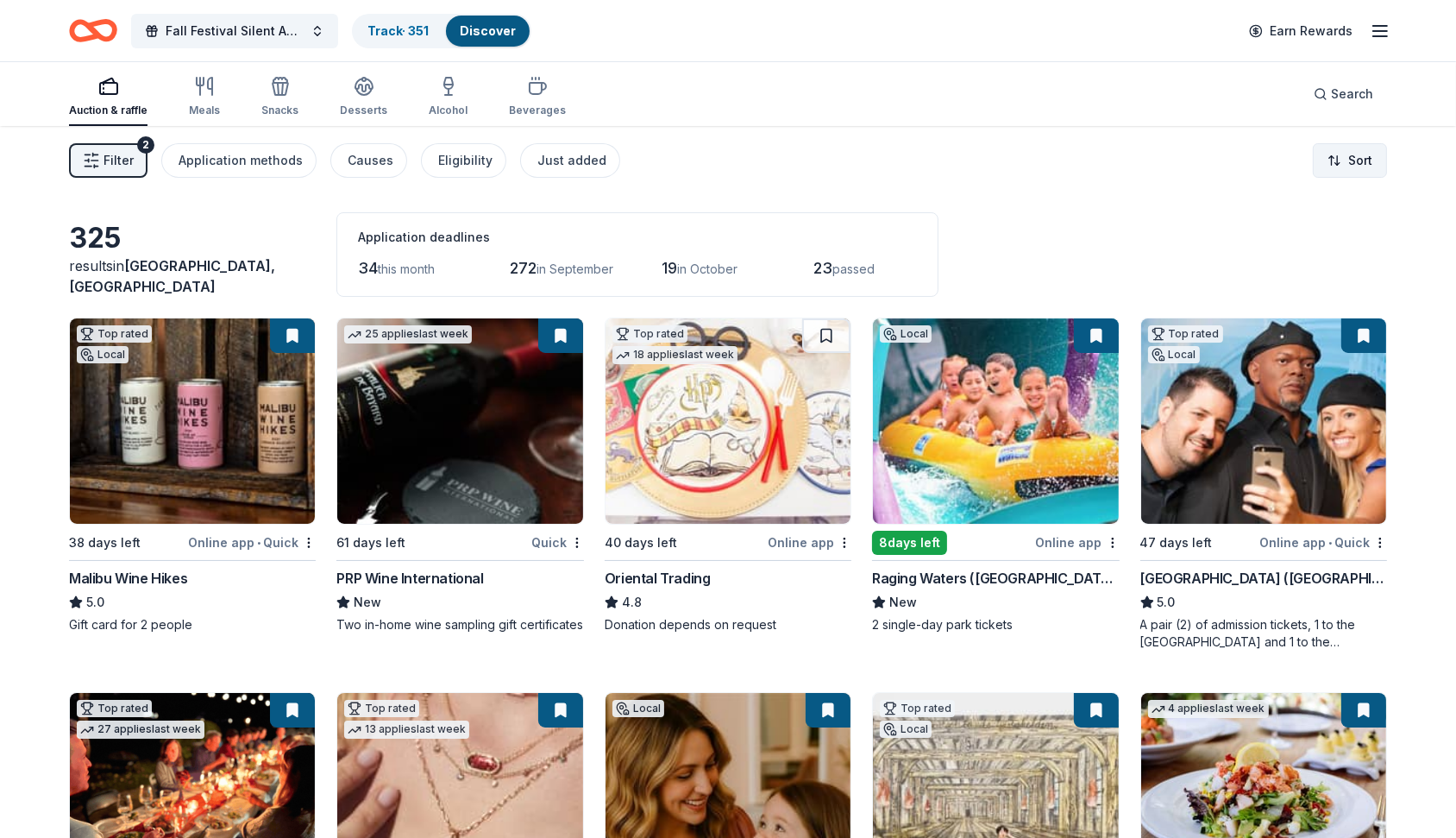
click at [1364, 165] on html "[STREET_ADDRESS] Fall Festival Silent Auction Track · 351 Discover Earn Rewards…" at bounding box center [728, 419] width 1456 height 838
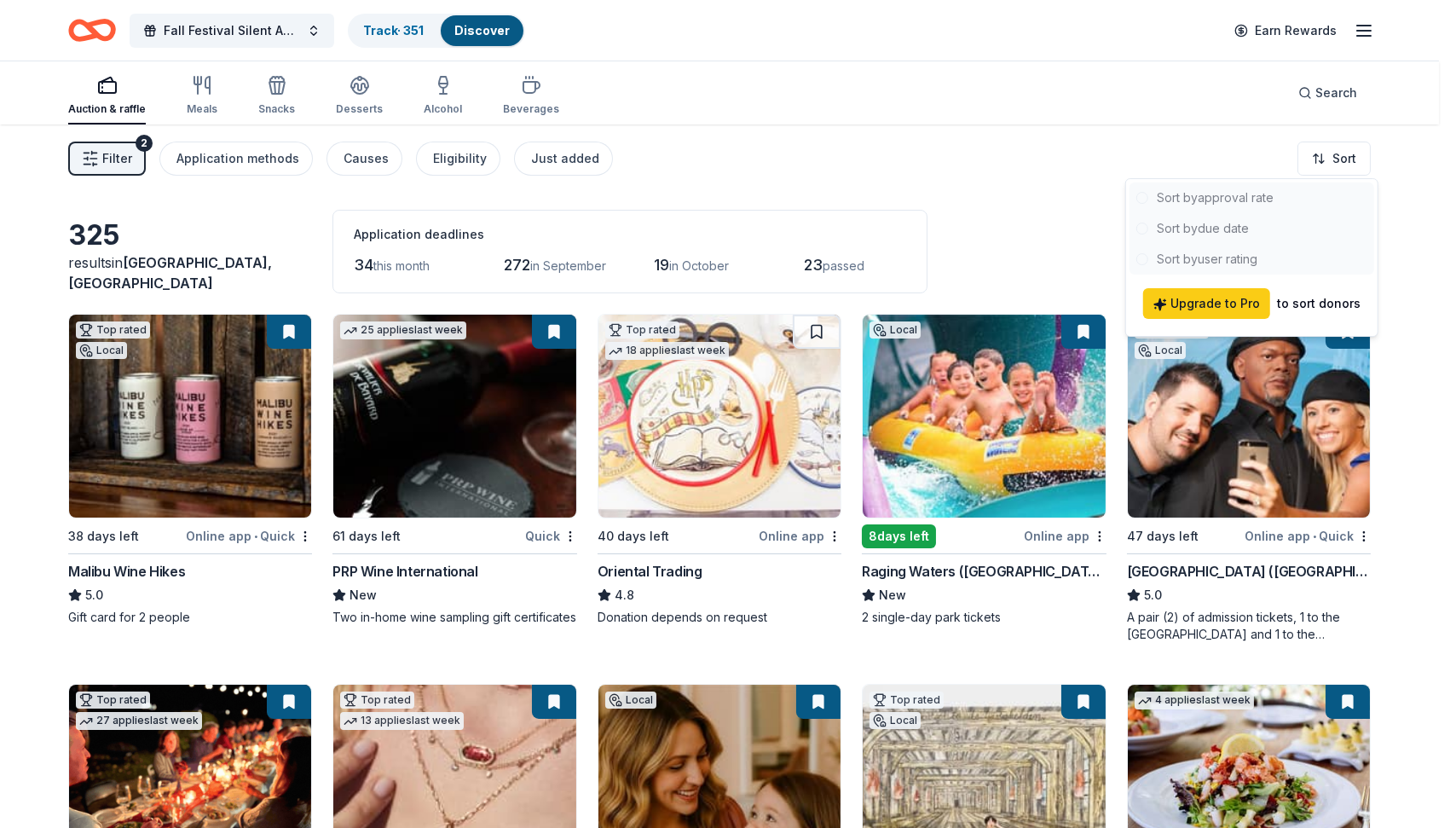
click at [873, 163] on html "[STREET_ADDRESS] Fall Festival Silent Auction Track · 351 Discover Earn Rewards…" at bounding box center [728, 414] width 1456 height 828
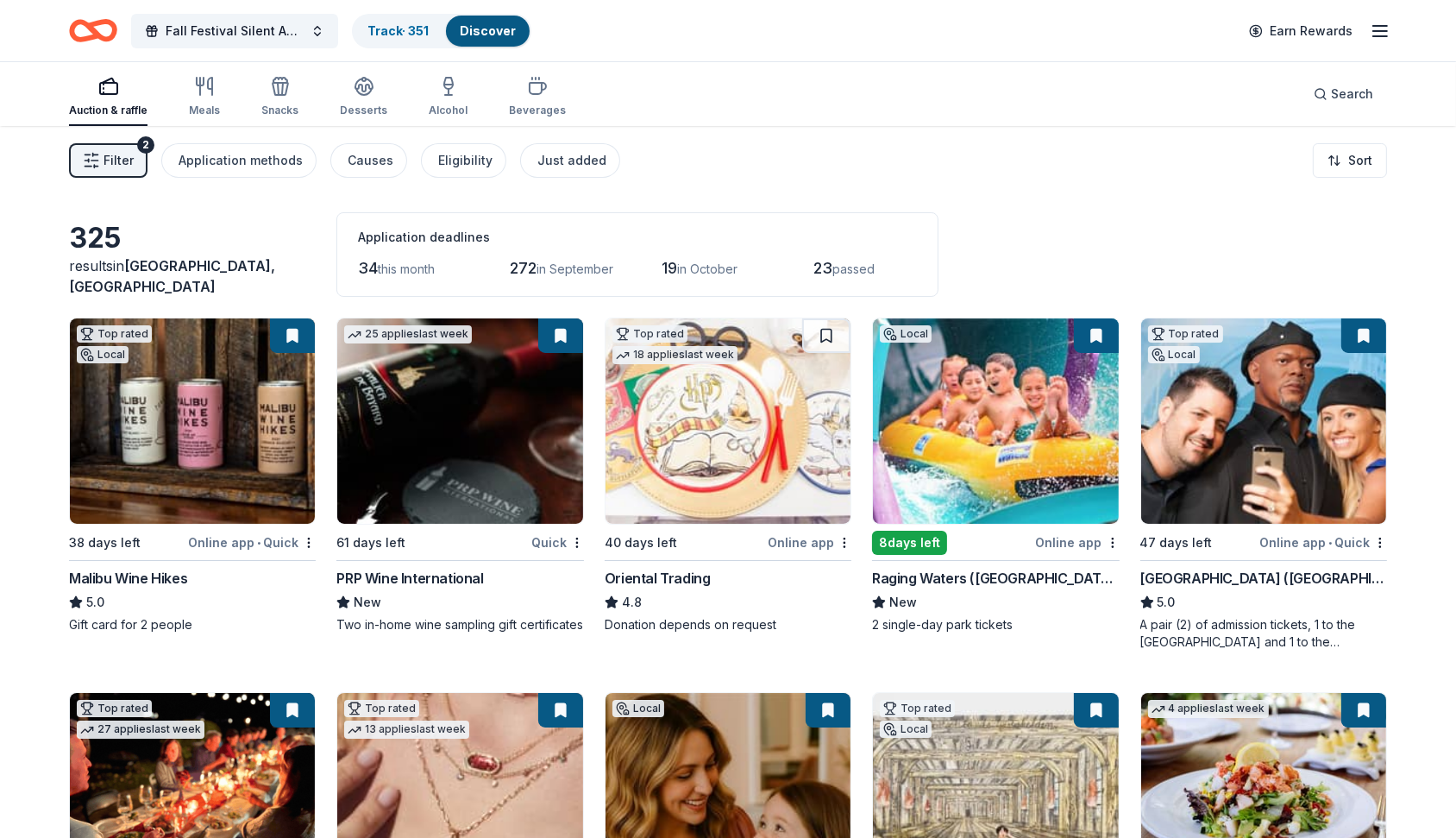
click at [488, 33] on link "Discover" at bounding box center [487, 31] width 56 height 15
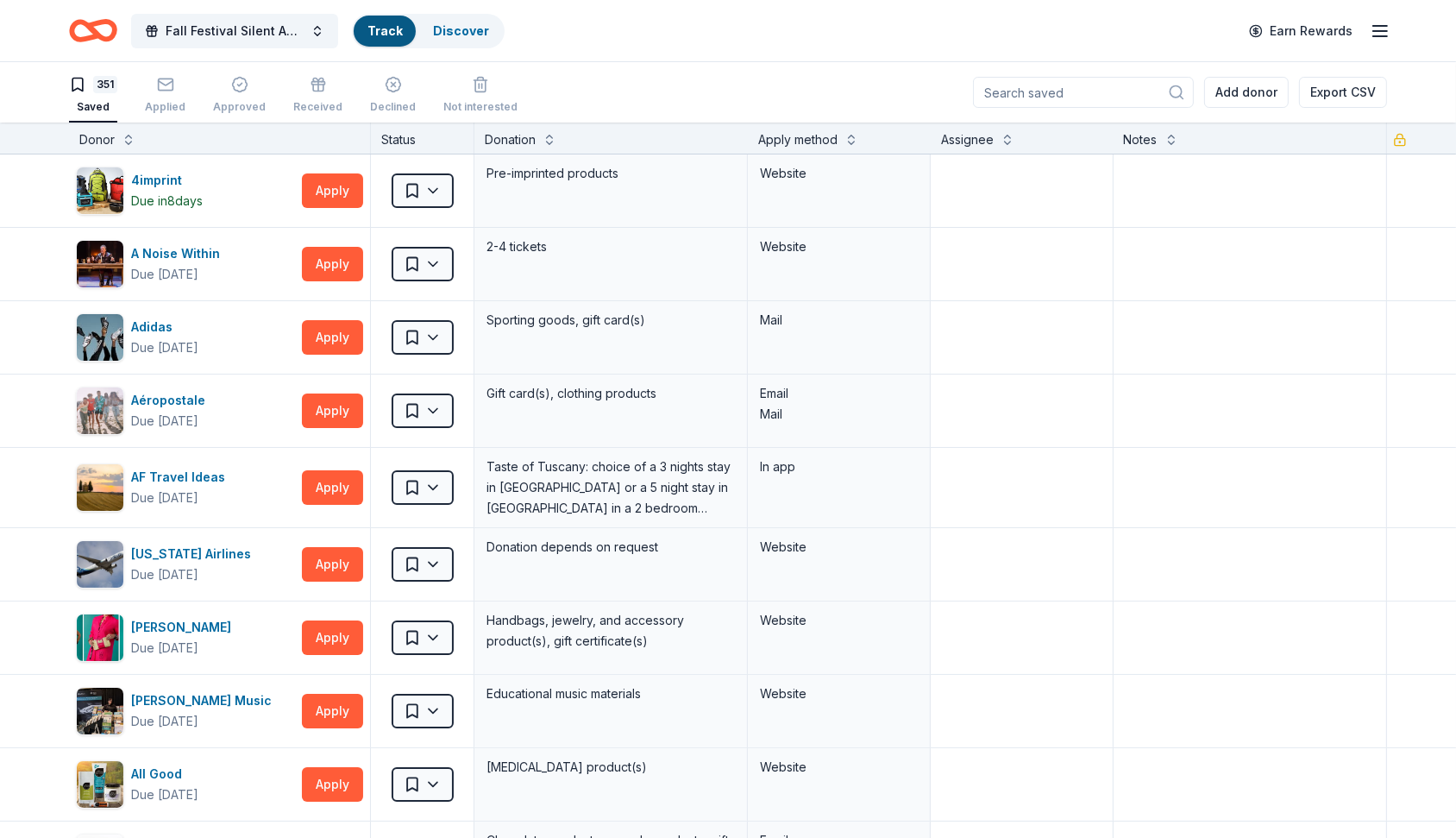
scroll to position [1, 0]
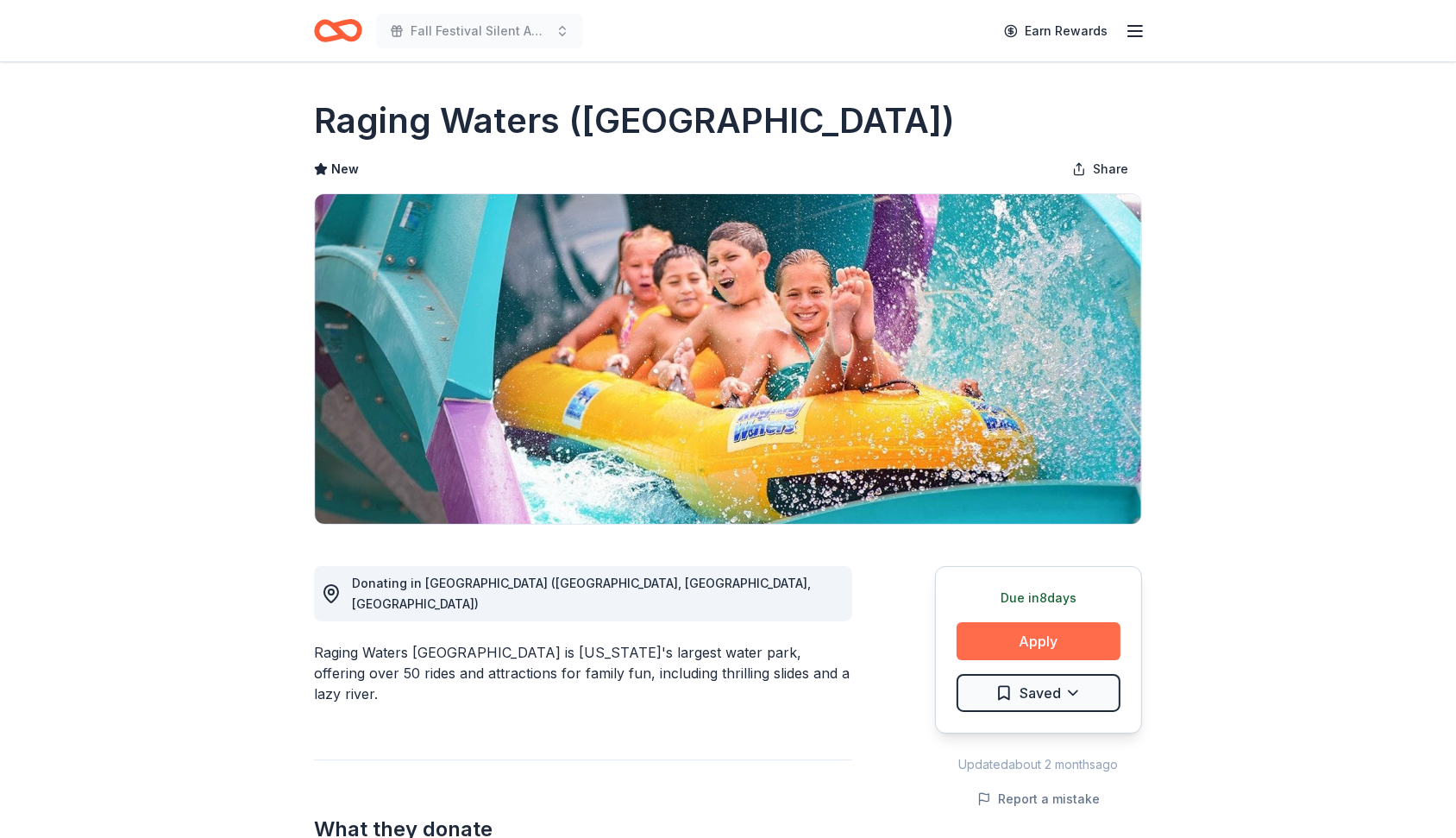
click at [1037, 641] on button "Apply" at bounding box center [1038, 641] width 164 height 38
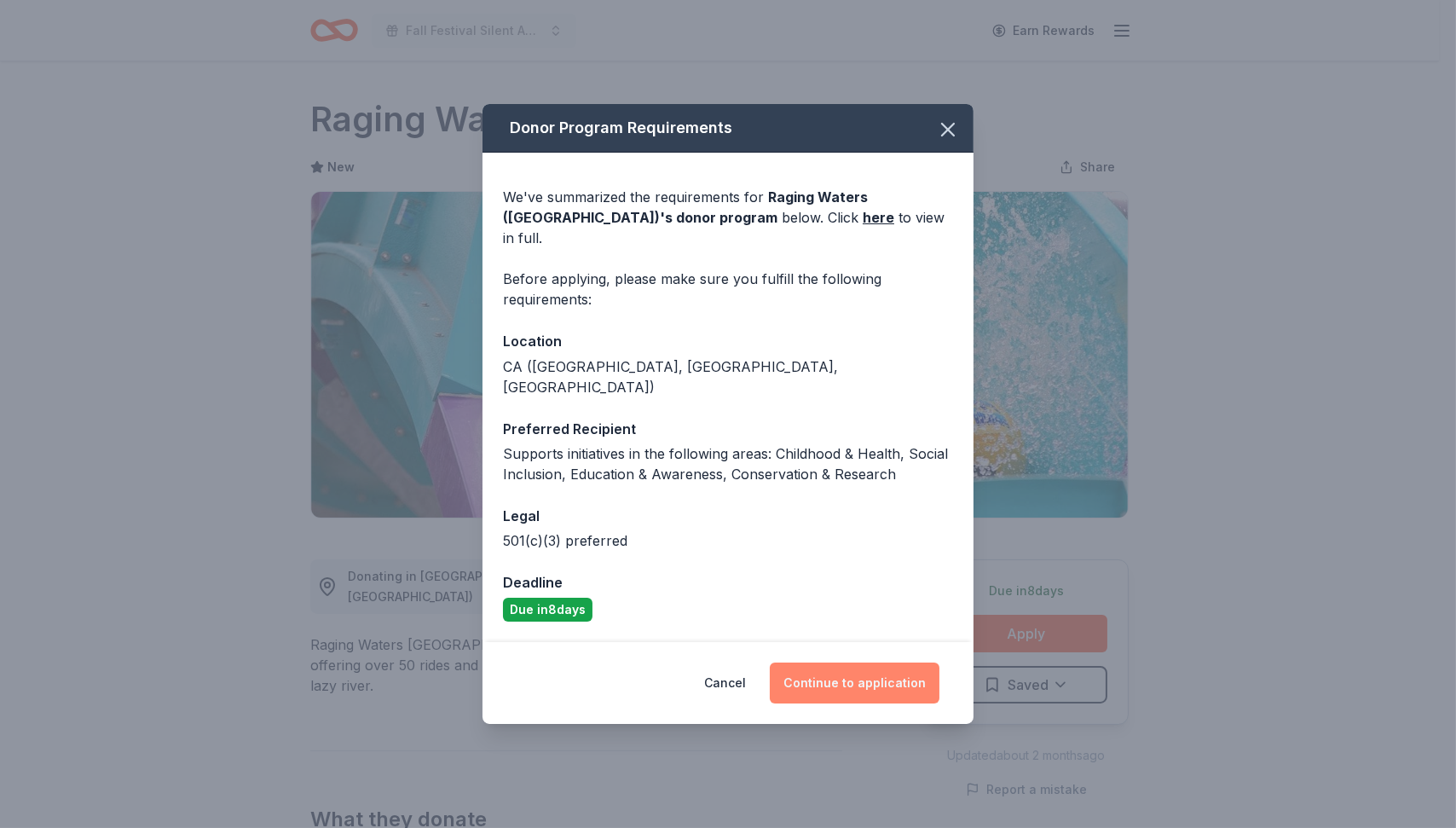
click at [856, 663] on button "Continue to application" at bounding box center [855, 683] width 170 height 41
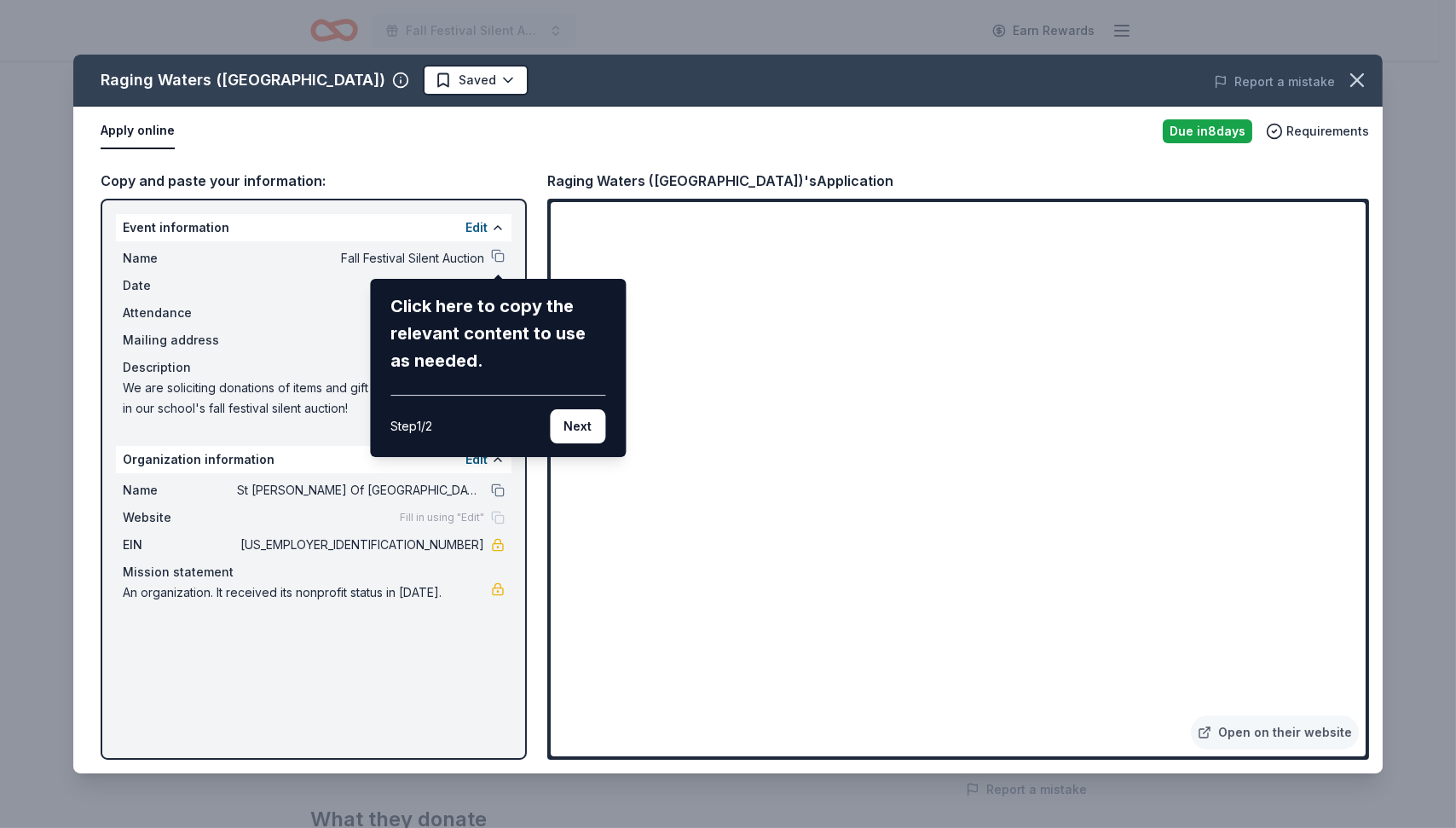
click at [746, 570] on div "Raging Waters (Los Angeles) Saved Report a mistake Apply online Due in 8 days R…" at bounding box center [727, 413] width 1309 height 719
click at [1320, 121] on div "Raging Waters (Los Angeles) Saved Report a mistake Apply online Due in 8 days R…" at bounding box center [727, 413] width 1309 height 719
click at [592, 432] on button "Next" at bounding box center [577, 426] width 55 height 34
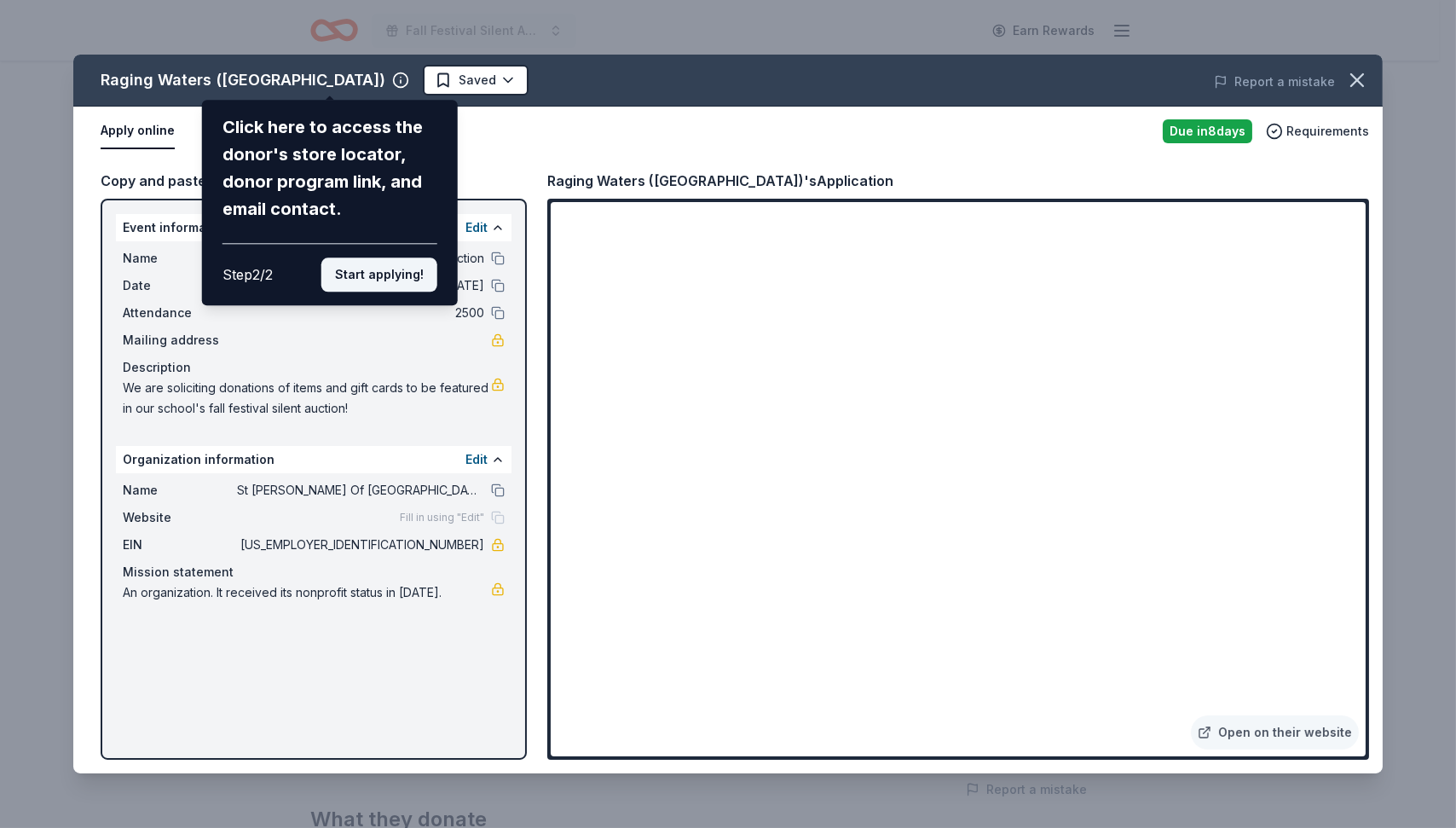
click at [399, 277] on button "Start applying!" at bounding box center [379, 274] width 116 height 34
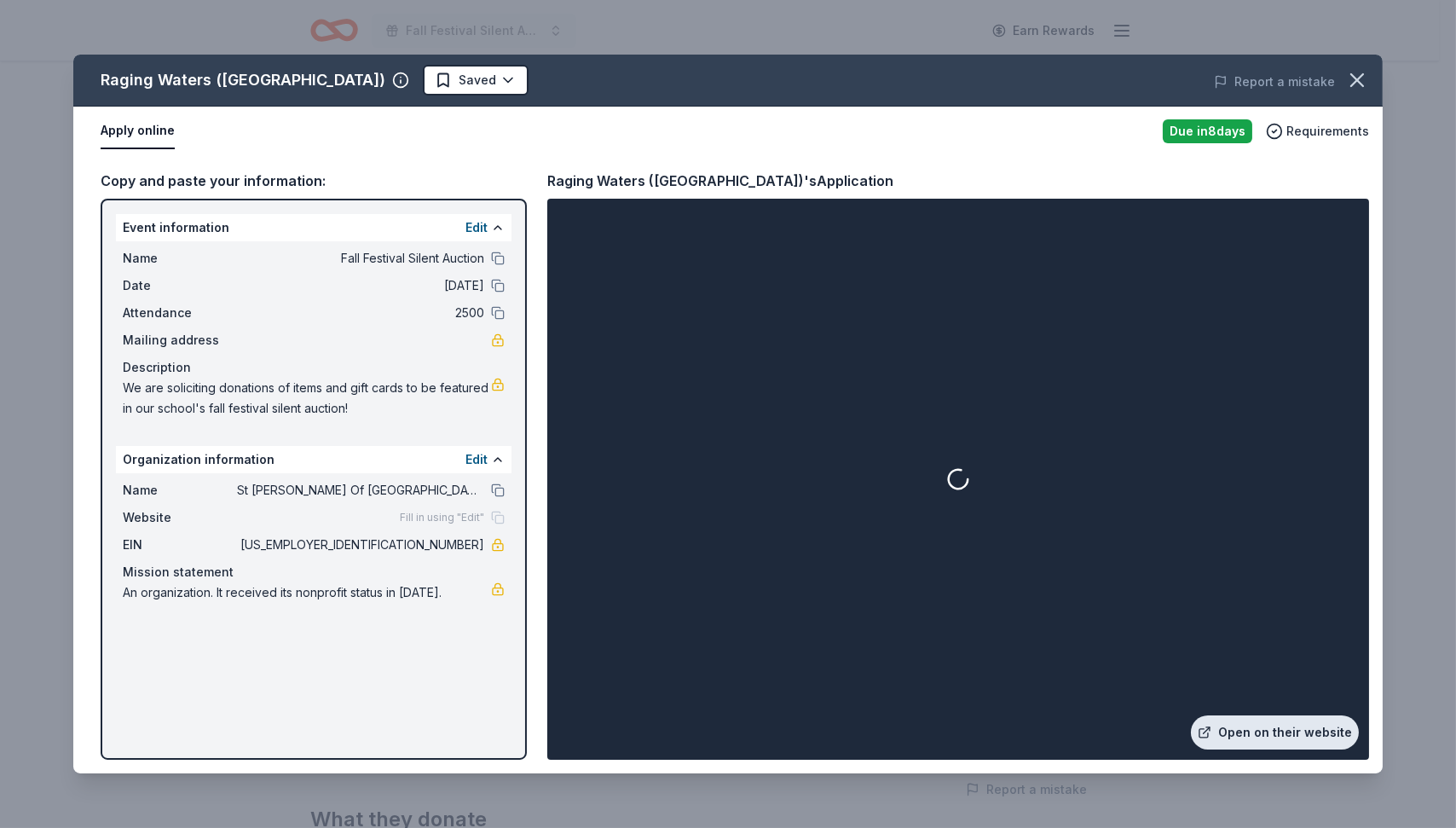
click at [1267, 738] on link "Open on their website" at bounding box center [1275, 732] width 168 height 34
